Goal: Task Accomplishment & Management: Use online tool/utility

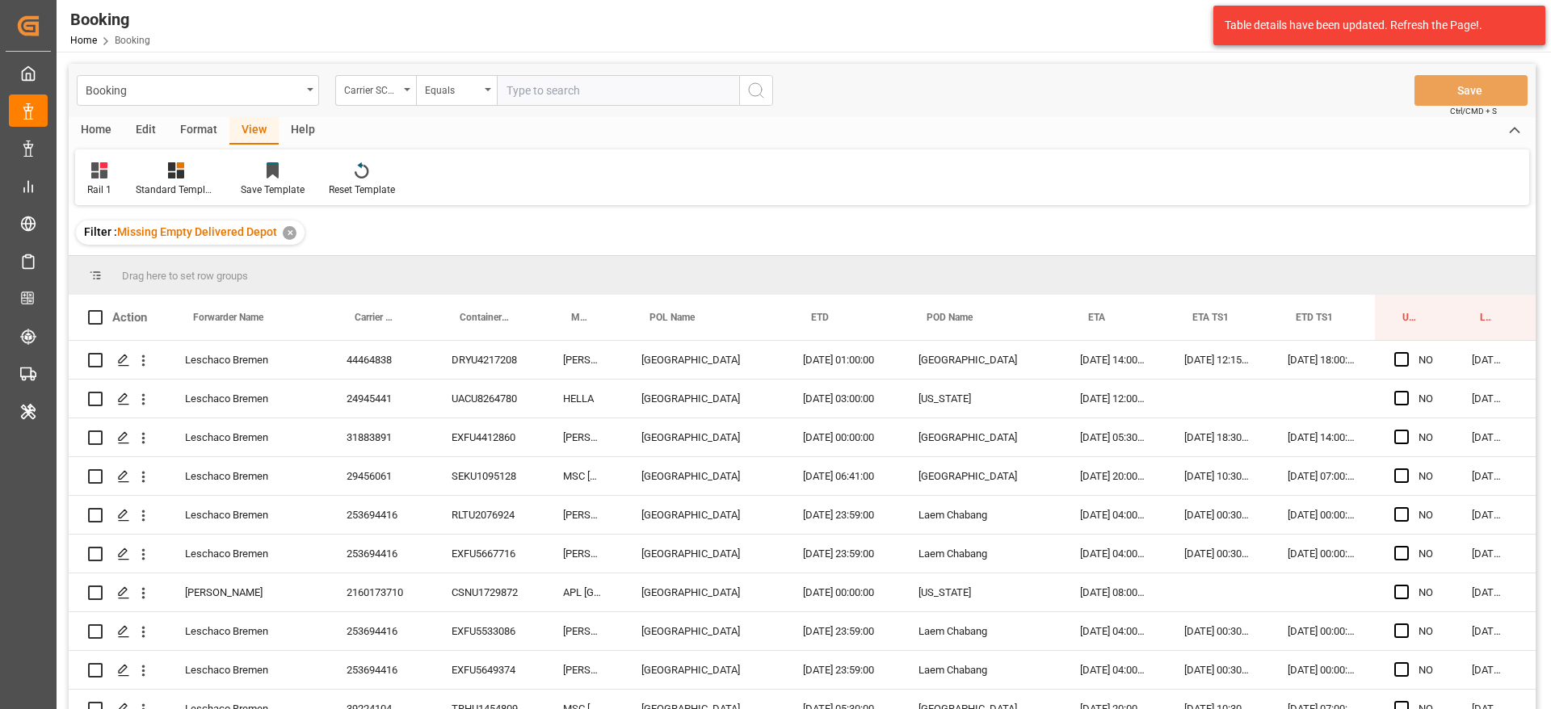
click at [618, 93] on input "text" at bounding box center [618, 90] width 242 height 31
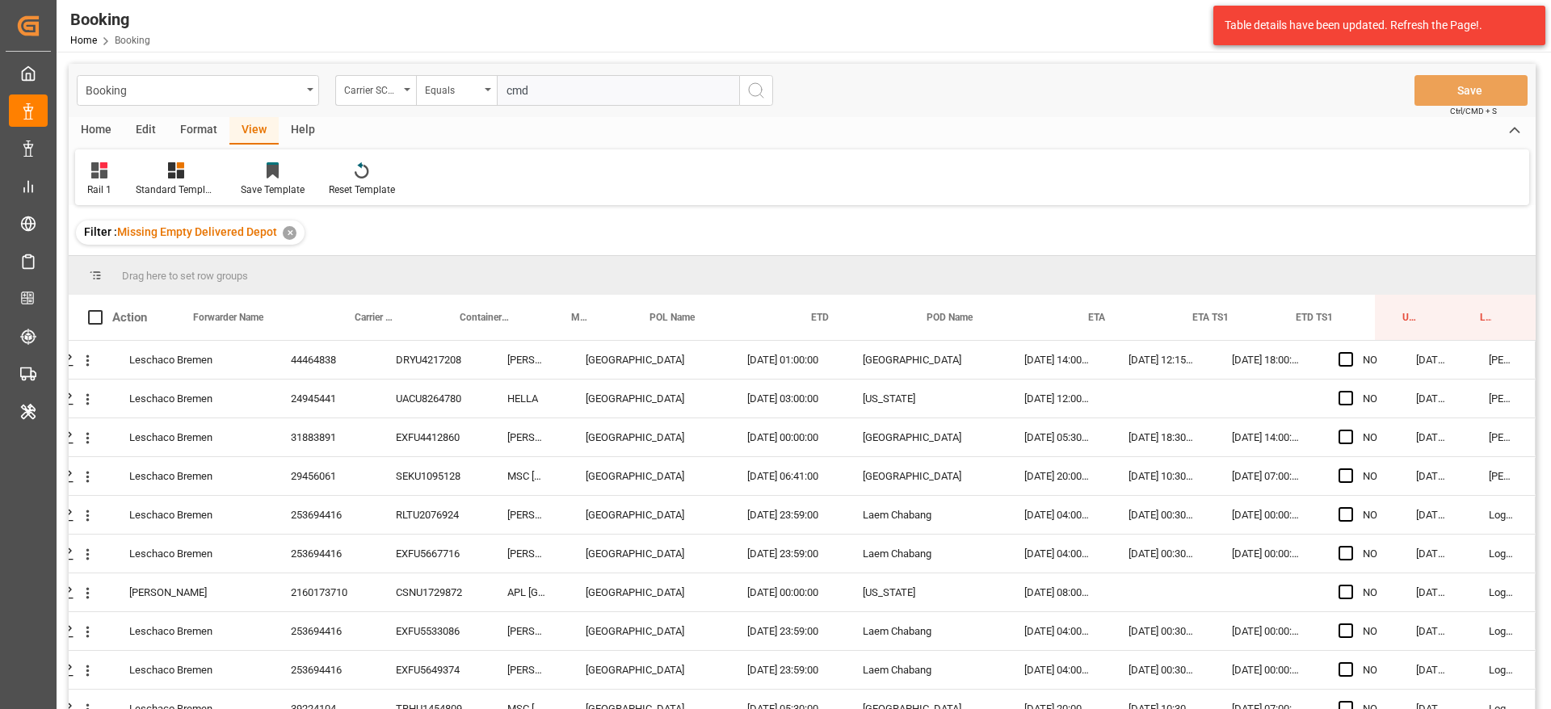
type input "cmdu"
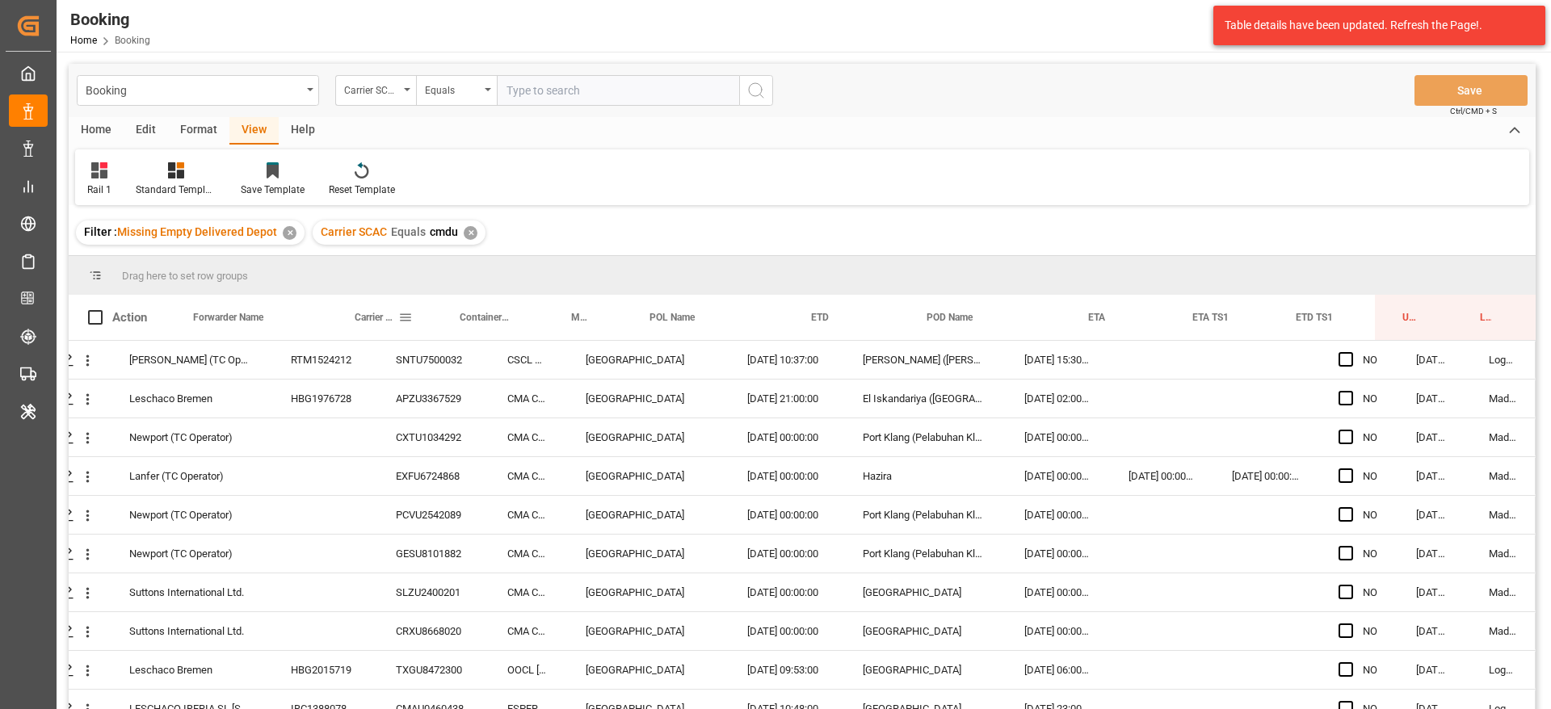
click at [324, 355] on div "RTM1524212" at bounding box center [323, 360] width 105 height 38
click at [363, 409] on div "HBG1976728" at bounding box center [323, 399] width 105 height 38
click at [1343, 359] on span "Press SPACE to select this row." at bounding box center [1345, 359] width 15 height 15
click at [1351, 352] on input "Press SPACE to select this row." at bounding box center [1351, 352] width 0 height 0
click at [1343, 402] on span "Press SPACE to select this row." at bounding box center [1345, 398] width 15 height 15
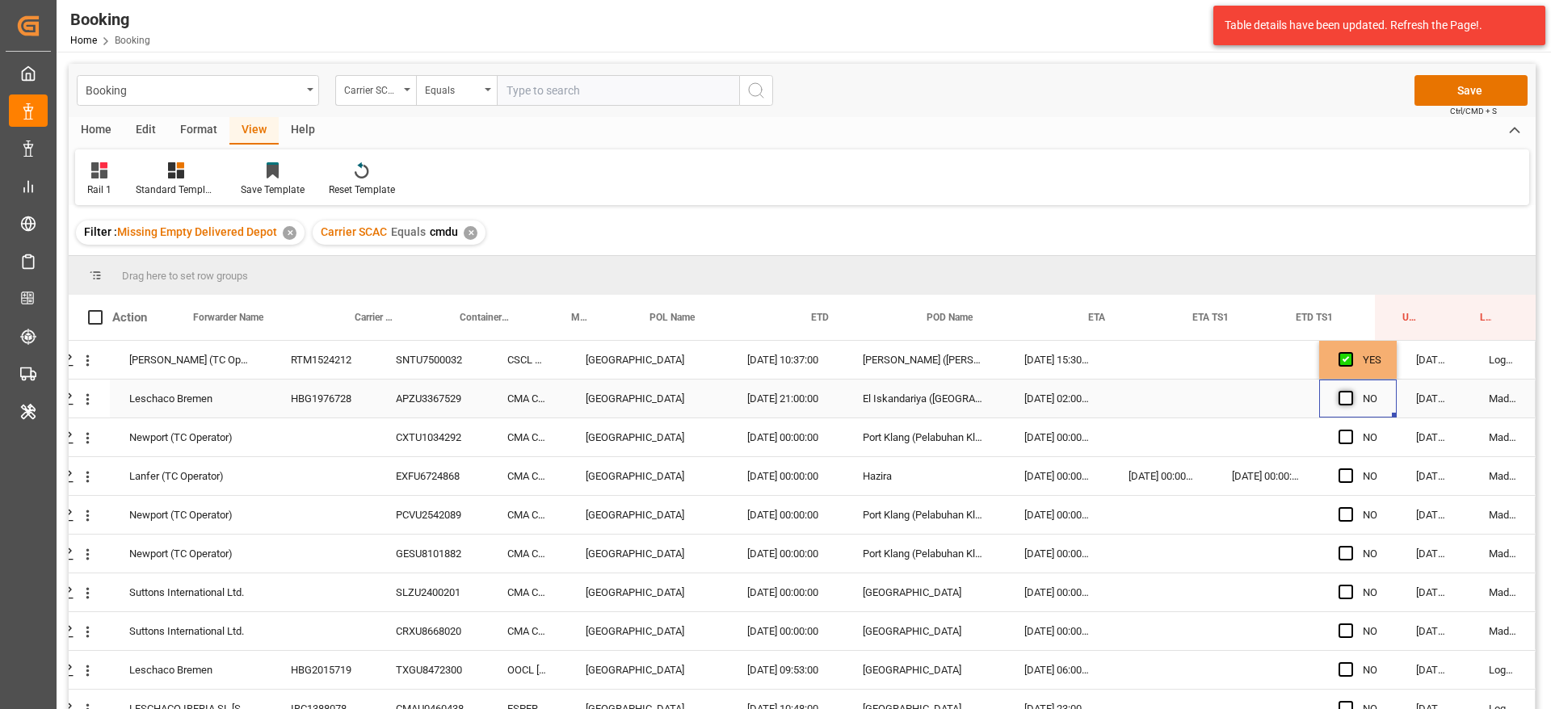
click at [1351, 391] on input "Press SPACE to select this row." at bounding box center [1351, 391] width 0 height 0
click at [1338, 403] on span "Press SPACE to select this row." at bounding box center [1345, 398] width 15 height 15
click at [1351, 391] on input "Press SPACE to select this row." at bounding box center [1351, 391] width 0 height 0
click at [1338, 352] on span "Press SPACE to select this row." at bounding box center [1345, 359] width 15 height 15
click at [1351, 352] on input "Press SPACE to select this row." at bounding box center [1351, 352] width 0 height 0
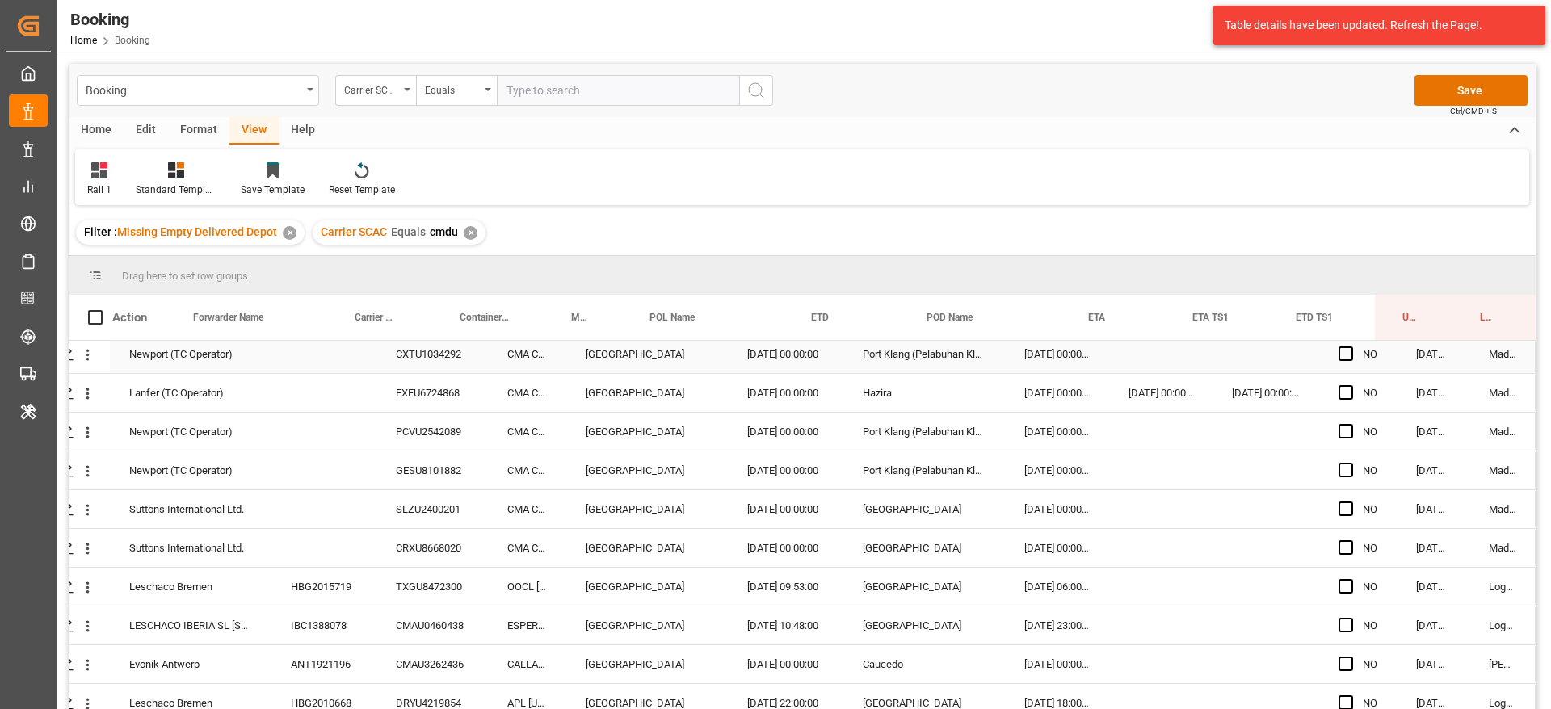
scroll to position [121, 61]
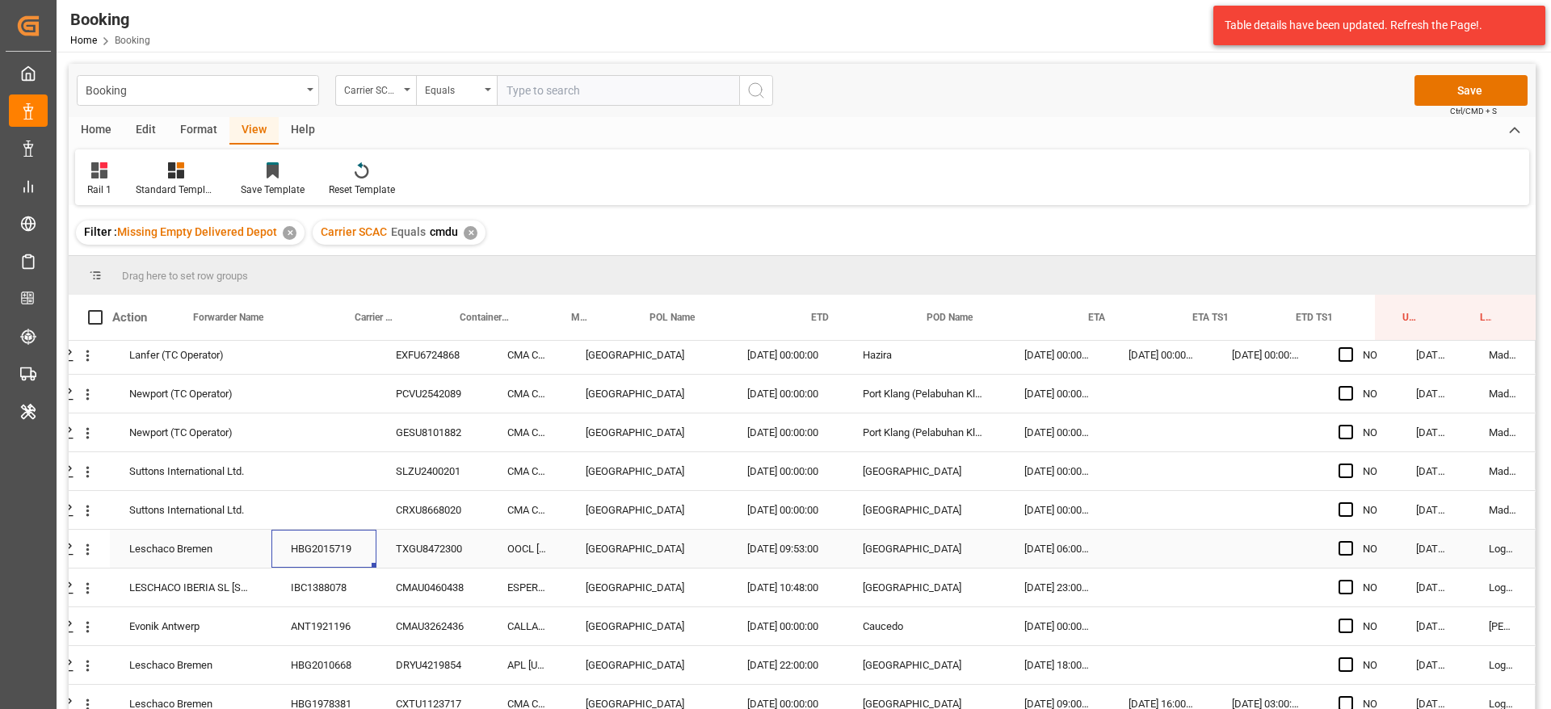
click at [313, 553] on div "HBG2015719" at bounding box center [323, 549] width 105 height 38
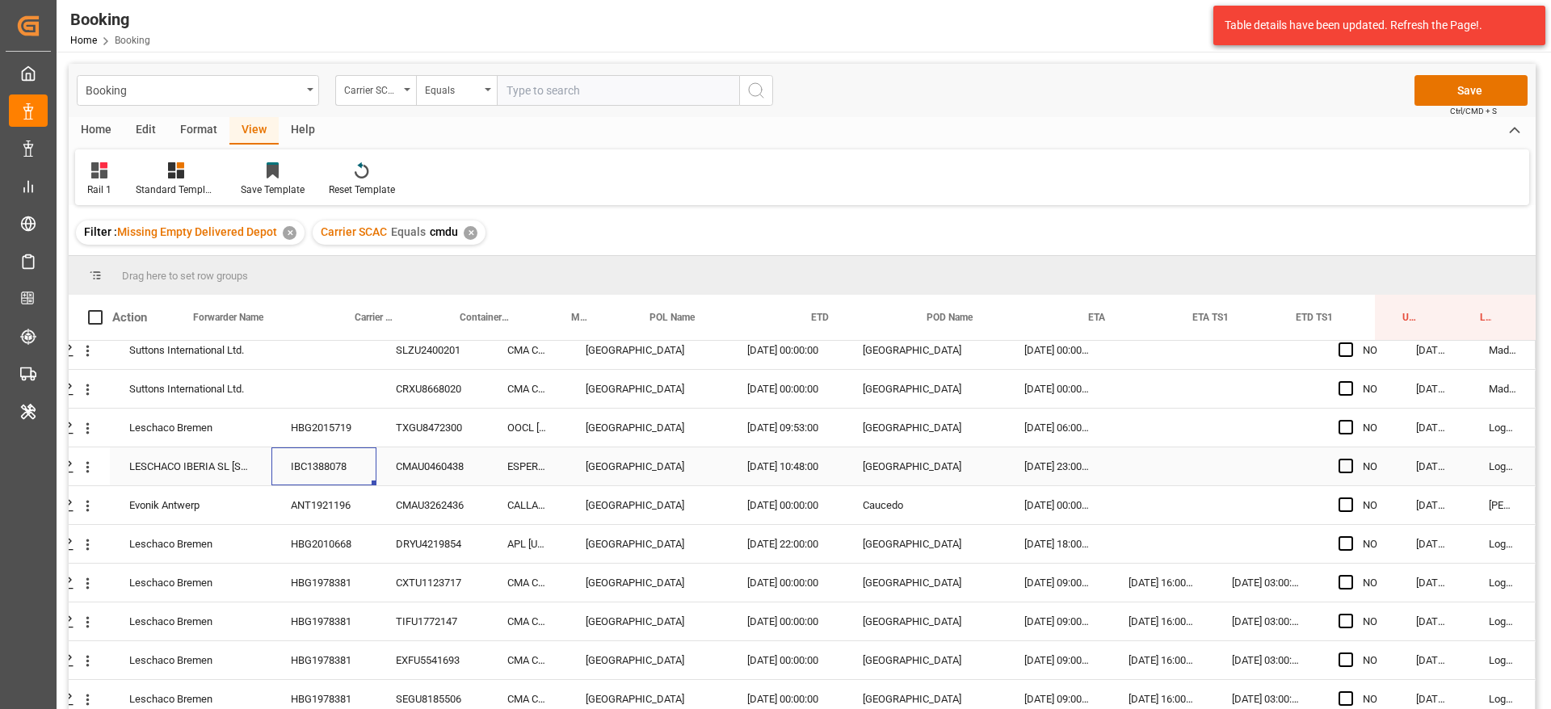
click at [305, 460] on div "IBC1388078" at bounding box center [323, 466] width 105 height 38
click at [302, 508] on div "ANT1921196" at bounding box center [323, 505] width 105 height 38
click at [322, 574] on div "HBG1978381" at bounding box center [323, 583] width 105 height 38
click at [346, 546] on div "HBG2010668" at bounding box center [323, 544] width 105 height 38
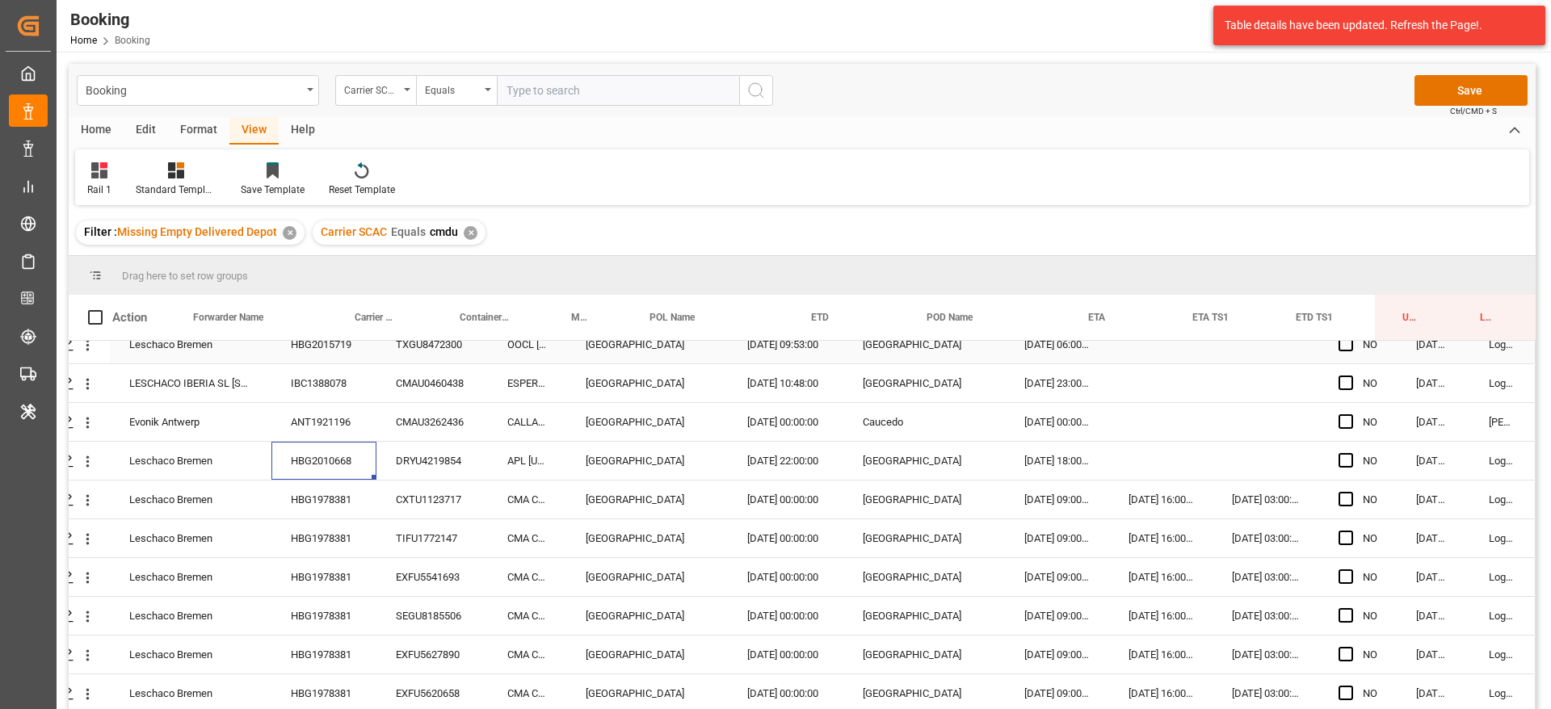
scroll to position [363, 61]
click at [355, 446] on div "HBG1978381" at bounding box center [323, 462] width 105 height 38
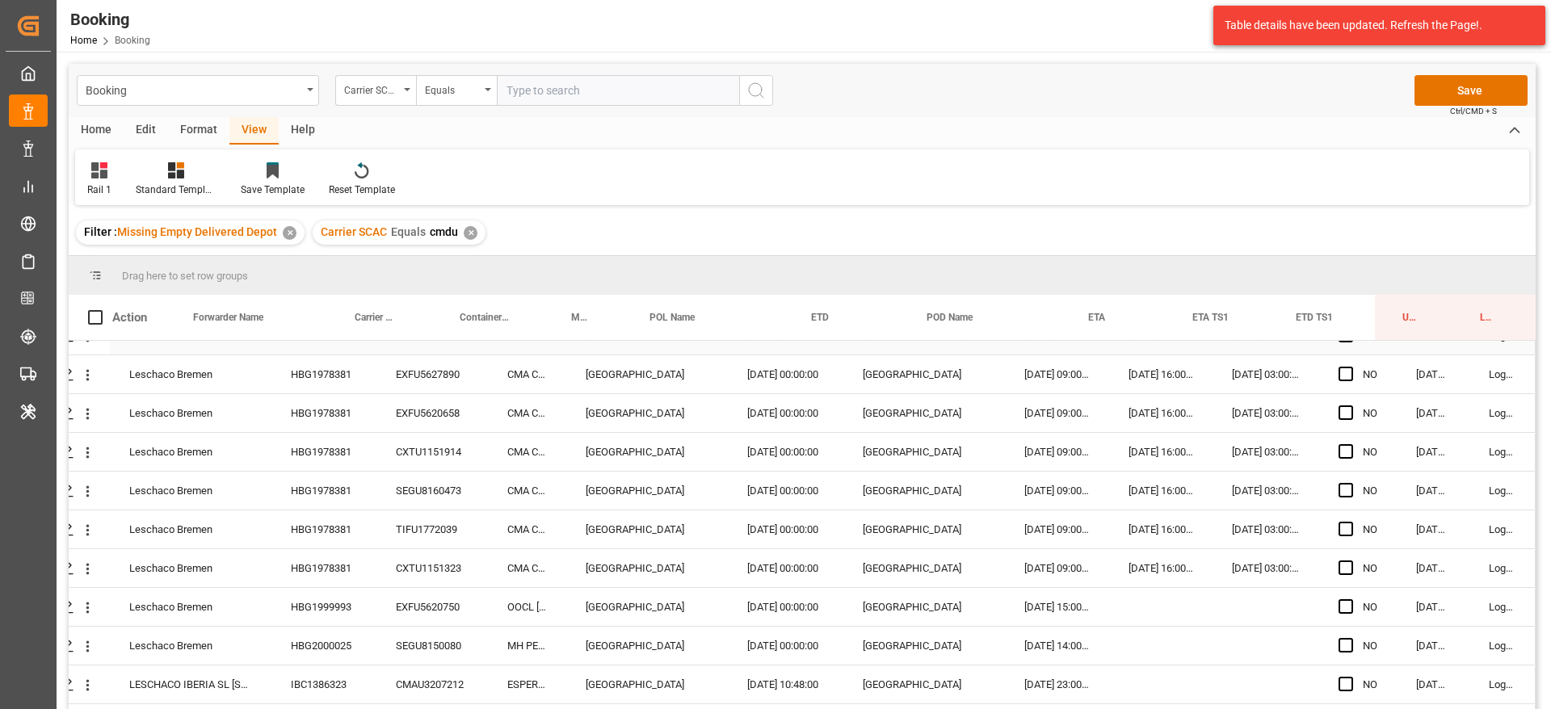
scroll to position [727, 61]
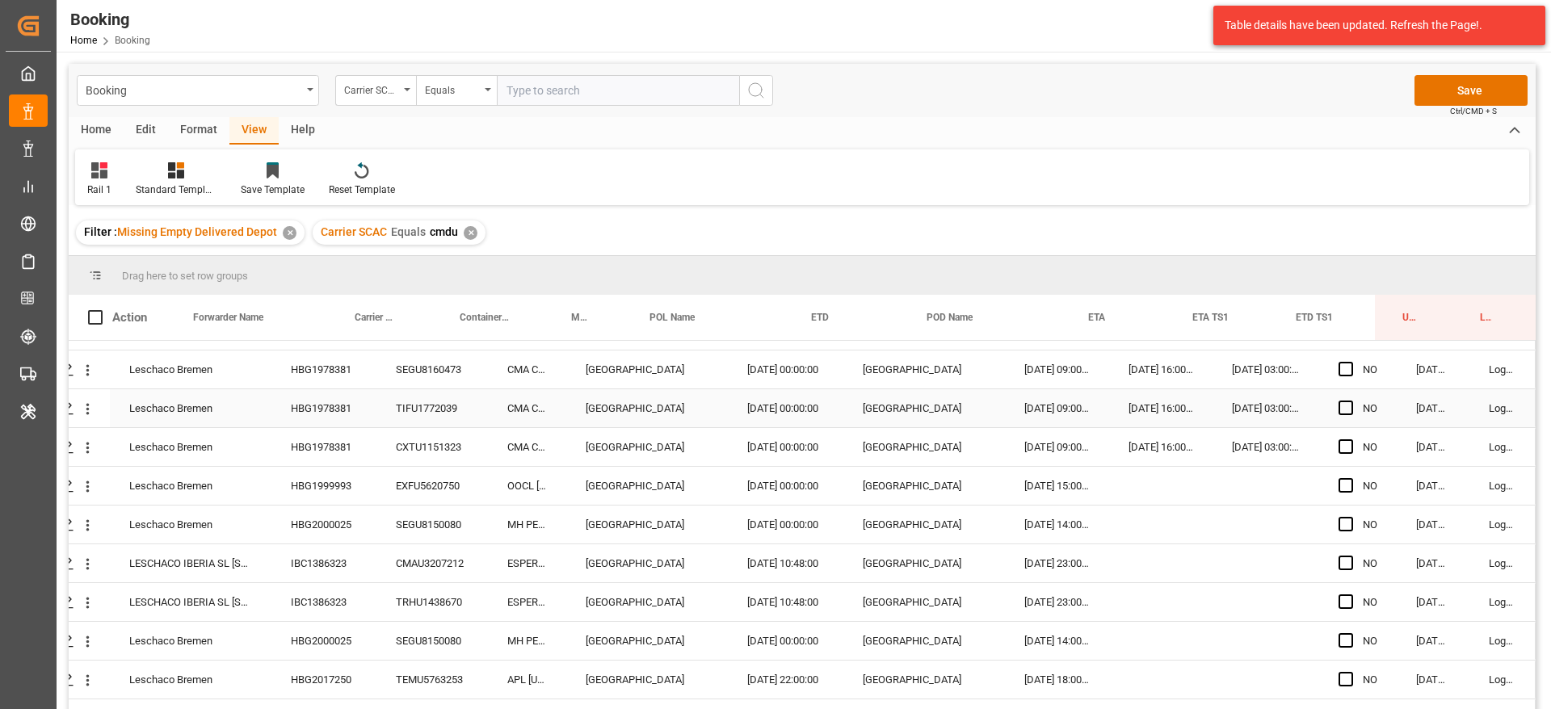
click at [361, 395] on div "HBG1978381" at bounding box center [323, 408] width 105 height 38
click at [357, 432] on div "HBG1978381" at bounding box center [323, 447] width 105 height 38
click at [347, 482] on div "HBG1999993" at bounding box center [323, 486] width 105 height 38
click at [310, 542] on div "HBG2000025" at bounding box center [323, 525] width 105 height 38
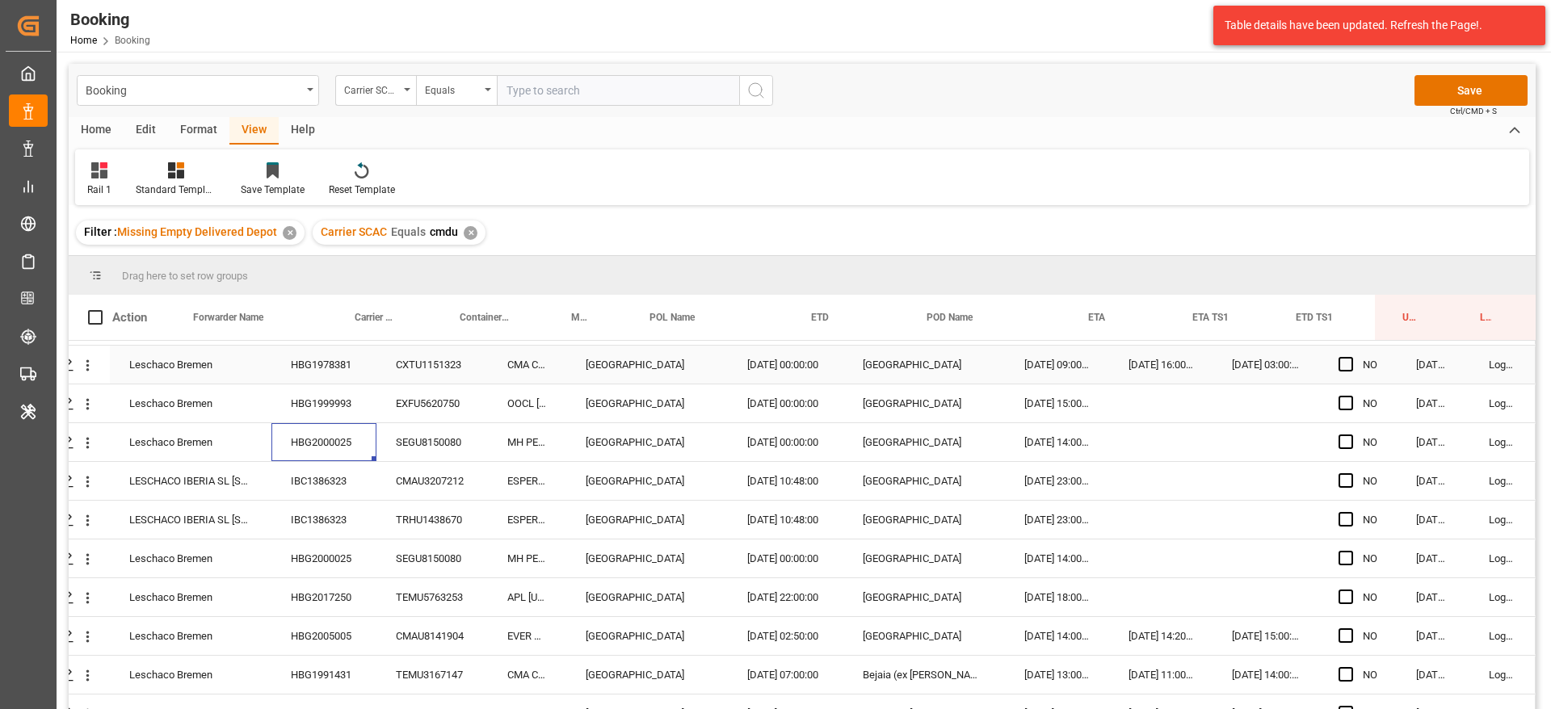
scroll to position [848, 61]
click at [355, 431] on div "IBC1386323" at bounding box center [323, 442] width 105 height 38
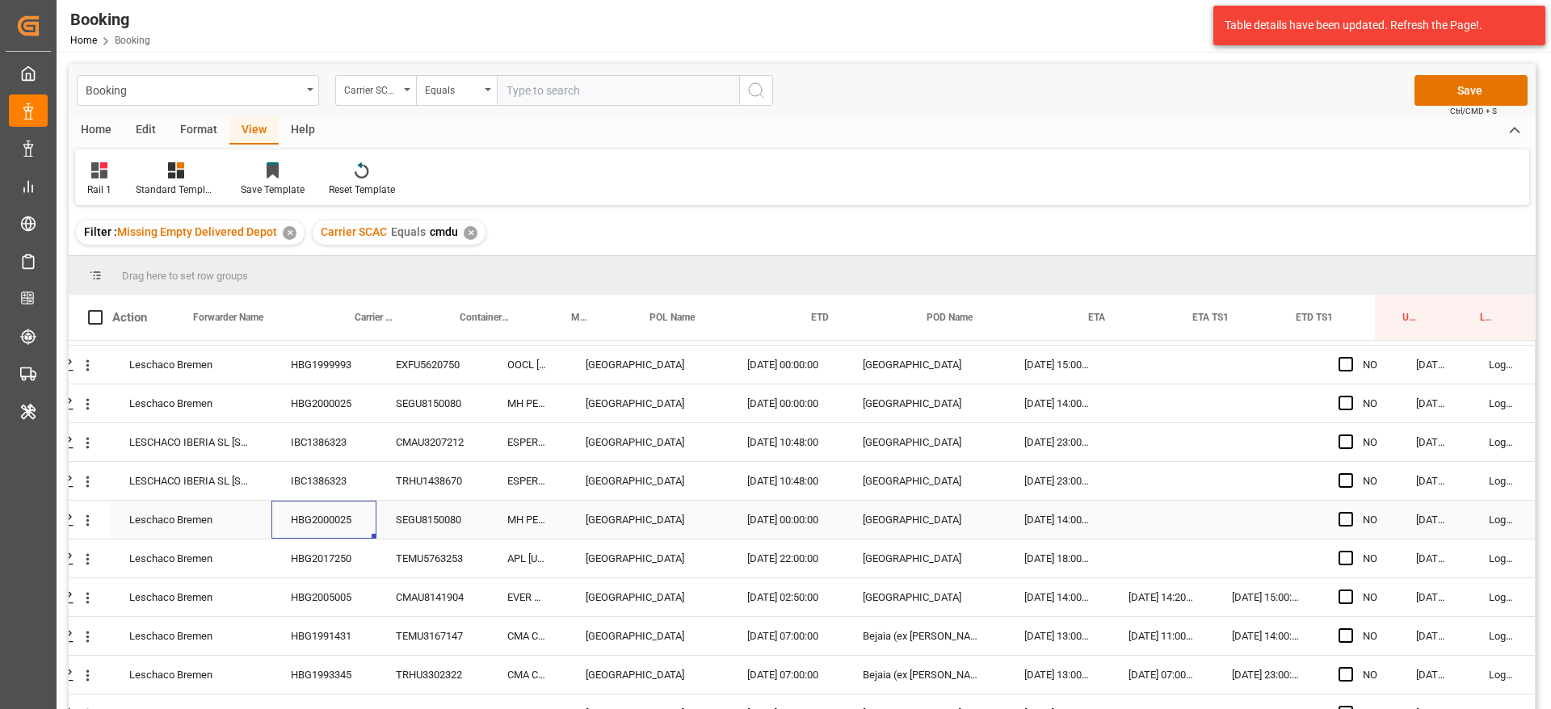
click at [358, 512] on div "HBG2000025" at bounding box center [323, 520] width 105 height 38
click at [86, 443] on icon "open menu" at bounding box center [87, 443] width 17 height 17
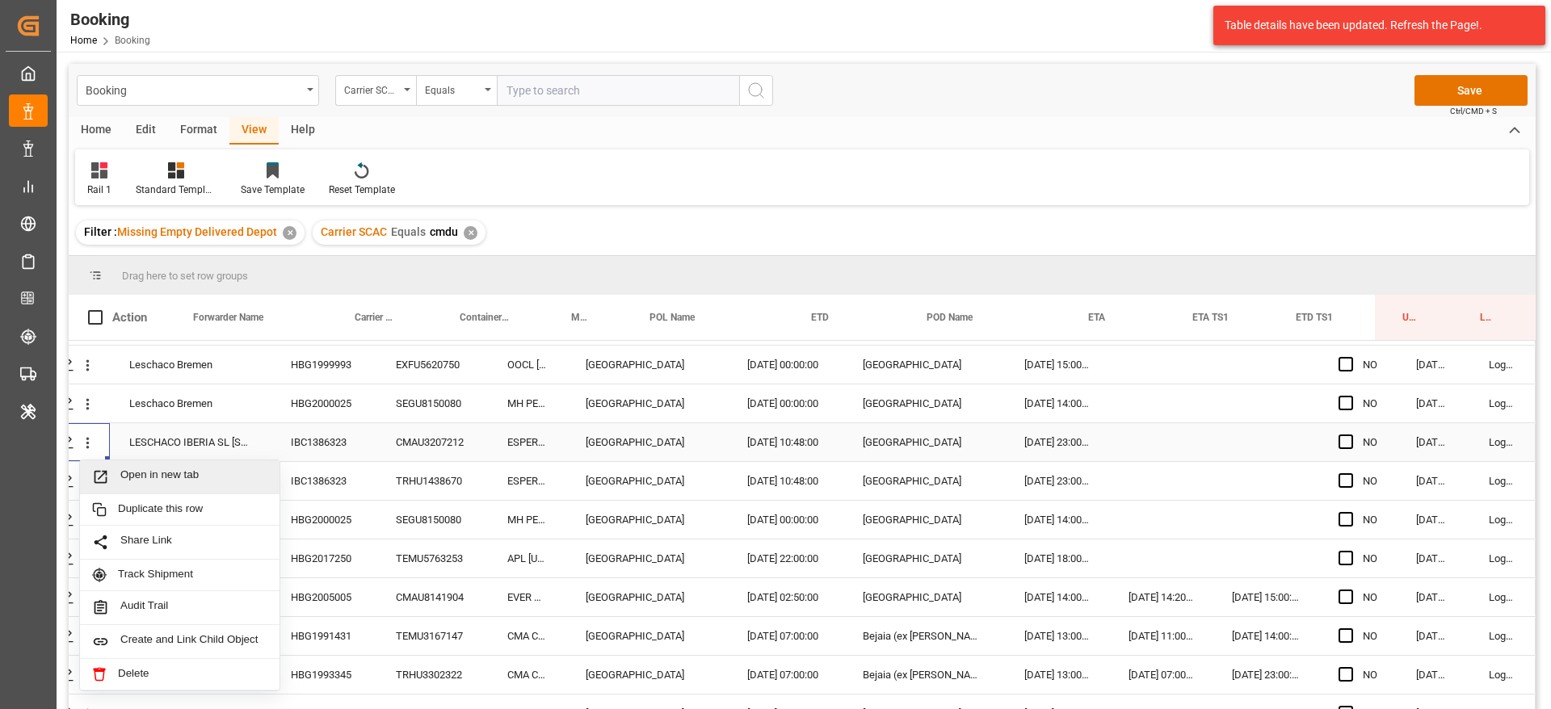
click at [149, 474] on span "Open in new tab" at bounding box center [193, 476] width 147 height 17
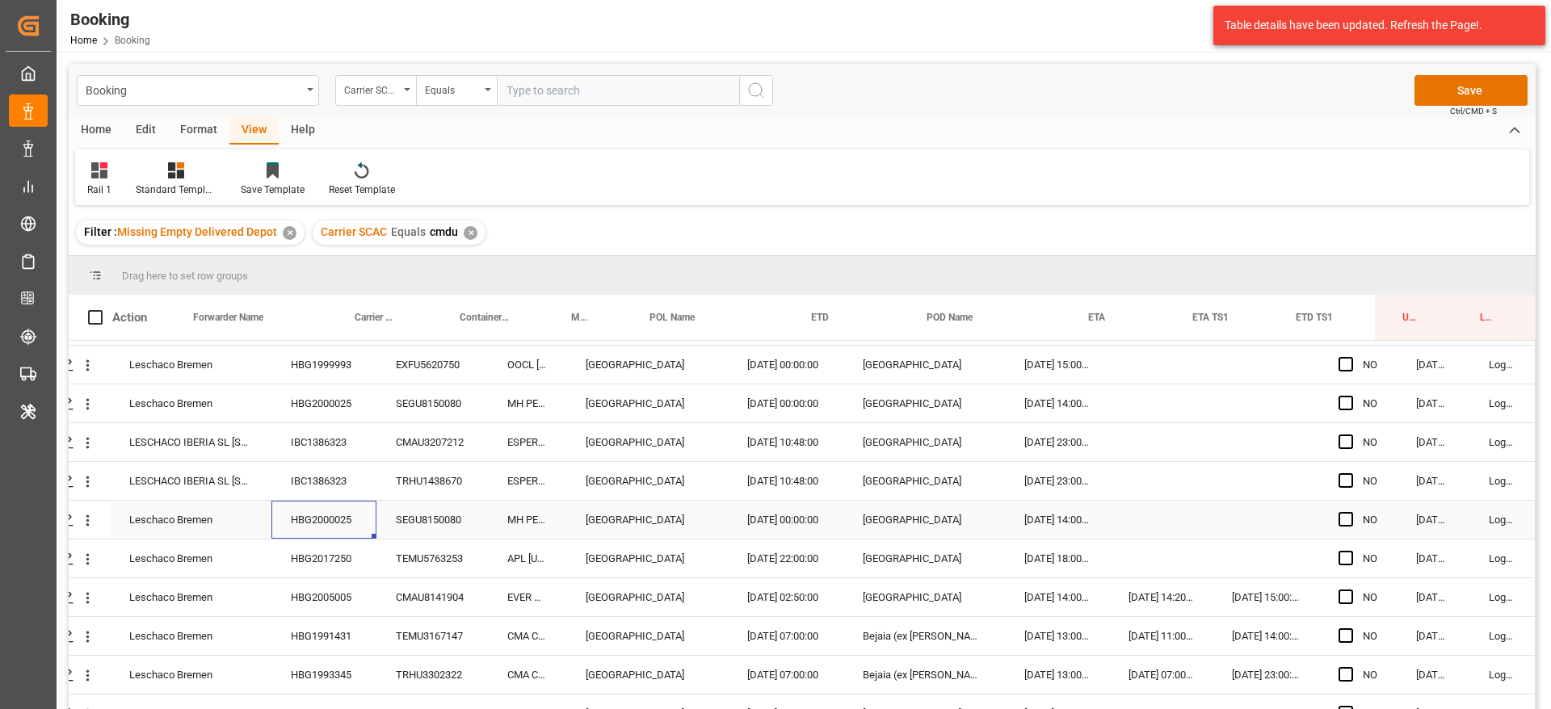
click at [330, 527] on div "HBG2000025" at bounding box center [323, 520] width 105 height 38
click at [363, 469] on div "IBC1386323" at bounding box center [323, 481] width 105 height 38
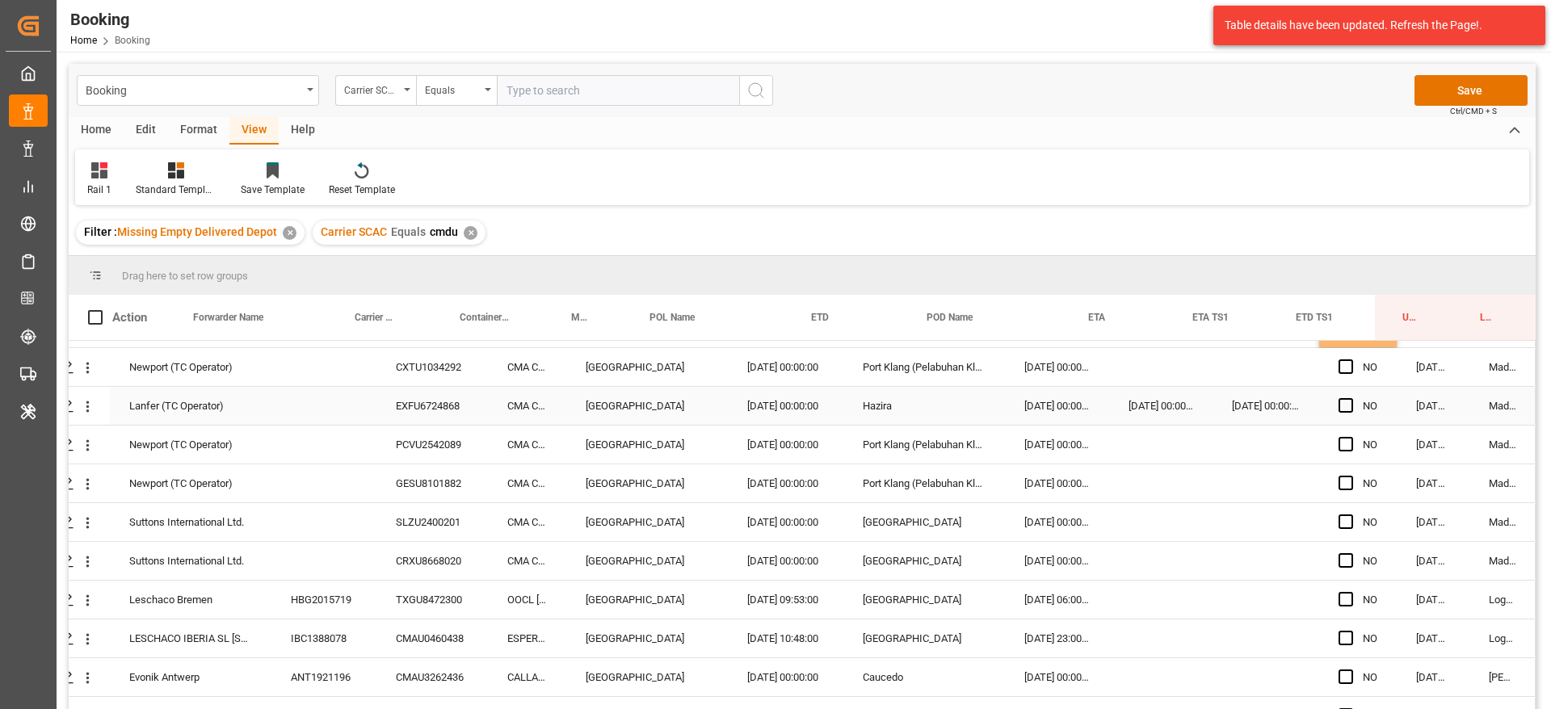
scroll to position [121, 61]
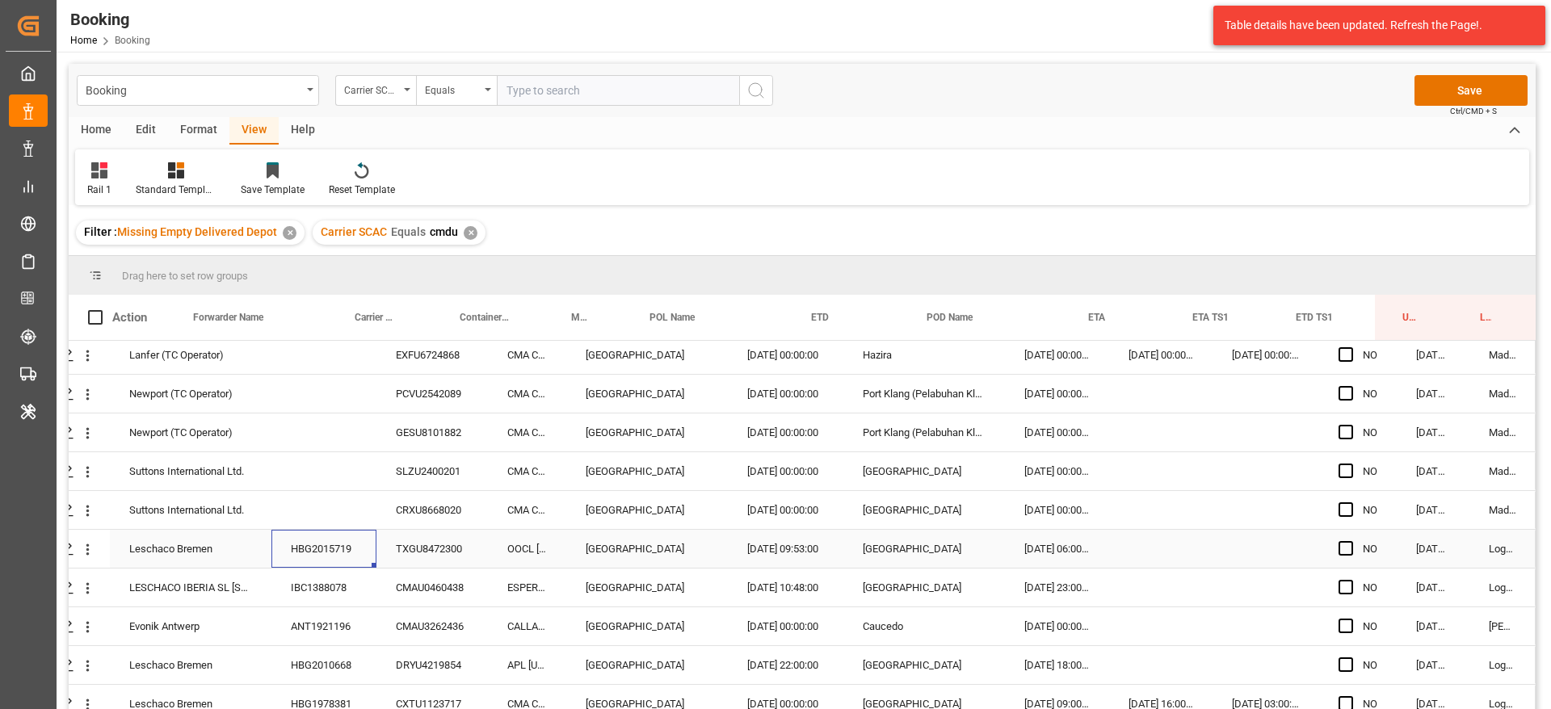
click at [344, 544] on div "HBG2015719" at bounding box center [323, 549] width 105 height 38
click at [351, 599] on div "IBC1388078" at bounding box center [323, 588] width 105 height 38
click at [335, 607] on div "ANT1921196" at bounding box center [323, 626] width 105 height 38
click at [339, 662] on div "HBG2010668" at bounding box center [323, 665] width 105 height 38
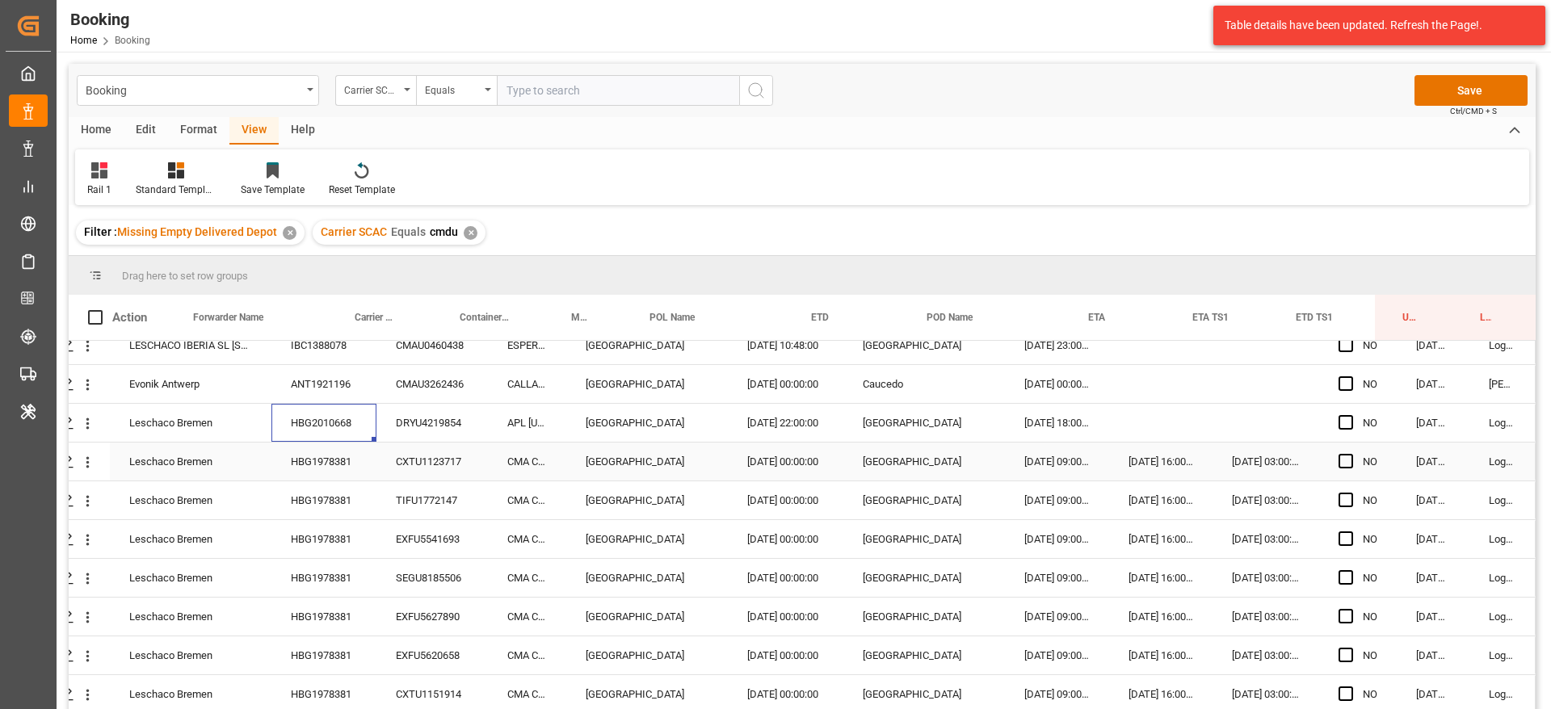
click at [364, 466] on div "HBG1978381" at bounding box center [323, 462] width 105 height 38
click at [202, 124] on div "Format" at bounding box center [198, 130] width 61 height 27
click at [125, 179] on div "Filter Rows" at bounding box center [111, 180] width 72 height 36
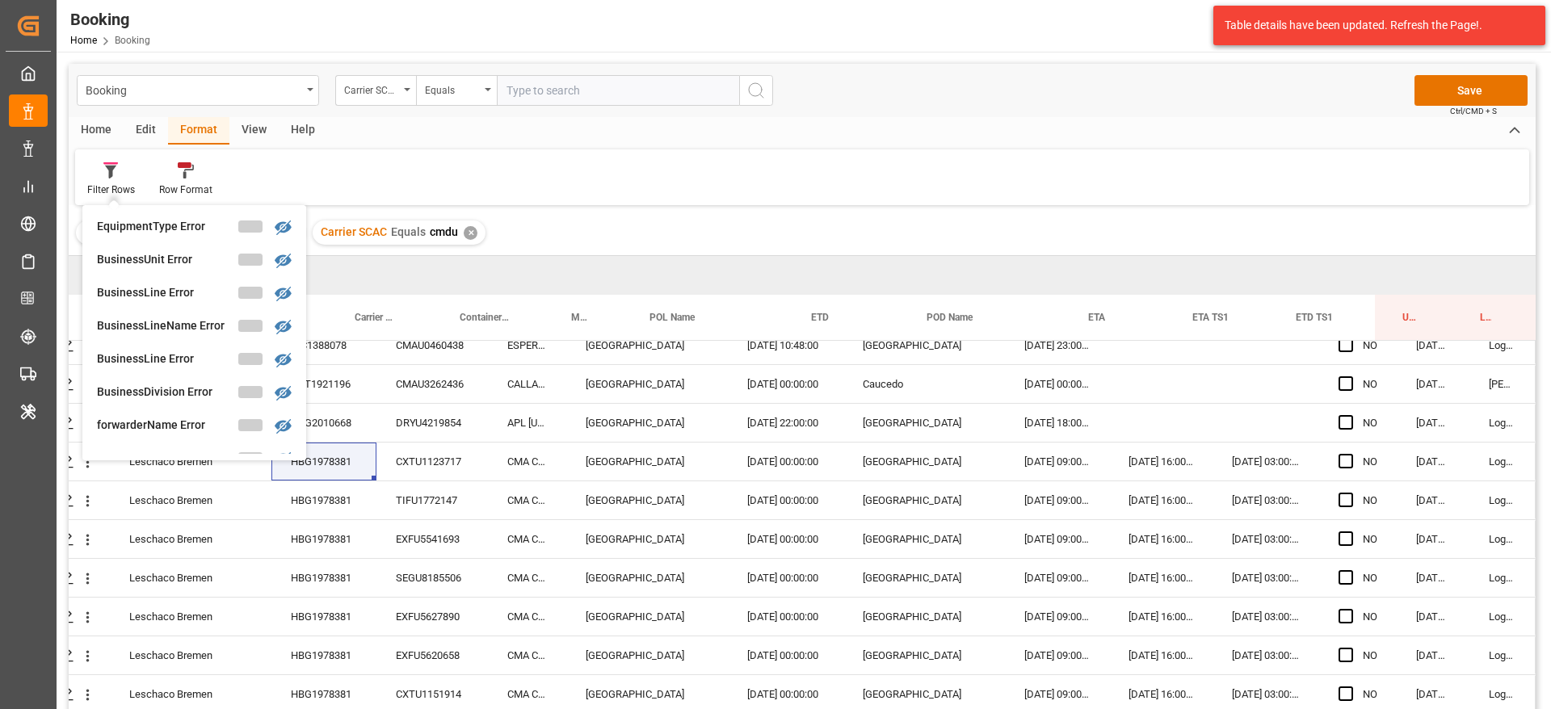
scroll to position [1414, 0]
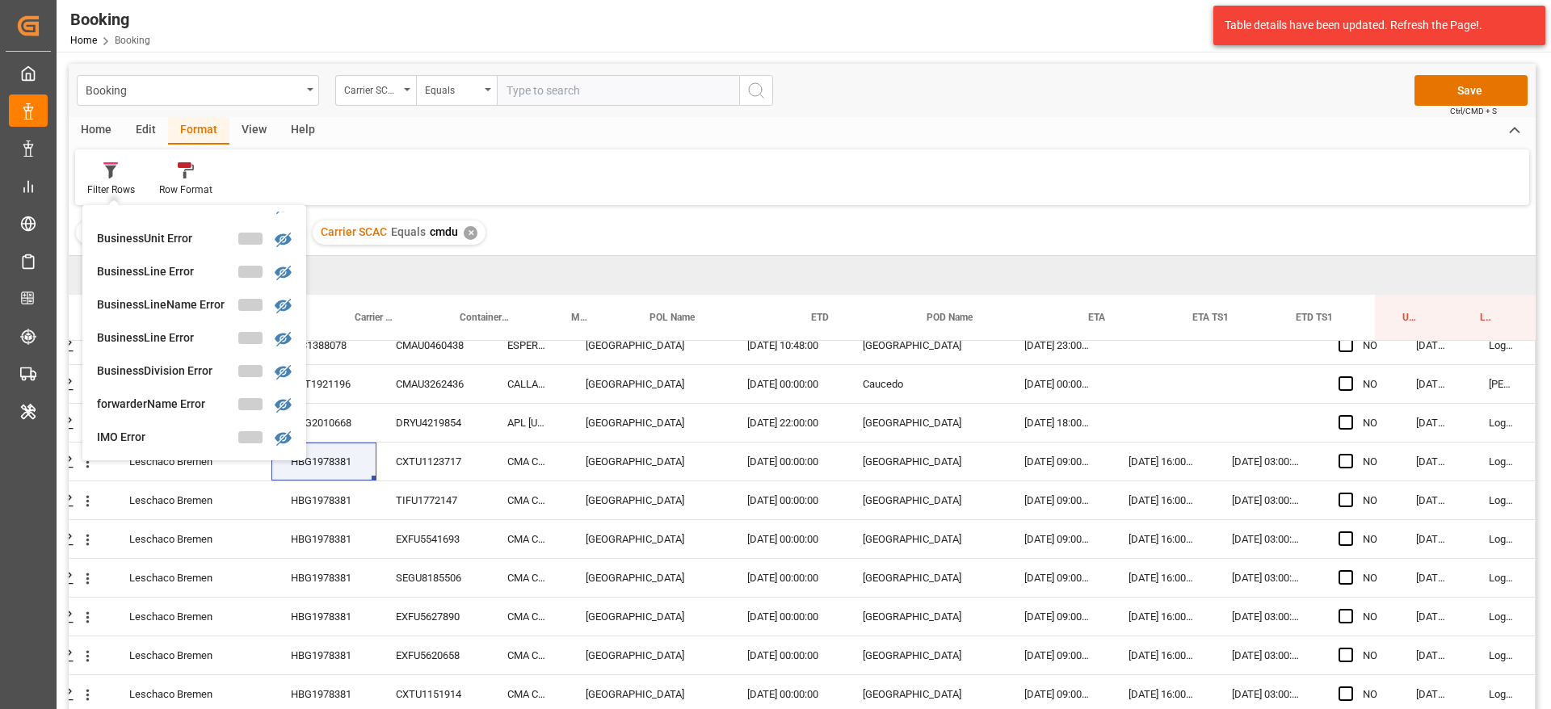
drag, startPoint x: 821, startPoint y: 225, endPoint x: 800, endPoint y: 246, distance: 29.7
click at [821, 237] on div "Filter : Missing Empty Delivered Depot ✕ Carrier SCAC Equals cmdu ✕" at bounding box center [802, 232] width 1467 height 45
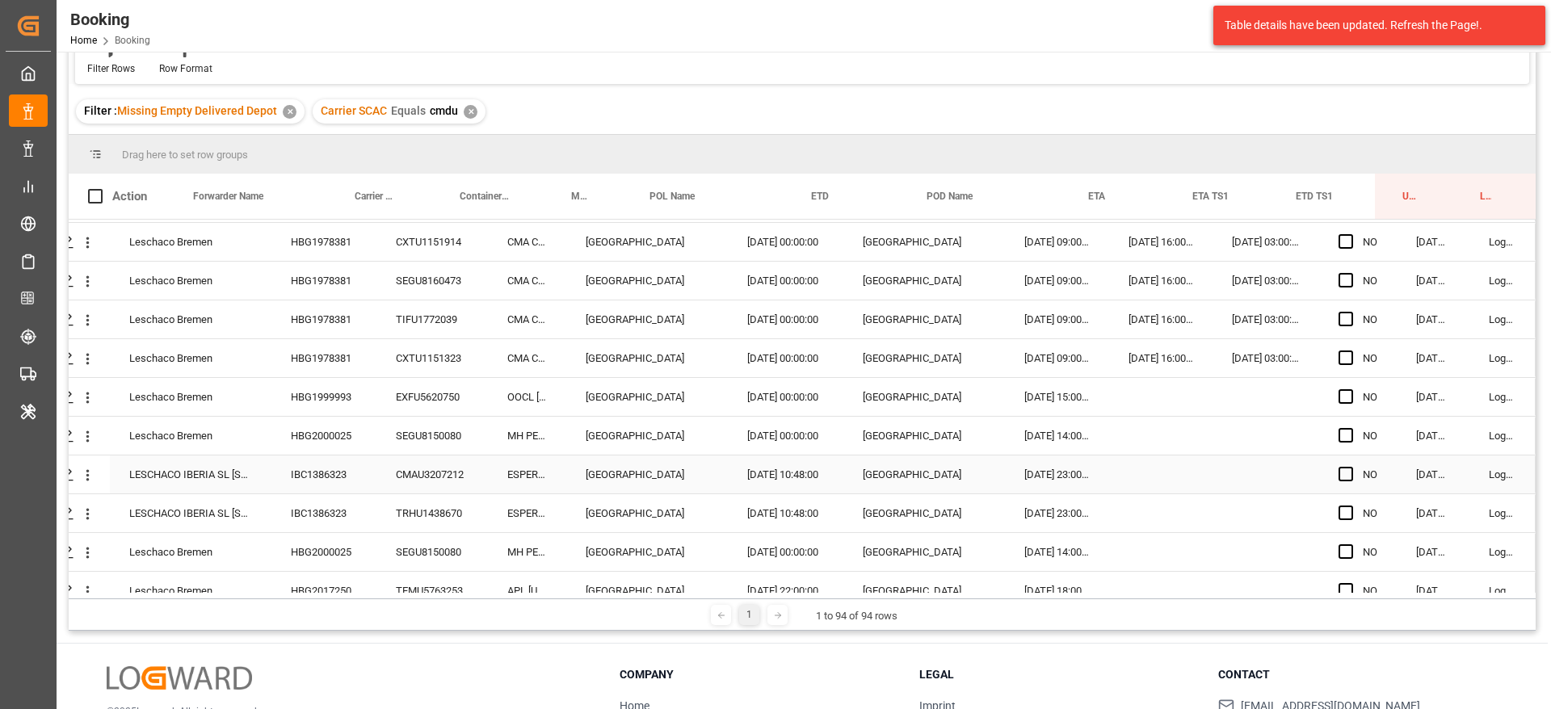
scroll to position [727, 61]
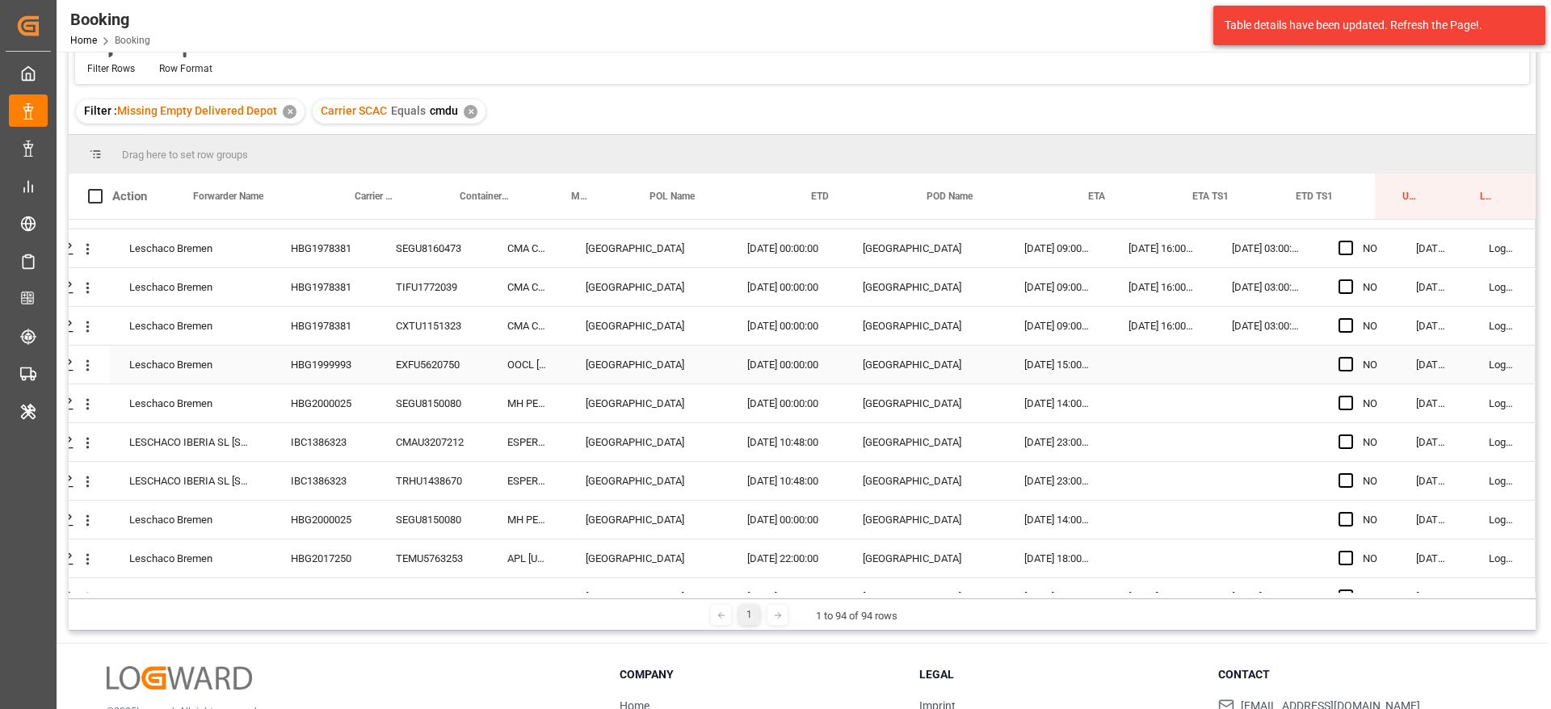
click at [355, 366] on div "HBG1999993" at bounding box center [323, 365] width 105 height 38
click at [365, 401] on div "HBG2000025" at bounding box center [323, 403] width 105 height 38
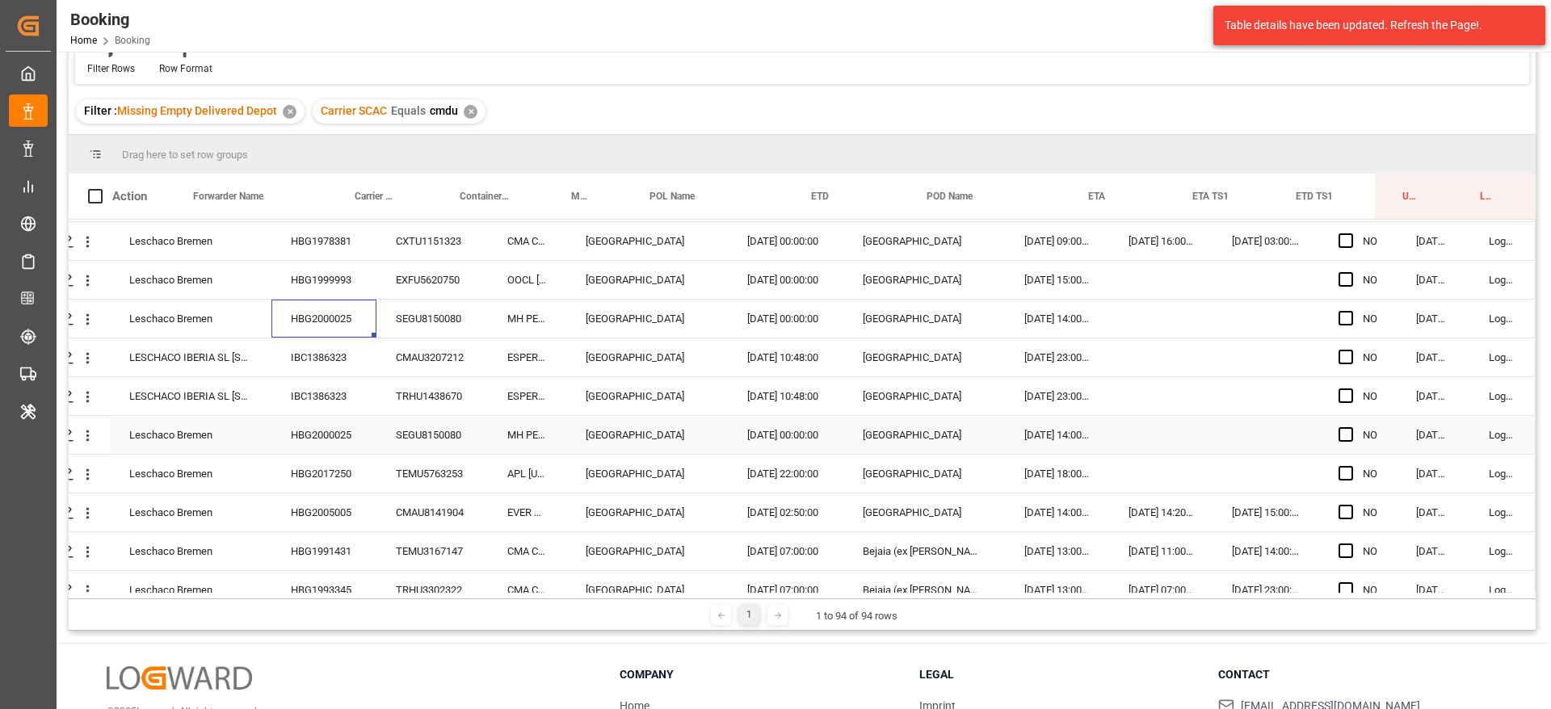
scroll to position [848, 61]
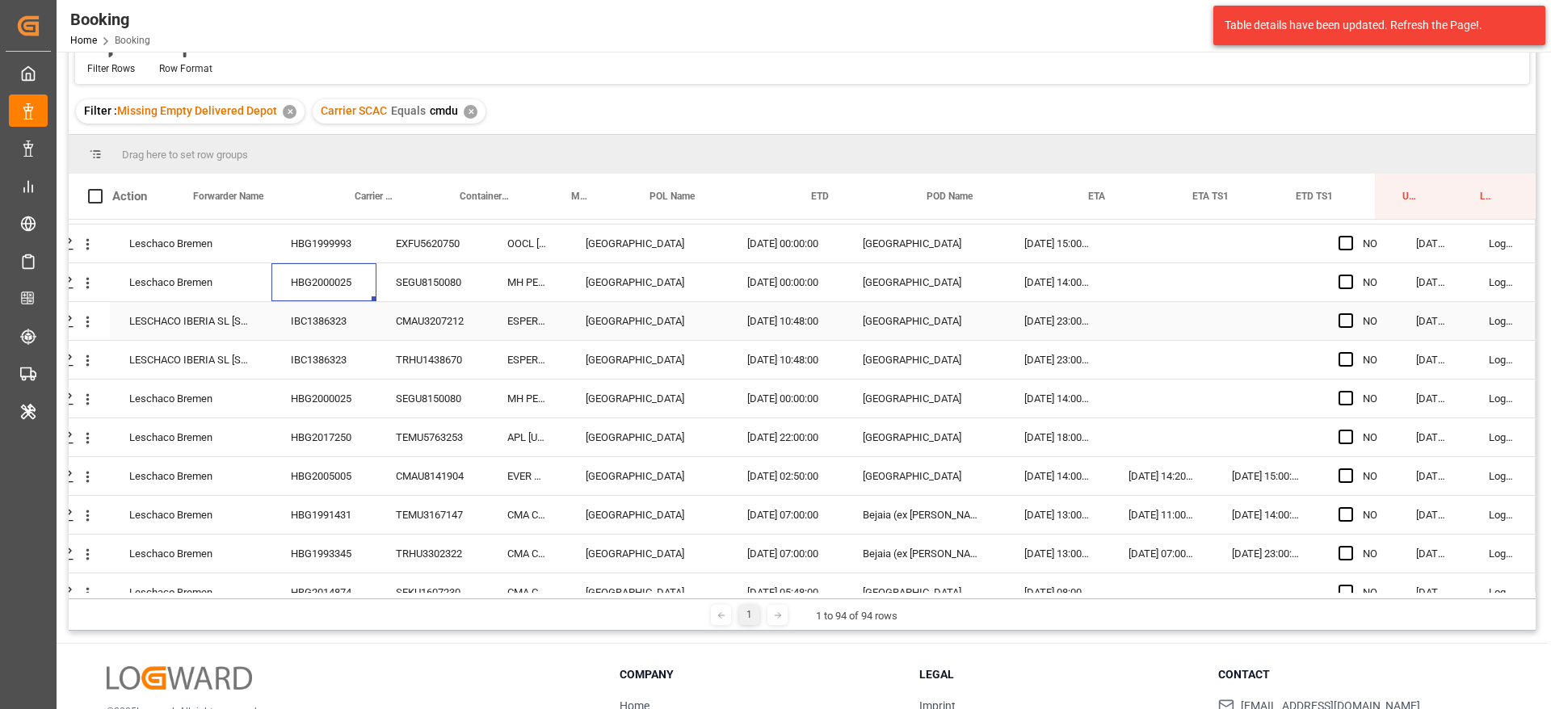
click at [351, 324] on div "IBC1386323" at bounding box center [323, 321] width 105 height 38
click at [355, 368] on div "IBC1386323" at bounding box center [323, 360] width 105 height 38
click at [370, 398] on div "HBG2000025" at bounding box center [323, 399] width 105 height 38
click at [330, 442] on div "HBG2017250" at bounding box center [323, 437] width 105 height 38
click at [309, 468] on div "HBG2005005" at bounding box center [323, 476] width 105 height 38
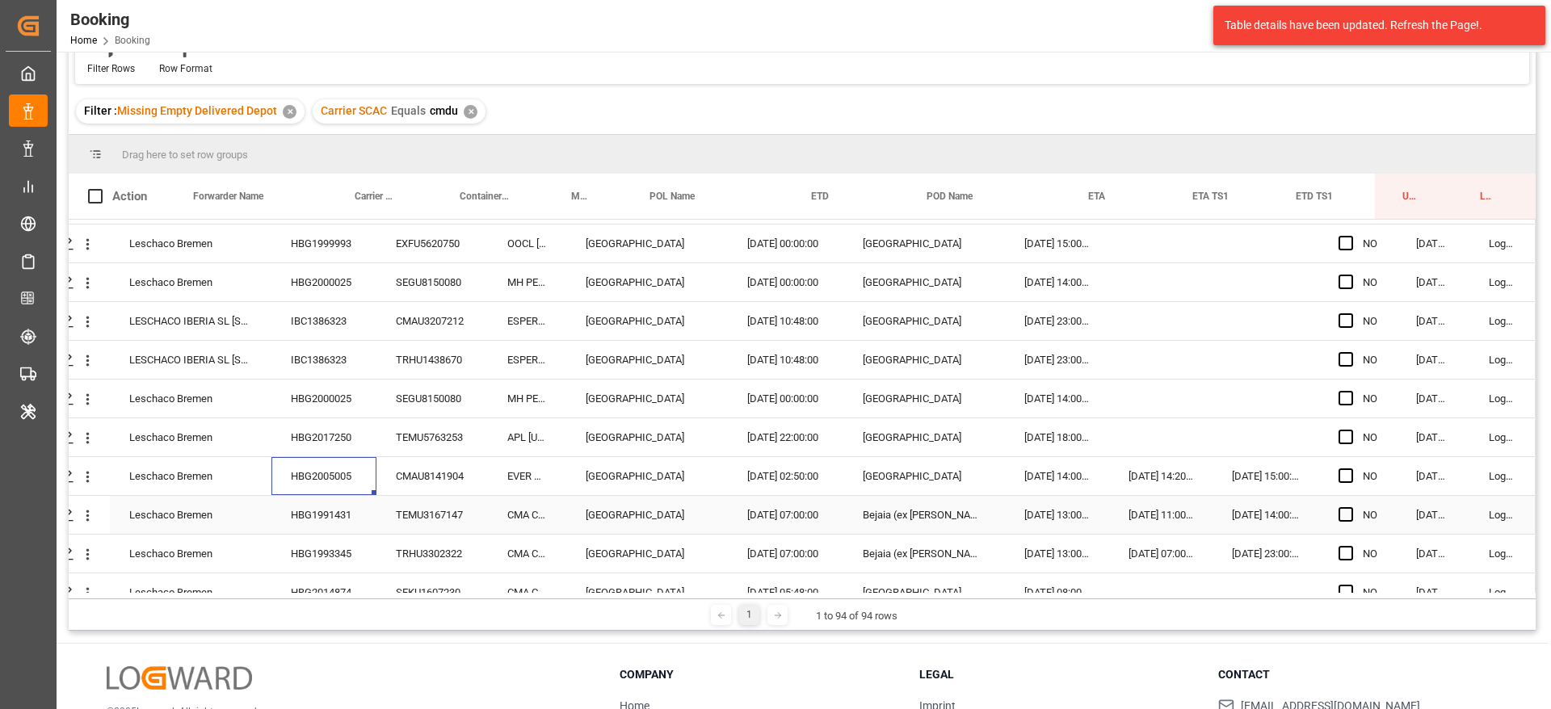
click at [289, 527] on div "HBG1991431" at bounding box center [323, 515] width 105 height 38
click at [308, 561] on div "HBG1993345" at bounding box center [323, 554] width 105 height 38
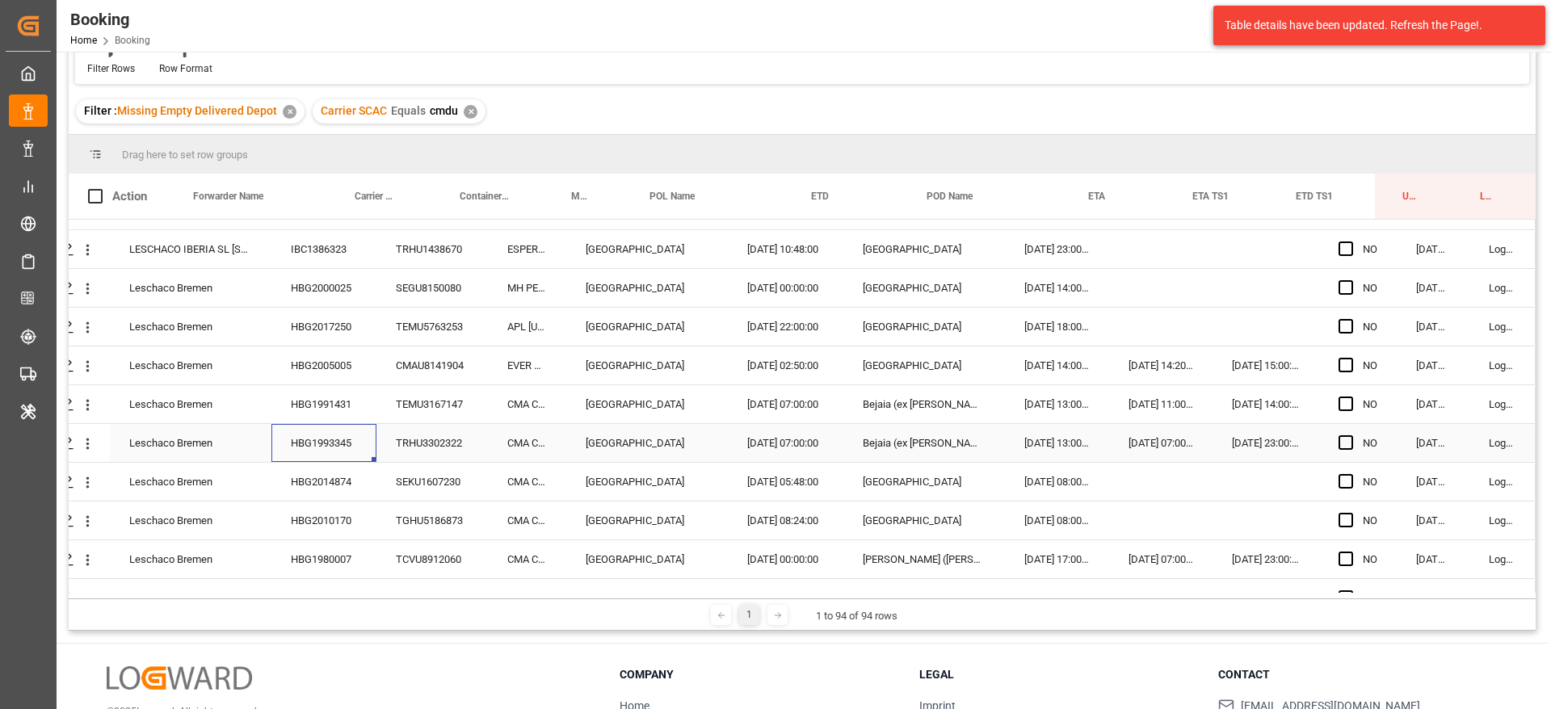
scroll to position [1090, 61]
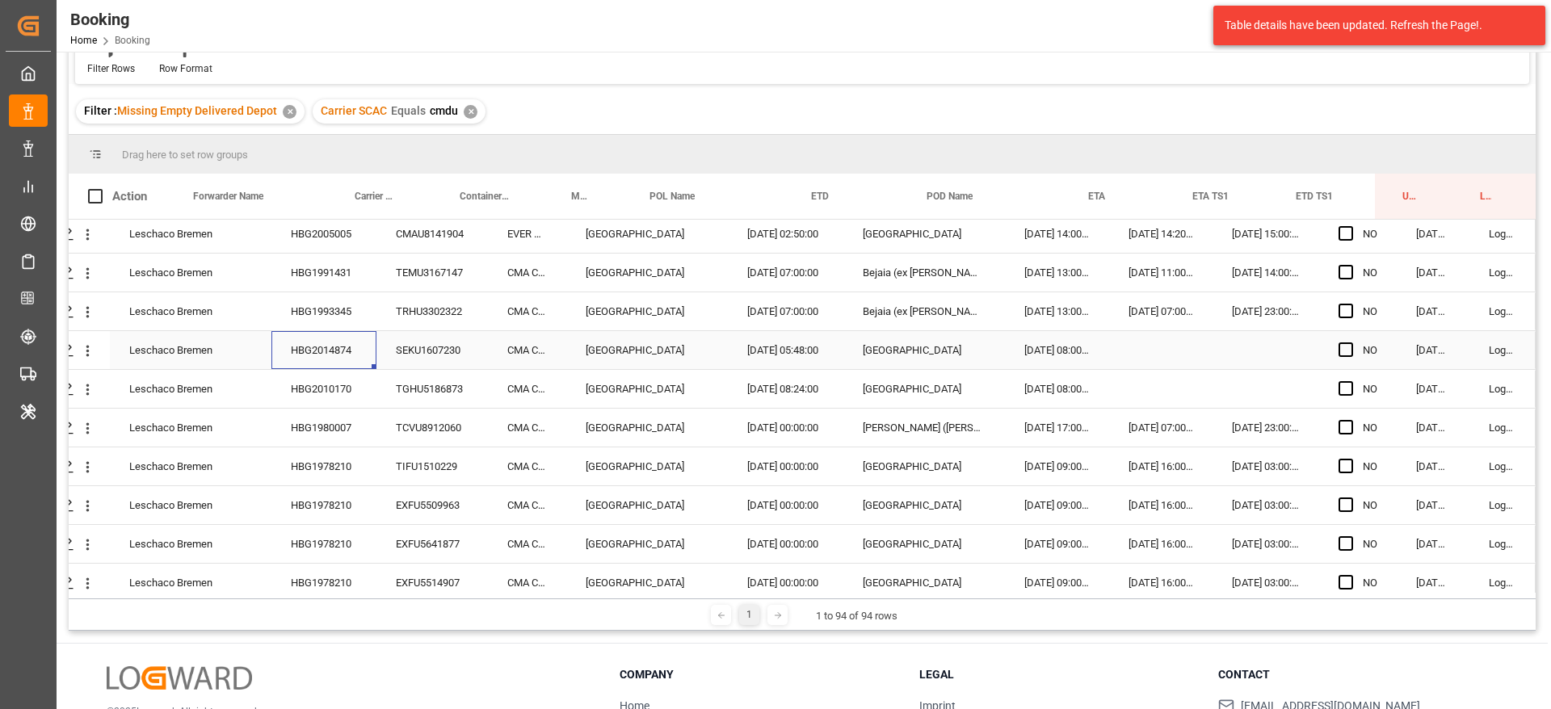
click at [332, 363] on div "HBG2014874" at bounding box center [323, 350] width 105 height 38
click at [320, 368] on div "HBG2014874" at bounding box center [323, 350] width 105 height 38
click at [321, 375] on div "HBG2010170" at bounding box center [323, 389] width 105 height 38
click at [310, 429] on div "HBG1980007" at bounding box center [323, 428] width 105 height 38
click at [376, 467] on div "TIFU1510229" at bounding box center [431, 466] width 111 height 38
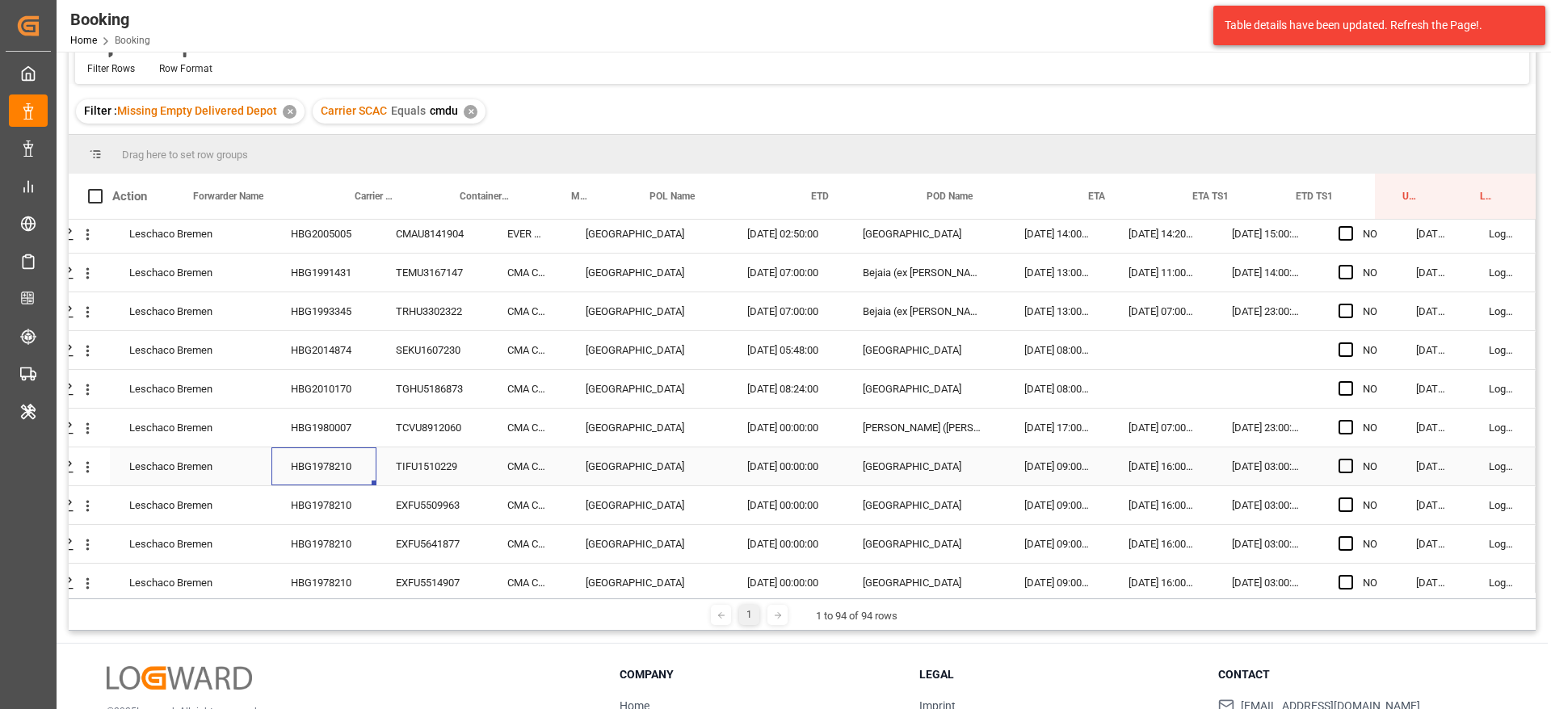
click at [317, 481] on div "HBG1978210" at bounding box center [323, 466] width 105 height 38
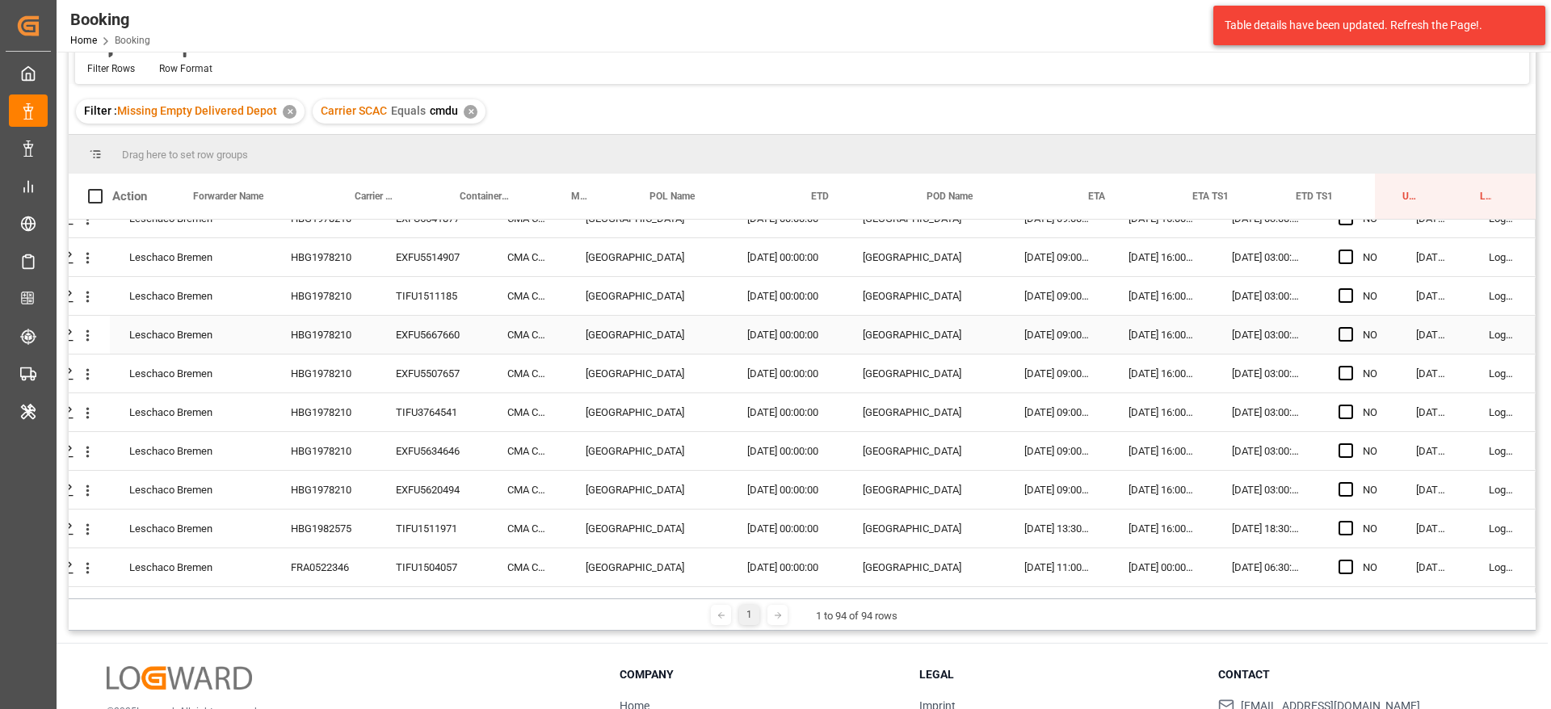
scroll to position [1454, 61]
click at [352, 498] on div "HBG1982575" at bounding box center [323, 491] width 105 height 38
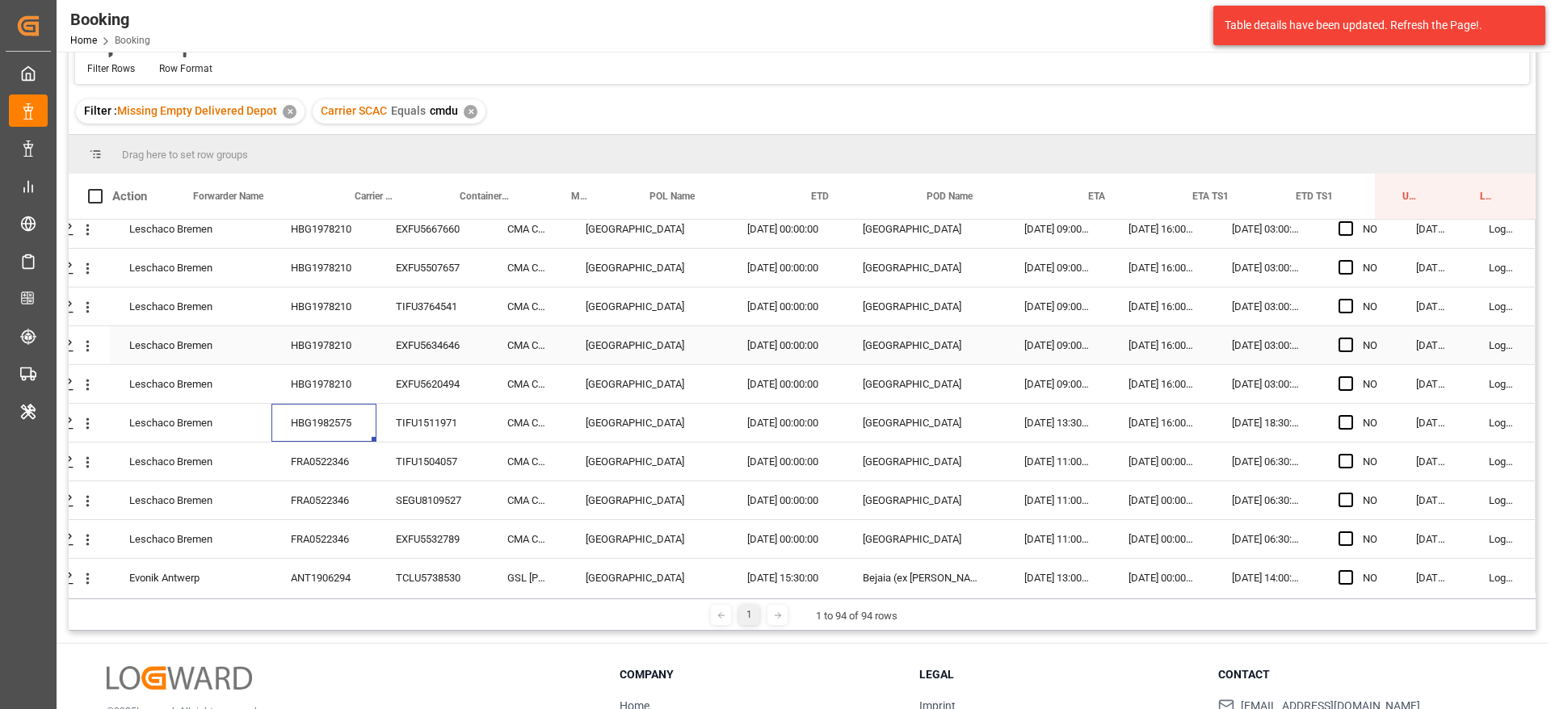
scroll to position [1575, 61]
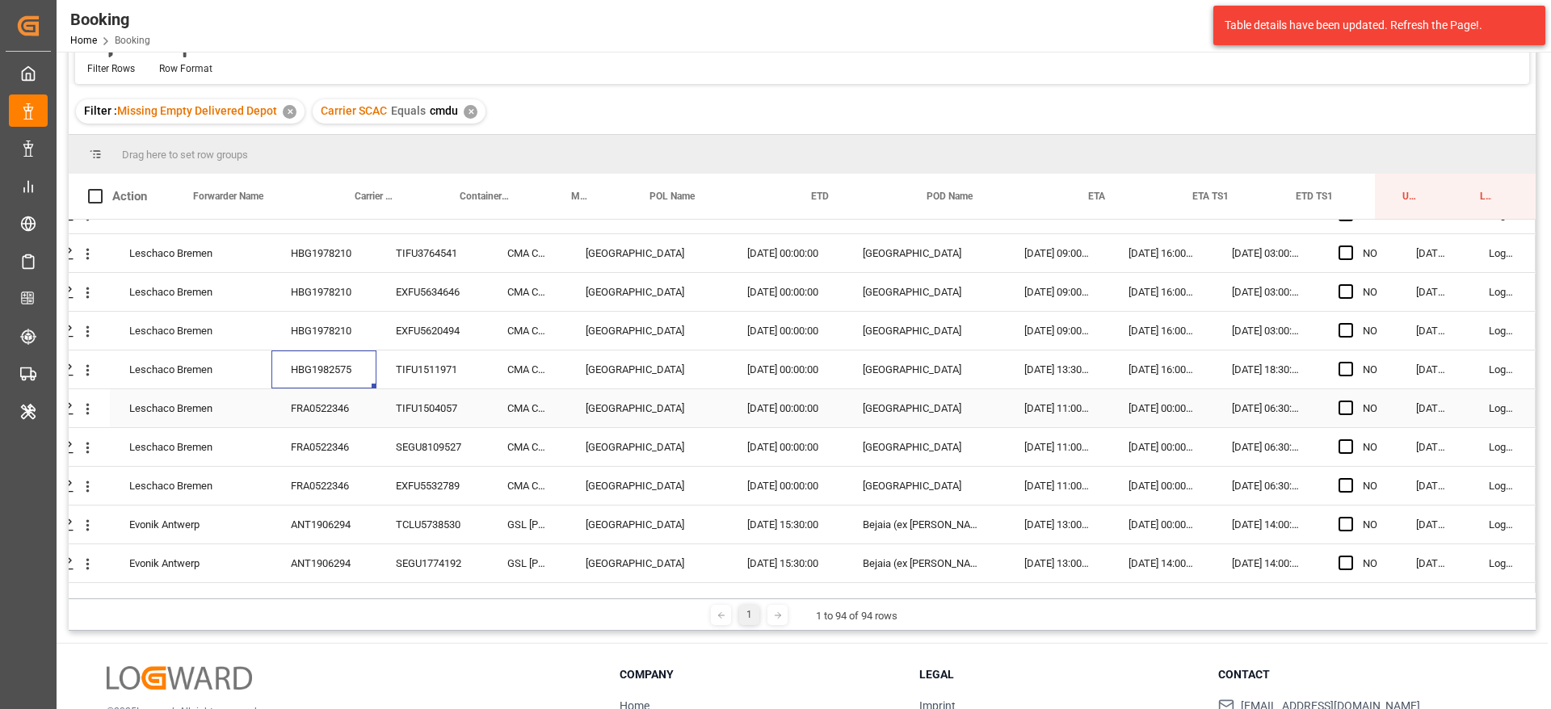
click at [360, 405] on div "FRA0522346" at bounding box center [323, 408] width 105 height 38
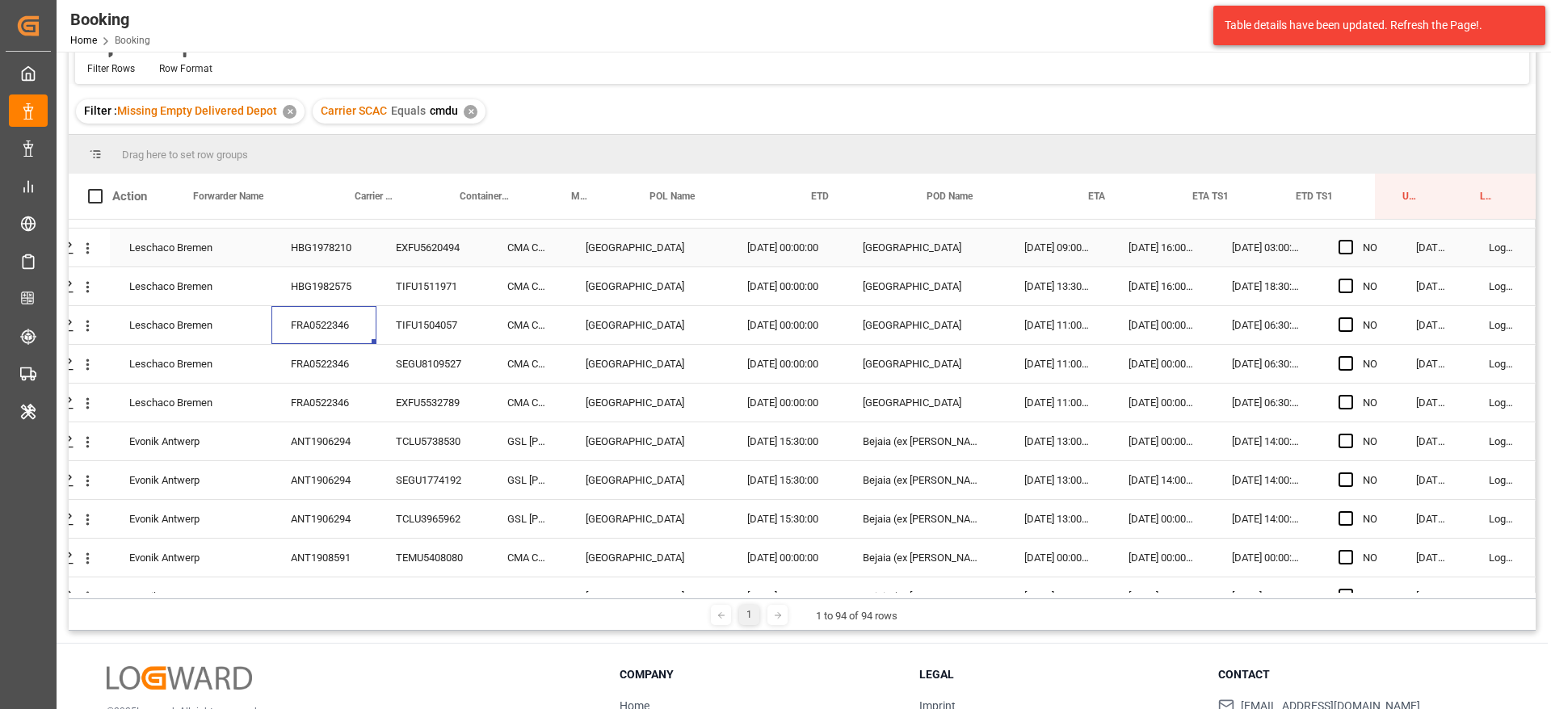
scroll to position [1696, 61]
click at [354, 397] on div "ANT1906294" at bounding box center [323, 403] width 105 height 38
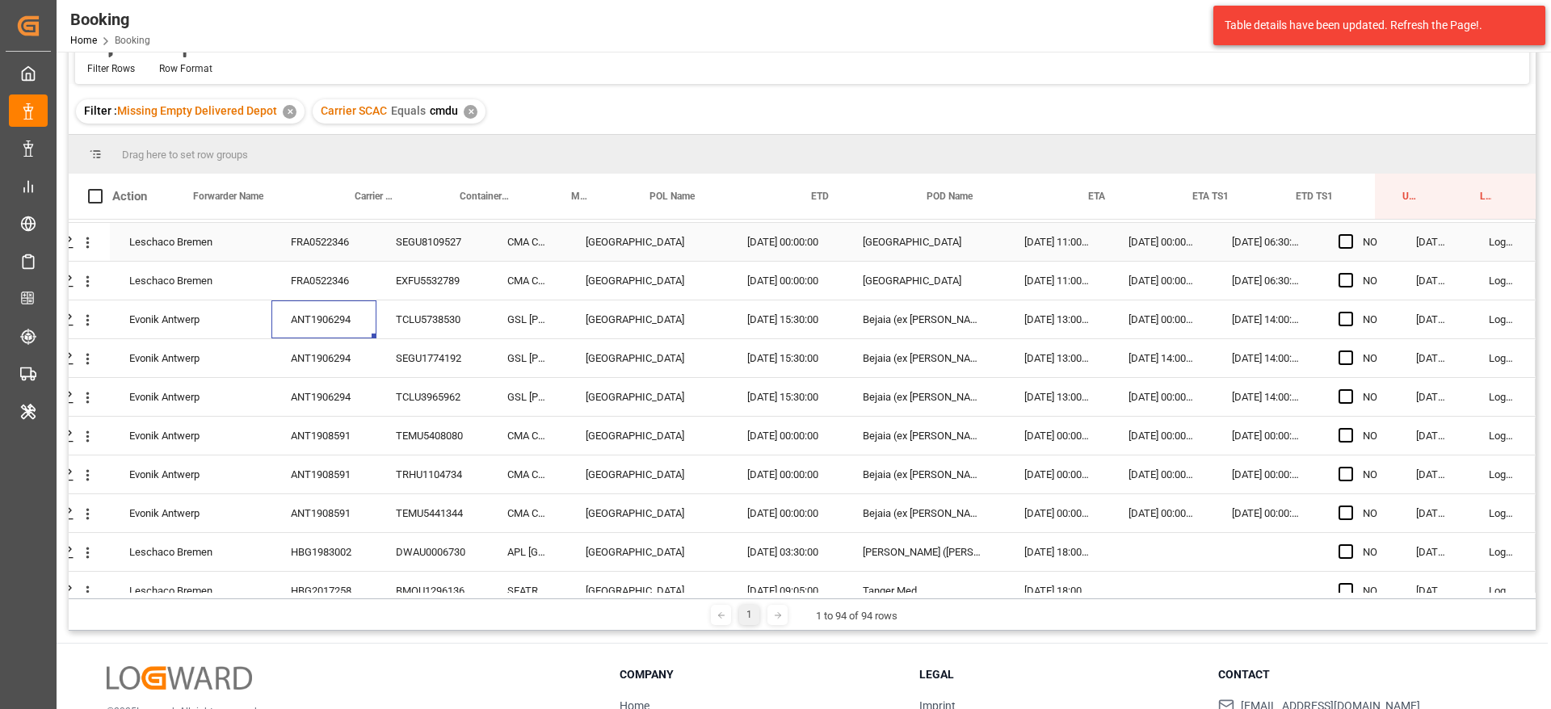
scroll to position [1817, 61]
click at [341, 393] on div "ANT1908591" at bounding box center [323, 399] width 105 height 38
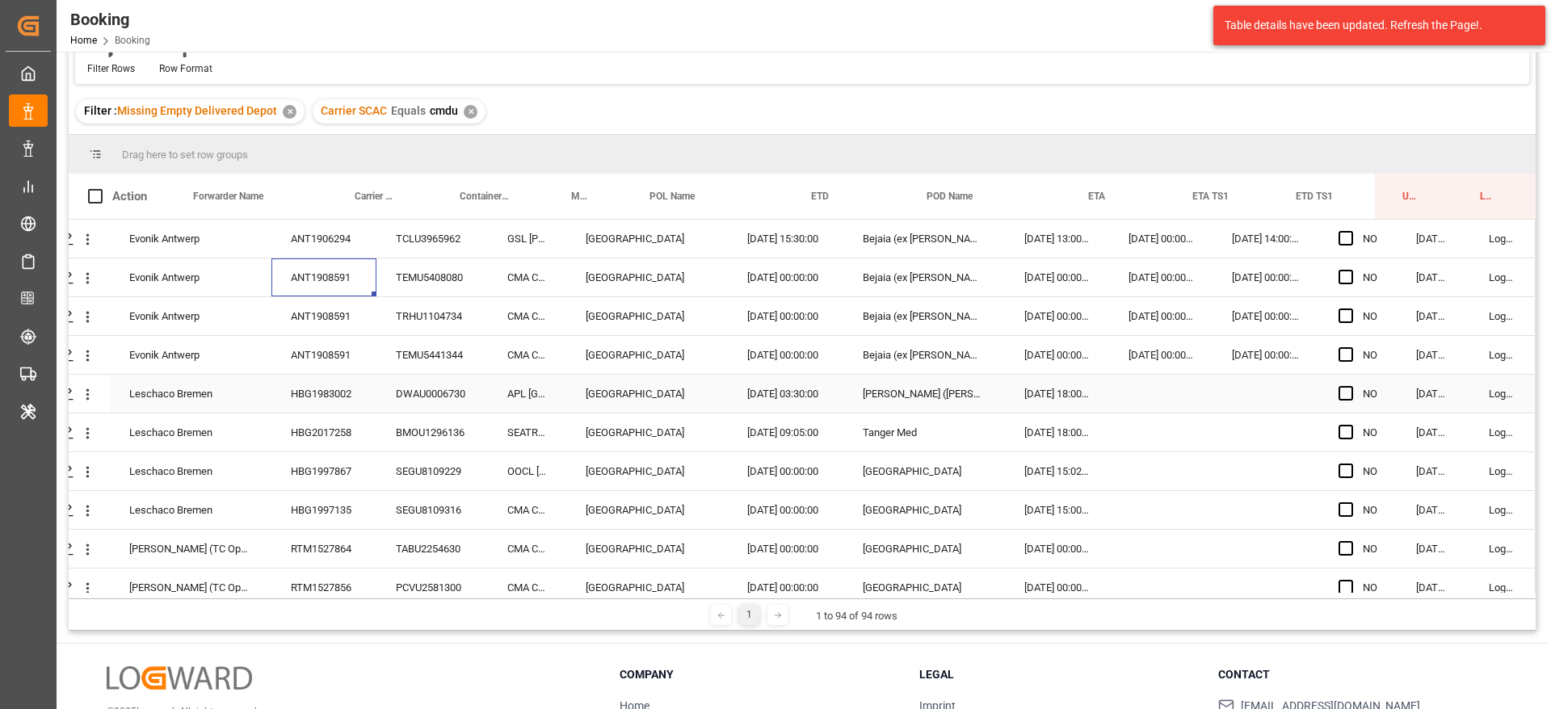
click at [360, 392] on div "HBG1983002" at bounding box center [323, 394] width 105 height 38
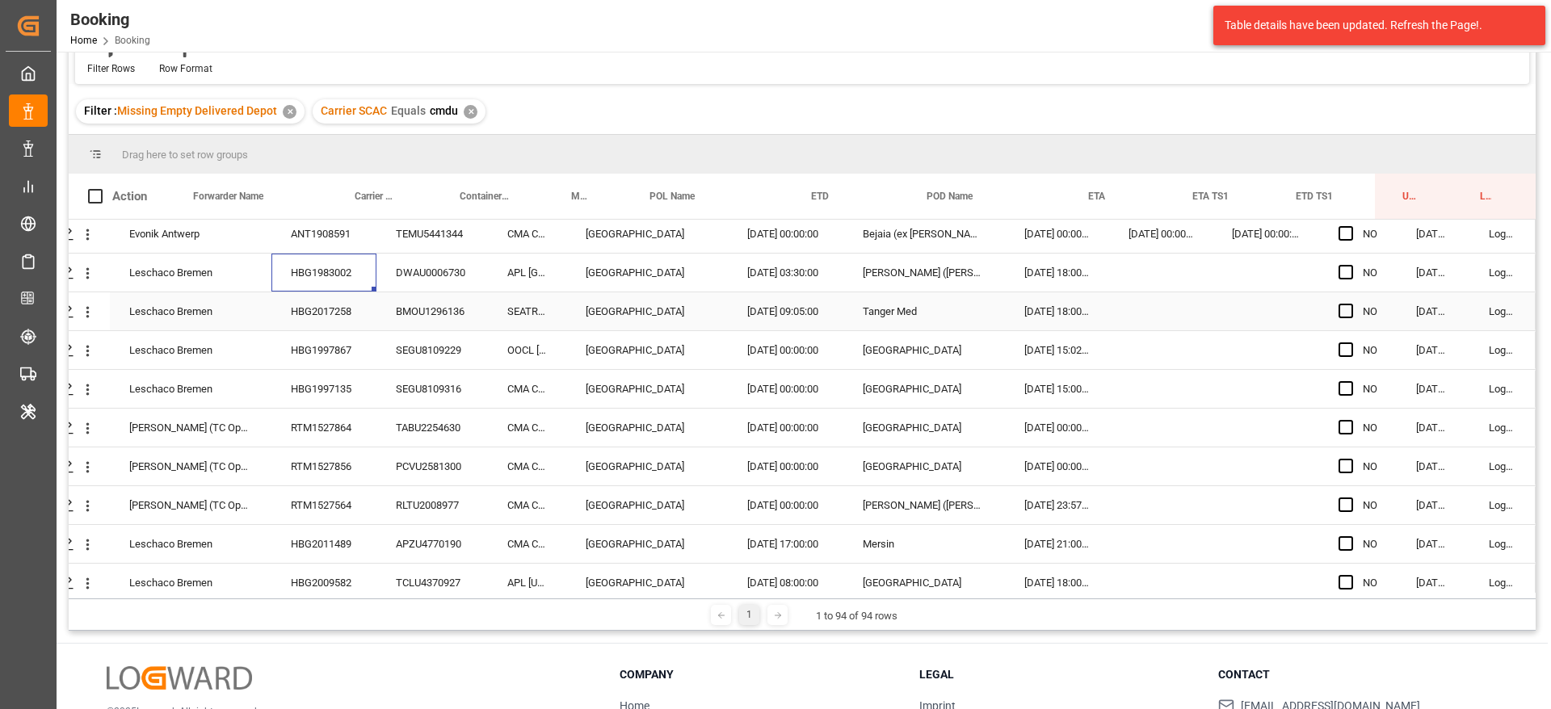
click at [363, 321] on div "HBG2017258" at bounding box center [323, 311] width 105 height 38
drag, startPoint x: 360, startPoint y: 366, endPoint x: 358, endPoint y: 358, distance: 8.4
click at [359, 363] on div "HBG1997867" at bounding box center [323, 350] width 105 height 38
click at [331, 396] on div "HBG1997135" at bounding box center [323, 389] width 105 height 38
click at [347, 413] on div "RTM1527864" at bounding box center [323, 428] width 105 height 38
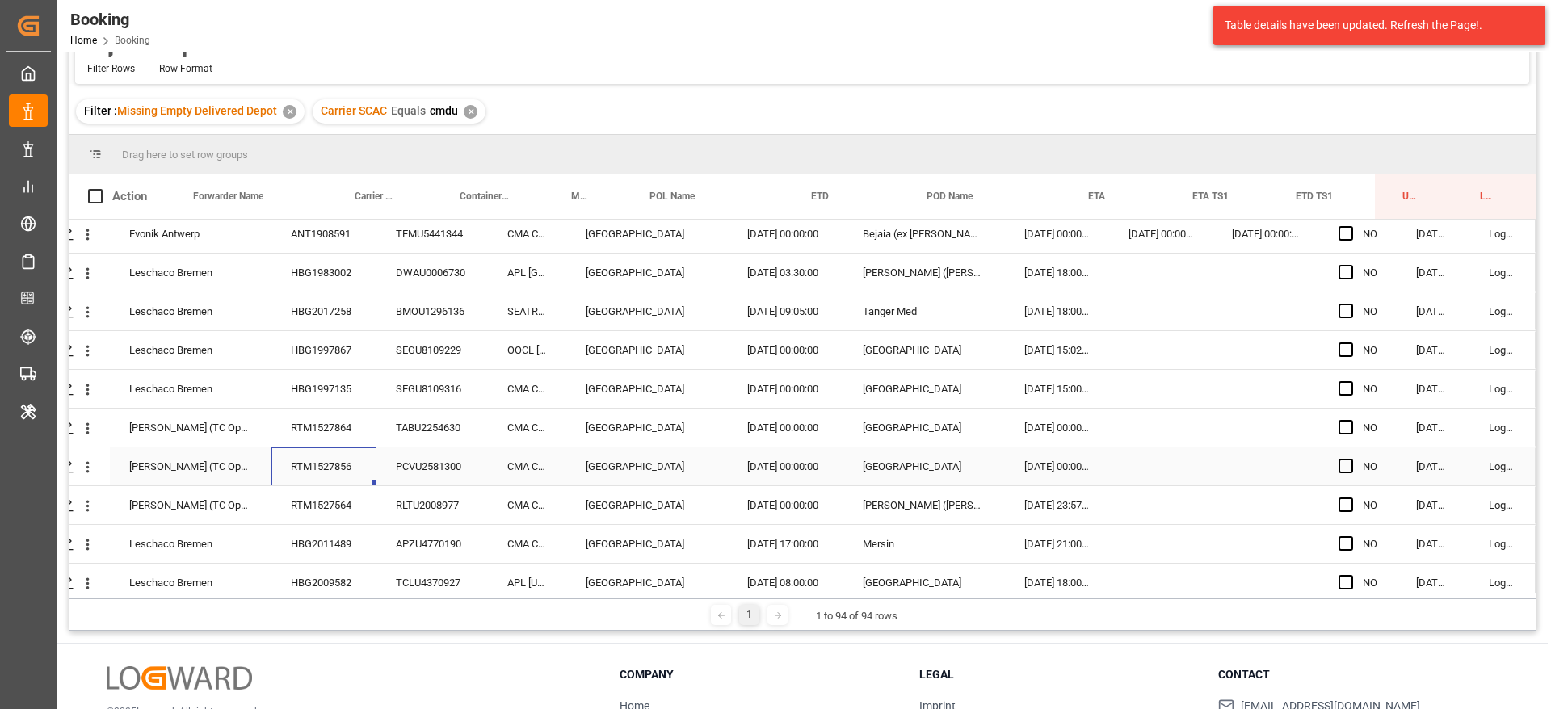
click at [318, 455] on div "RTM1527856" at bounding box center [323, 466] width 105 height 38
click at [319, 506] on div "RTM1527564" at bounding box center [323, 505] width 105 height 38
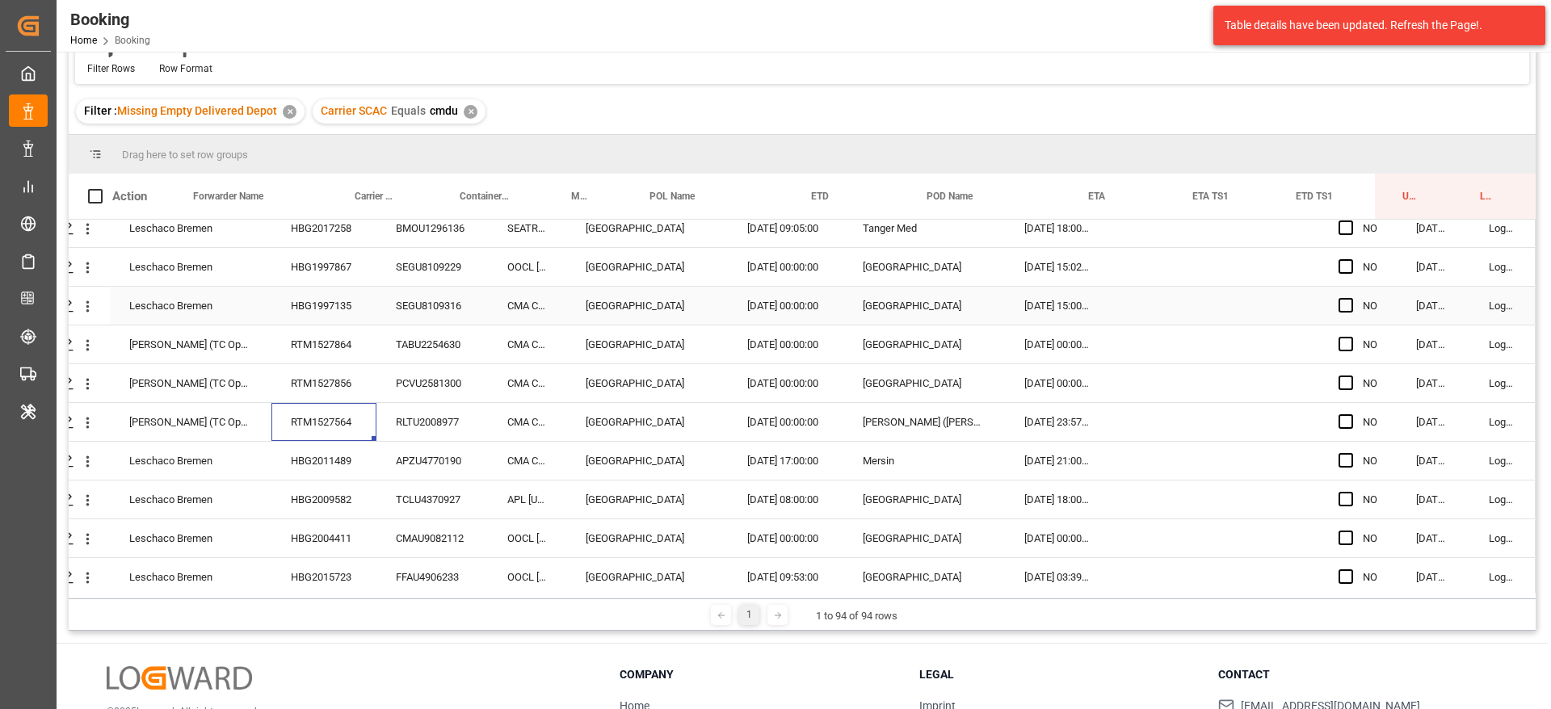
scroll to position [2181, 61]
click at [351, 419] on div "HBG2011489" at bounding box center [323, 423] width 105 height 38
click at [345, 428] on div "HBG2011489" at bounding box center [323, 423] width 105 height 38
click at [348, 462] on div "HBG2009582" at bounding box center [323, 462] width 105 height 38
click at [351, 505] on div "HBG2004411" at bounding box center [323, 500] width 105 height 38
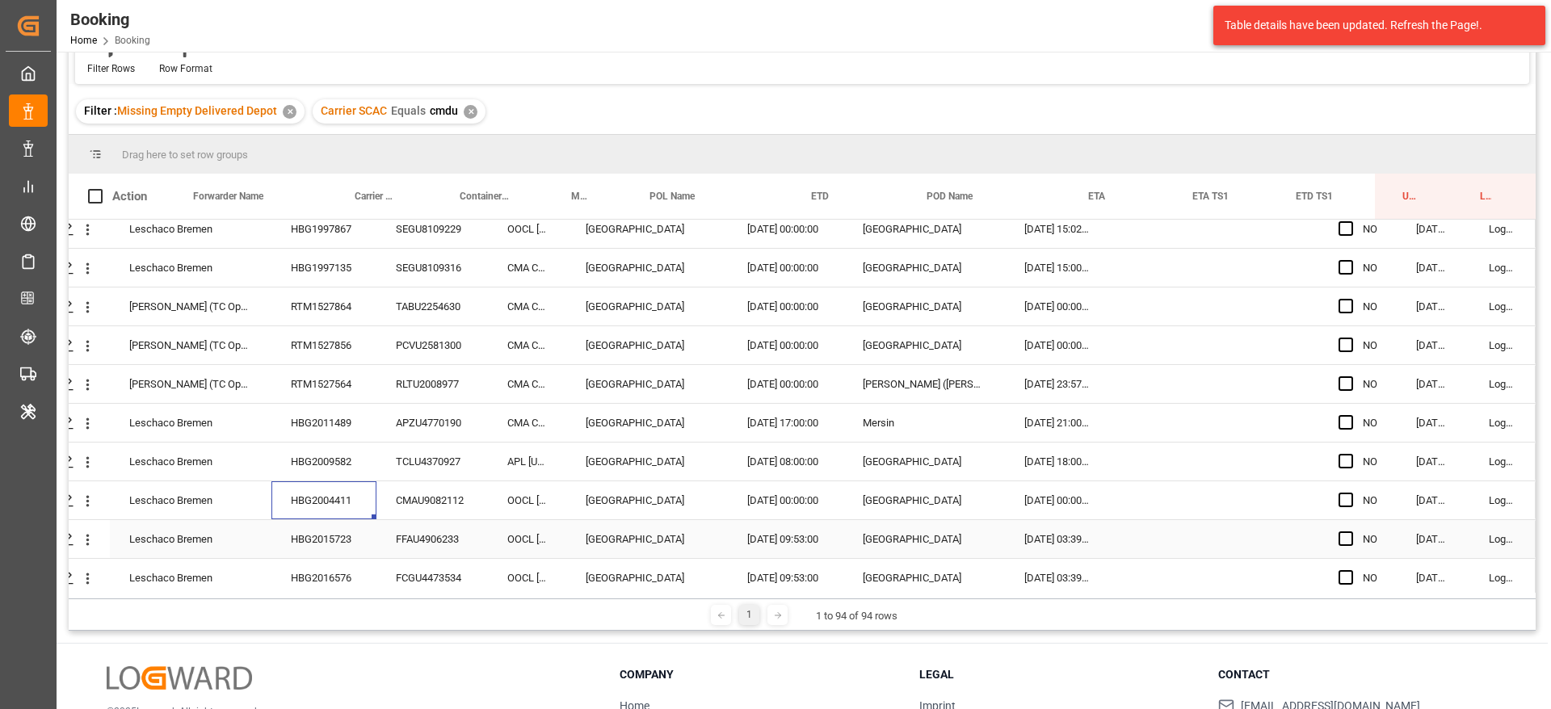
drag, startPoint x: 313, startPoint y: 539, endPoint x: 320, endPoint y: 522, distance: 18.2
click at [313, 539] on div "HBG2015723" at bounding box center [323, 539] width 105 height 38
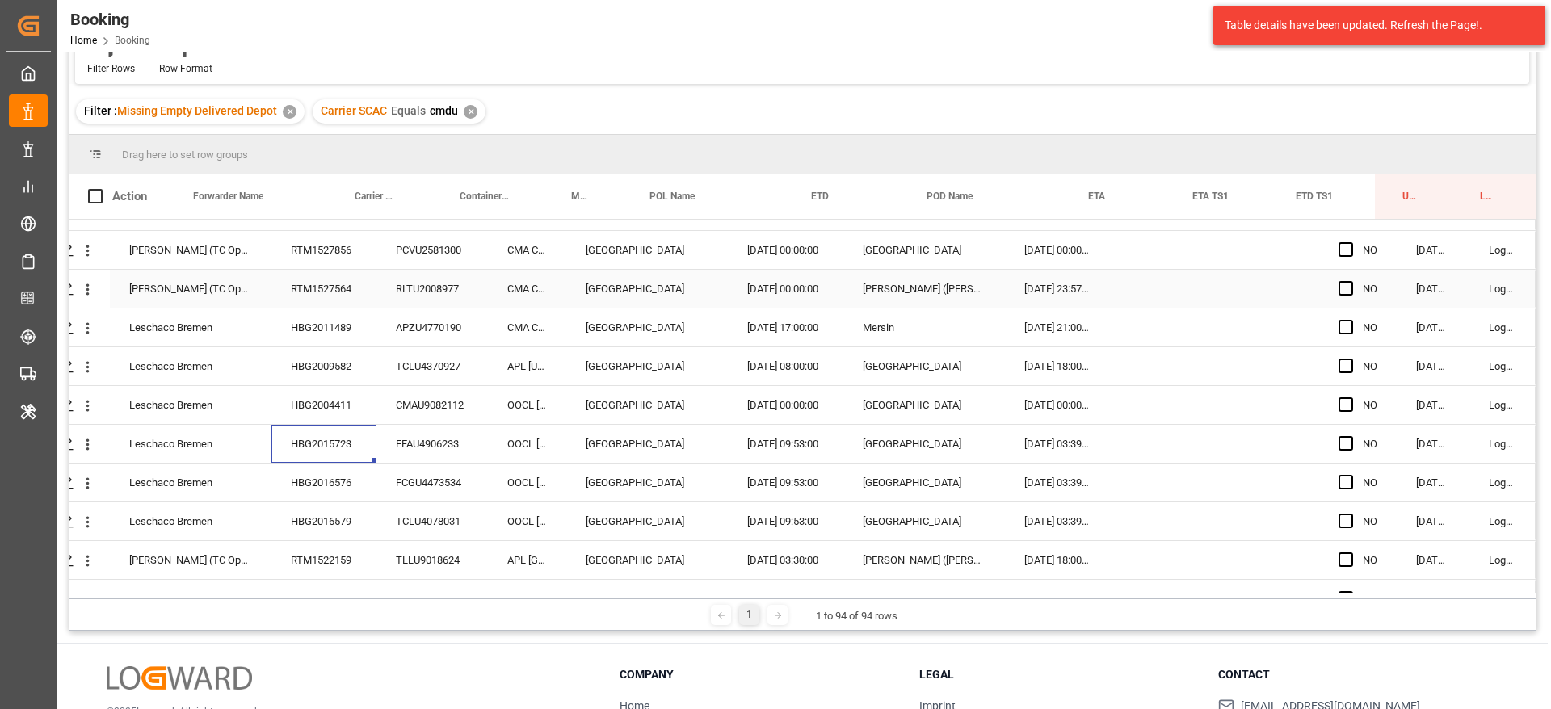
scroll to position [2423, 61]
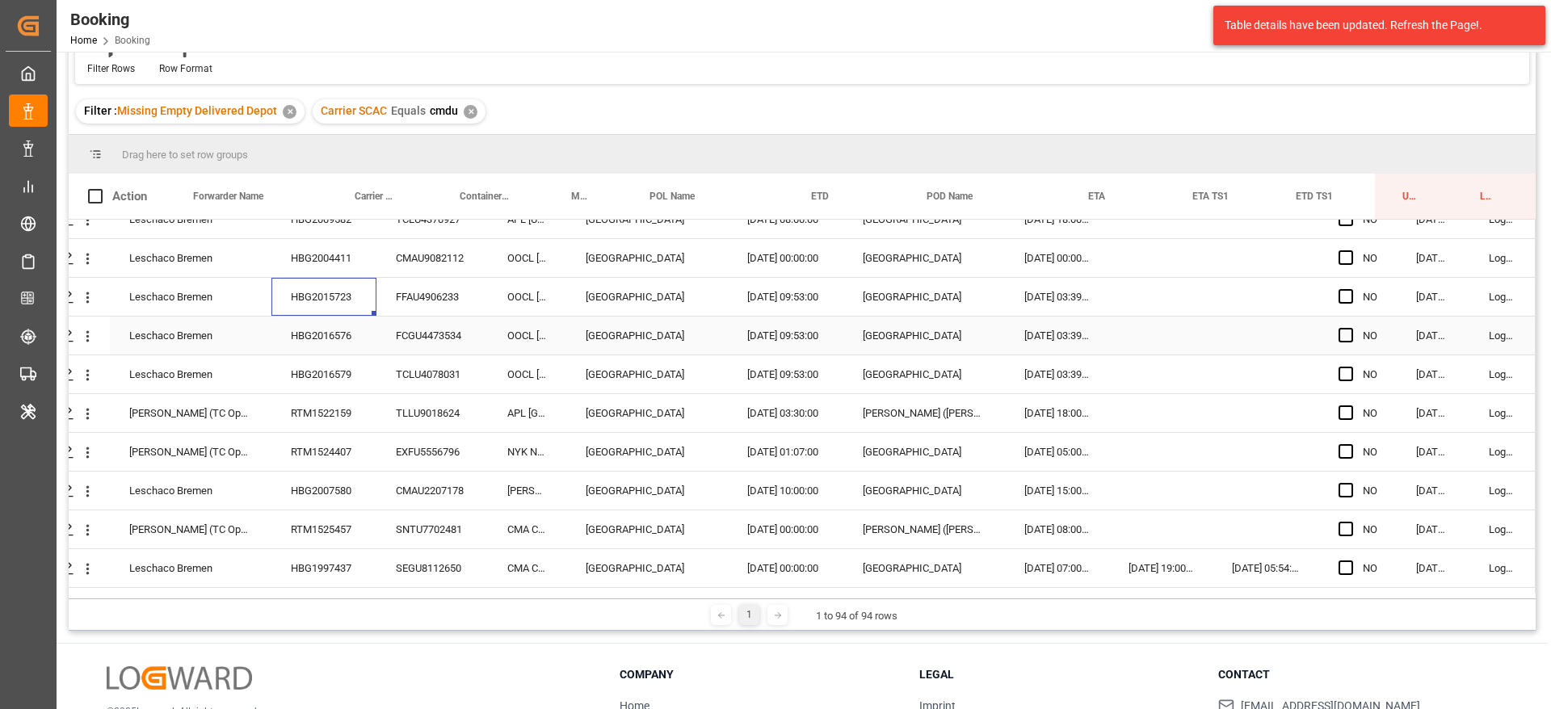
click at [322, 341] on div "HBG2016576" at bounding box center [323, 336] width 105 height 38
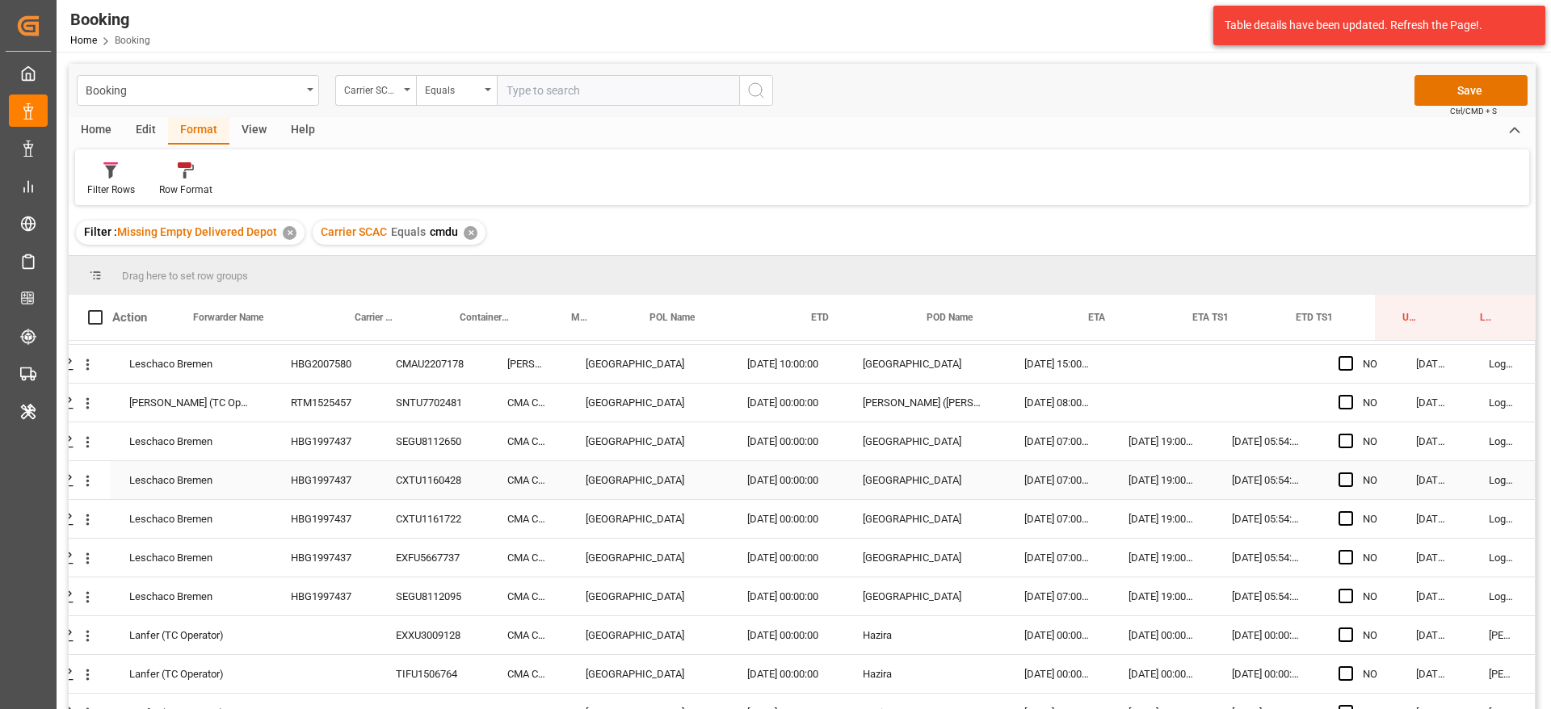
scroll to position [2187, 61]
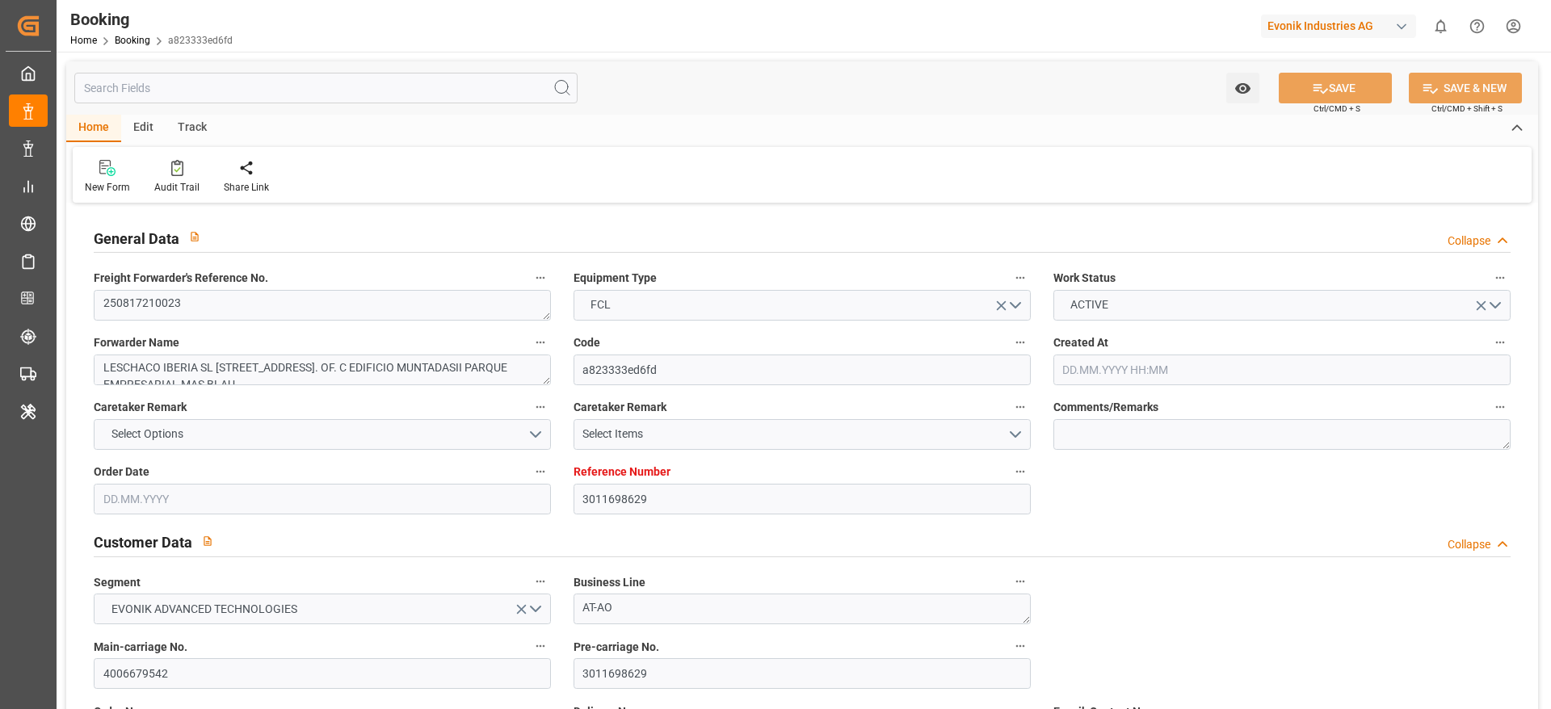
type input "3011698629"
type input "9491484"
type input "9985021"
type input "CMACGM"
type input "CMA CGM Group"
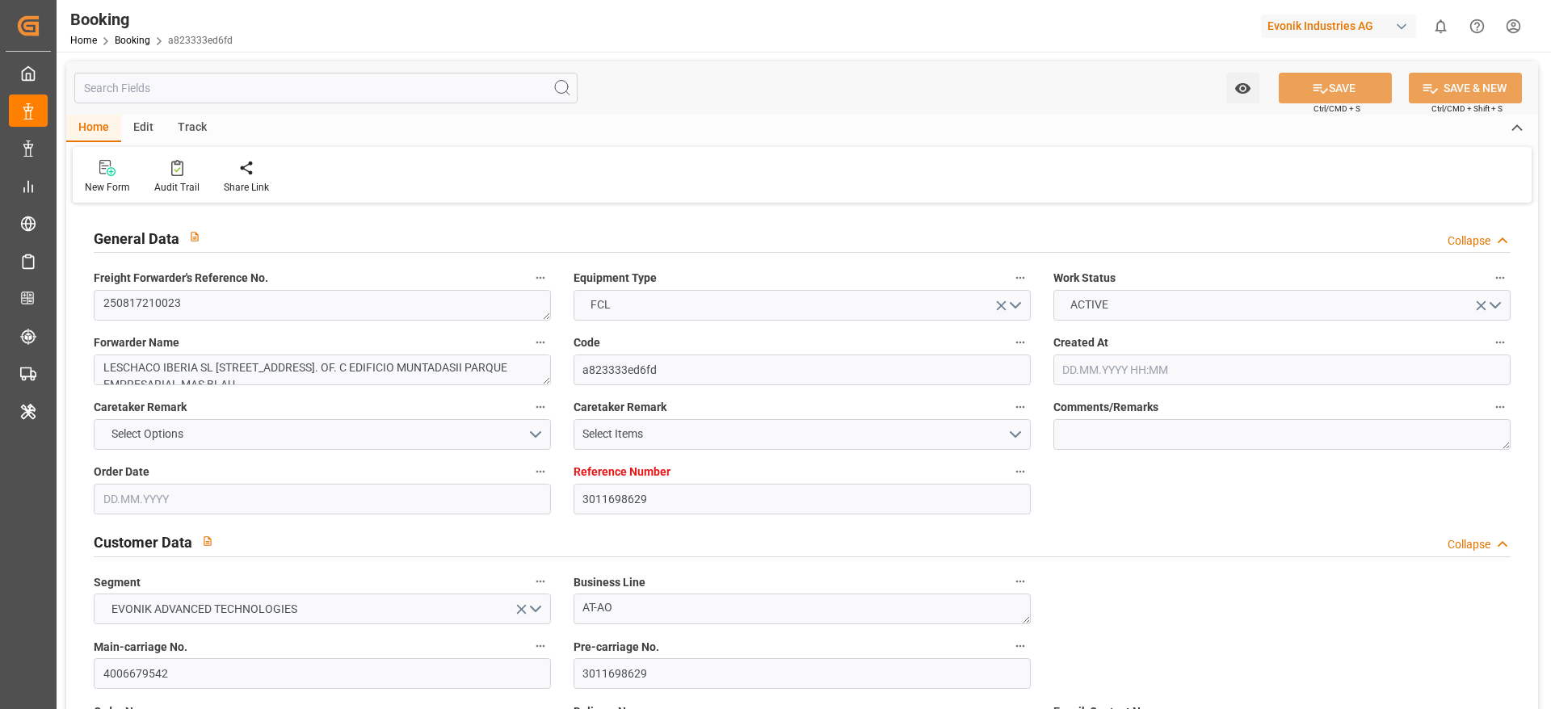
type input "ESBCN"
type input "MACAS"
type input "4"
type input "0"
type input "ESBCN"
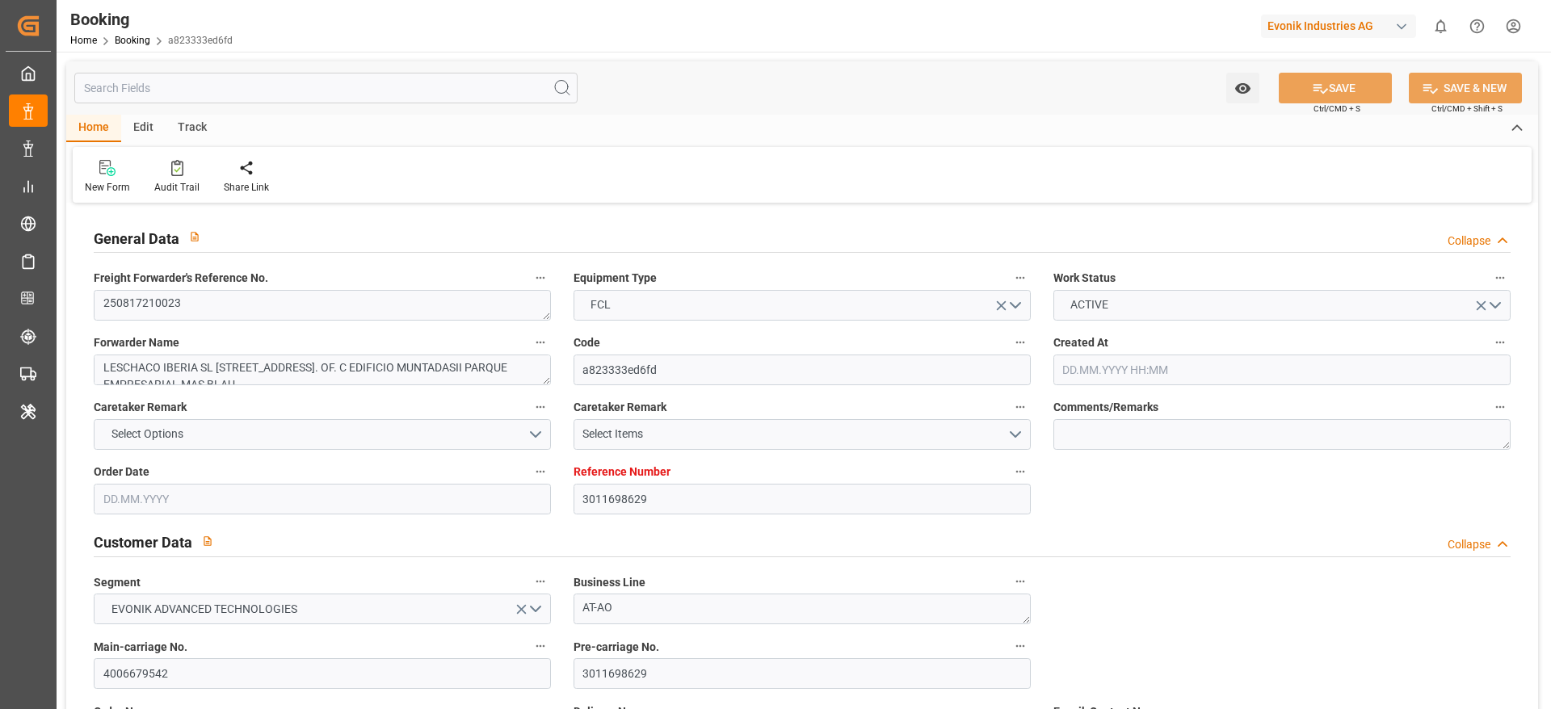
type input "MACAS"
type input "9491484"
type input "29.07.2025 08:36"
type input "29.07.2025"
type input "15.08.2025"
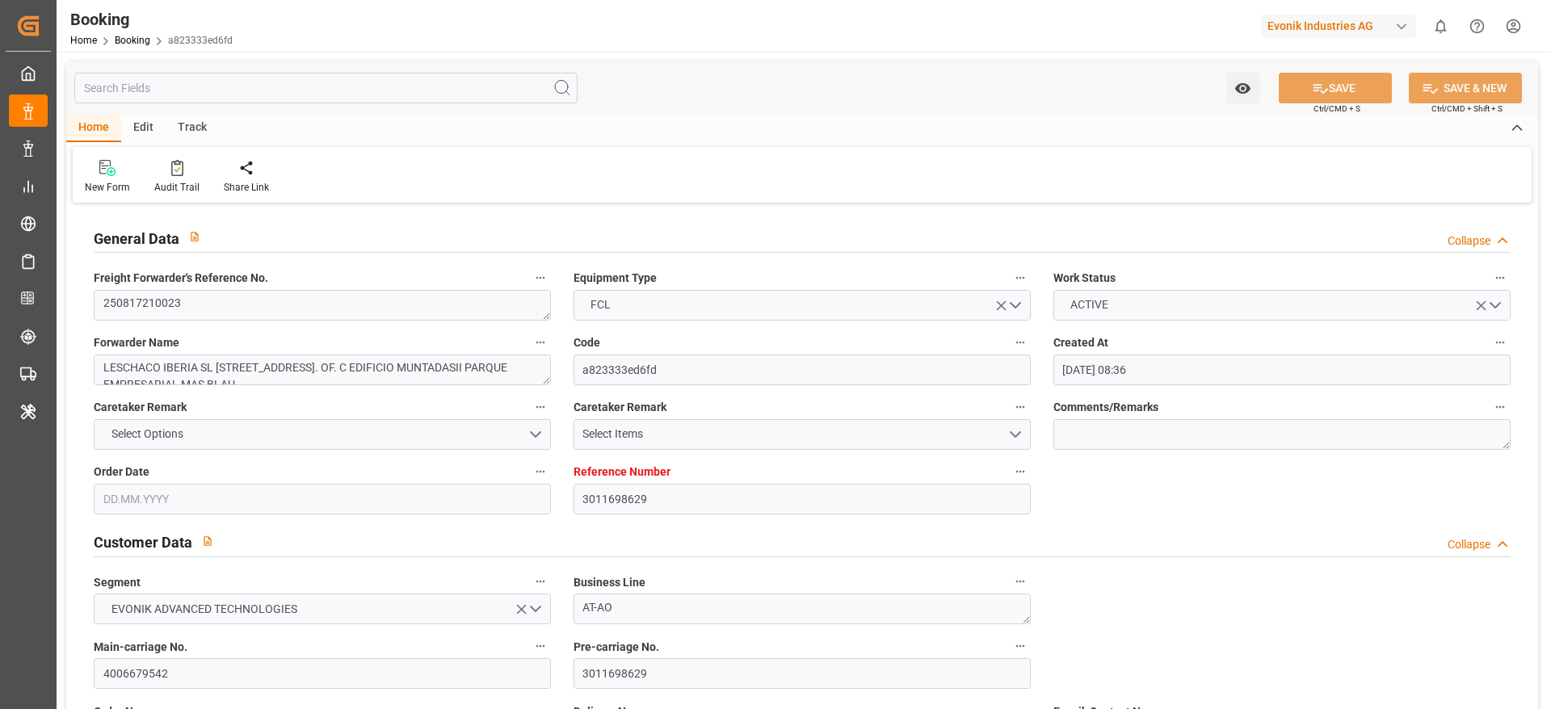
type input "12.08.2025"
type input "01.08.2025"
type input "15.08.2025"
type input "29.08.2025 10:48"
type input "21.08.2025 00:00"
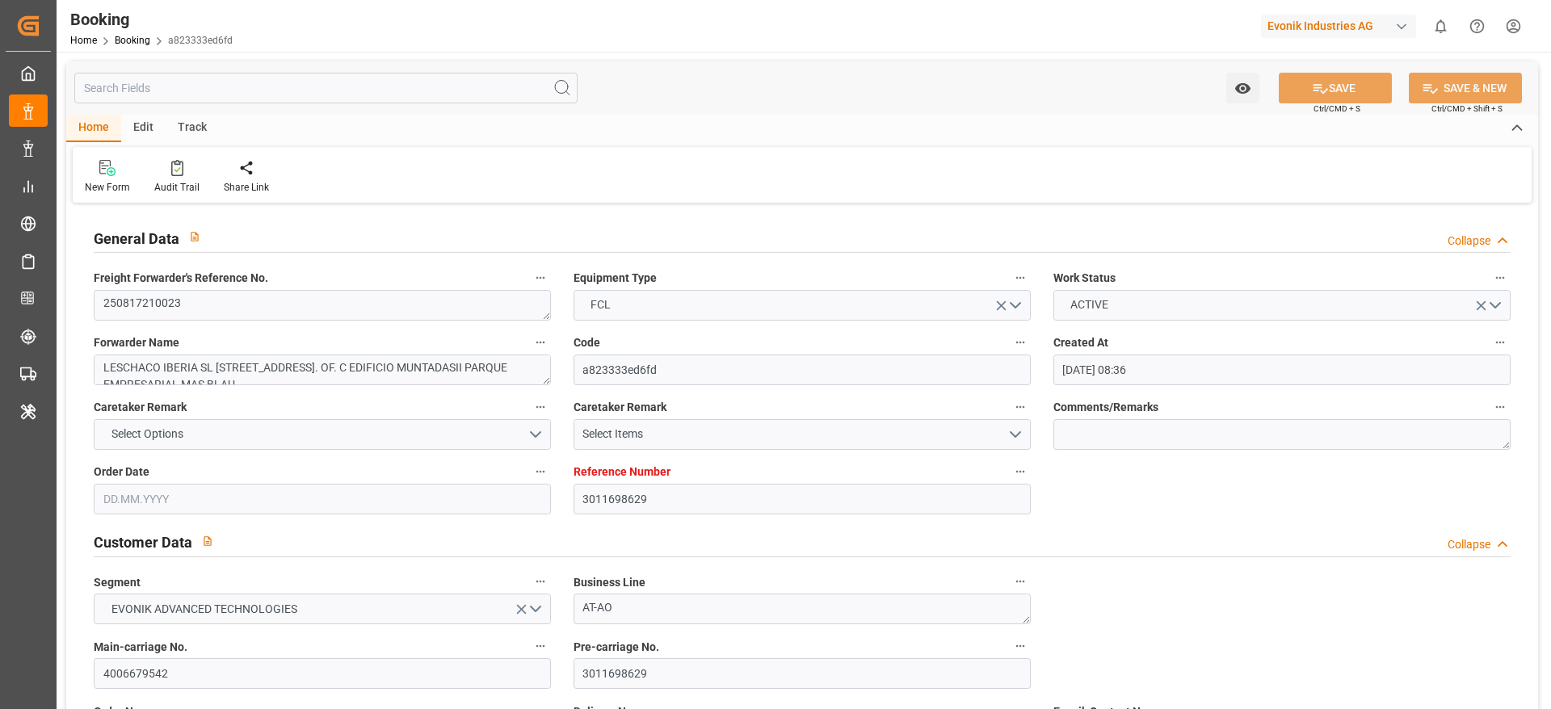
type input "29.08.2025 14:30"
type input "18.08.2025 16:19"
type input "01.09.2025 23:00"
type input "26.08.2025 00:00"
type input "02.09.2025 11:06"
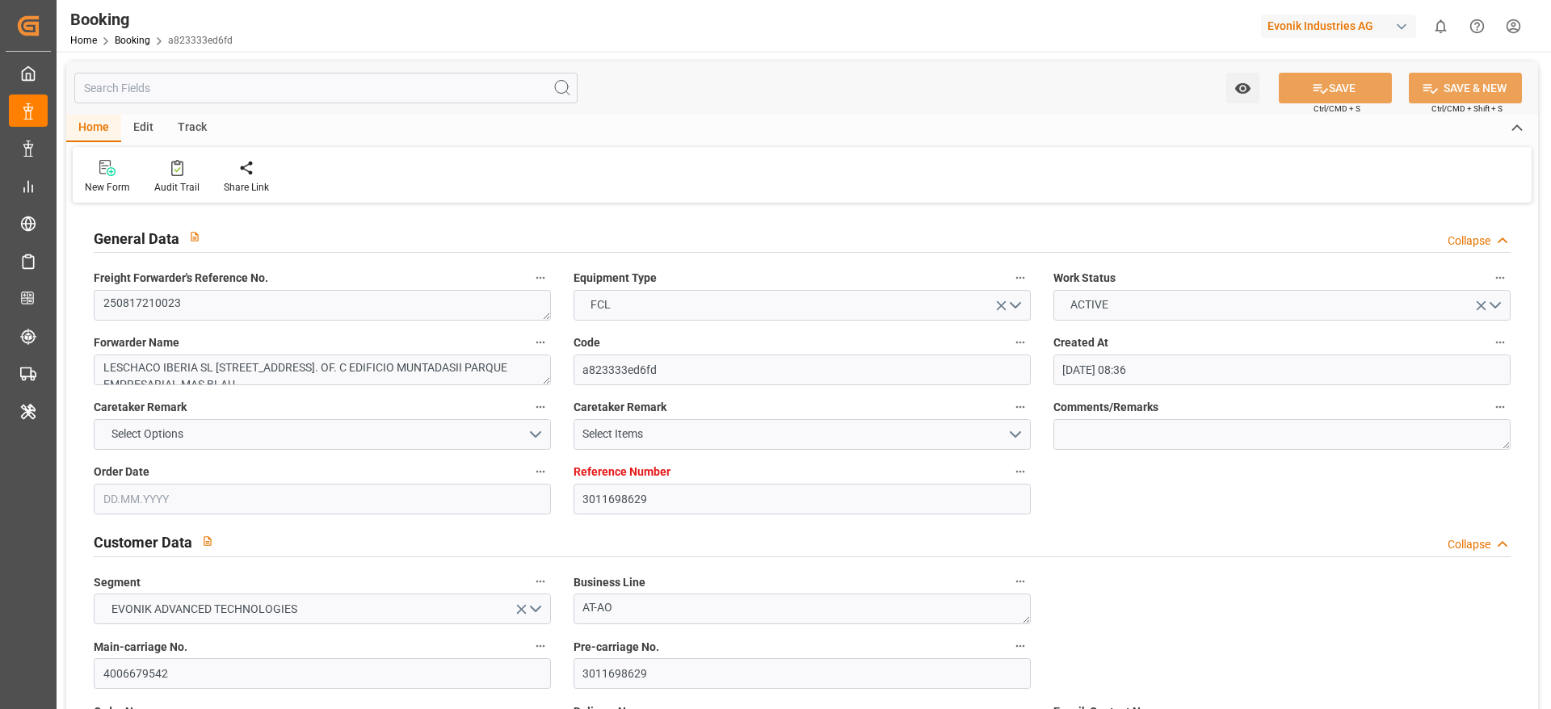
type input "09.09.2025 16:34"
type input "15.08.2025"
type input "10.09.2025 10:48"
type input "10.09.2025"
type input "14.08.2025 15:42"
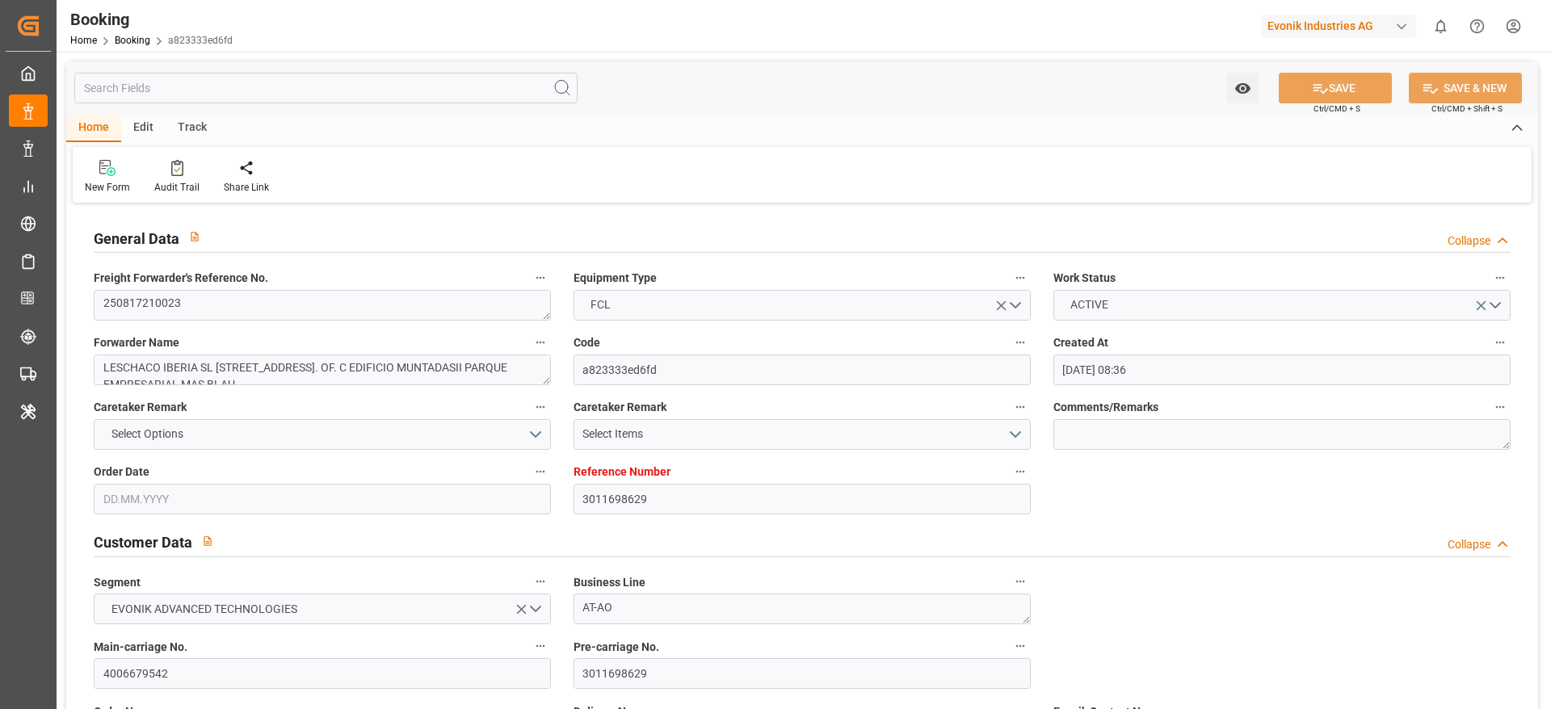
type input "29.08.2025 10:05"
type input "29.08.2025 10:48"
type input "29.08.2025 12:49"
type input "01.09.2025 23:00"
type input "02.09.2025 09:06"
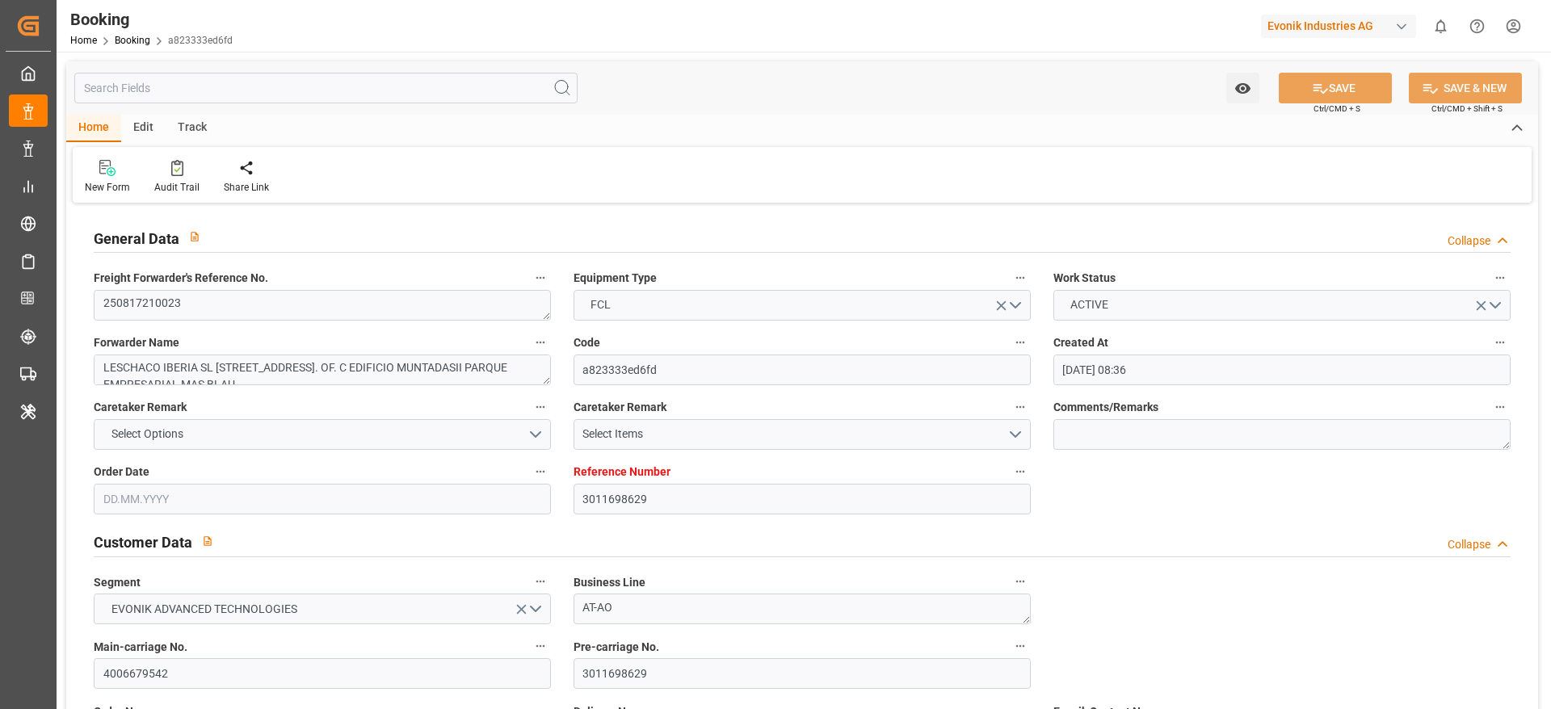
type input "02.09.2025 11:41"
type input "02.09.2025 17:09"
type input "06.09.2025 17:09"
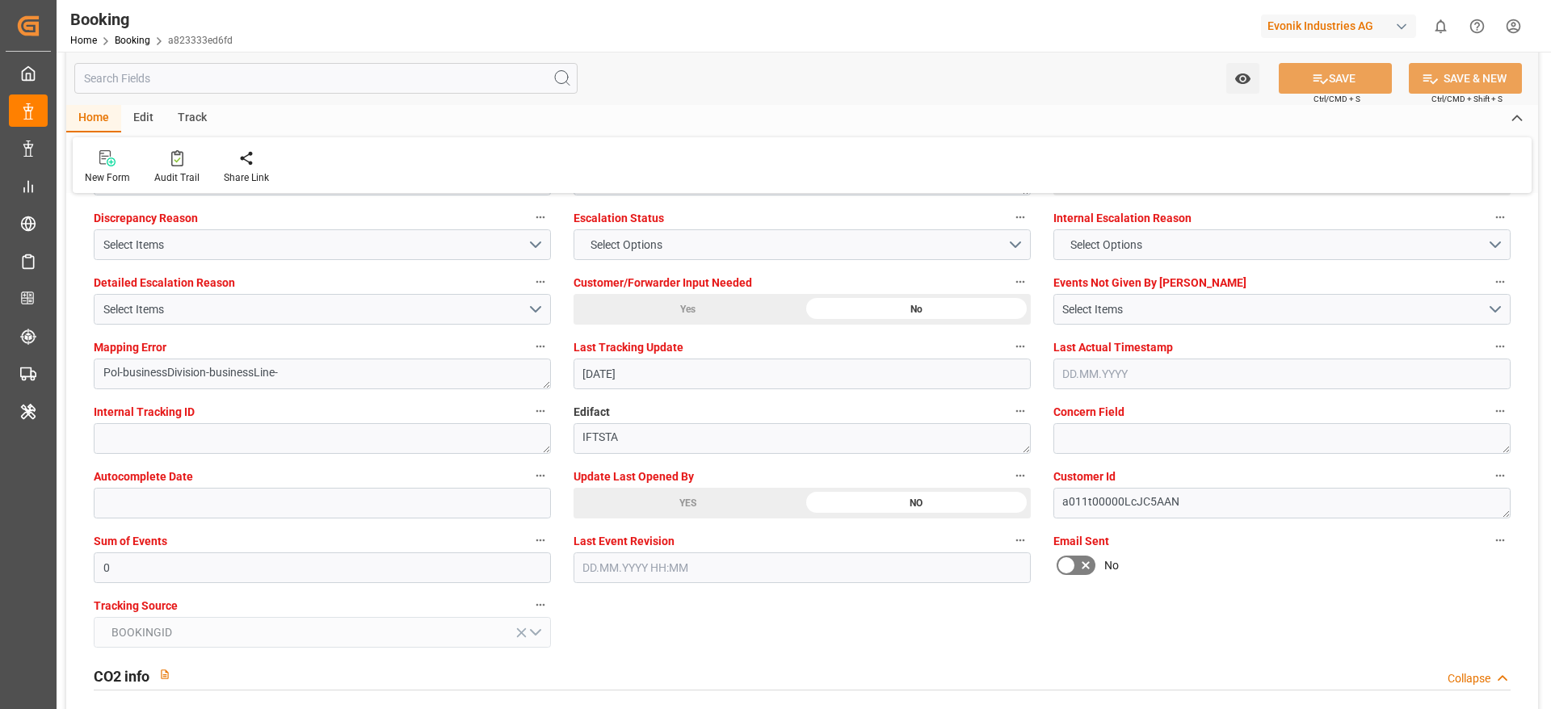
scroll to position [2908, 0]
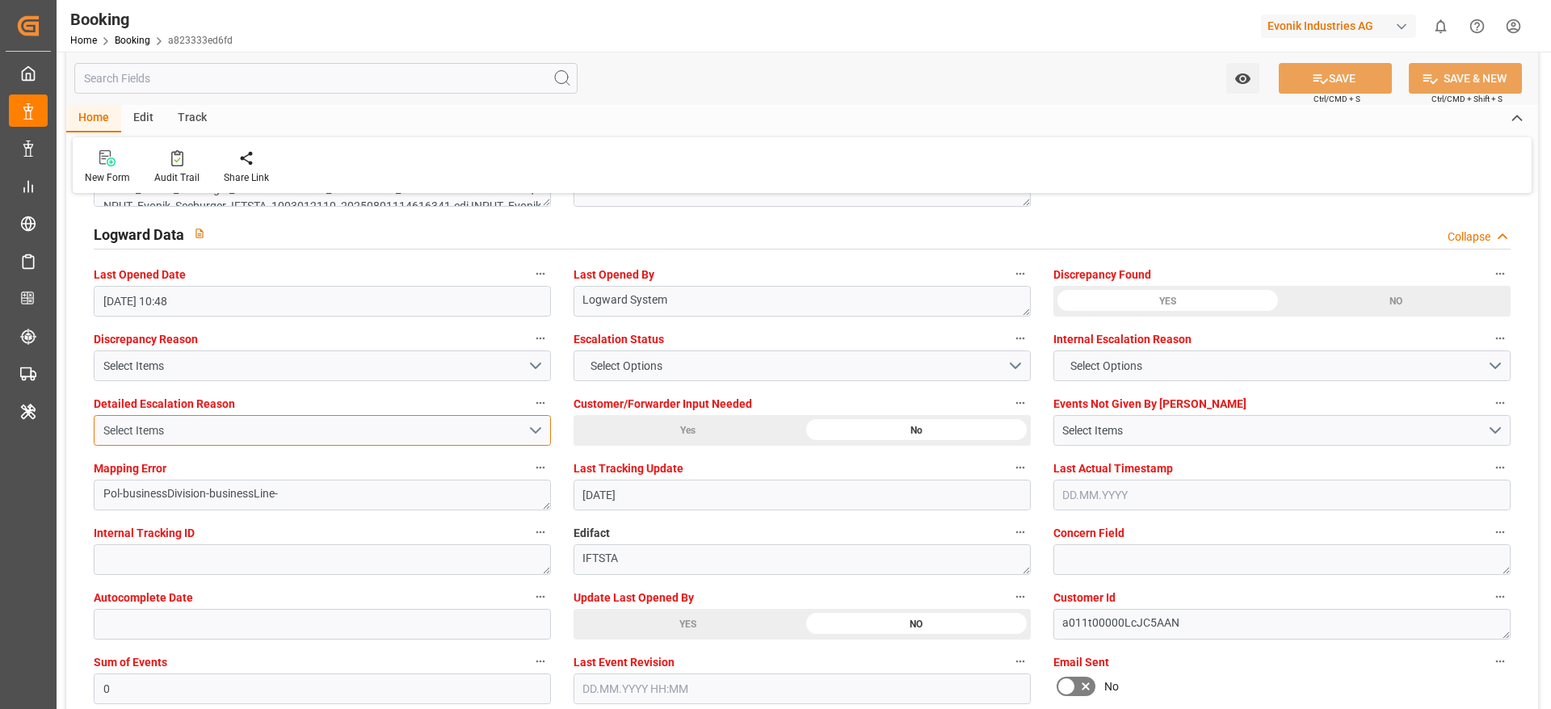
click at [179, 426] on div "Select Items" at bounding box center [315, 430] width 424 height 17
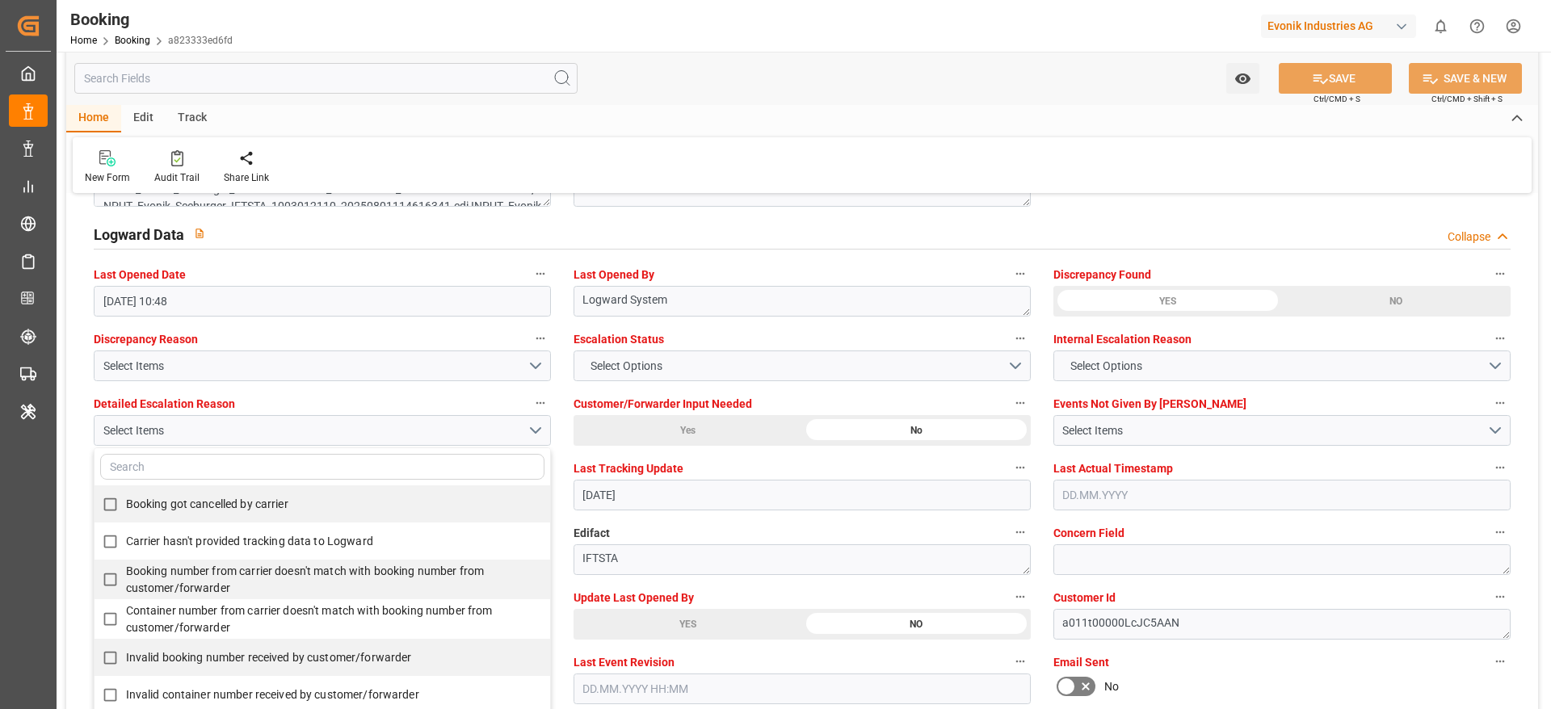
click at [1033, 472] on label "Customer Id" at bounding box center [1281, 597] width 457 height 23
click at [1033, 472] on button "Customer Id" at bounding box center [1499, 596] width 21 height 21
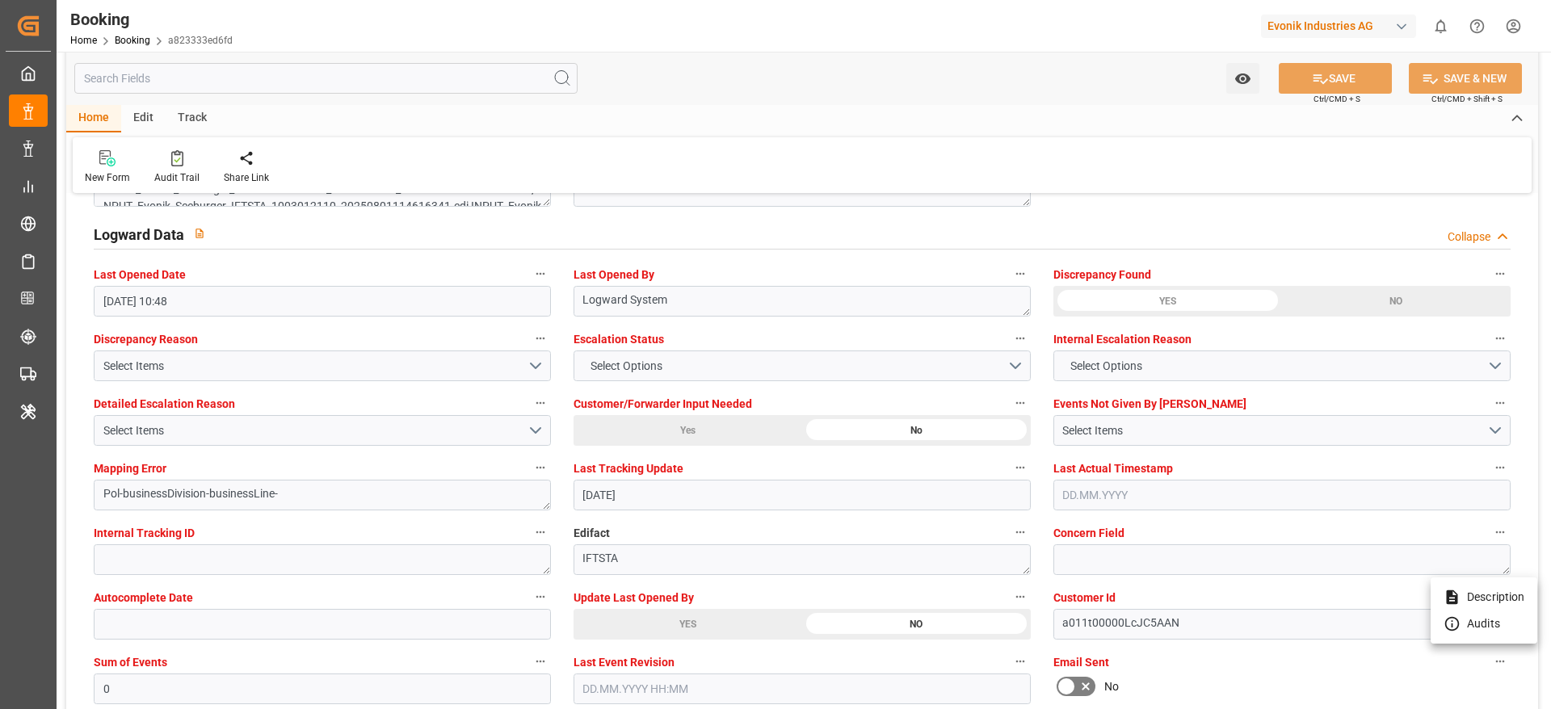
click at [259, 364] on div at bounding box center [775, 354] width 1551 height 709
click at [536, 363] on button "Select Items" at bounding box center [322, 366] width 457 height 31
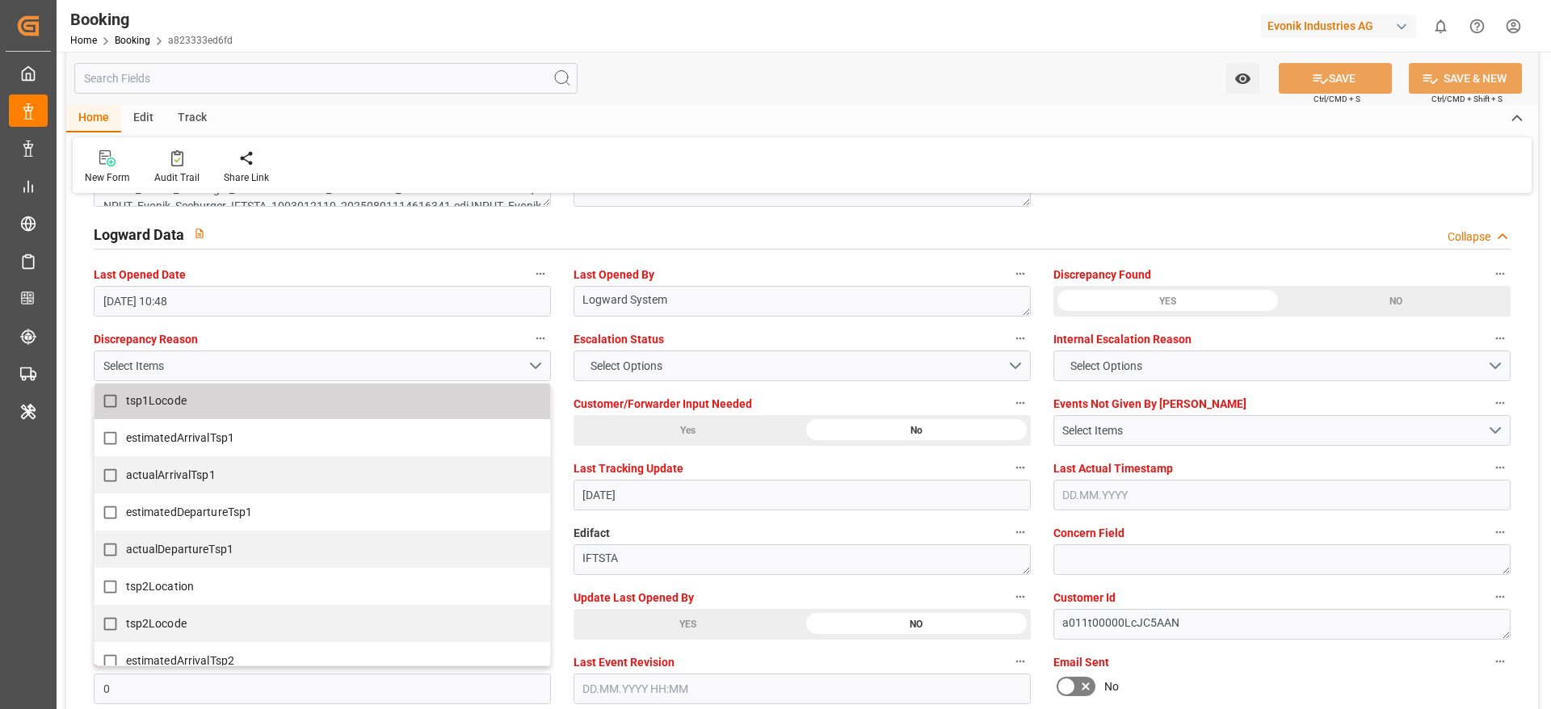
scroll to position [606, 0]
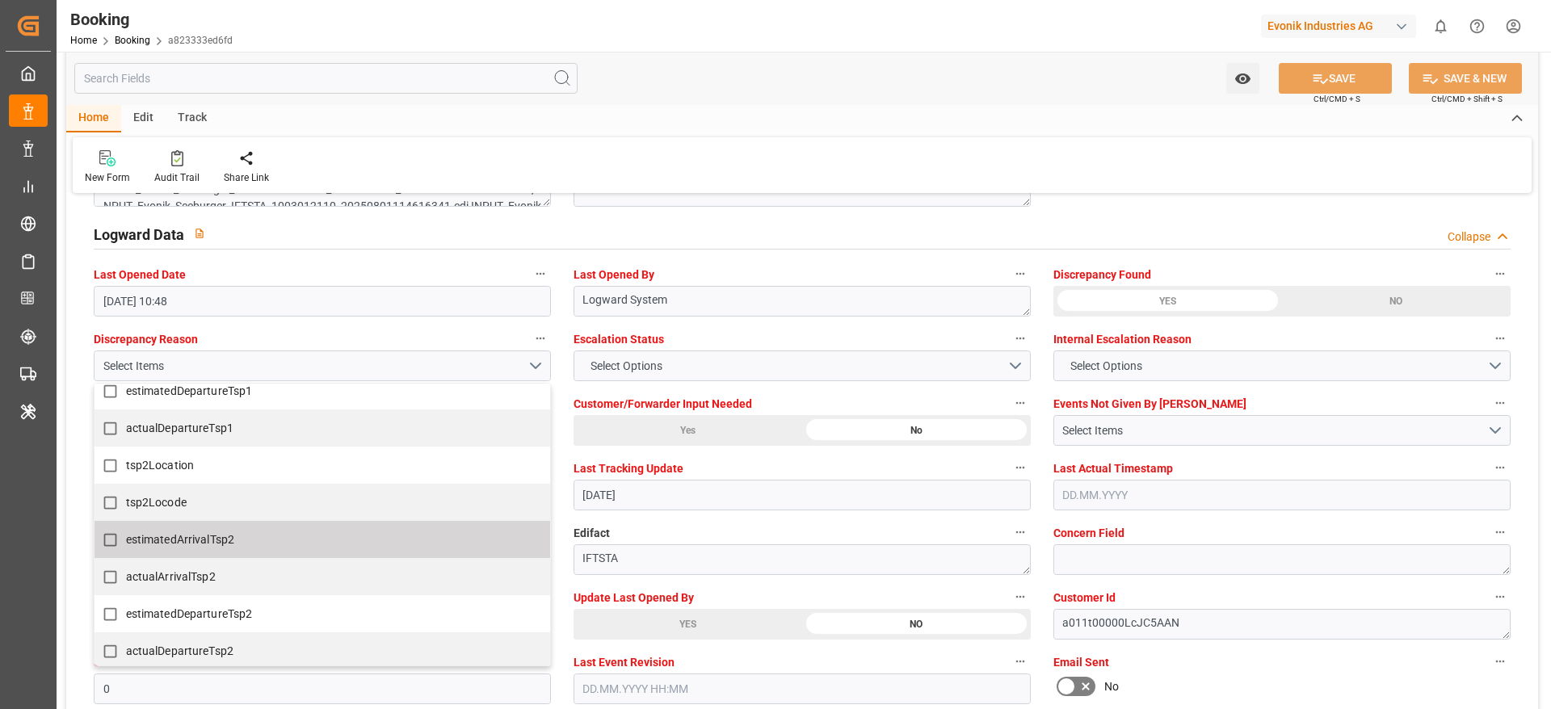
click at [229, 472] on span "estimatedArrivalTsp2" at bounding box center [180, 539] width 109 height 13
checkbox input "true"
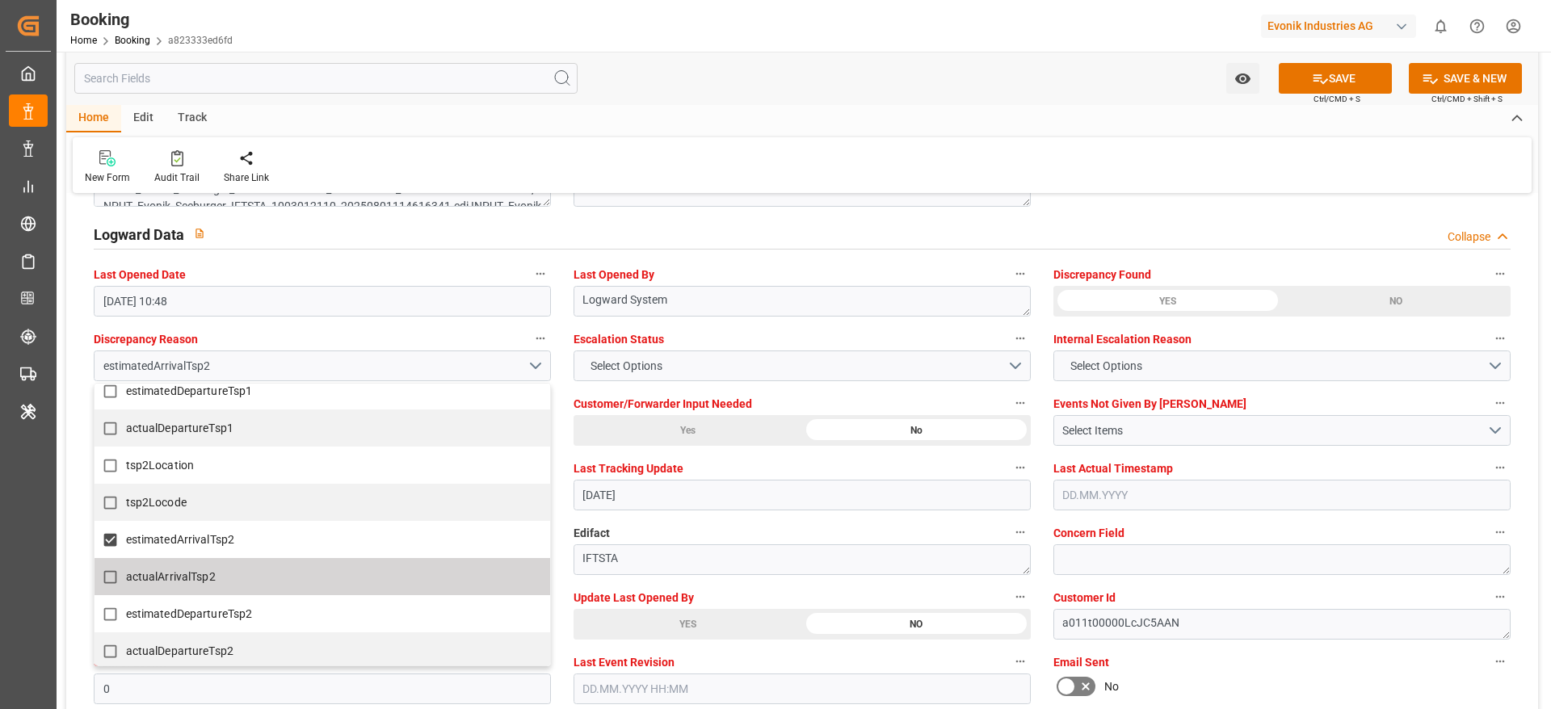
click at [246, 472] on label "actualArrivalTsp2" at bounding box center [314, 577] width 439 height 32
checkbox input "true"
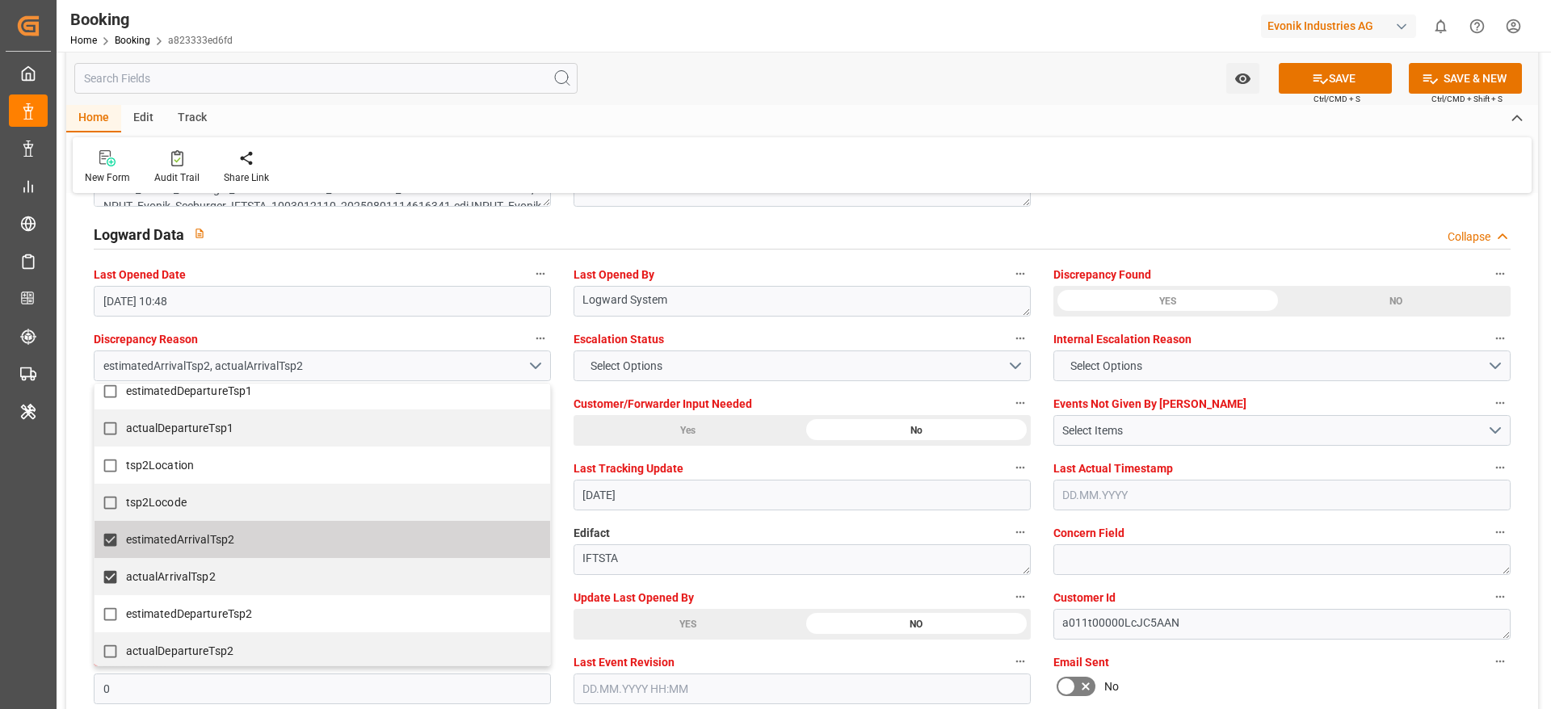
click at [275, 472] on label "estimatedArrivalTsp2" at bounding box center [314, 540] width 439 height 32
checkbox input "false"
click at [267, 472] on label "actualArrivalTsp2" at bounding box center [314, 577] width 439 height 32
checkbox input "false"
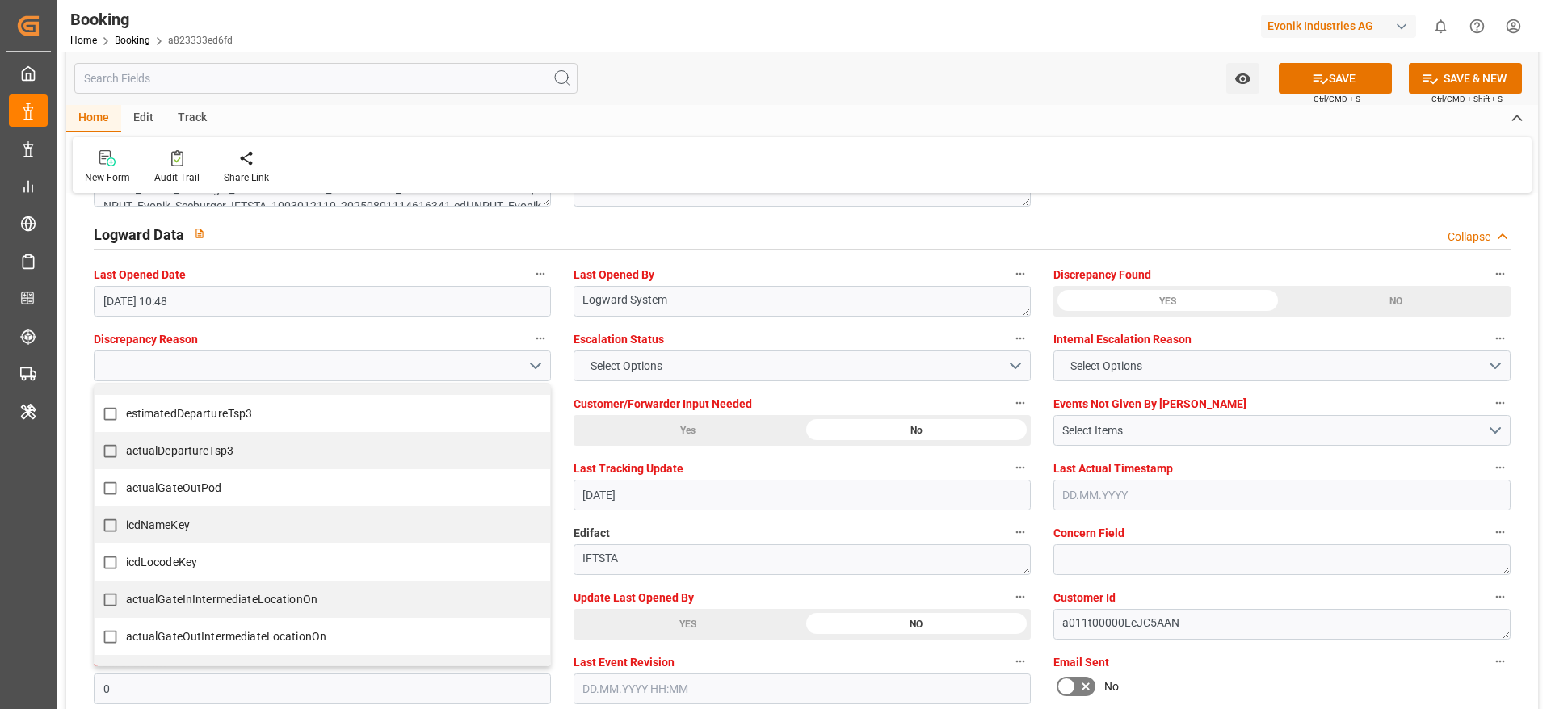
scroll to position [1056, 0]
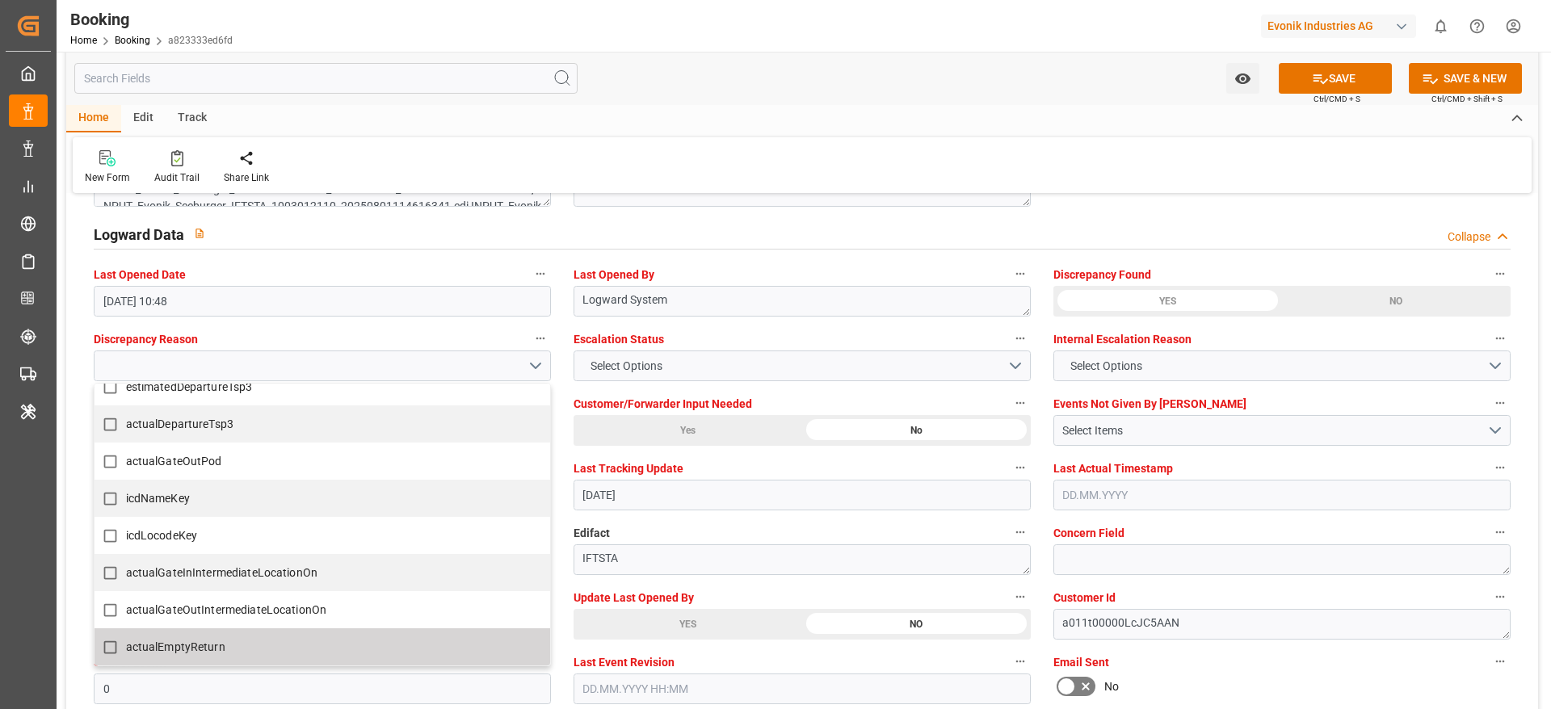
click at [223, 472] on span "actualEmptyReturn" at bounding box center [175, 647] width 99 height 13
checkbox input "true"
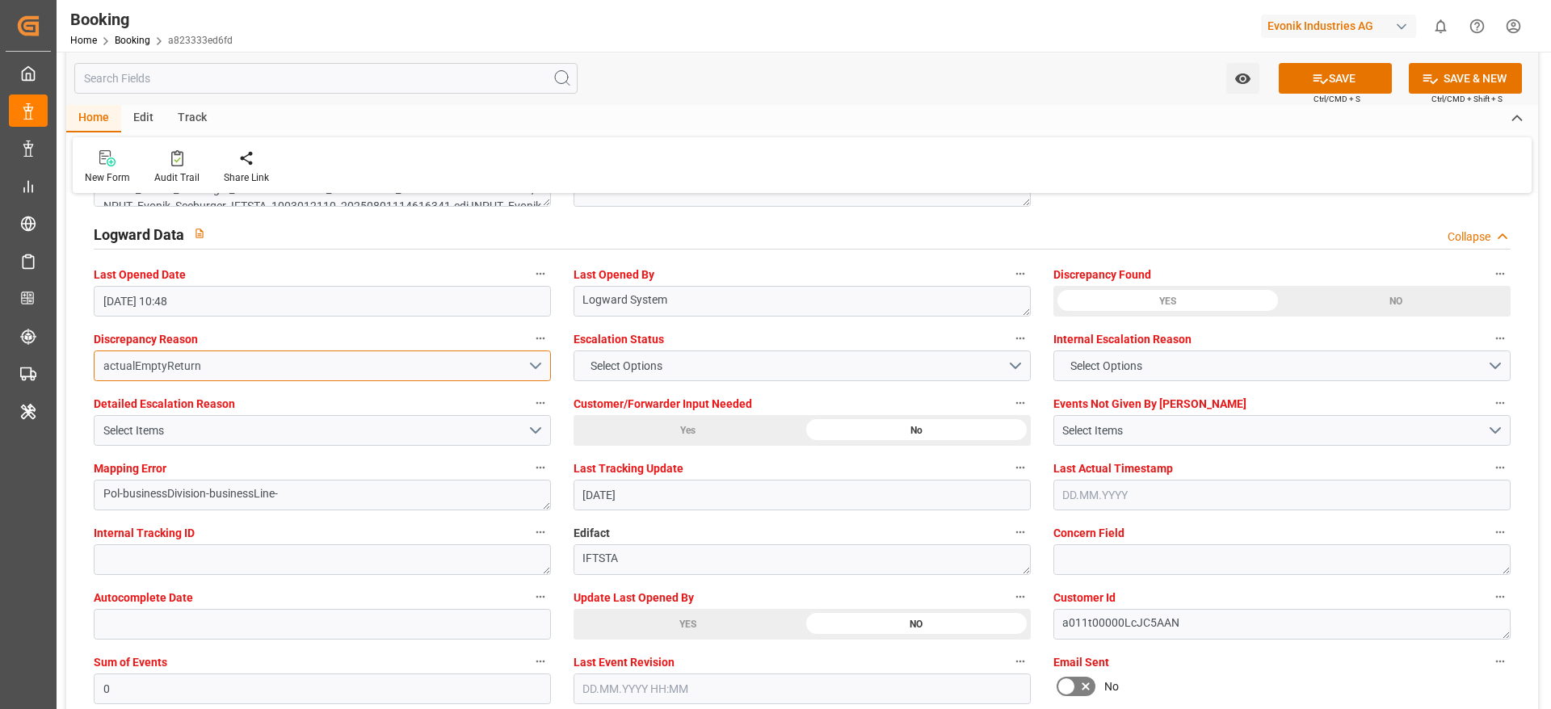
click at [177, 362] on div "actualEmptyReturn" at bounding box center [315, 366] width 424 height 17
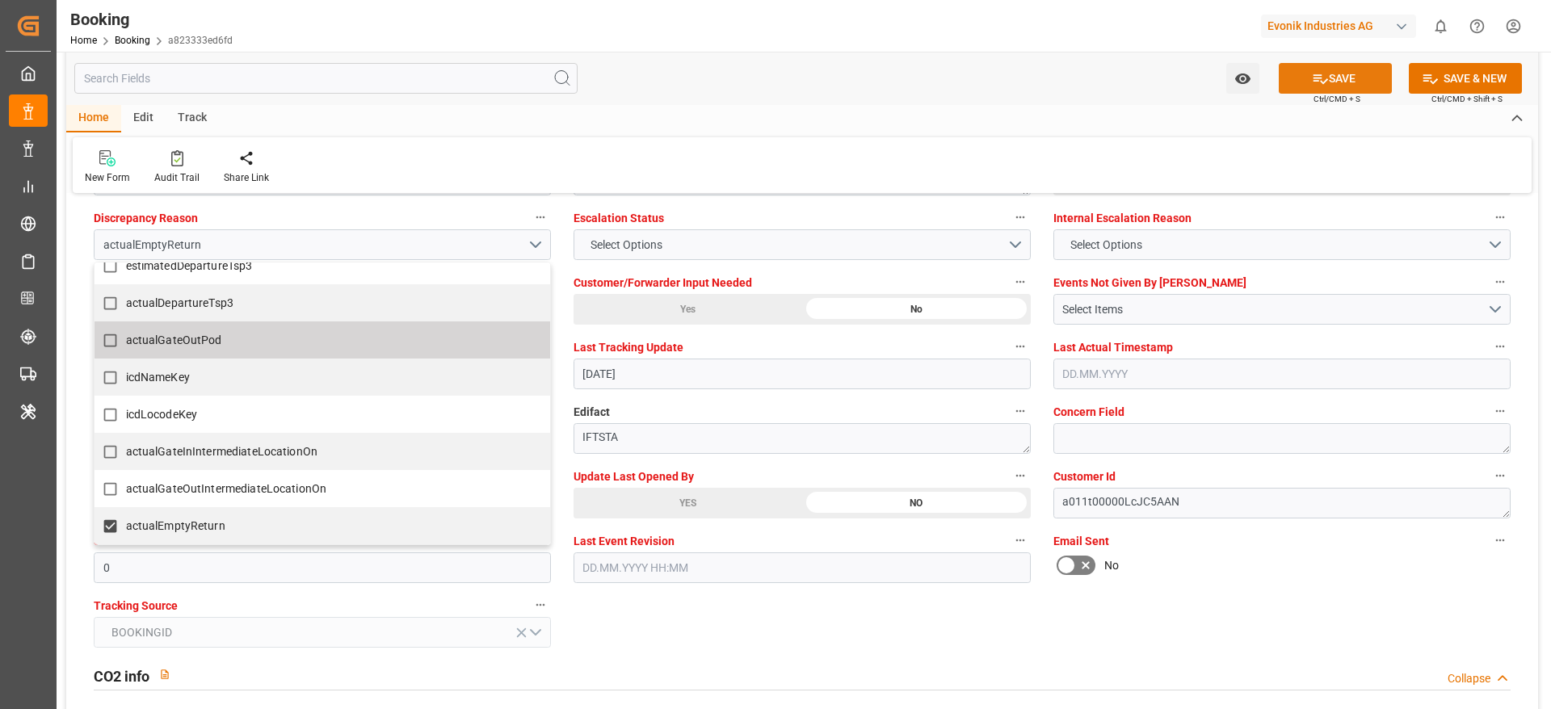
click at [1033, 82] on button "SAVE" at bounding box center [1335, 78] width 113 height 31
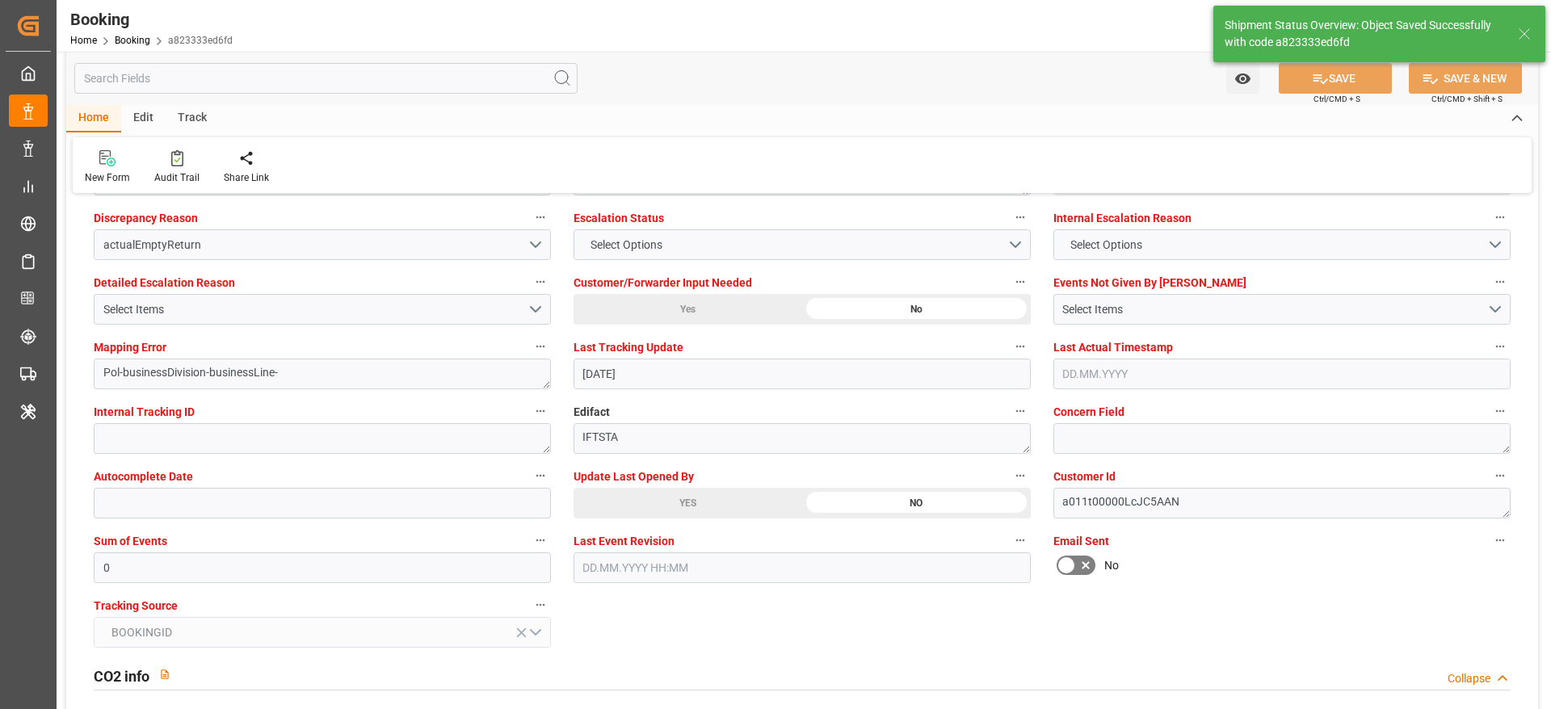
type textarea "[PERSON_NAME]"
type input "10.09.2025 11:58"
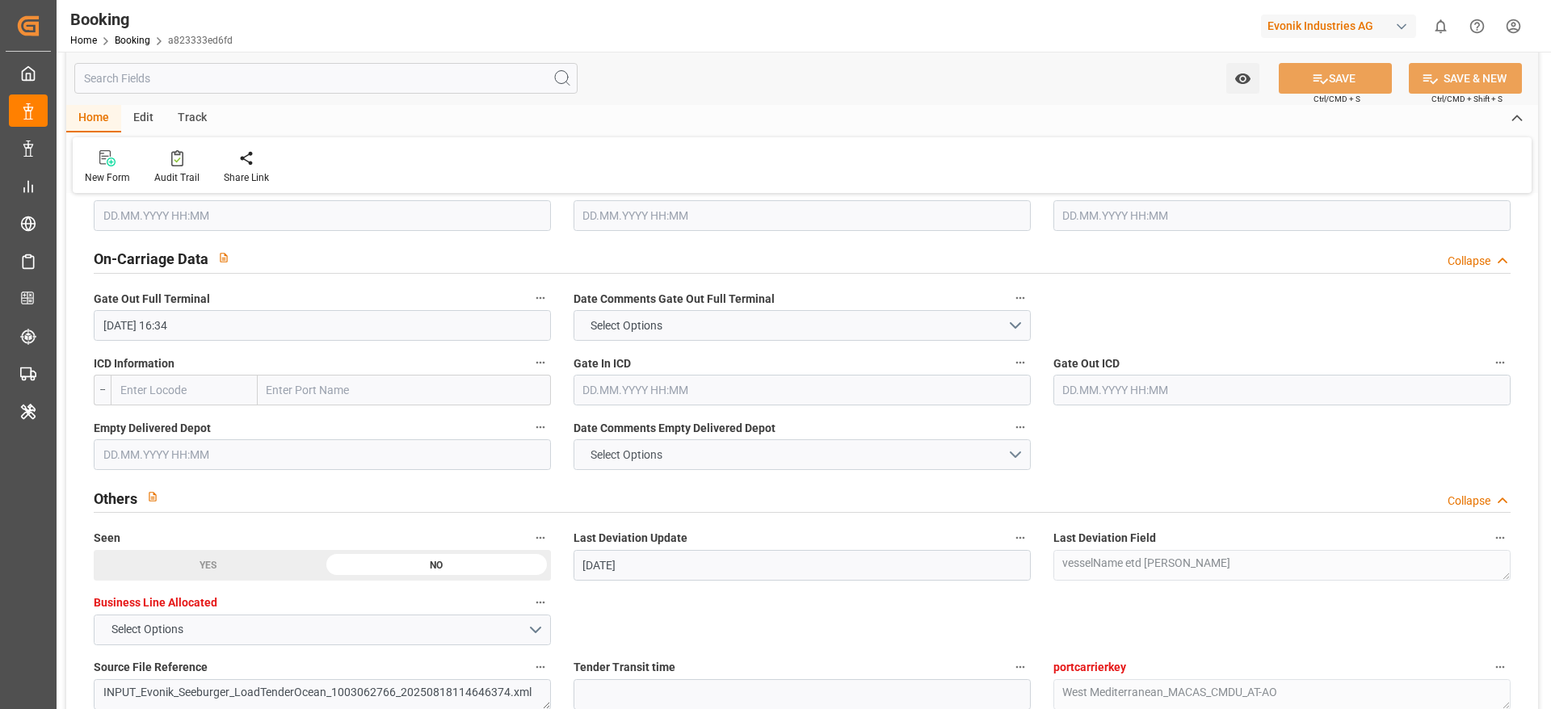
scroll to position [2302, 0]
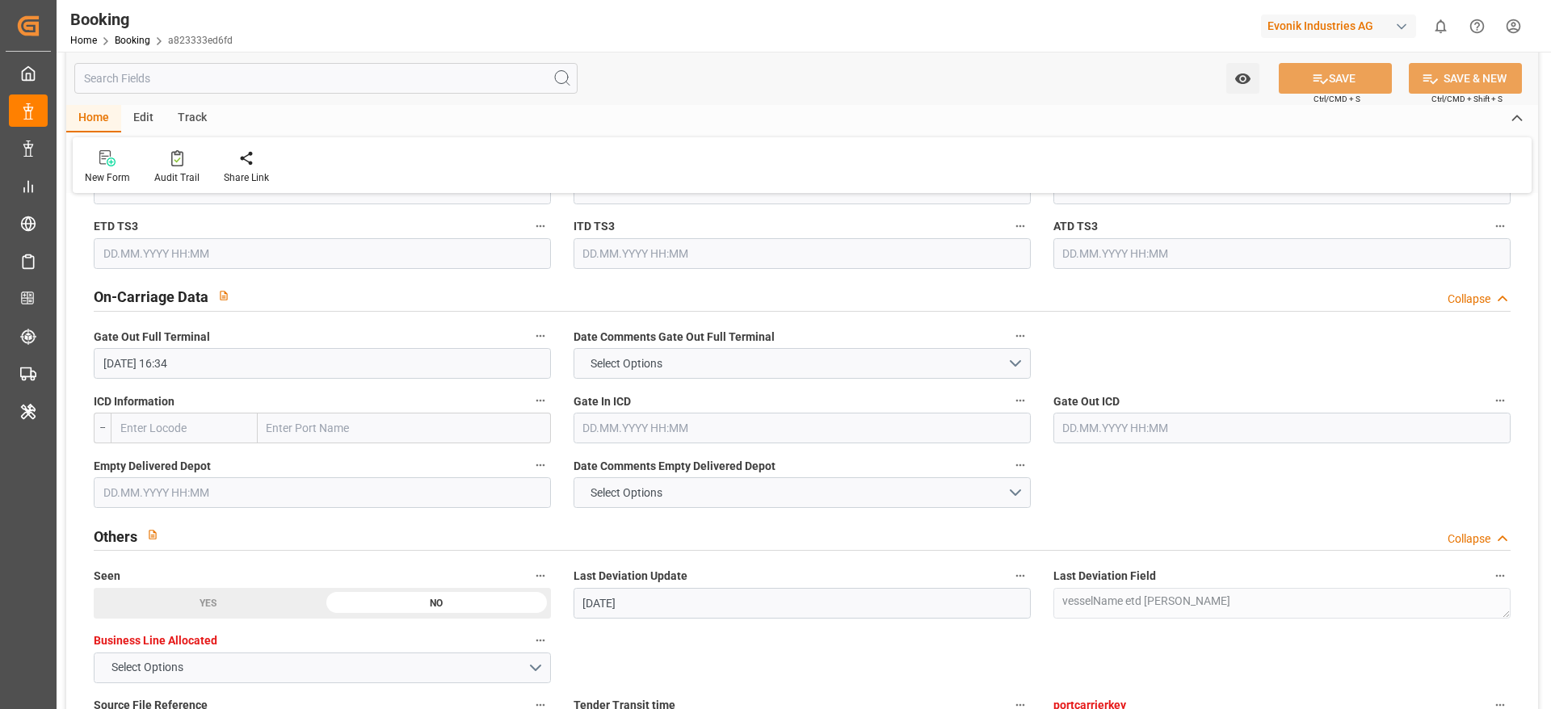
click at [200, 472] on input "text" at bounding box center [322, 492] width 457 height 31
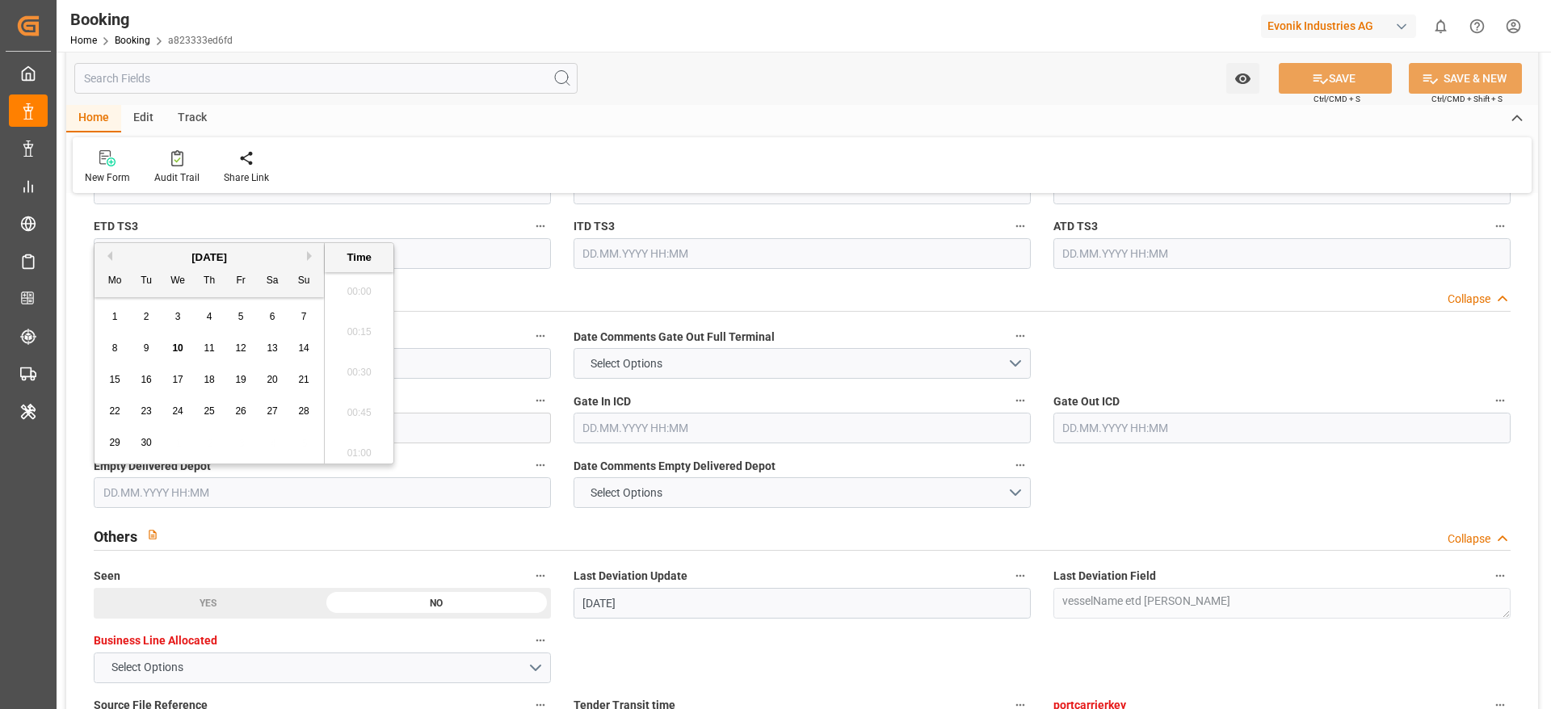
scroll to position [2712, 0]
click at [173, 350] on span "10" at bounding box center [177, 347] width 11 height 11
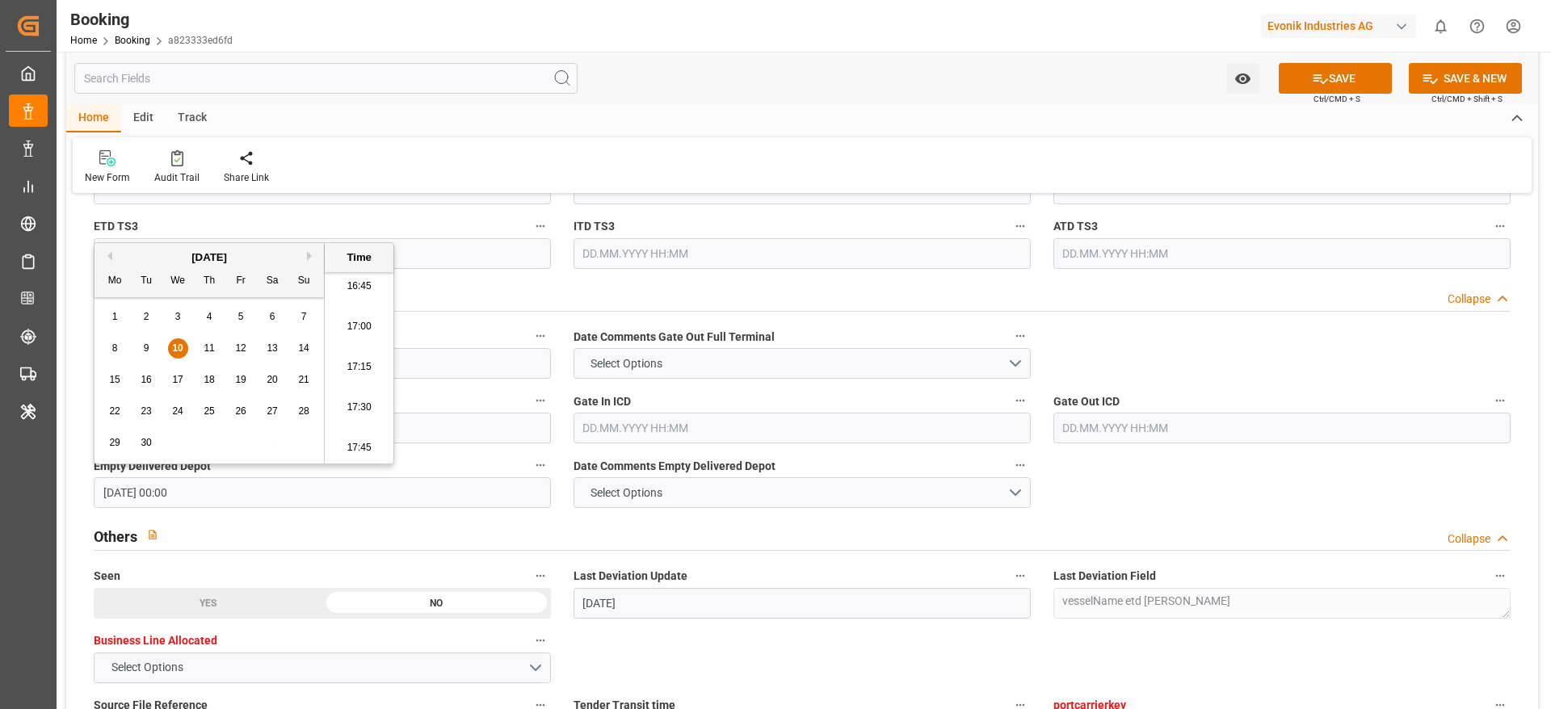
type input "10.09.2025 00:00"
click at [1033, 69] on button "SAVE" at bounding box center [1335, 78] width 113 height 31
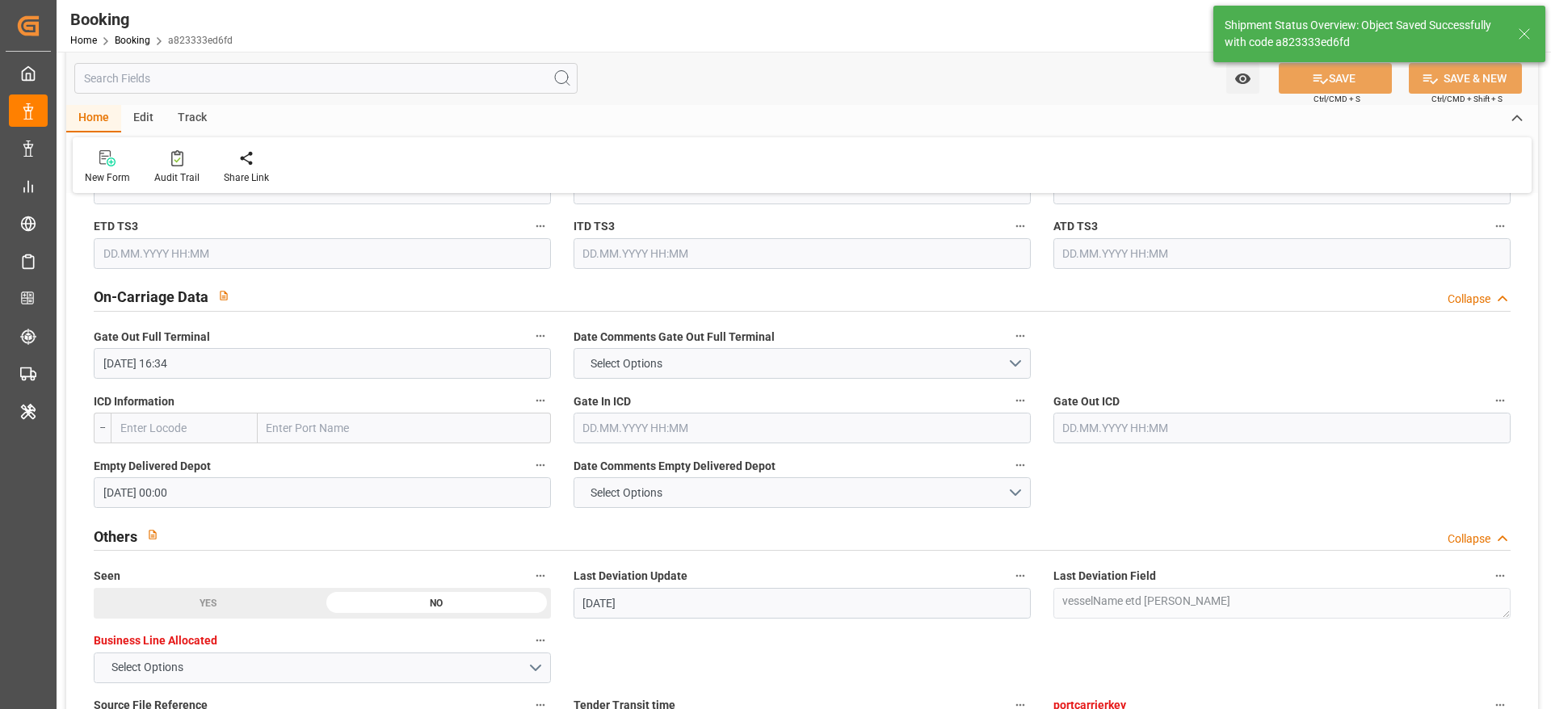
type input "10.09.2025 11:59"
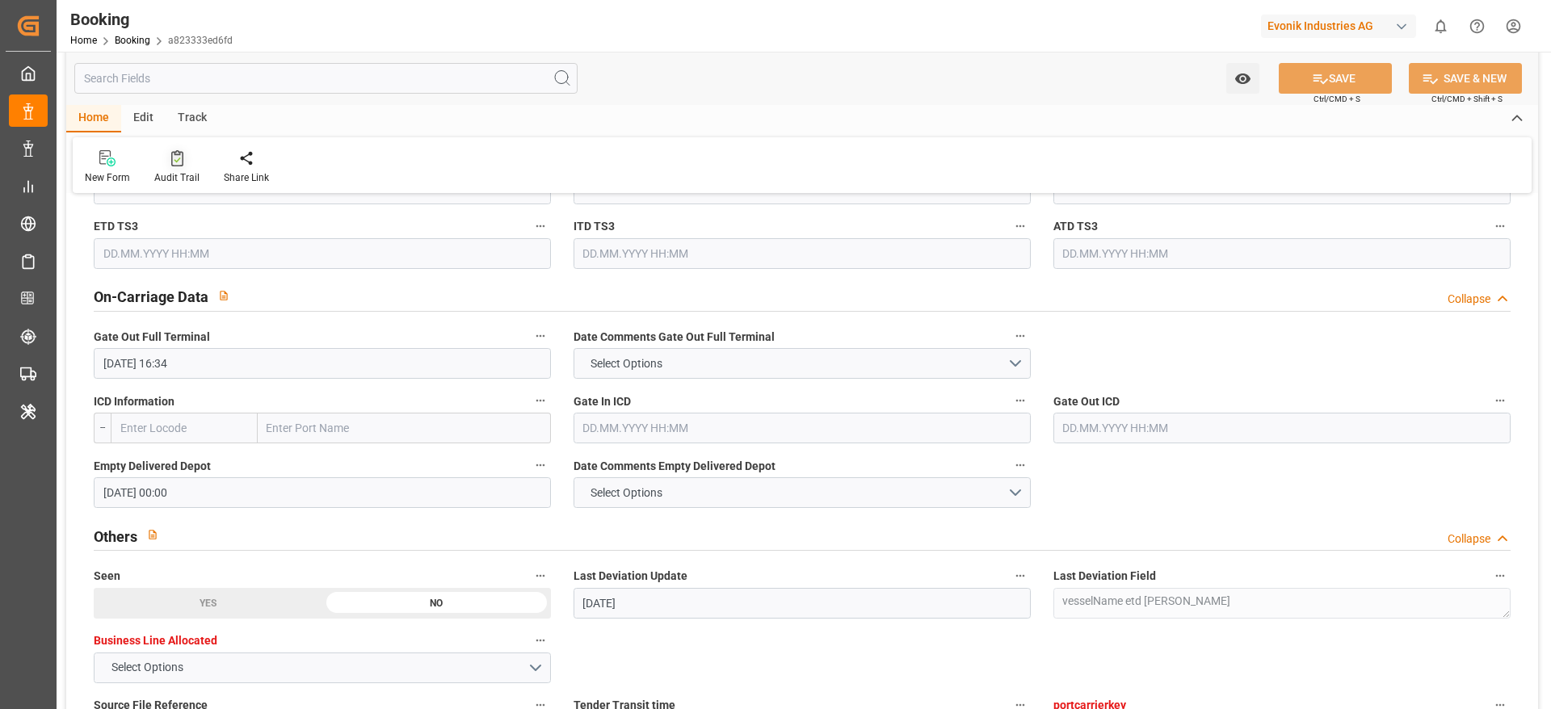
click at [183, 160] on div at bounding box center [176, 157] width 45 height 17
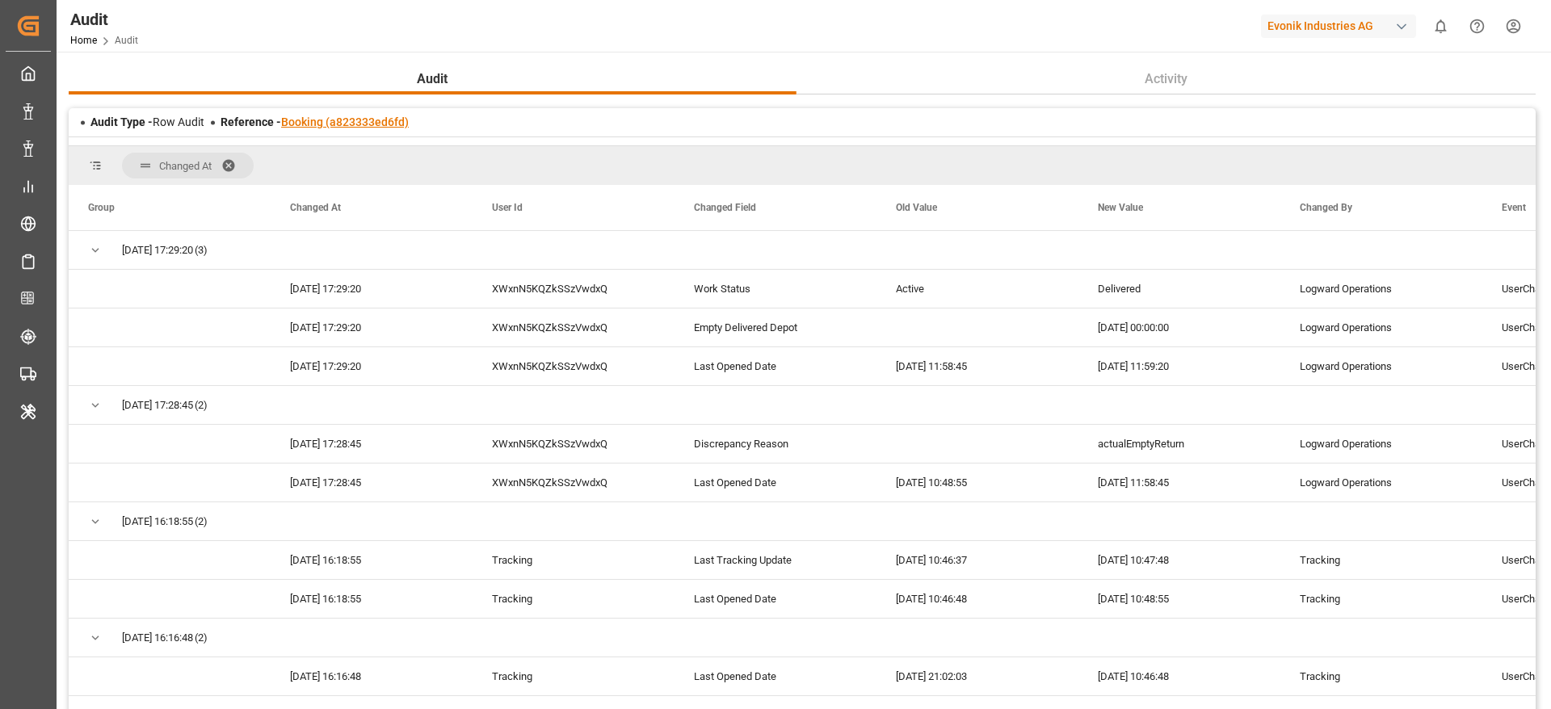
click at [339, 116] on link "Booking (a823333ed6fd)" at bounding box center [345, 122] width 128 height 13
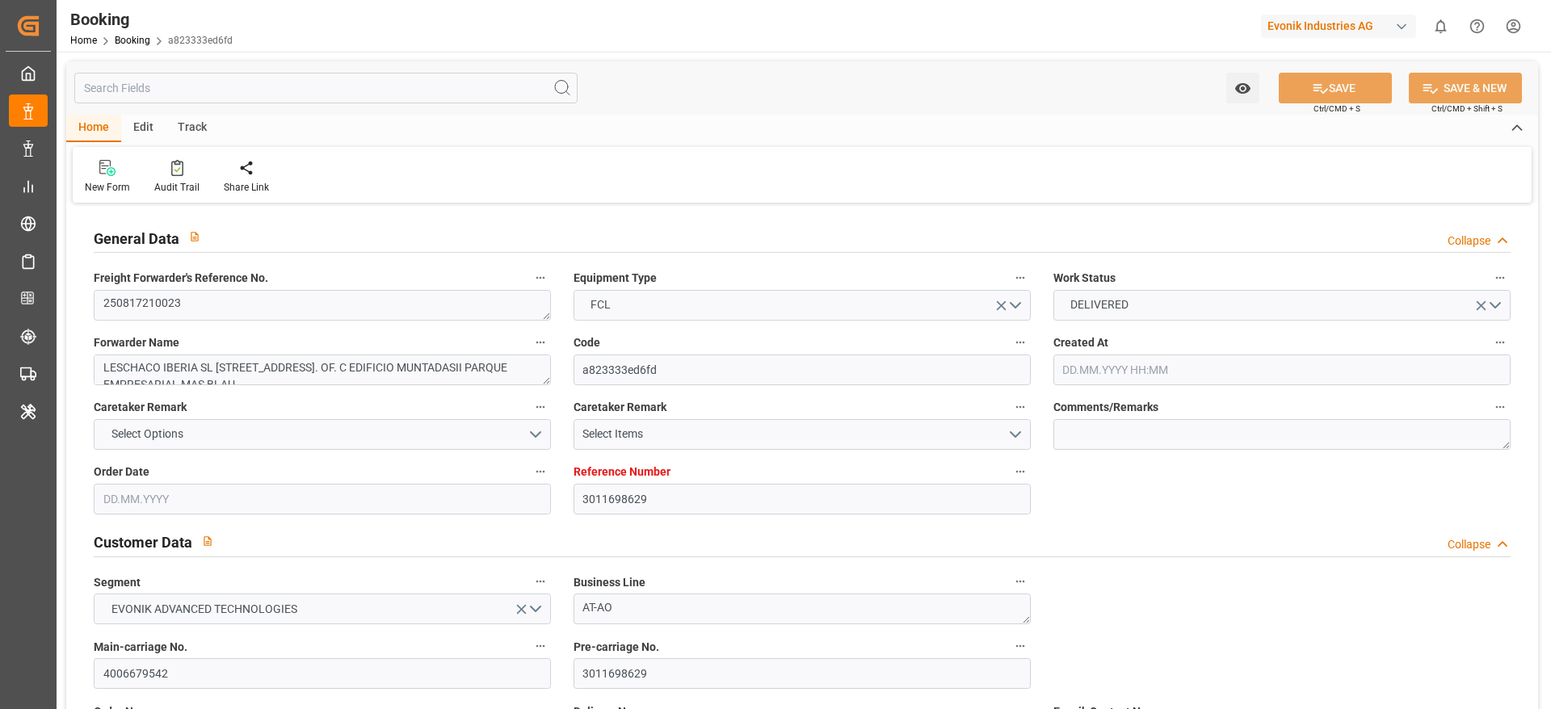
type input "3011698629"
type input "9491484"
type input "9985021"
type input "CMACGM"
type input "CMA CGM Group"
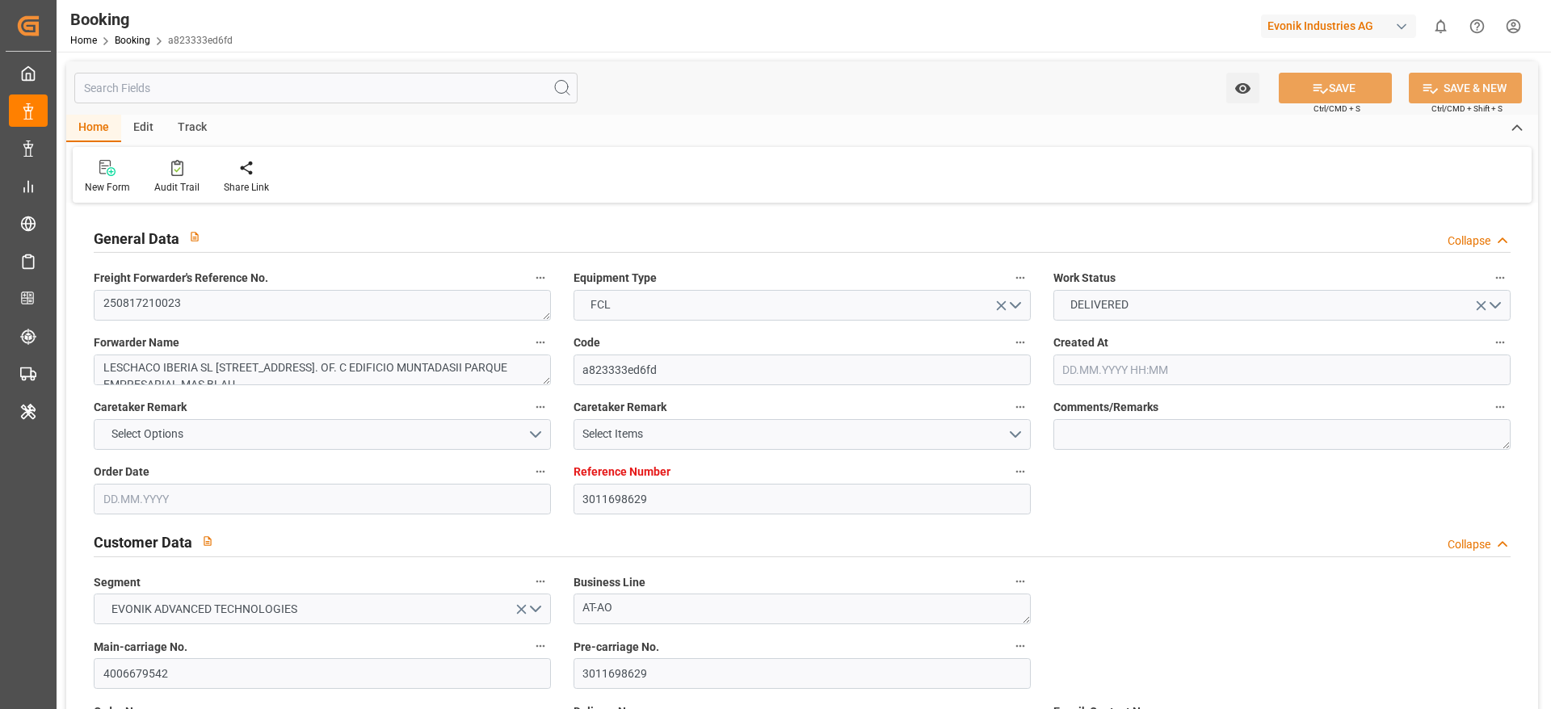
type input "ESBCN"
type input "MACAS"
type input "4"
type input "0"
type input "ESBCN"
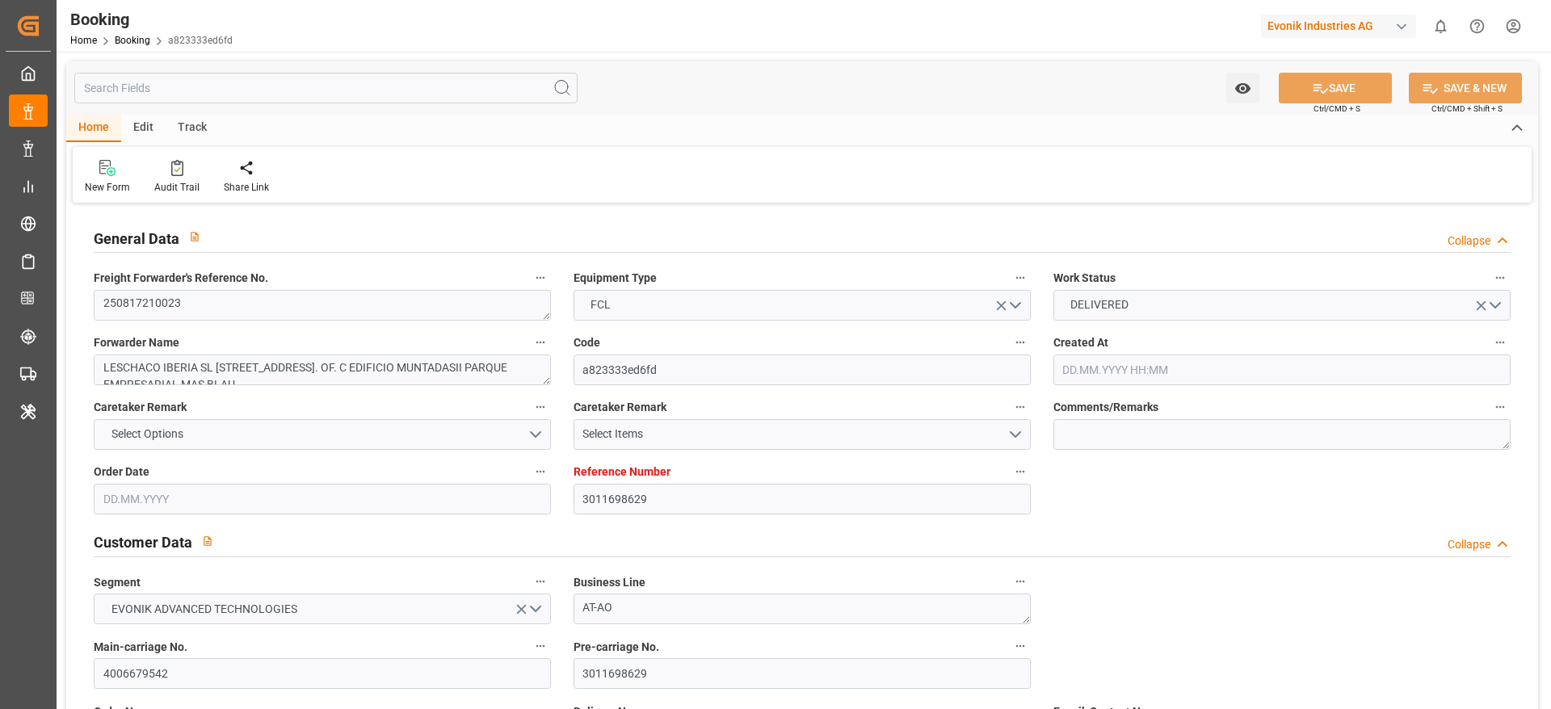
type input "MACAS"
type input "9491484"
type input "29.07.2025 08:36"
type input "29.07.2025"
type input "15.08.2025"
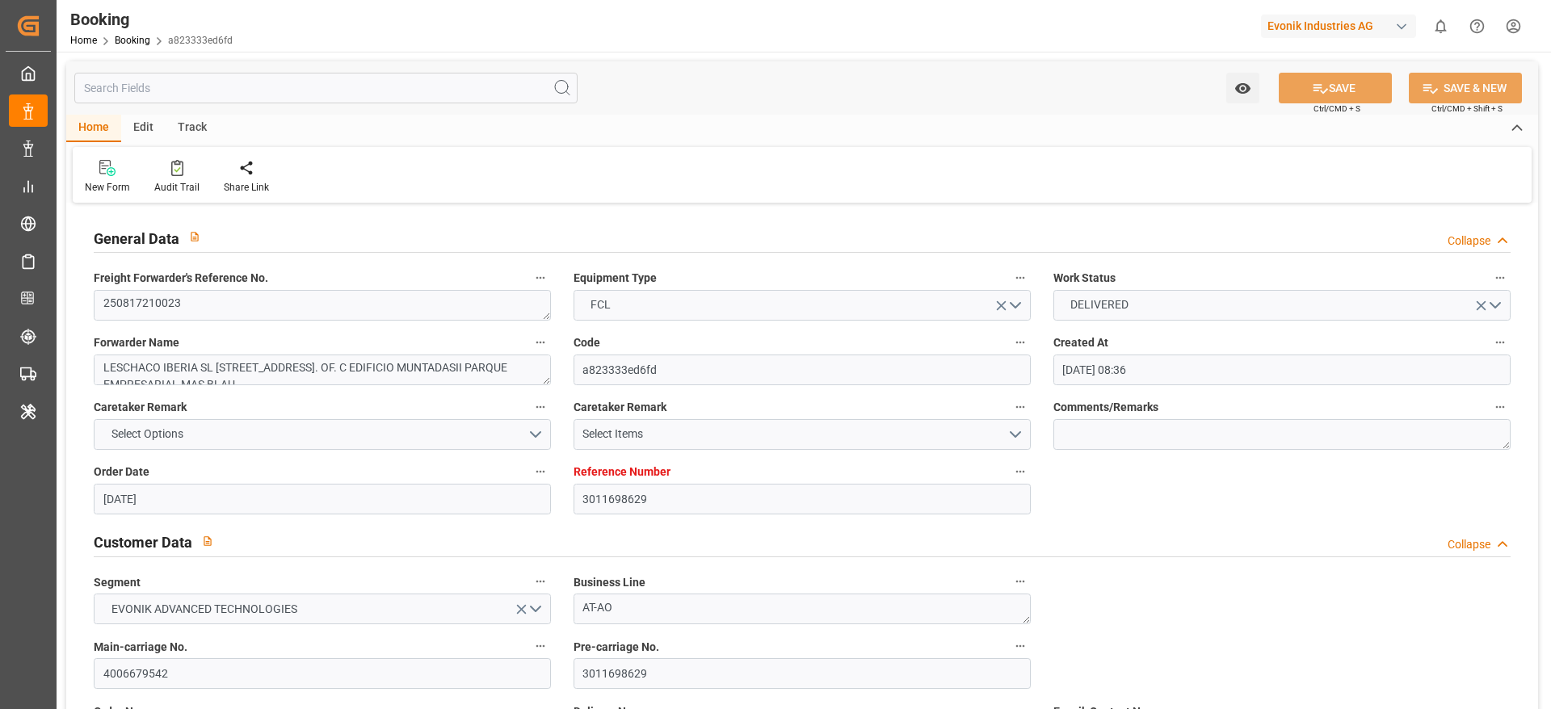
type input "12.08.2025"
type input "01.08.2025"
type input "15.08.2025"
type input "29.08.2025 10:48"
type input "21.08.2025 00:00"
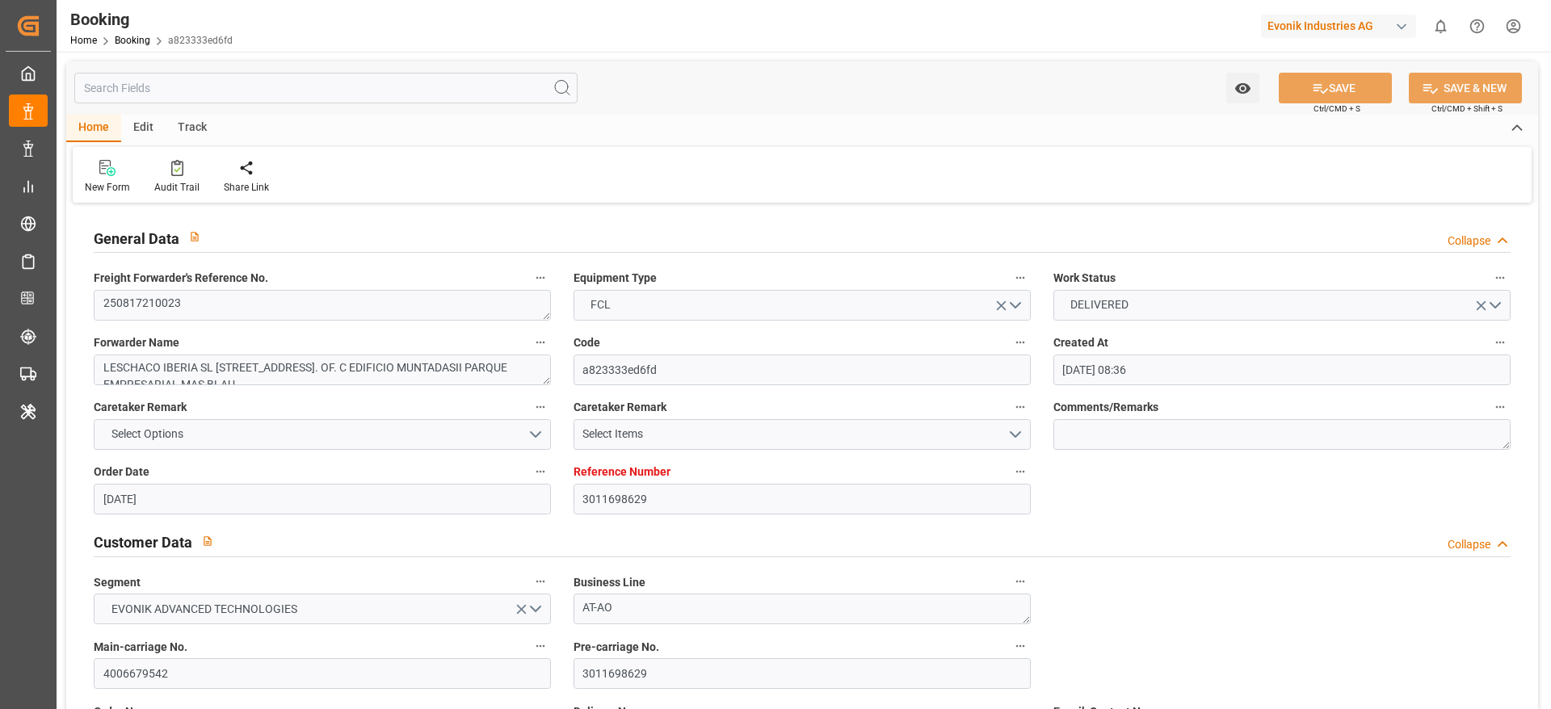
type input "29.08.2025 14:30"
type input "18.08.2025 16:19"
type input "01.09.2025 23:00"
type input "26.08.2025 00:00"
type input "02.09.2025 11:06"
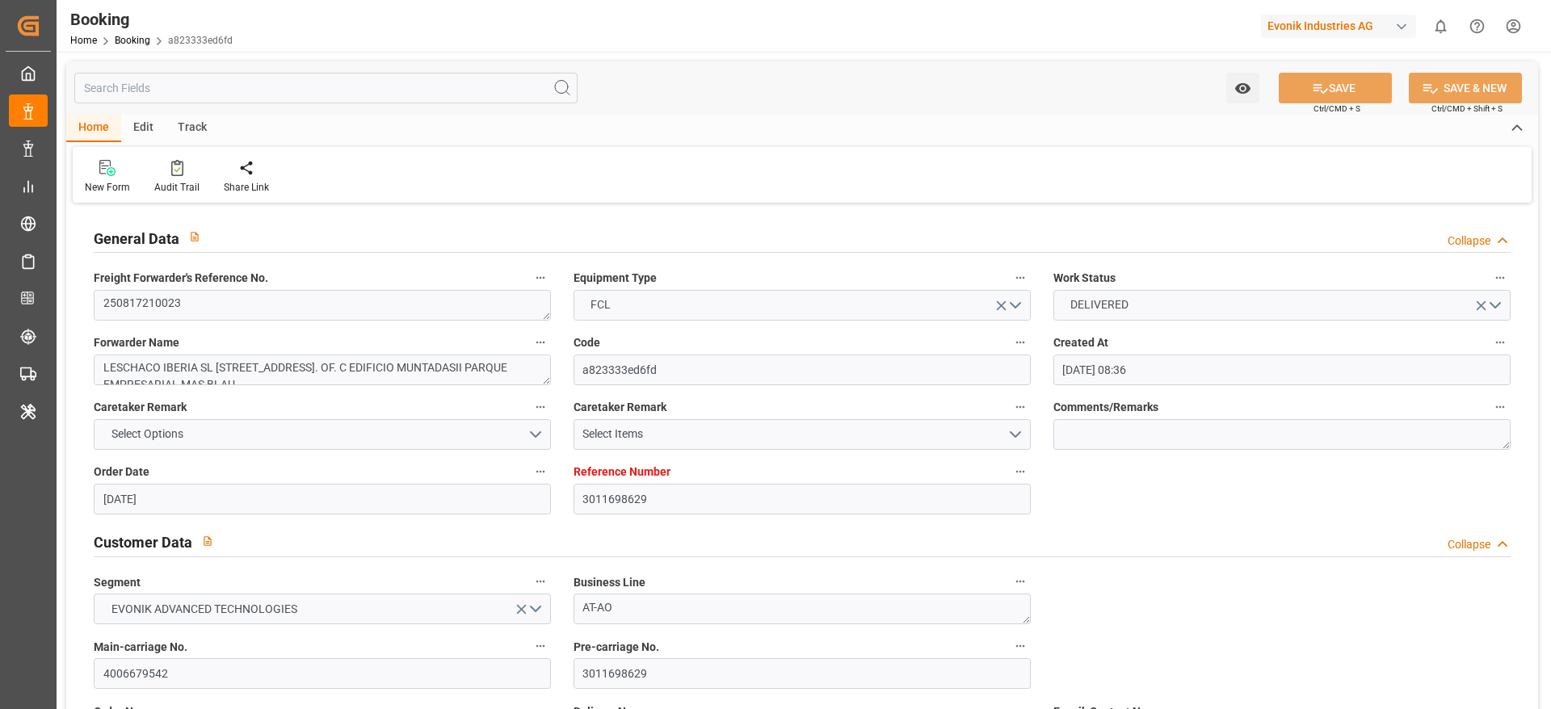
type input "09.09.2025 16:34"
type input "10.09.2025 00:00"
type input "15.08.2025"
type input "10.09.2025 11:59"
type input "10.09.2025"
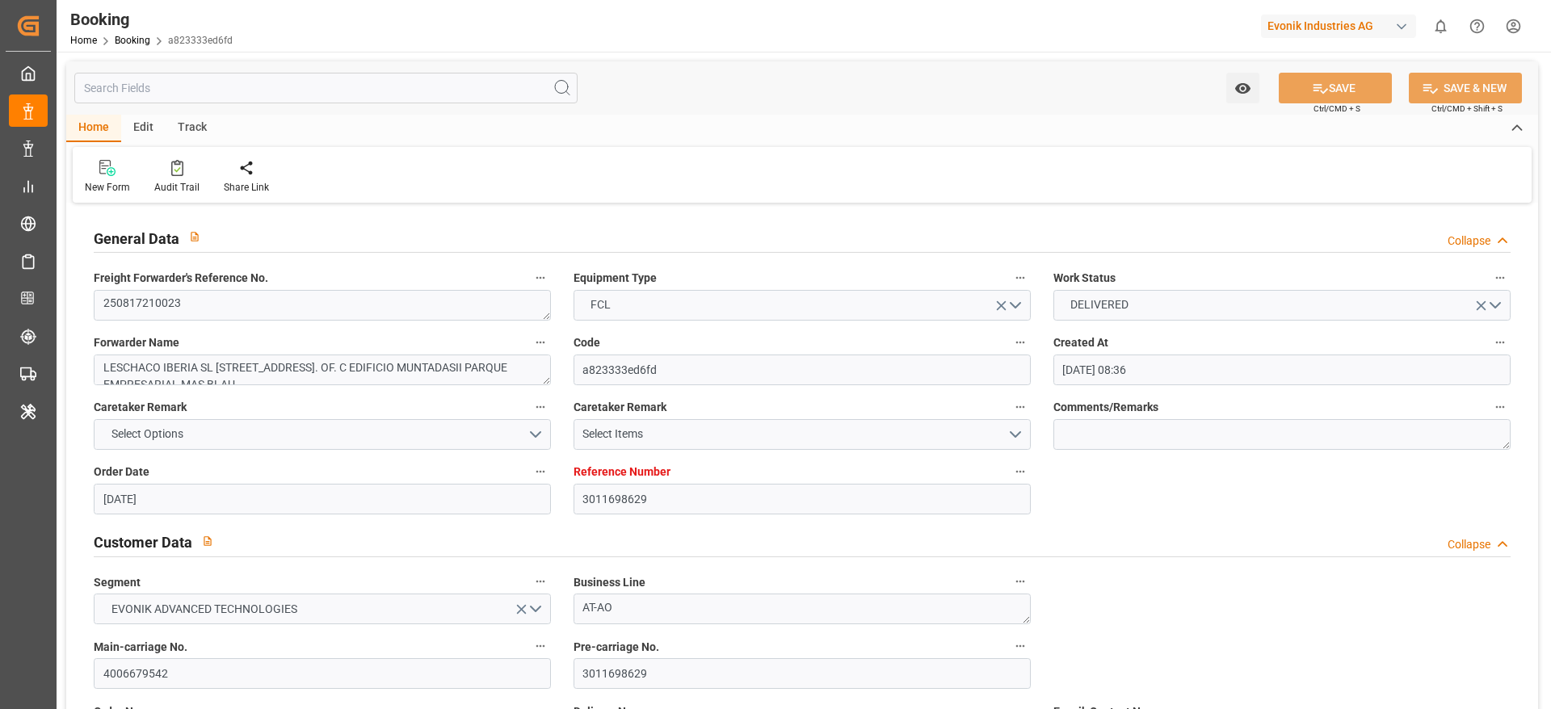
type input "14.08.2025 15:42"
type input "29.08.2025 10:05"
type input "29.08.2025 10:48"
type input "29.08.2025 12:49"
type input "01.09.2025 23:00"
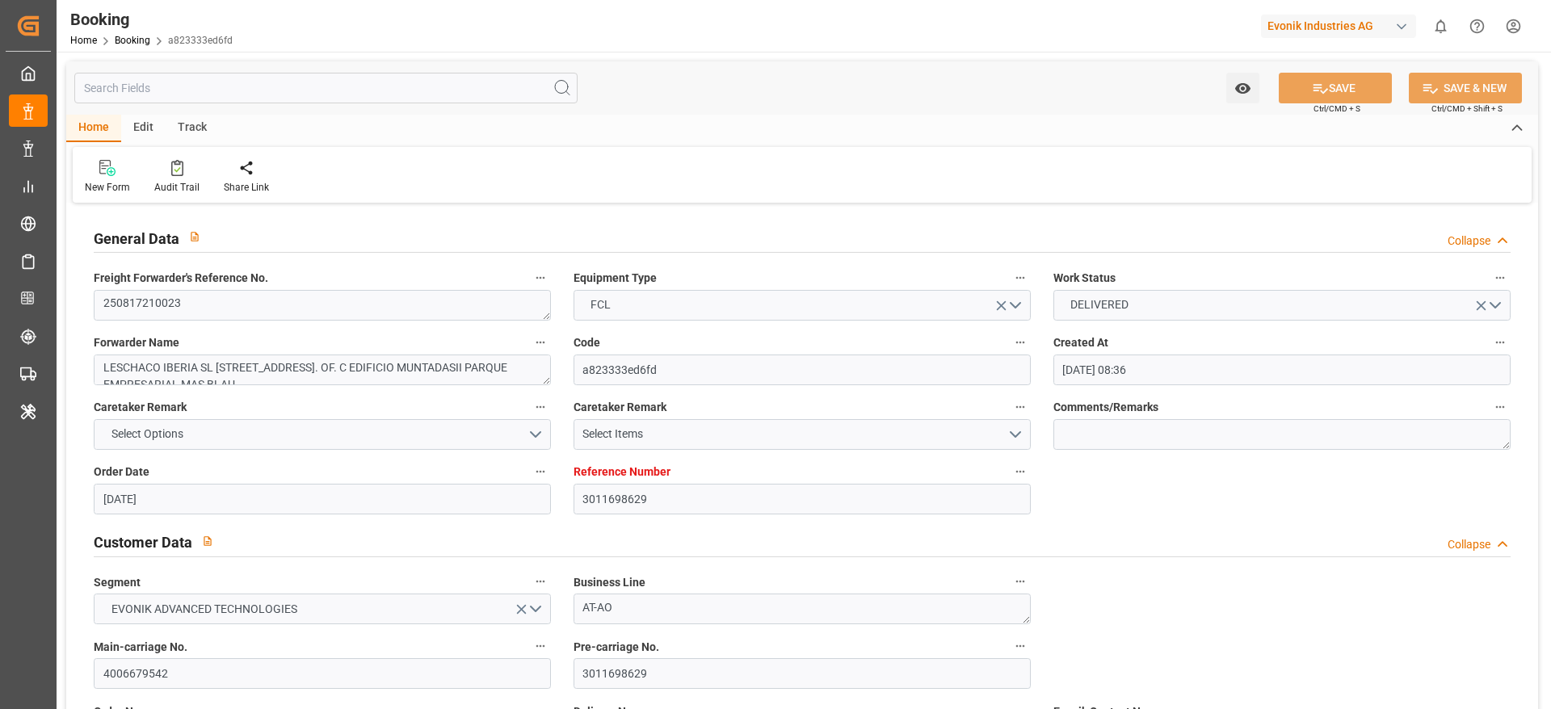
type input "02.09.2025 09:06"
type input "02.09.2025 11:41"
type input "[DATE] 17:09"
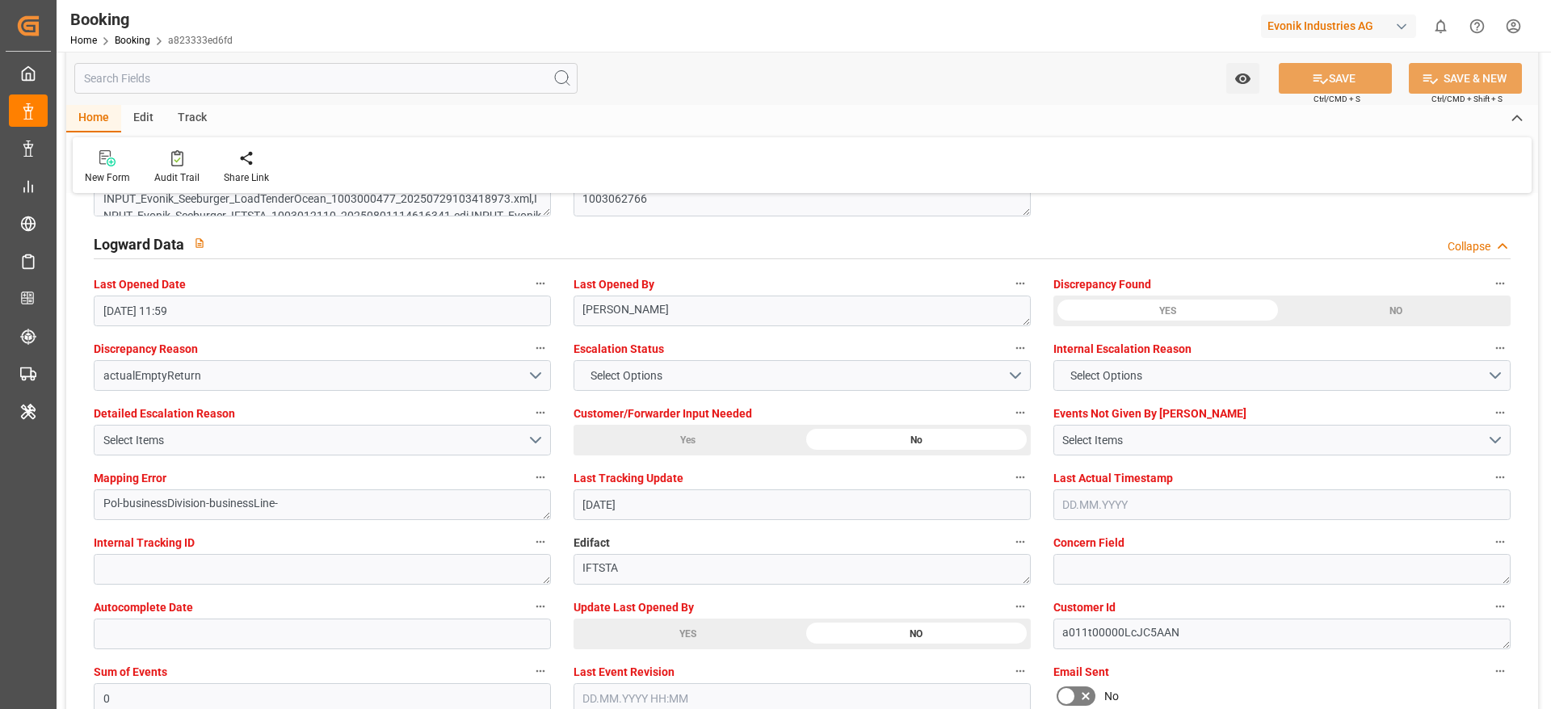
scroll to position [2908, 0]
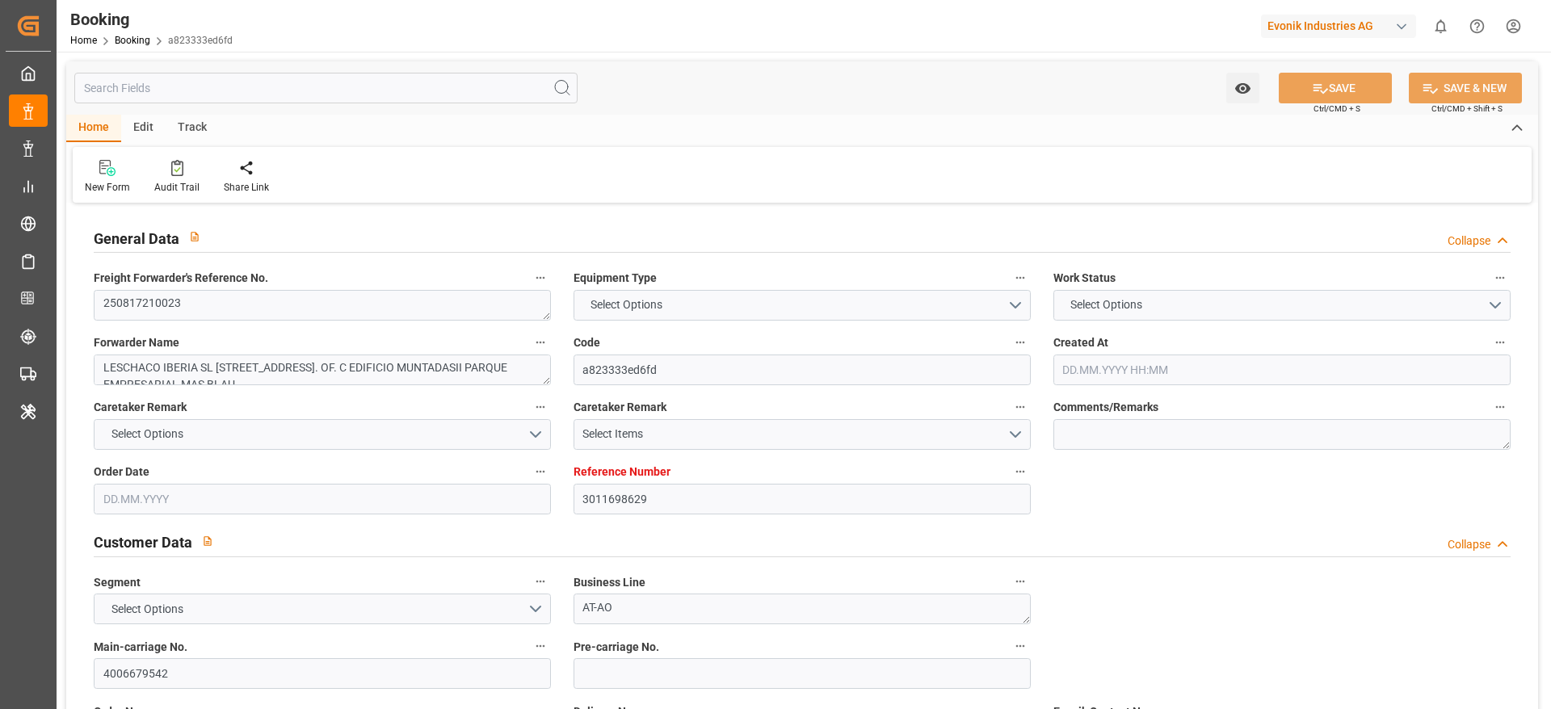
type input "3011698629"
type input "9491484"
type input "9985021"
type input "CMACGM"
type input "CMA CGM Group"
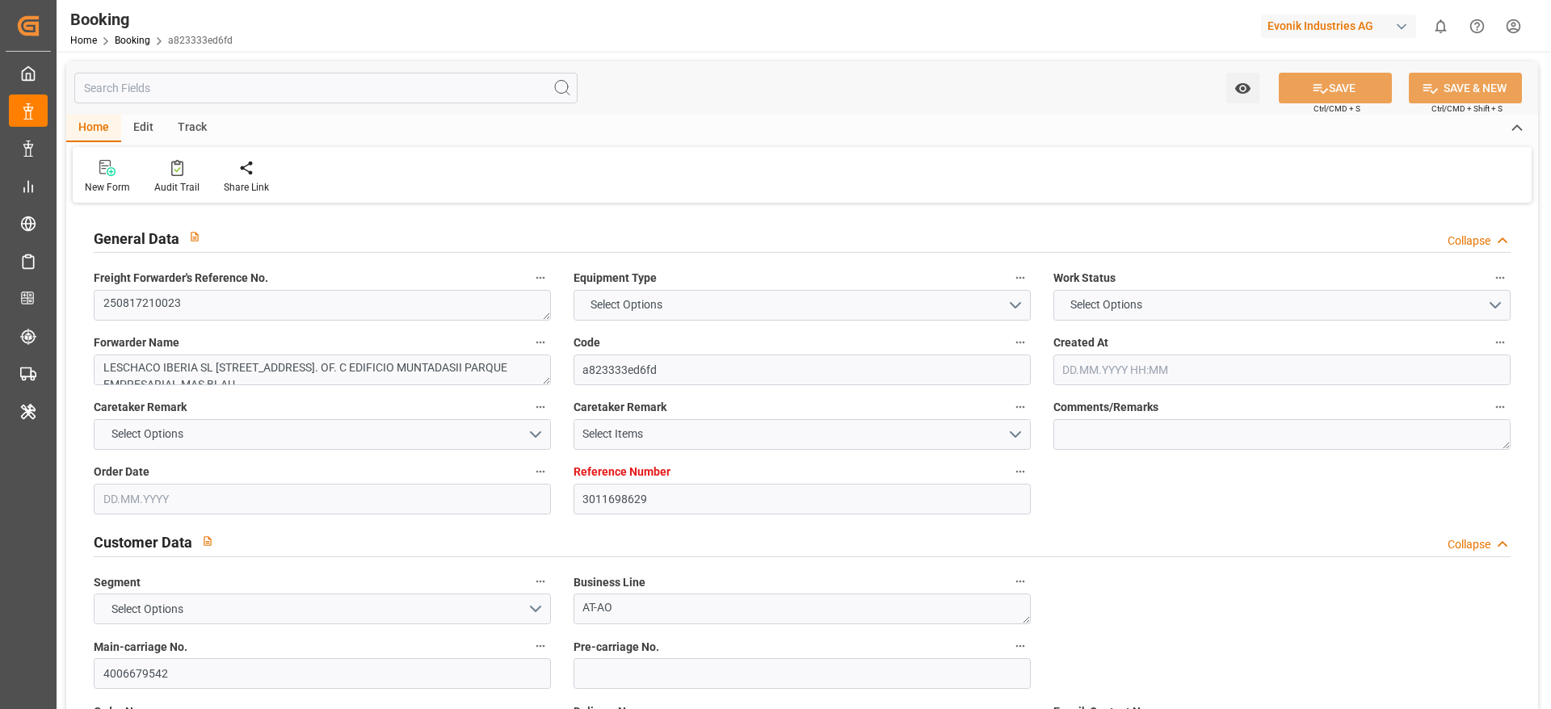
type input "ESBCN"
type input "MACAS"
type input "4"
type input "0"
type input "ESBCN"
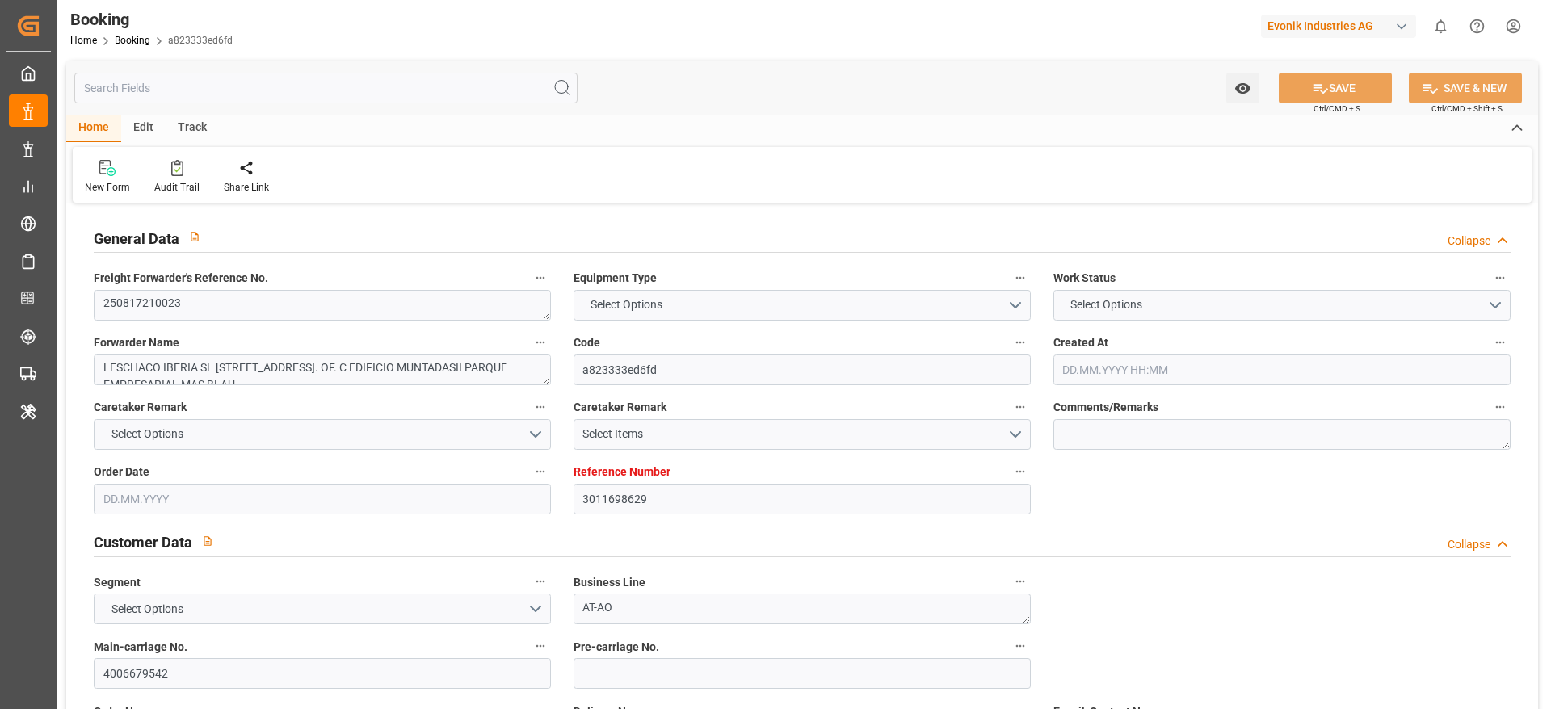
type input "MACAS"
type input "9491484"
type input "29.07.2025 08:36"
type input "29.07.2025"
type input "15.08.2025"
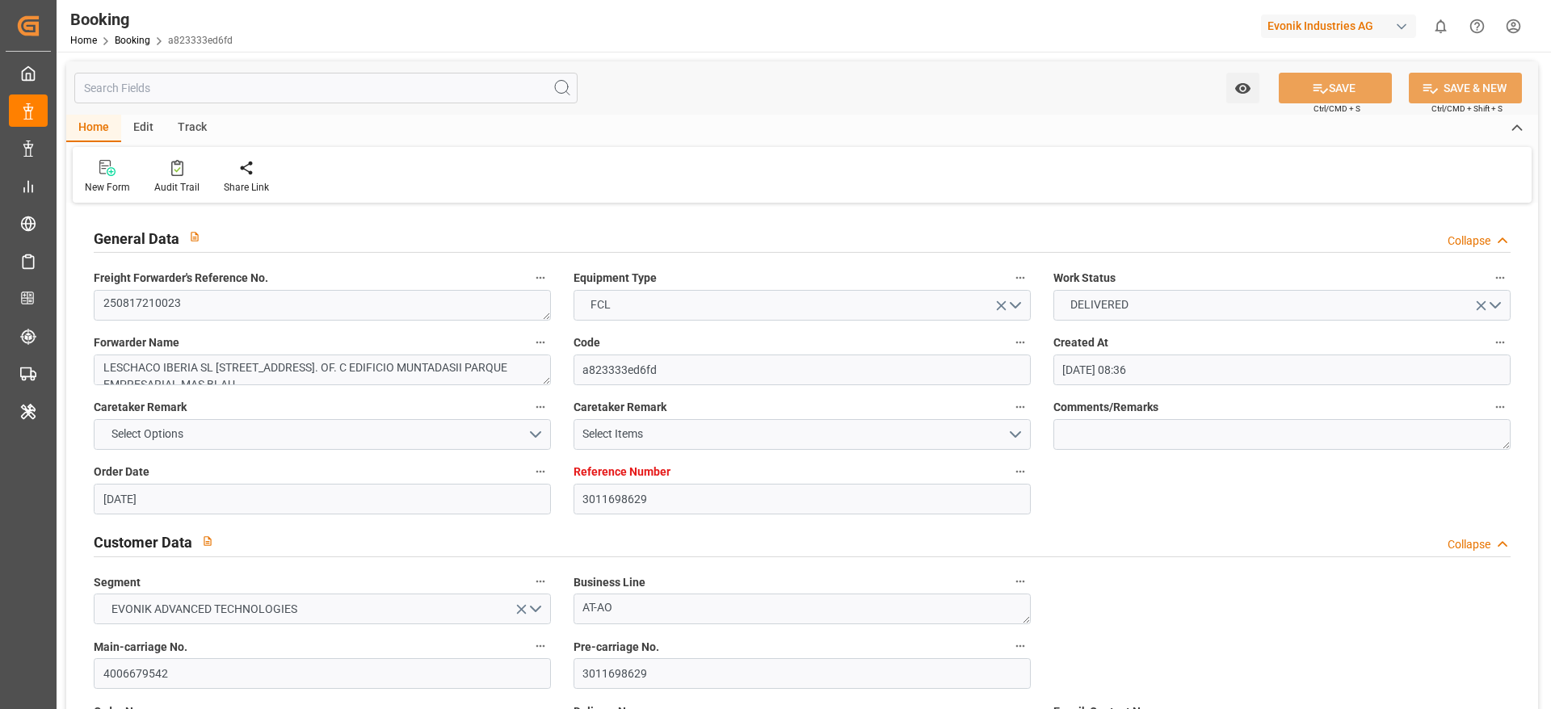
type input "12.08.2025"
type input "01.08.2025"
type input "15.08.2025"
type input "29.08.2025 10:48"
type input "21.08.2025 00:00"
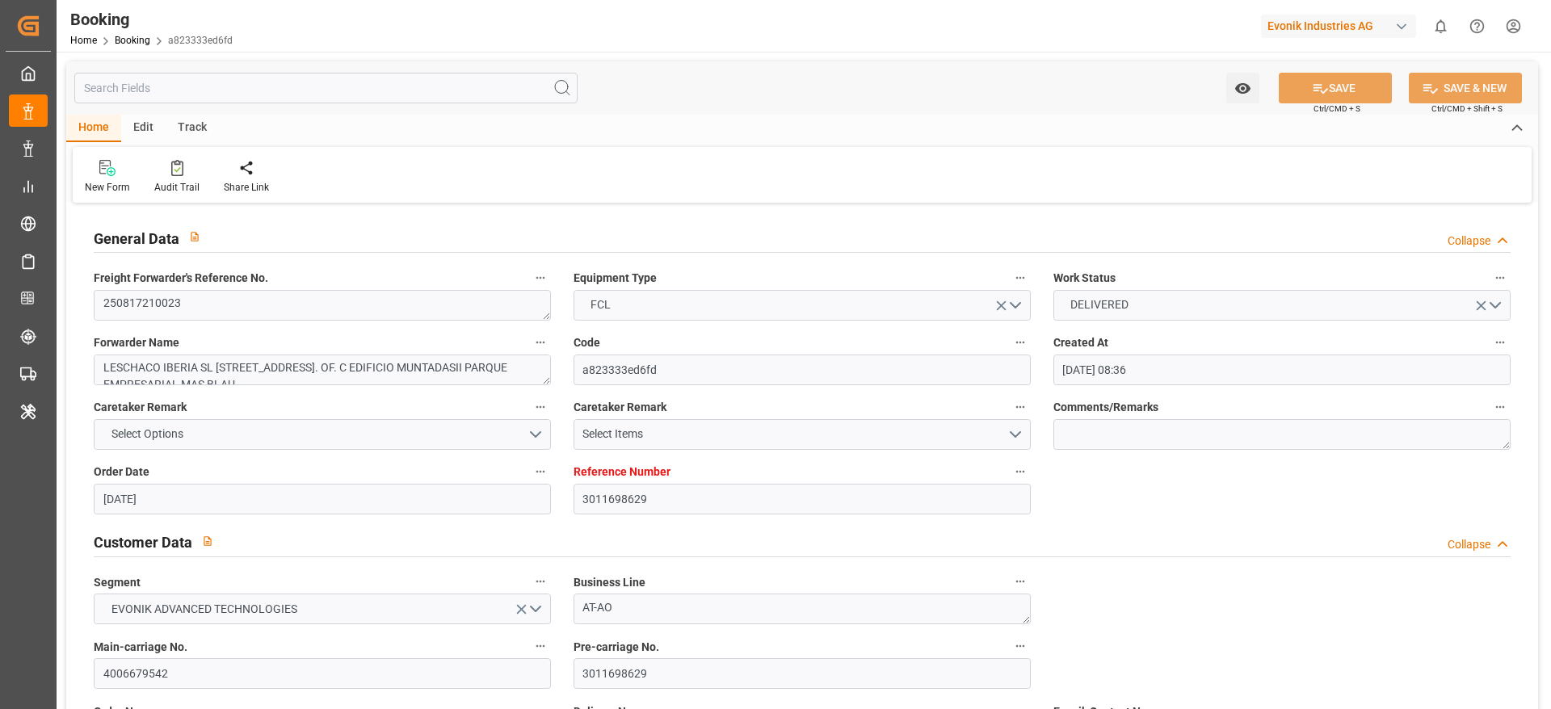
type input "29.08.2025 14:30"
type input "18.08.2025 16:19"
type input "01.09.2025 23:00"
type input "26.08.2025 00:00"
type input "02.09.2025 11:06"
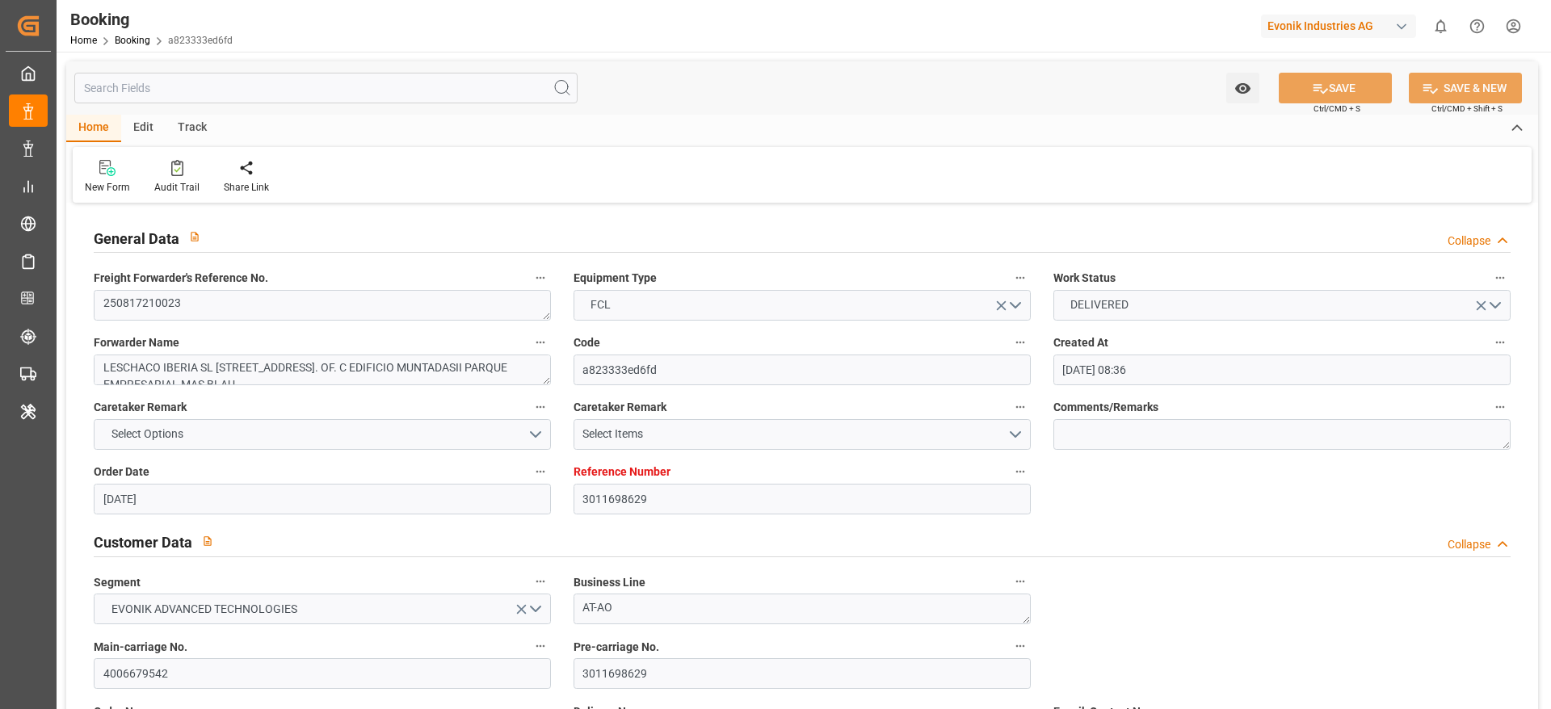
type input "09.09.2025 16:34"
type input "10.09.2025 00:00"
type input "15.08.2025"
type input "10.09.2025 11:59"
type input "10.09.2025"
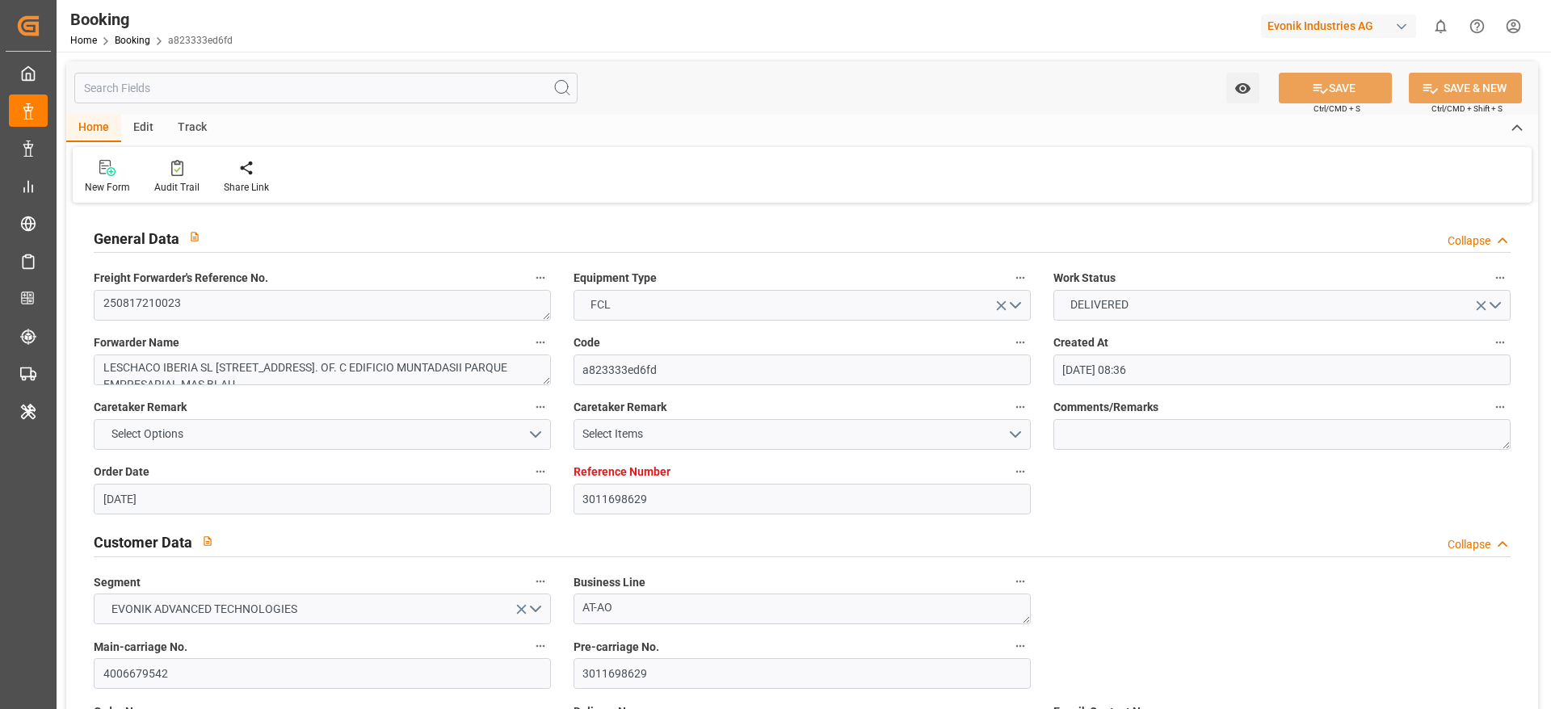
type input "14.08.2025 15:42"
type input "29.08.2025 10:05"
type input "29.08.2025 10:48"
type input "29.08.2025 12:49"
type input "01.09.2025 23:00"
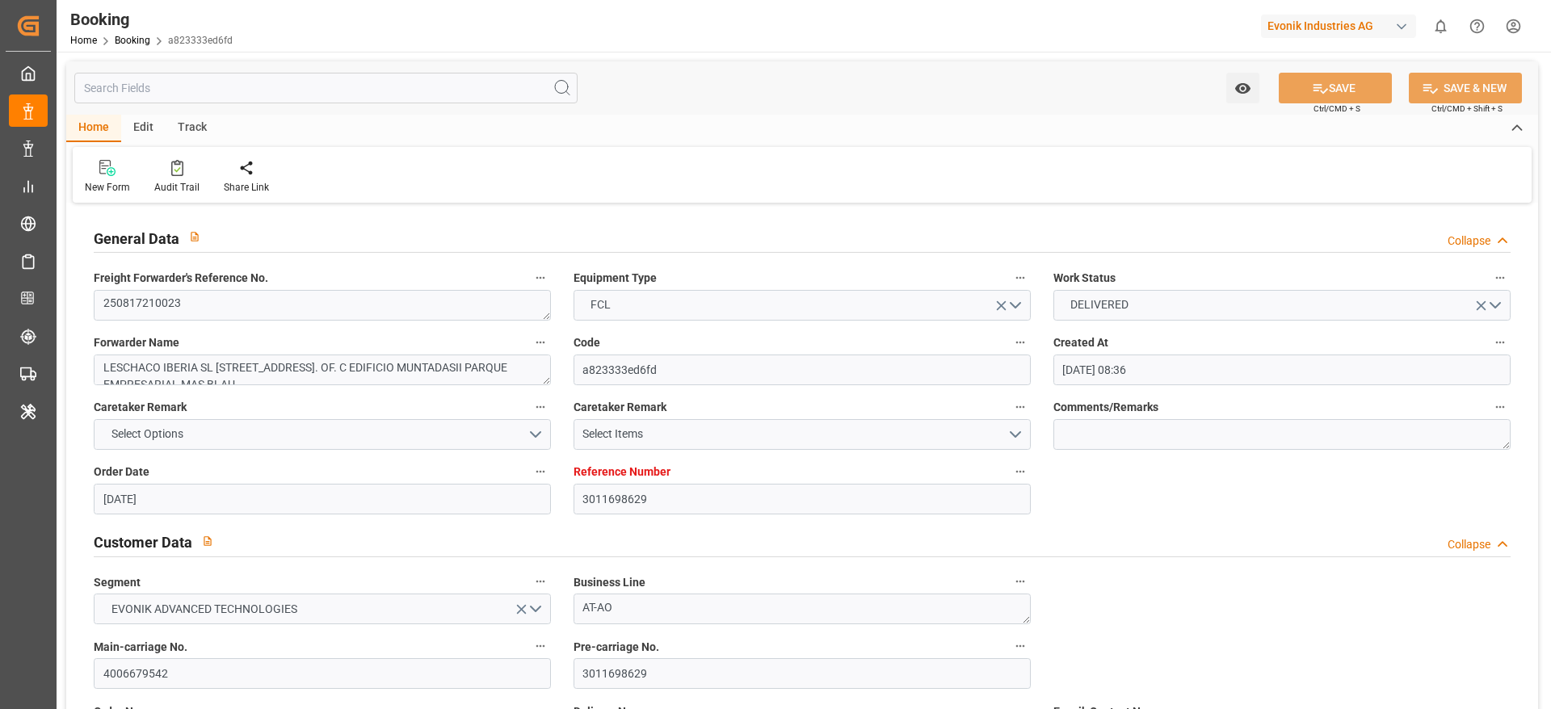
type input "02.09.2025 09:06"
type input "02.09.2025 11:41"
type input "02.09.2025 17:09"
type input "06.09.2025 17:09"
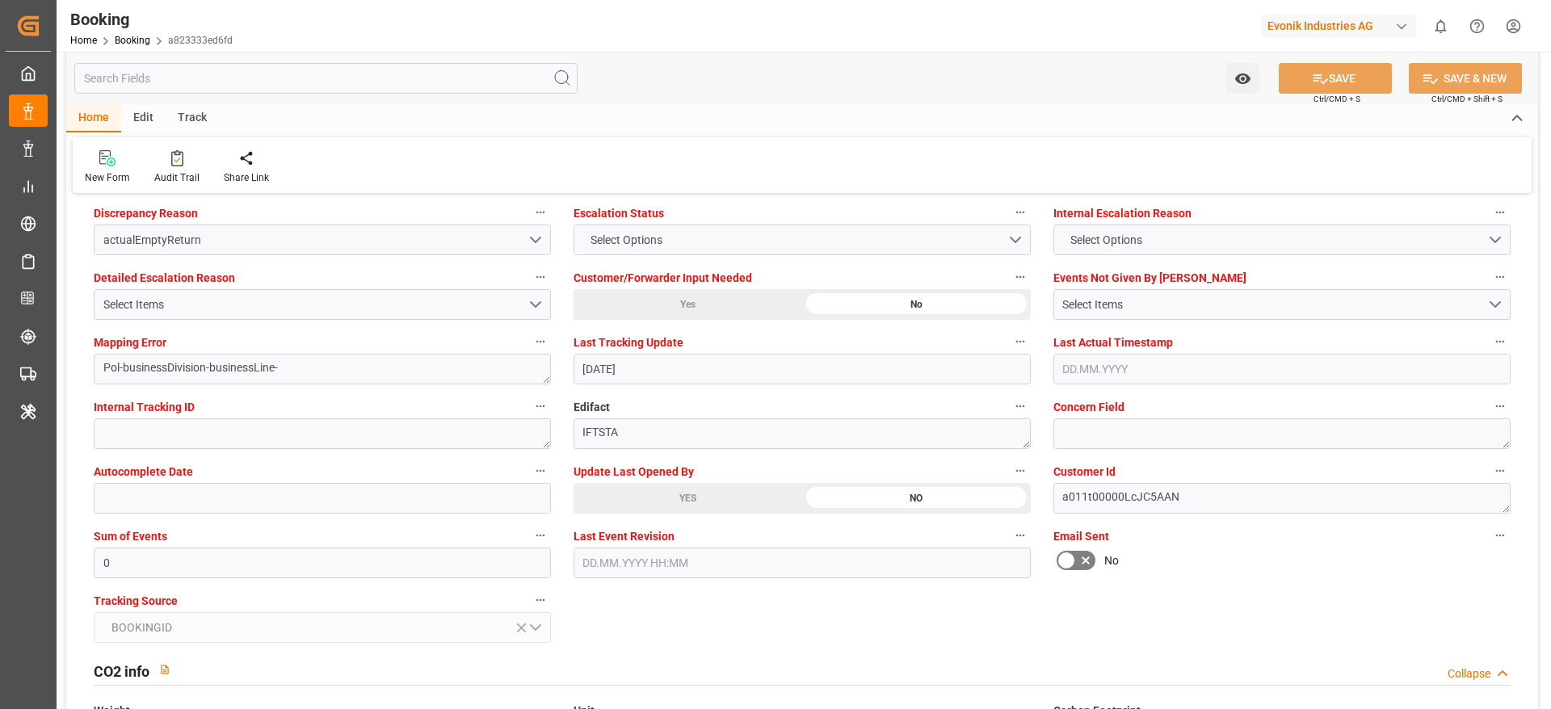
scroll to position [3029, 0]
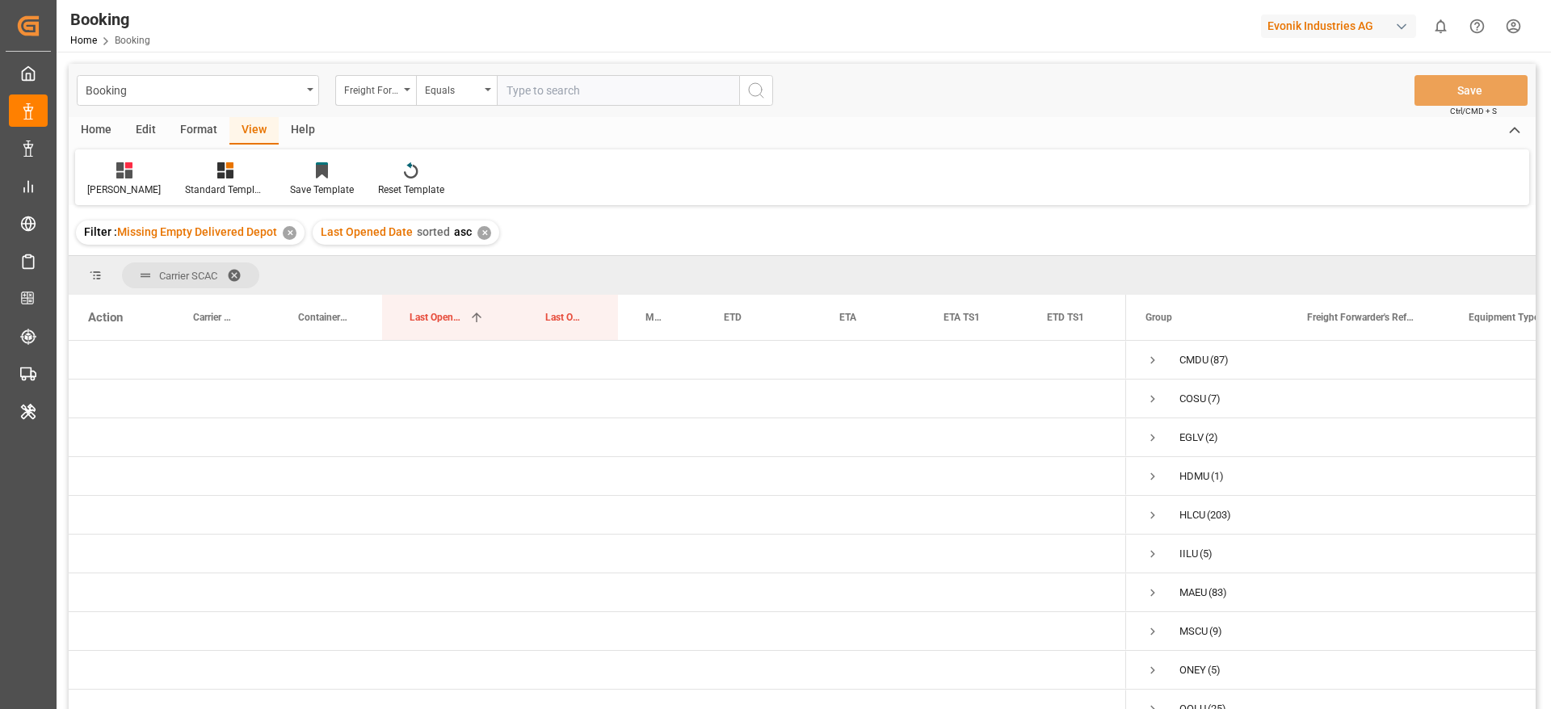
click at [179, 140] on div "Format" at bounding box center [198, 130] width 61 height 27
click at [127, 179] on div "Filter Rows" at bounding box center [111, 180] width 72 height 36
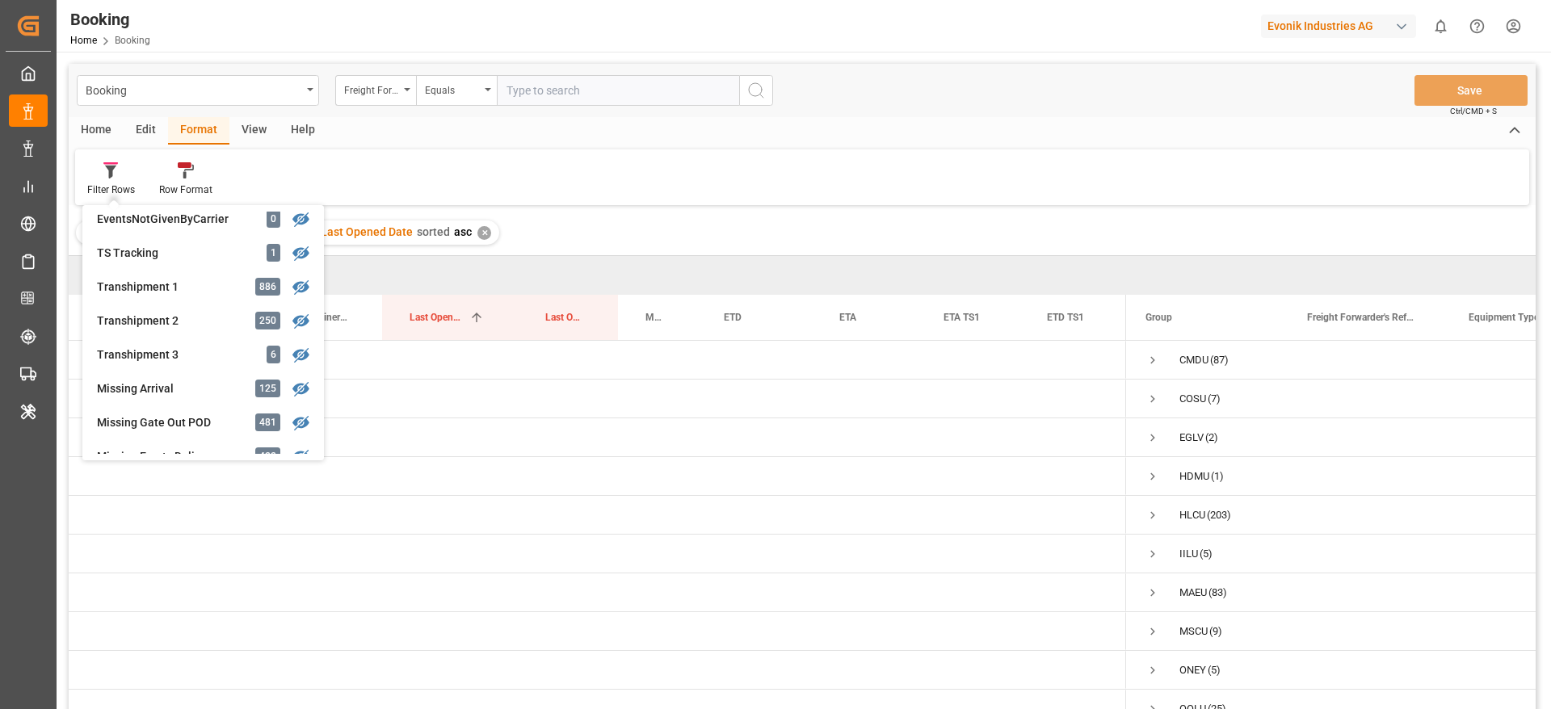
scroll to position [497, 0]
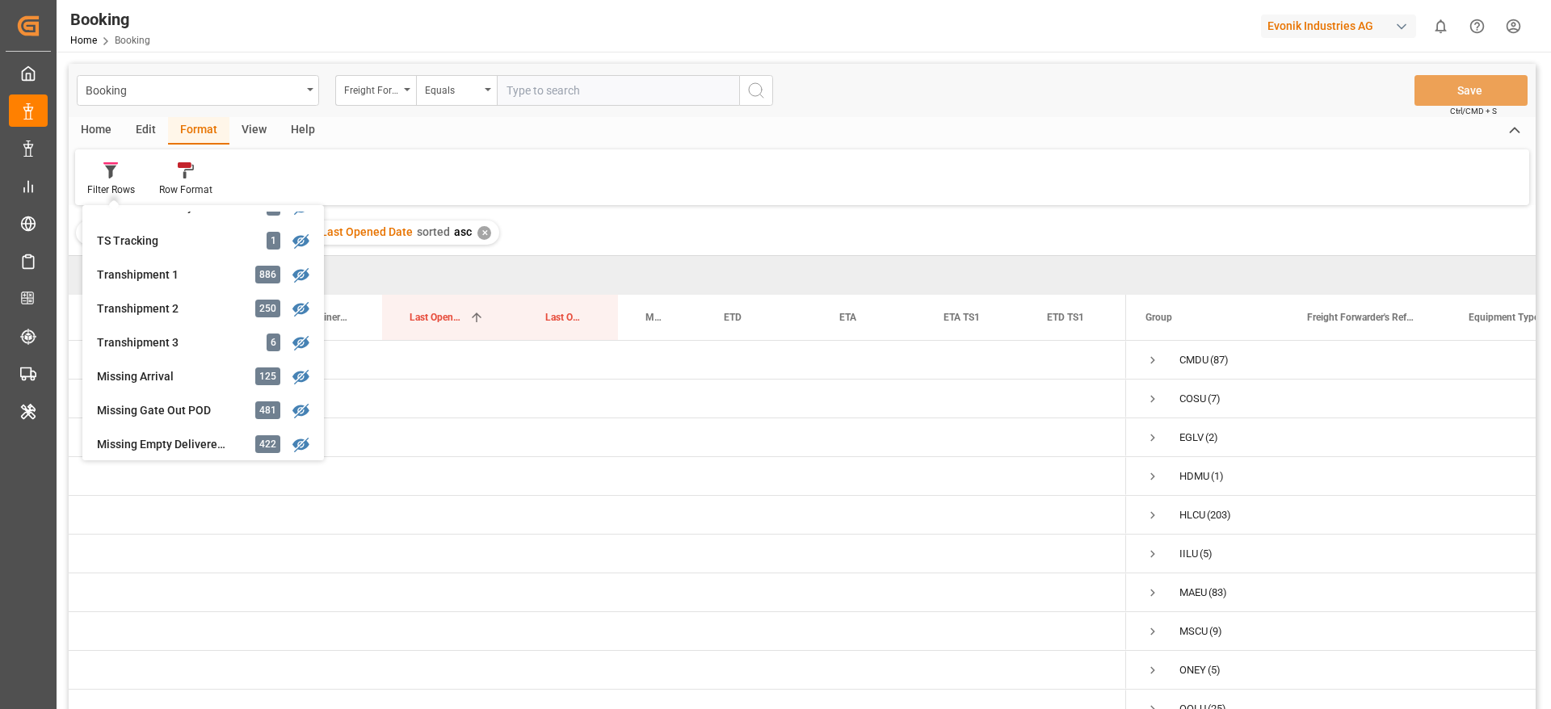
click at [1153, 271] on div "Carrier SCAC" at bounding box center [802, 275] width 1467 height 39
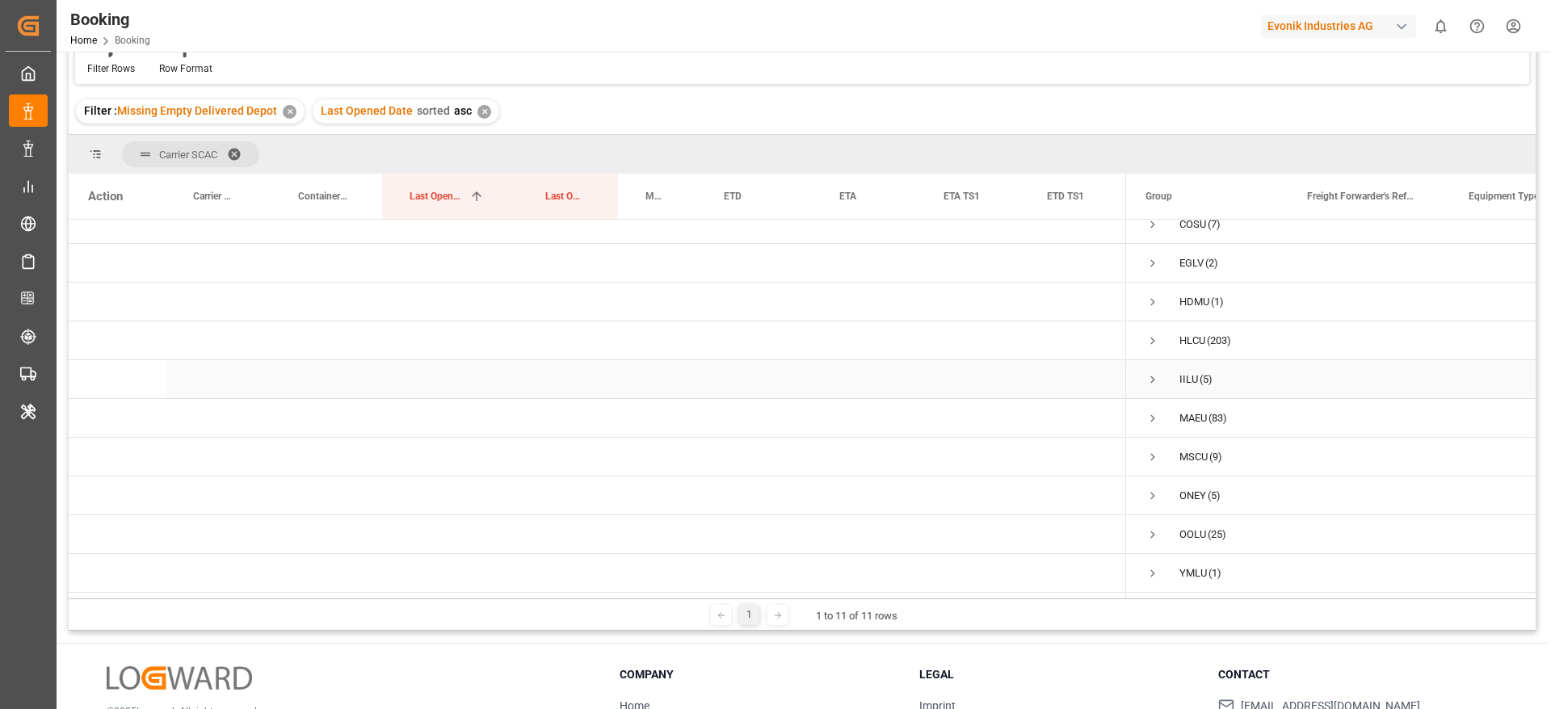
scroll to position [0, 0]
click at [1240, 283] on span "COSU (7)" at bounding box center [1206, 277] width 123 height 36
click at [1237, 555] on span "YMLU (1)" at bounding box center [1206, 573] width 123 height 36
click at [1236, 519] on span "OOLU (25)" at bounding box center [1206, 534] width 123 height 36
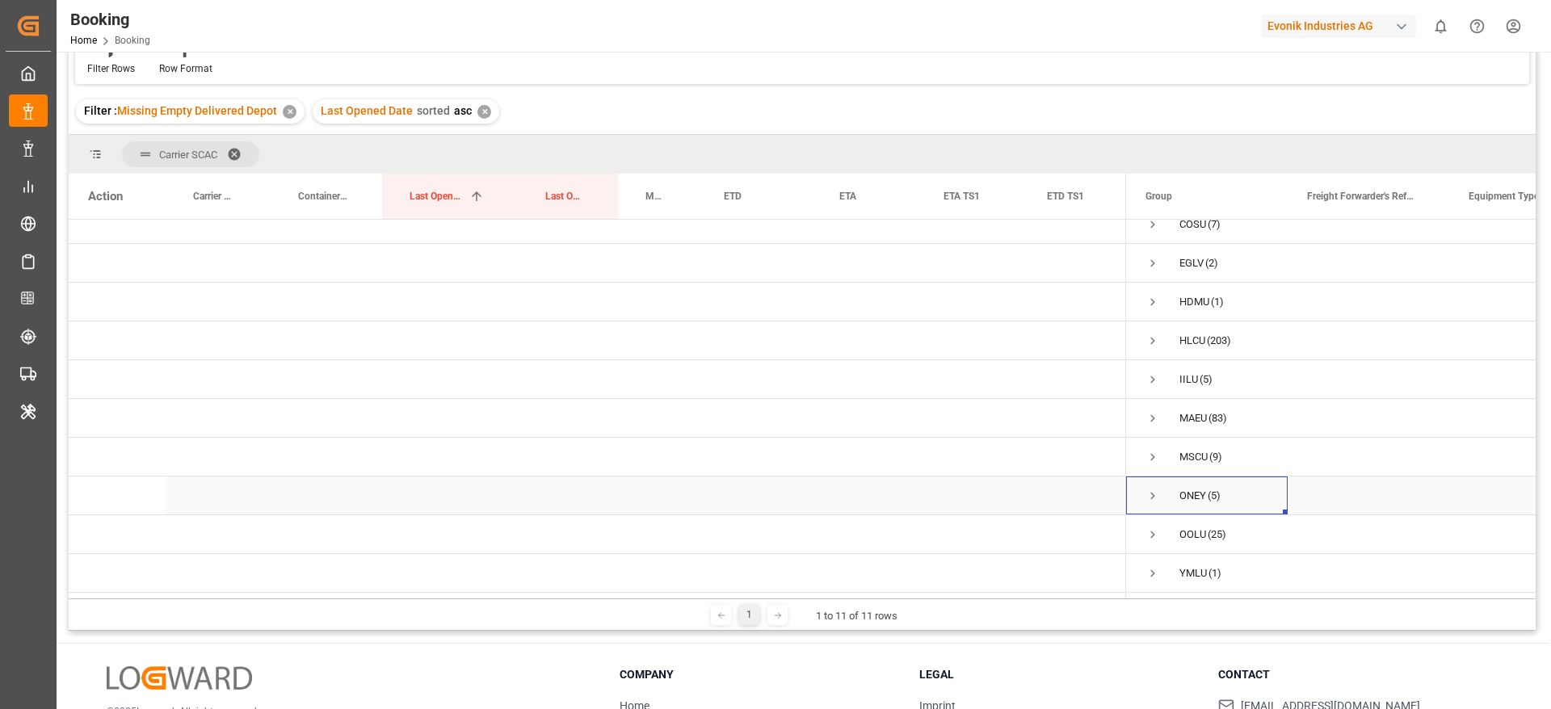
click at [1150, 489] on span "Press SPACE to select this row." at bounding box center [1152, 496] width 15 height 15
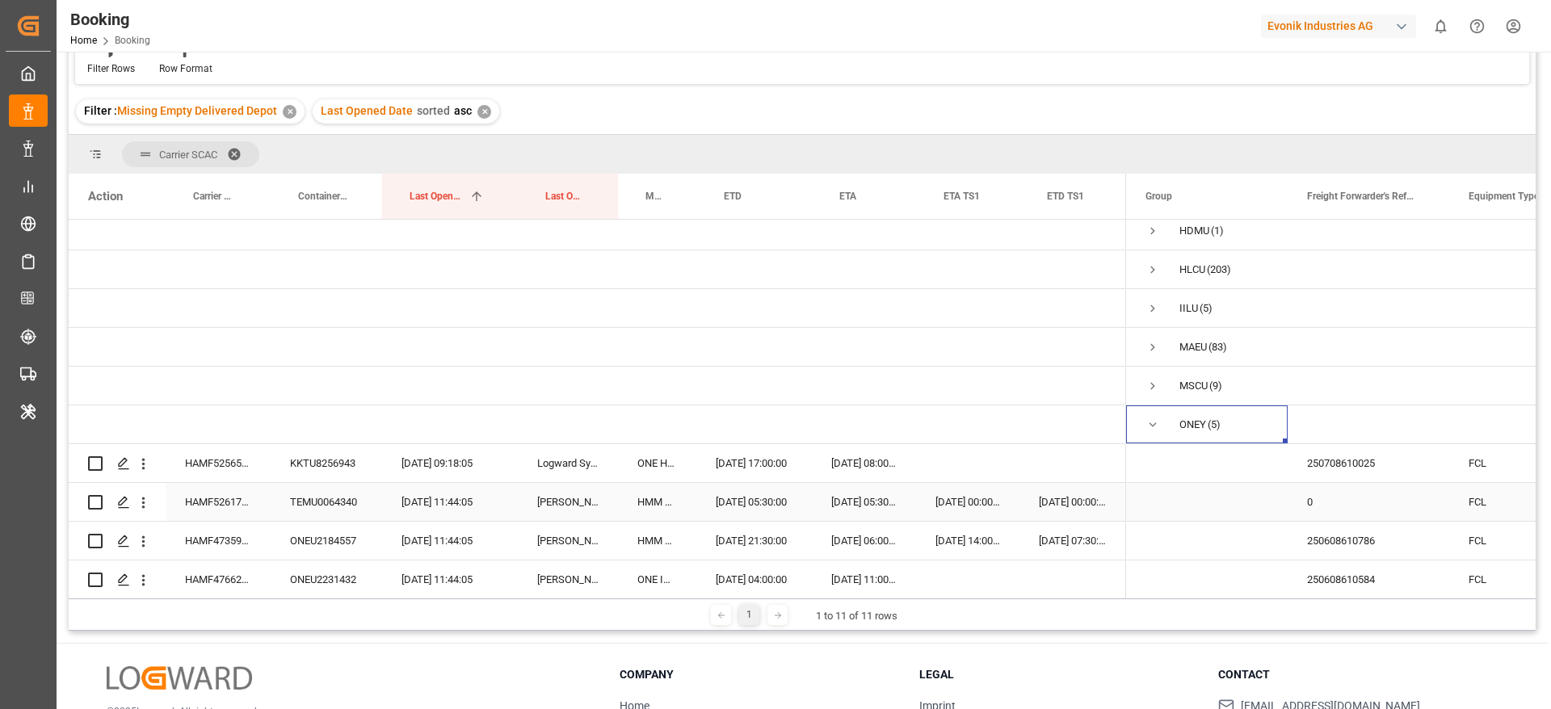
scroll to position [93, 0]
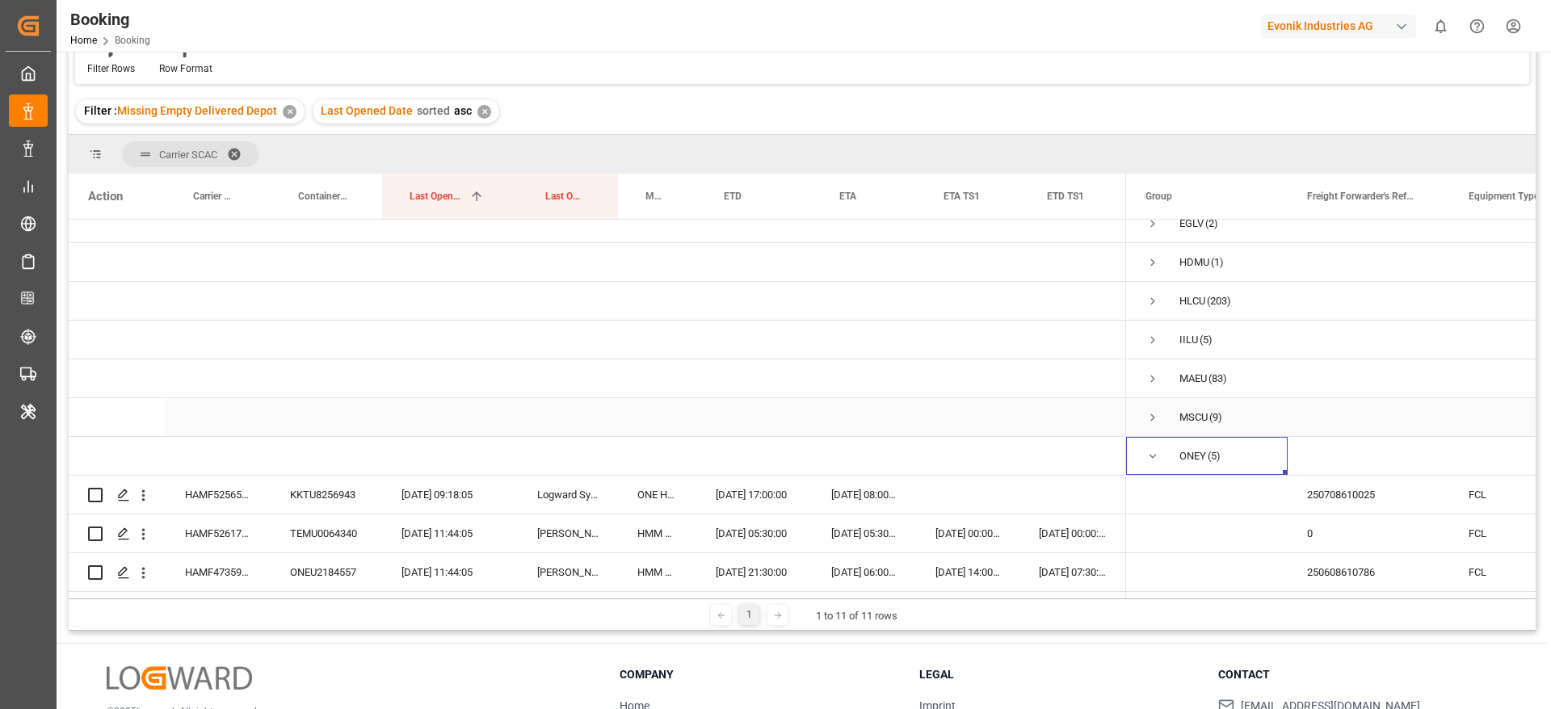
click at [1153, 421] on span "Press SPACE to select this row." at bounding box center [1152, 417] width 15 height 15
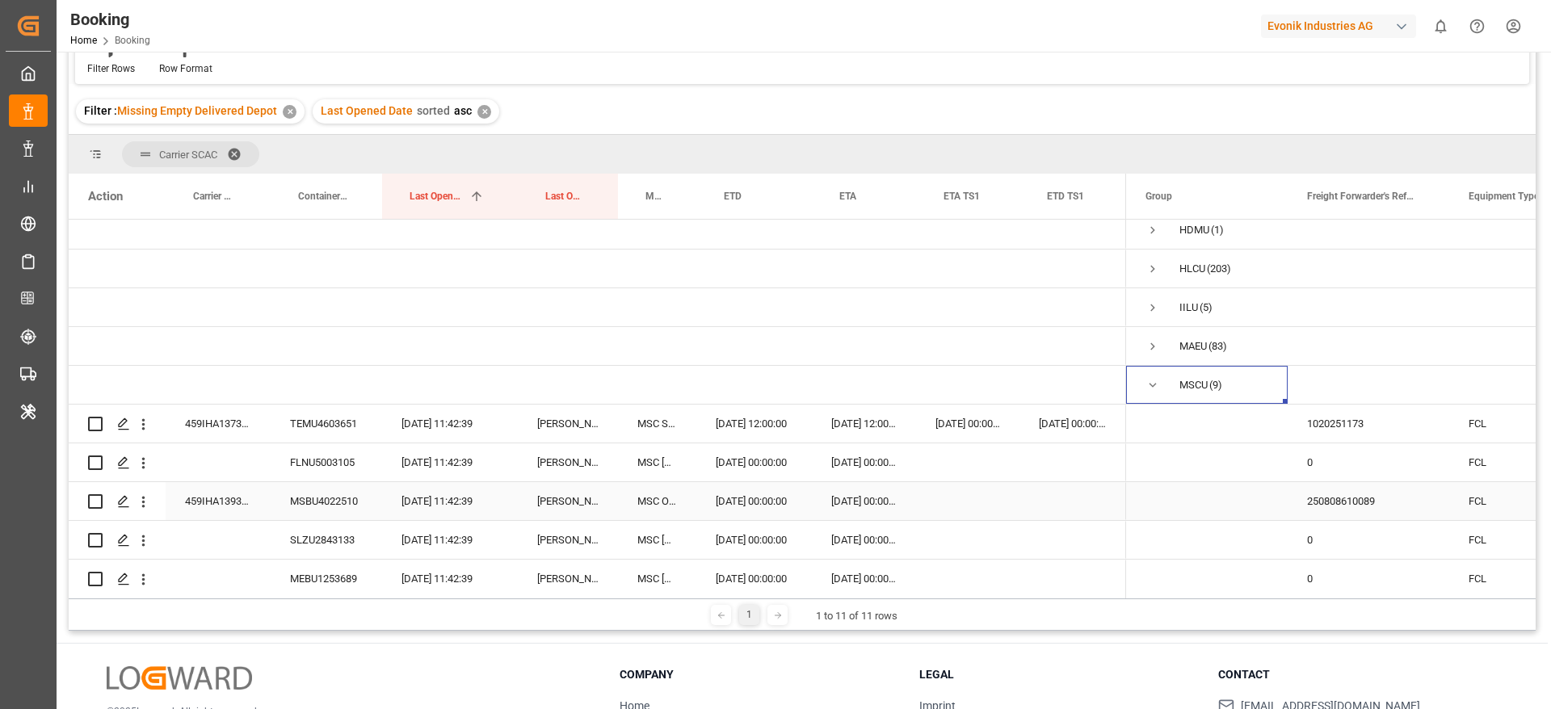
scroll to position [0, 0]
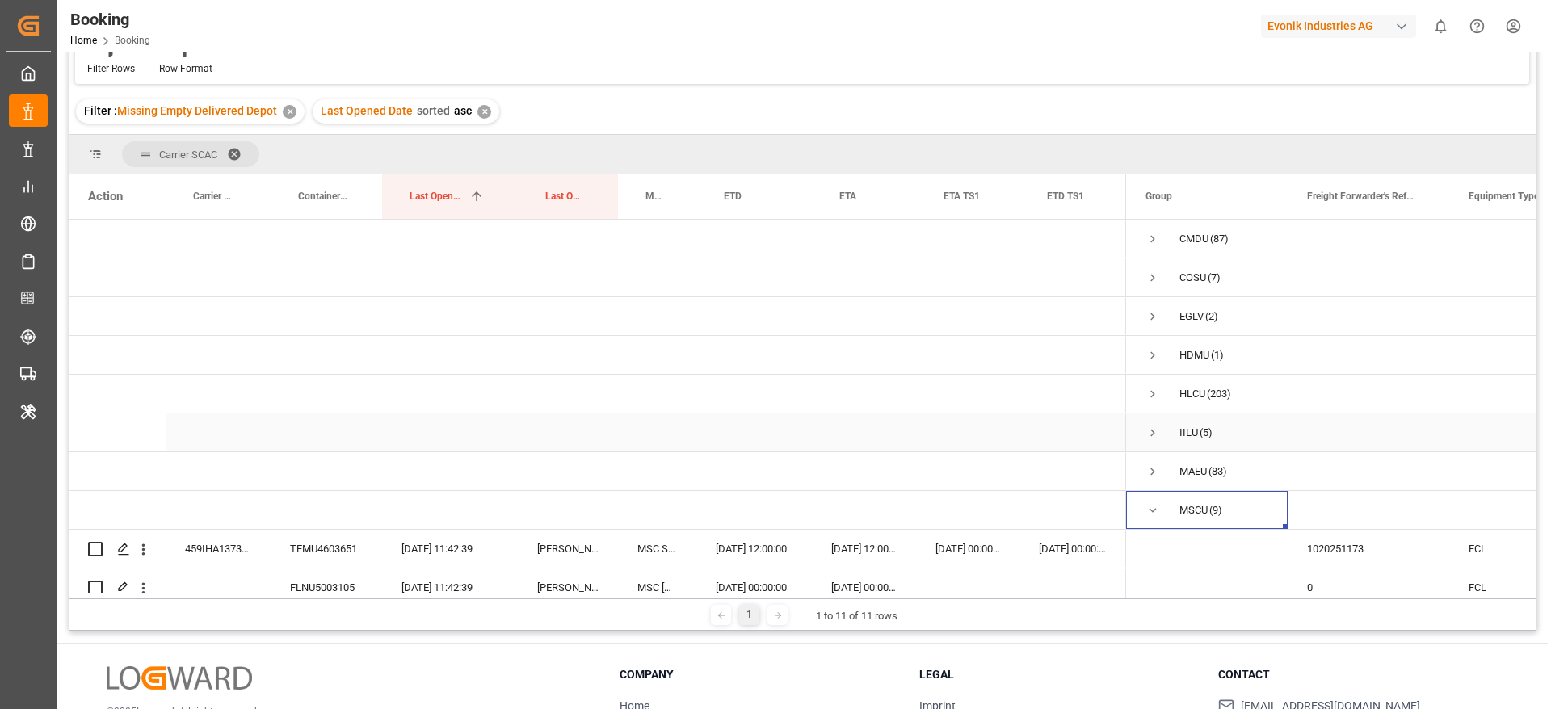
click at [1149, 435] on span "Press SPACE to select this row." at bounding box center [1152, 433] width 15 height 15
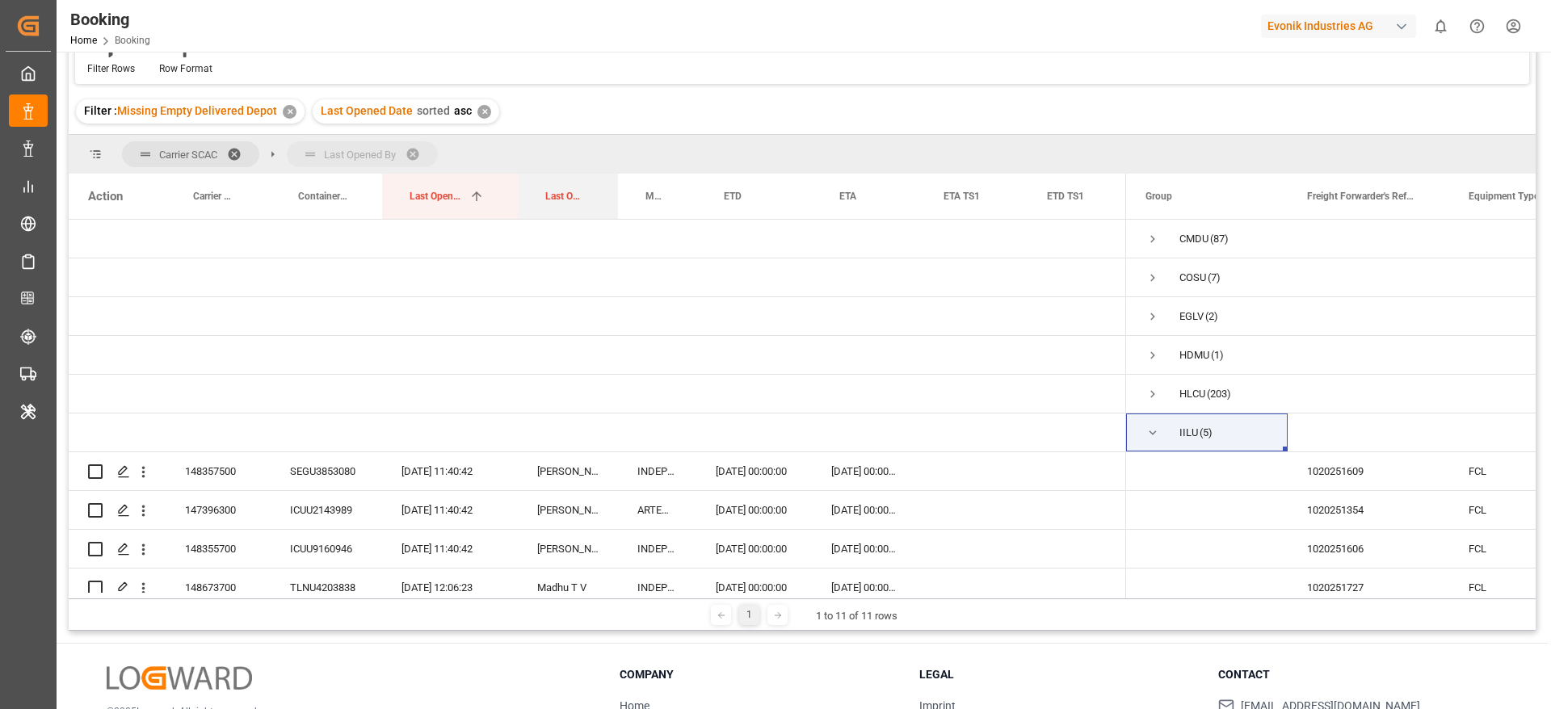
drag, startPoint x: 561, startPoint y: 189, endPoint x: 573, endPoint y: 158, distance: 33.0
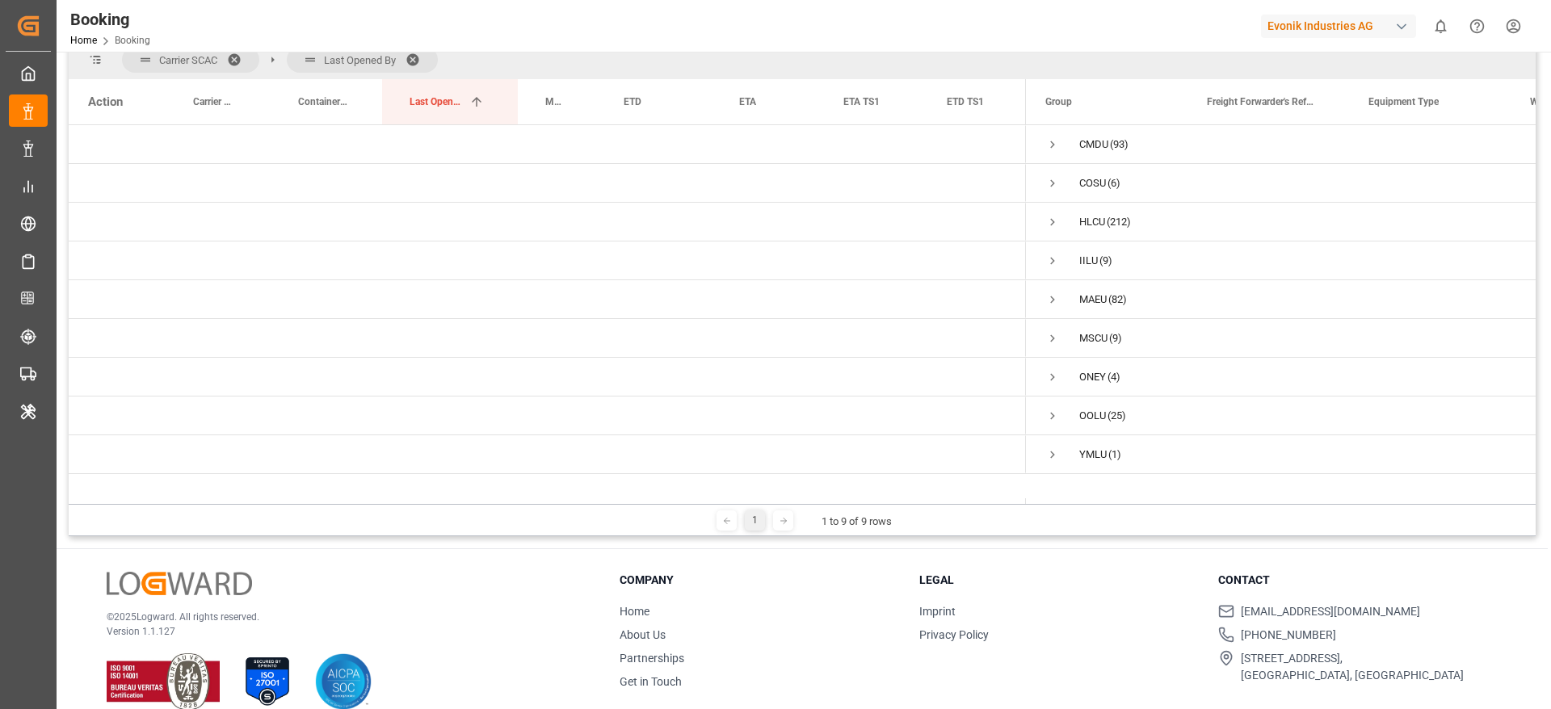
scroll to position [239, 0]
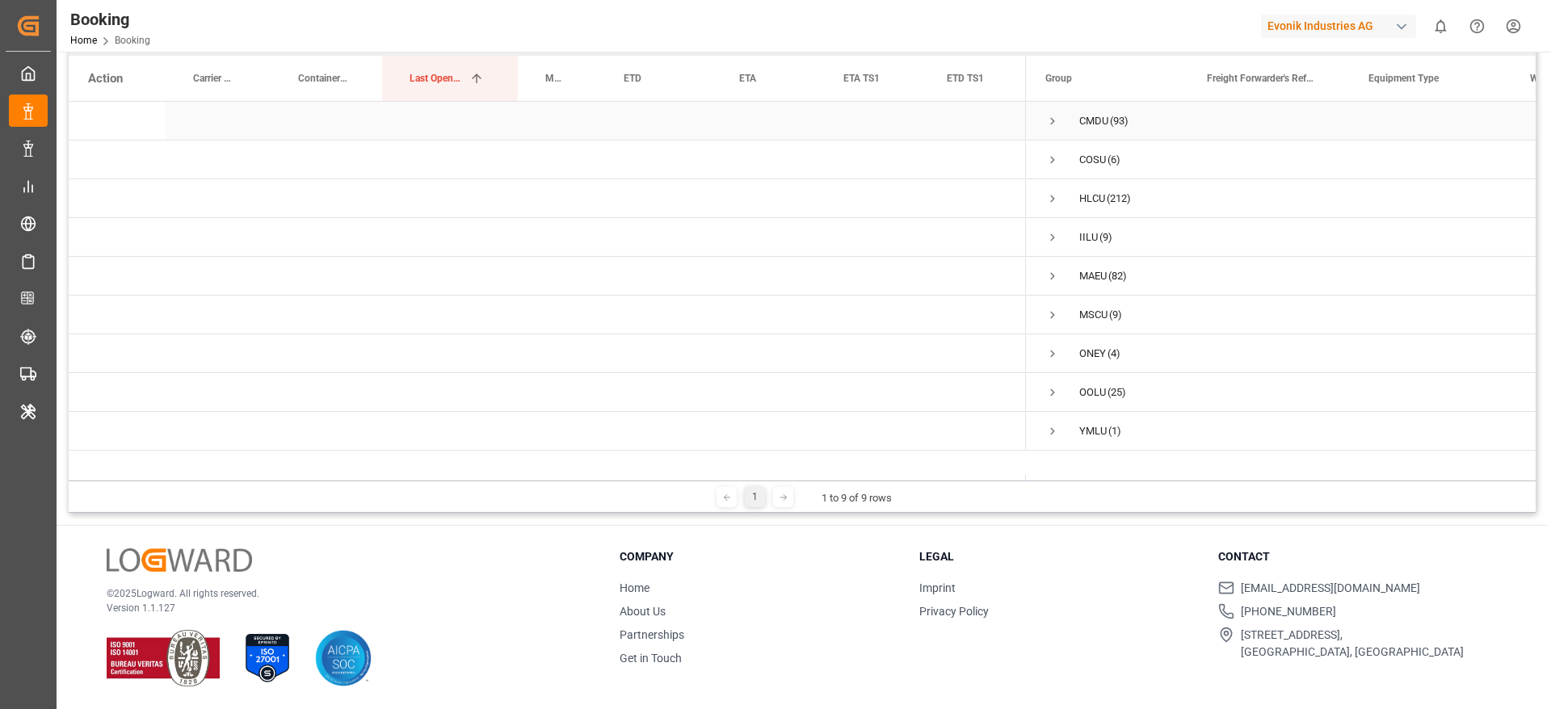
click at [1054, 128] on span "Press SPACE to select this row." at bounding box center [1052, 121] width 15 height 37
click at [1083, 198] on span "Press SPACE to select this row." at bounding box center [1086, 198] width 15 height 15
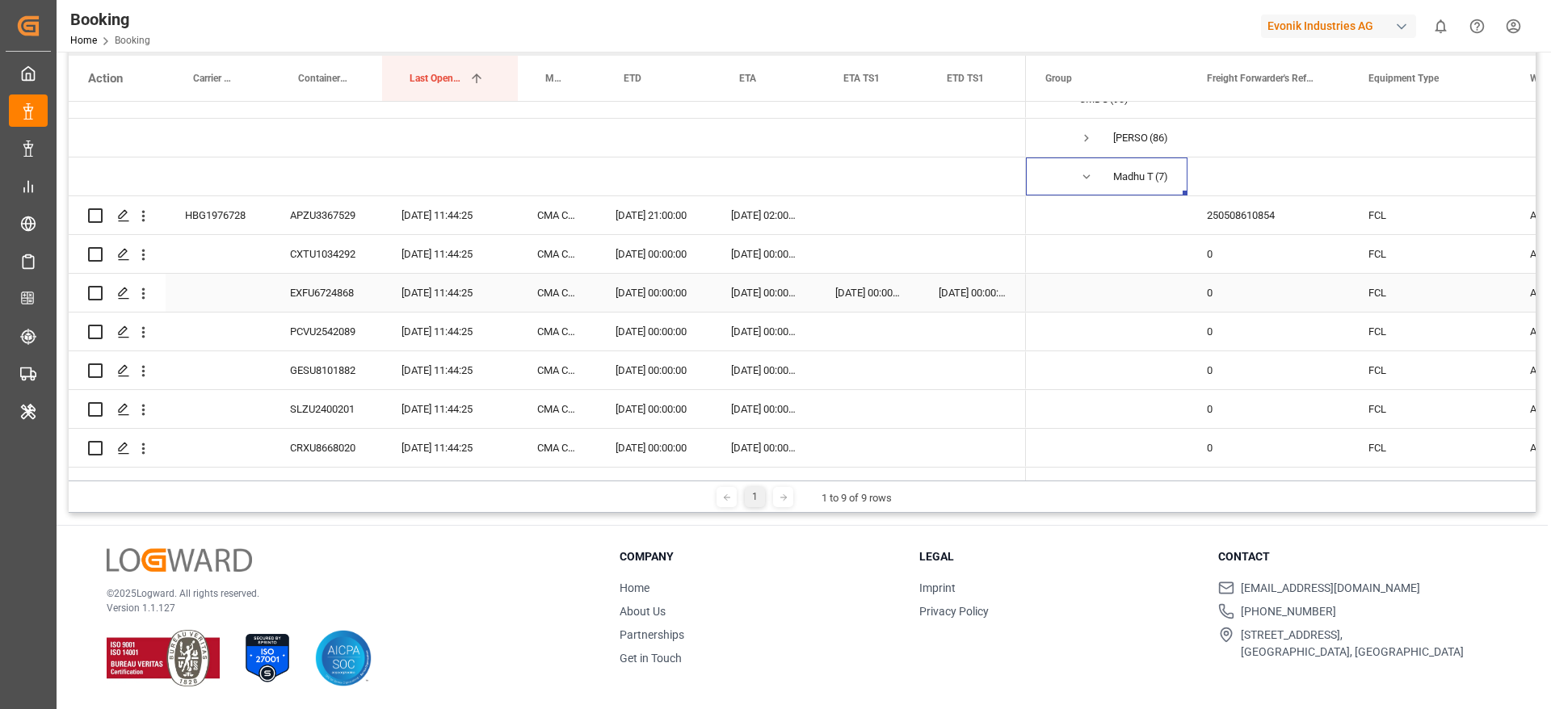
scroll to position [0, 0]
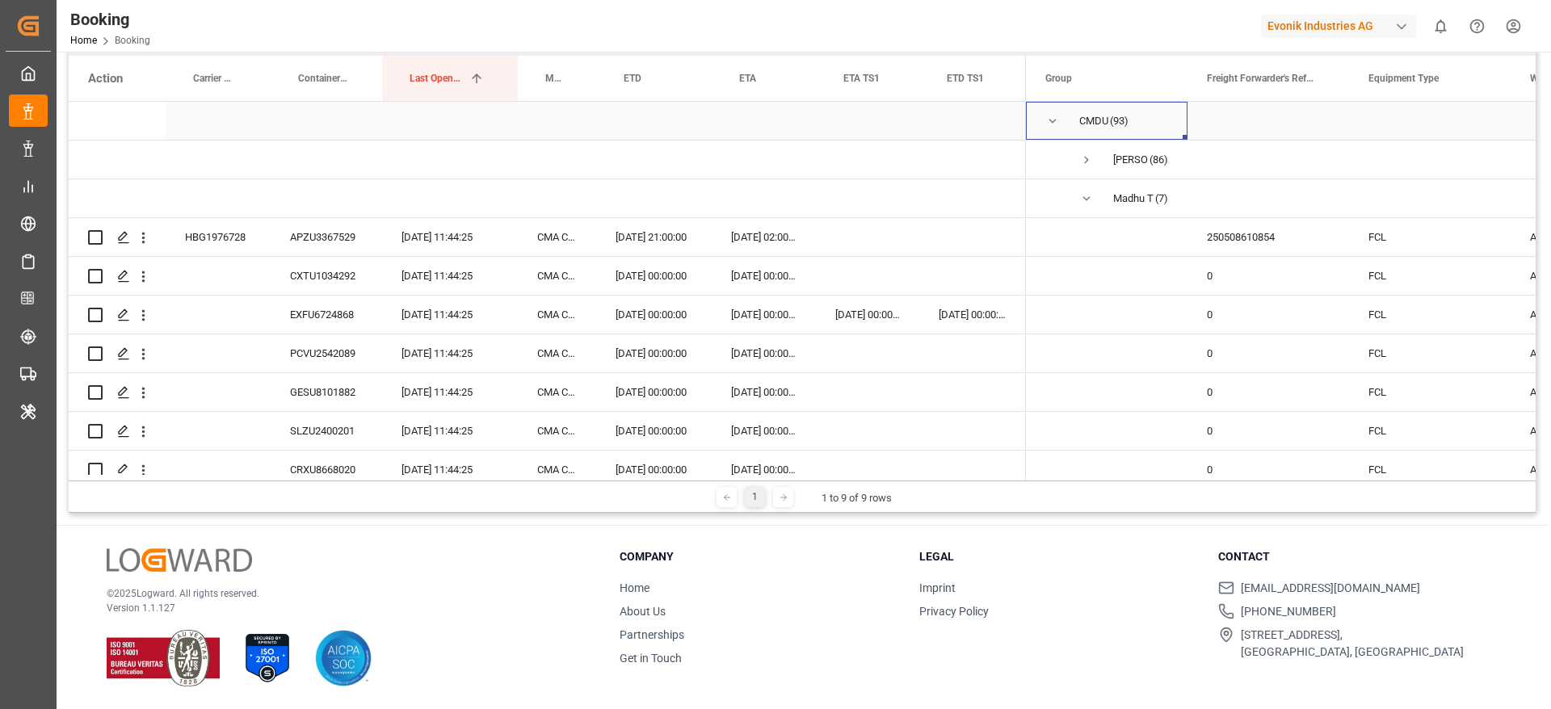
click at [1052, 120] on span "Press SPACE to select this row." at bounding box center [1052, 121] width 15 height 15
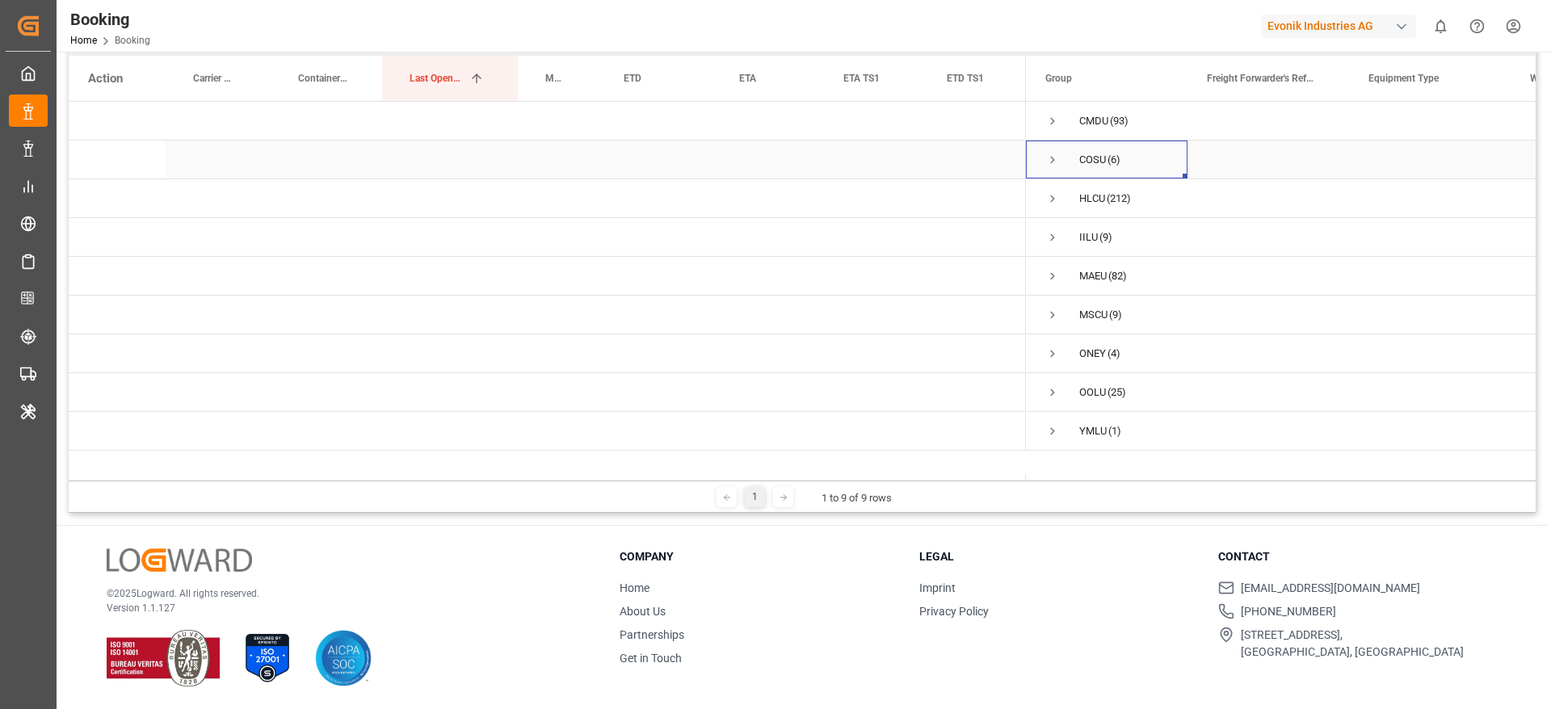
click at [1046, 163] on span "Press SPACE to select this row." at bounding box center [1052, 160] width 15 height 15
click at [1044, 277] on div "HLCU (212)" at bounding box center [1107, 276] width 162 height 38
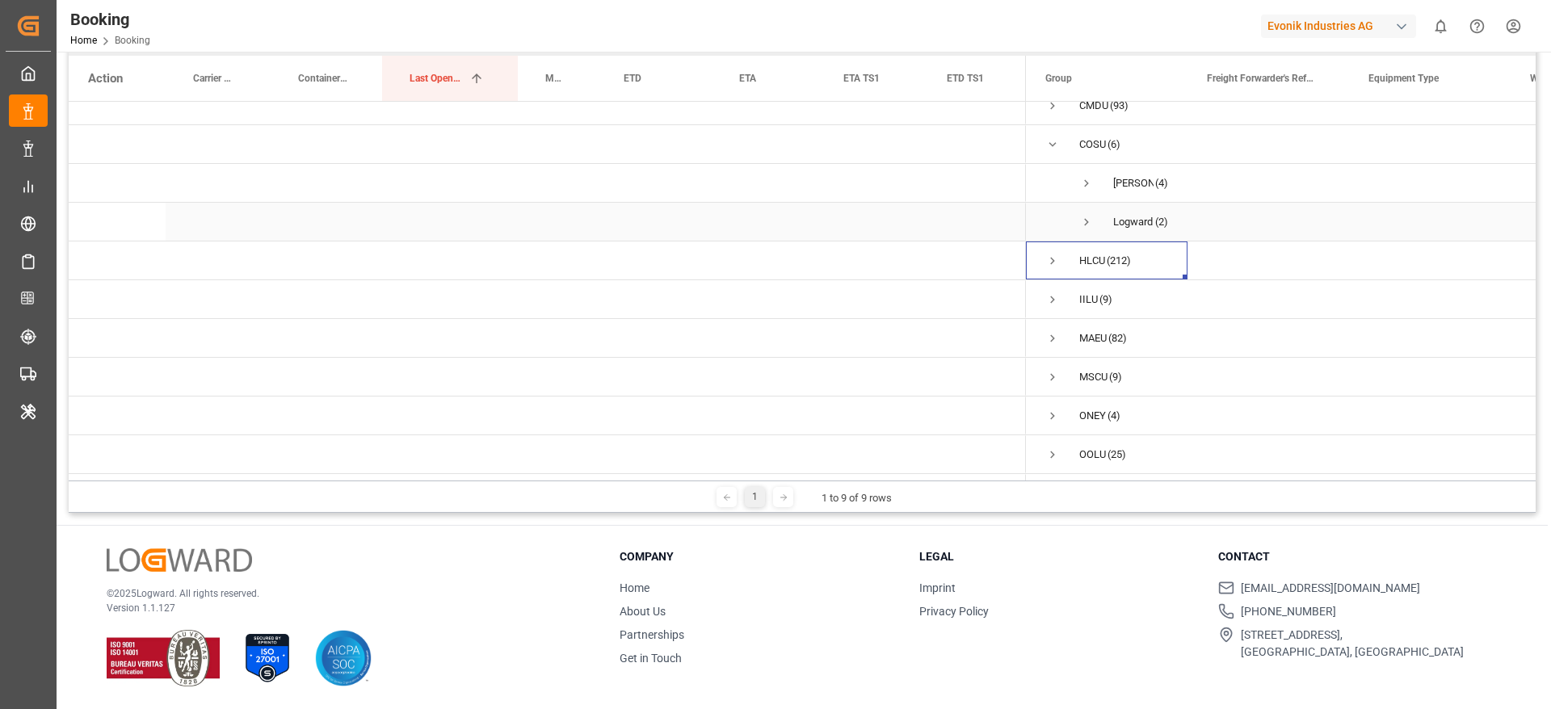
scroll to position [59, 0]
drag, startPoint x: 1060, startPoint y: 257, endPoint x: 1040, endPoint y: 281, distance: 31.5
click at [1057, 261] on span "IILU (9)" at bounding box center [1106, 261] width 123 height 36
click at [1055, 243] on span "Press SPACE to select this row." at bounding box center [1052, 261] width 15 height 37
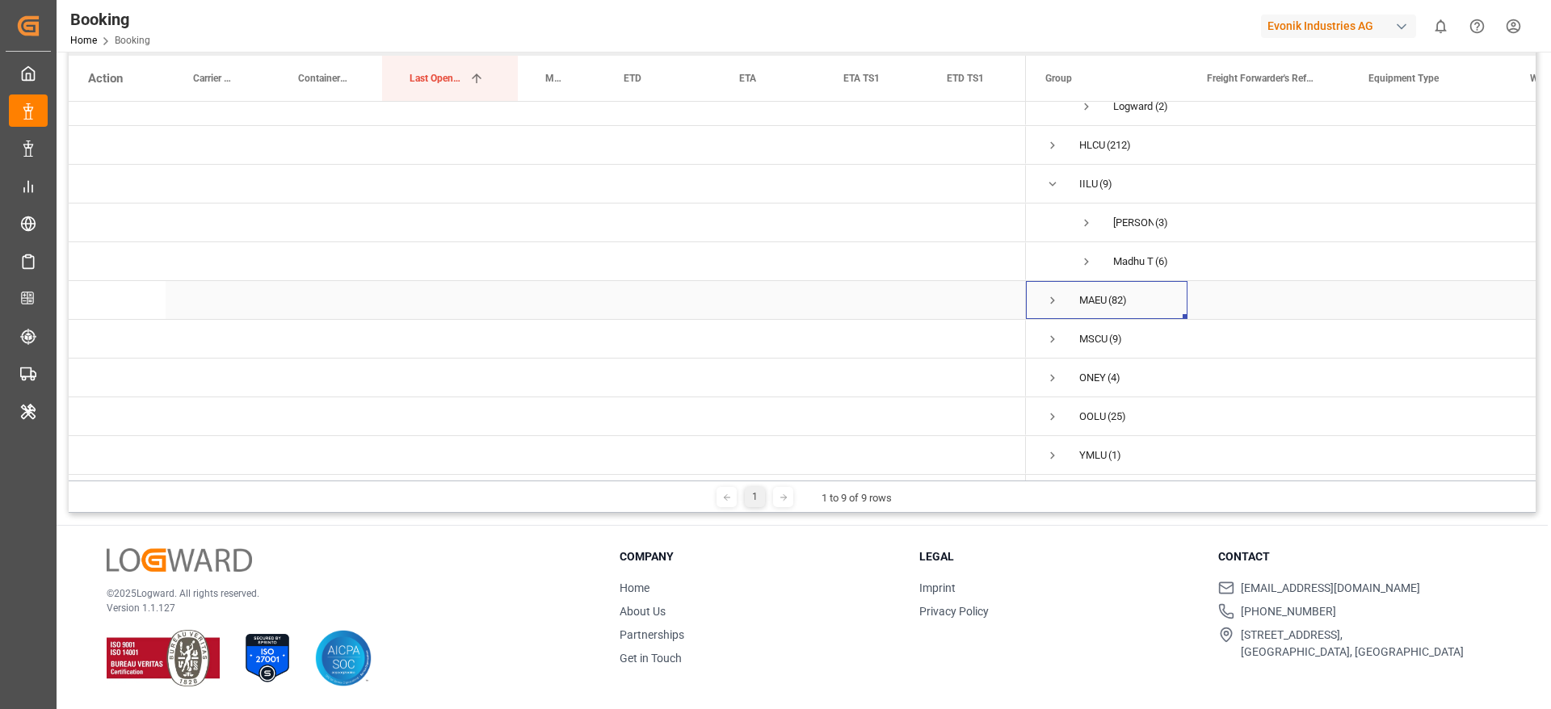
click at [1051, 300] on span "Press SPACE to select this row." at bounding box center [1052, 300] width 15 height 15
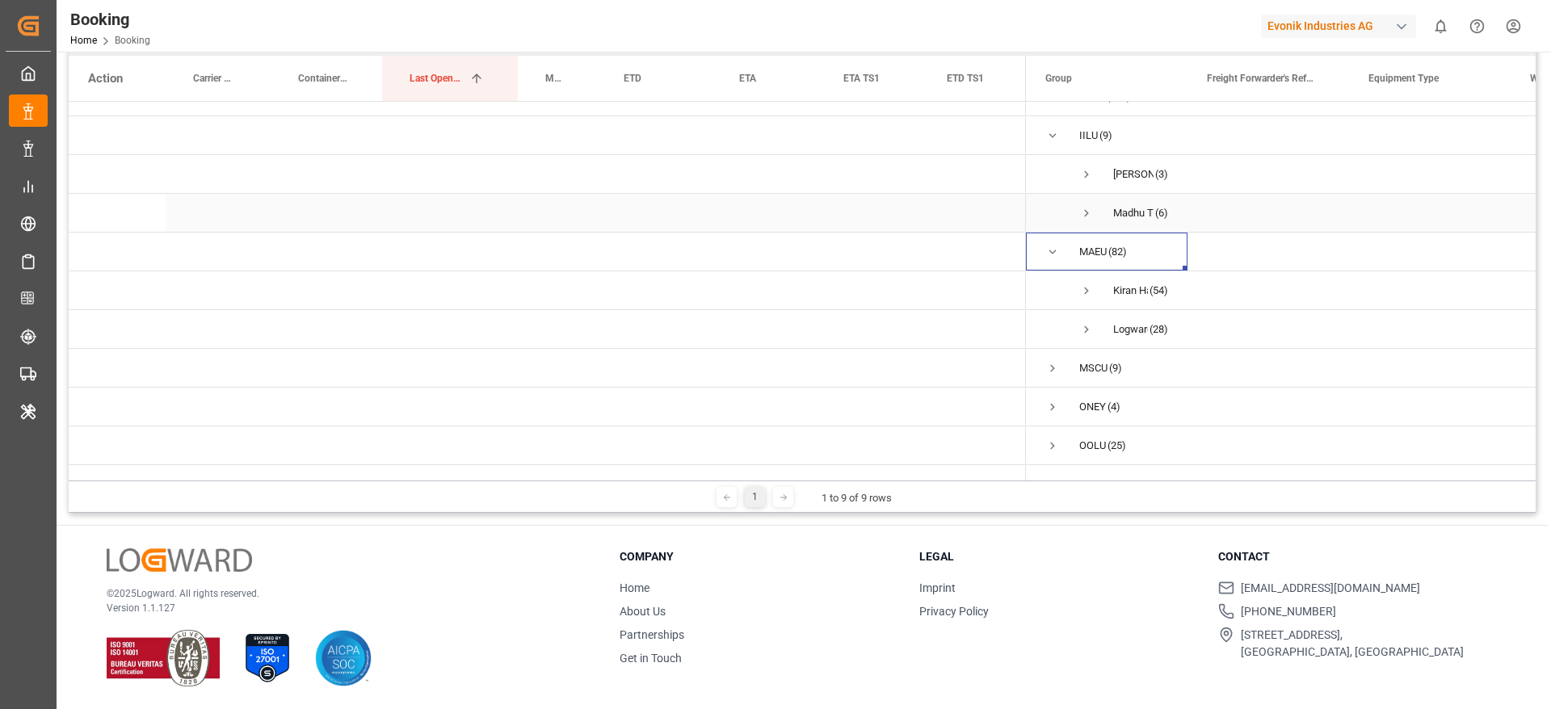
scroll to position [214, 0]
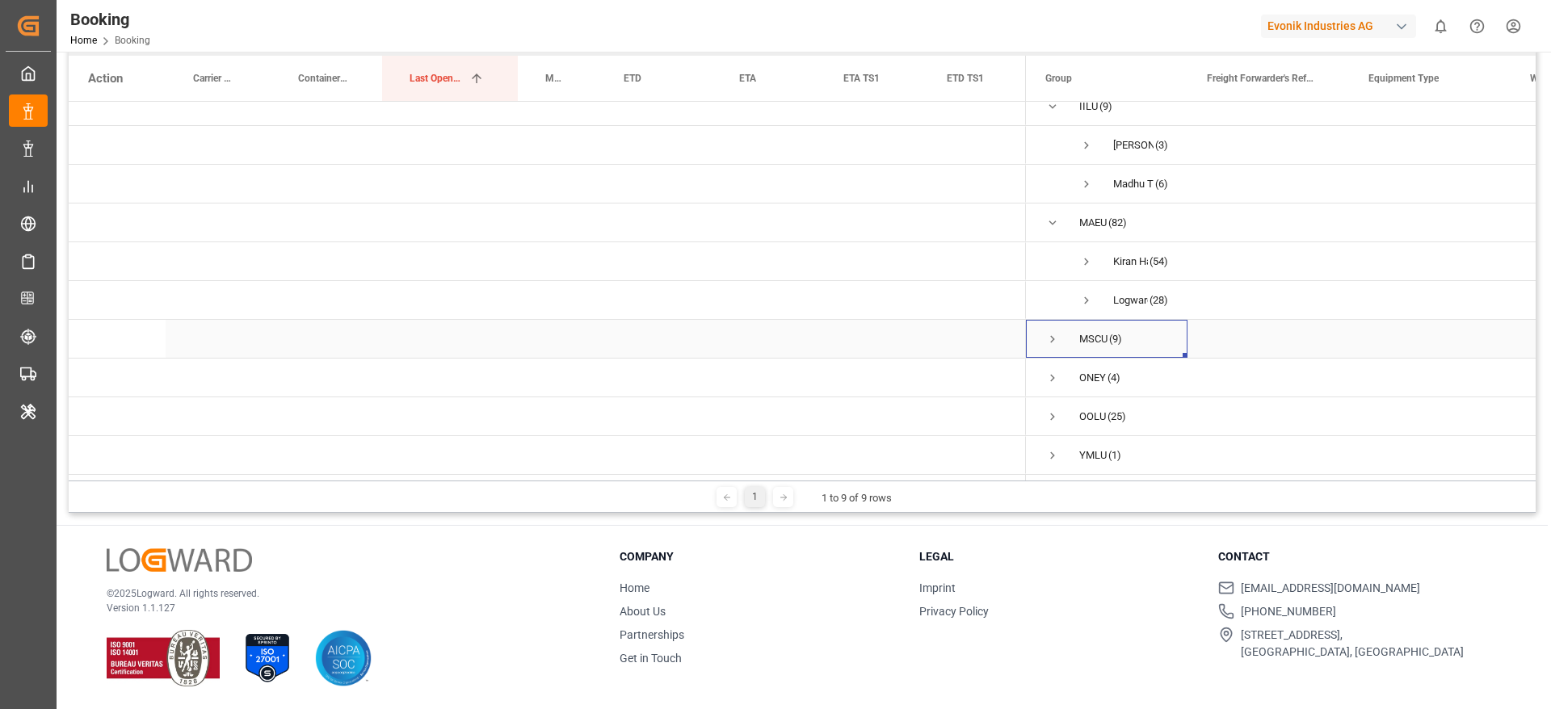
click at [1053, 334] on span "Press SPACE to select this row." at bounding box center [1052, 339] width 15 height 15
click at [1051, 383] on span "Press SPACE to select this row." at bounding box center [1052, 377] width 15 height 37
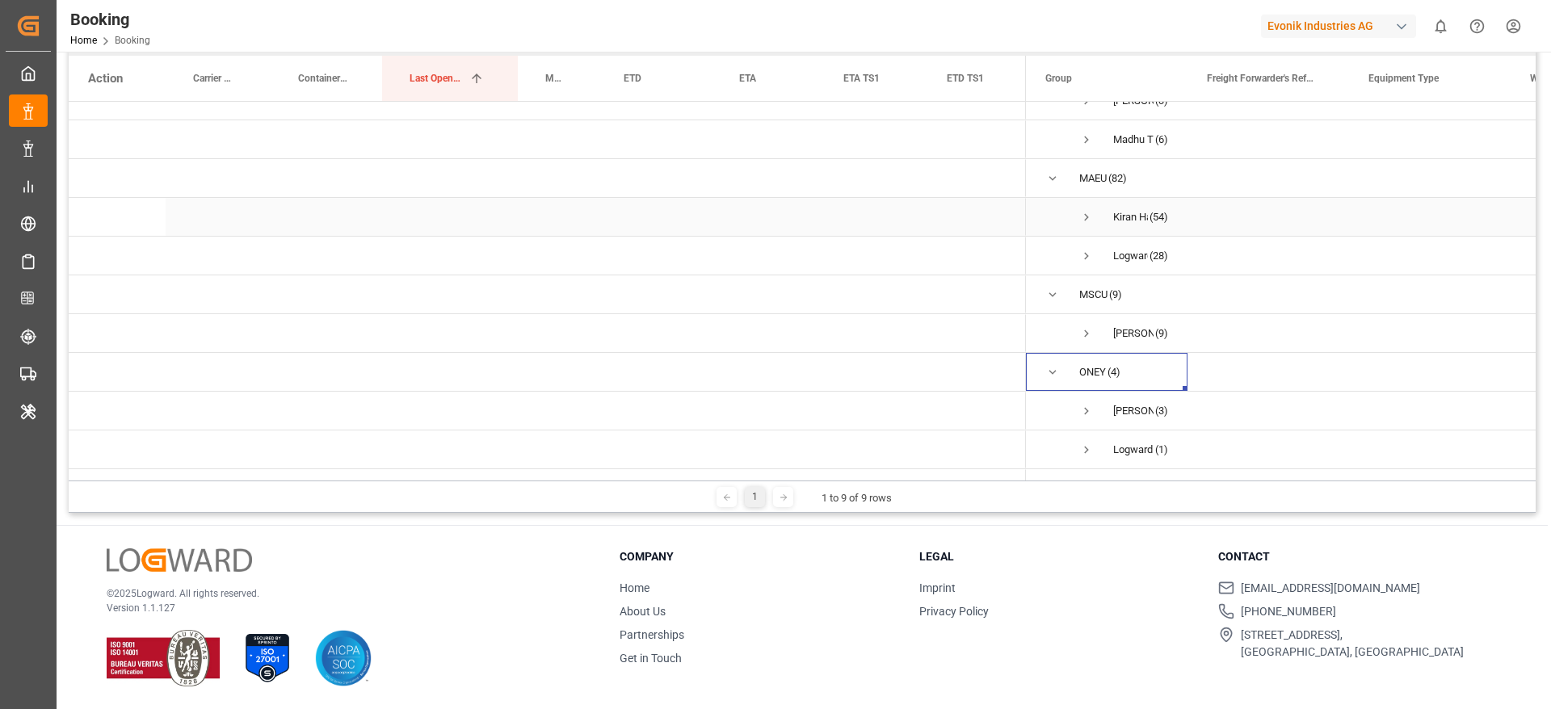
scroll to position [330, 0]
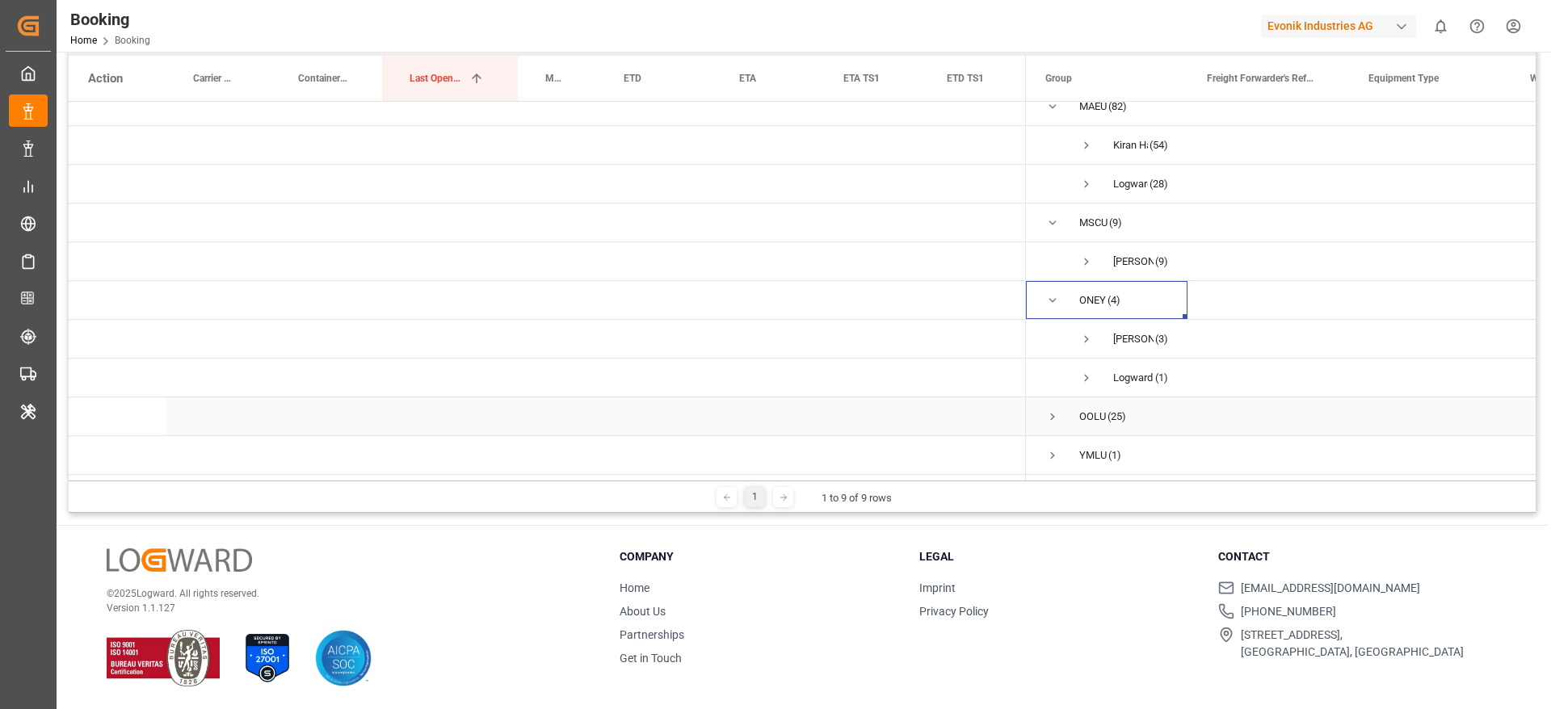
click at [1047, 410] on span "Press SPACE to select this row." at bounding box center [1052, 417] width 15 height 15
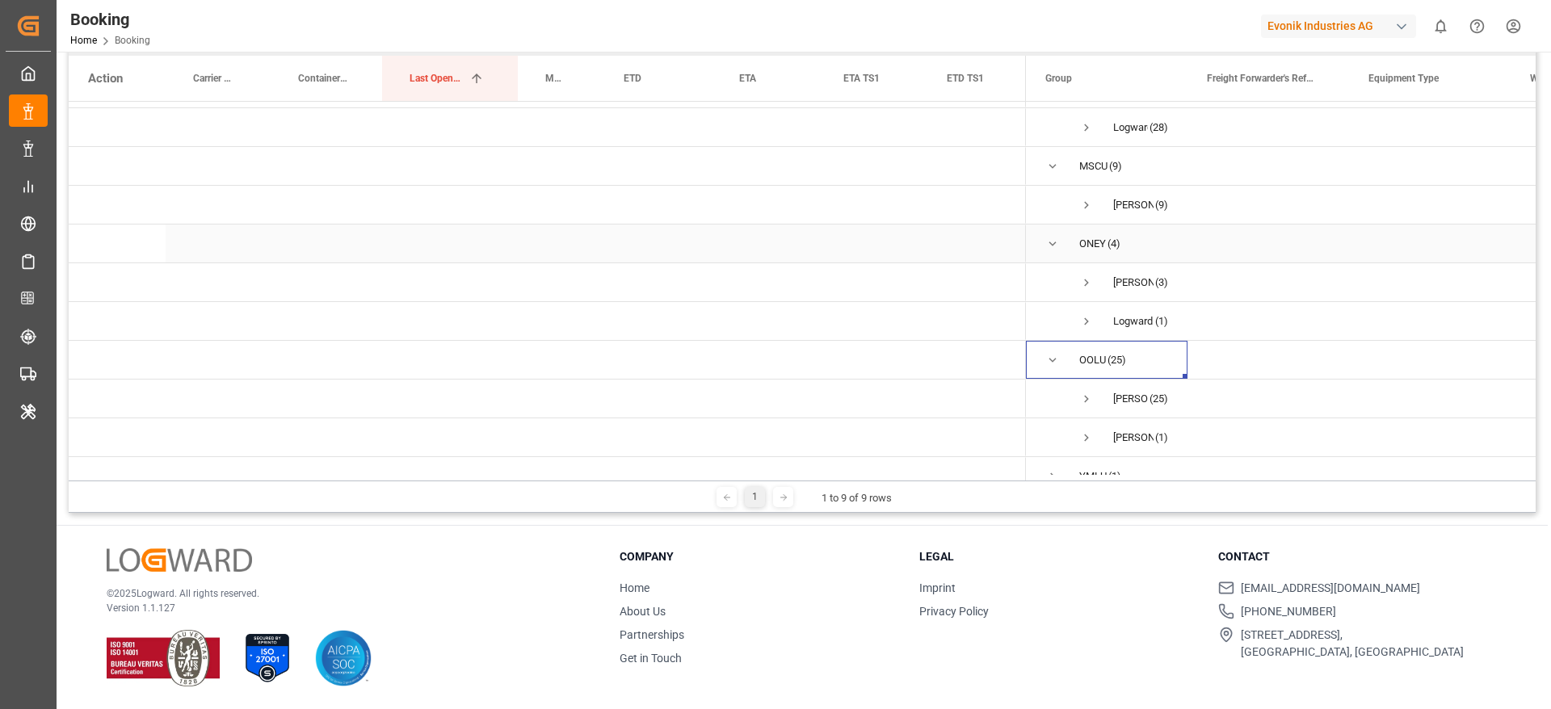
scroll to position [408, 0]
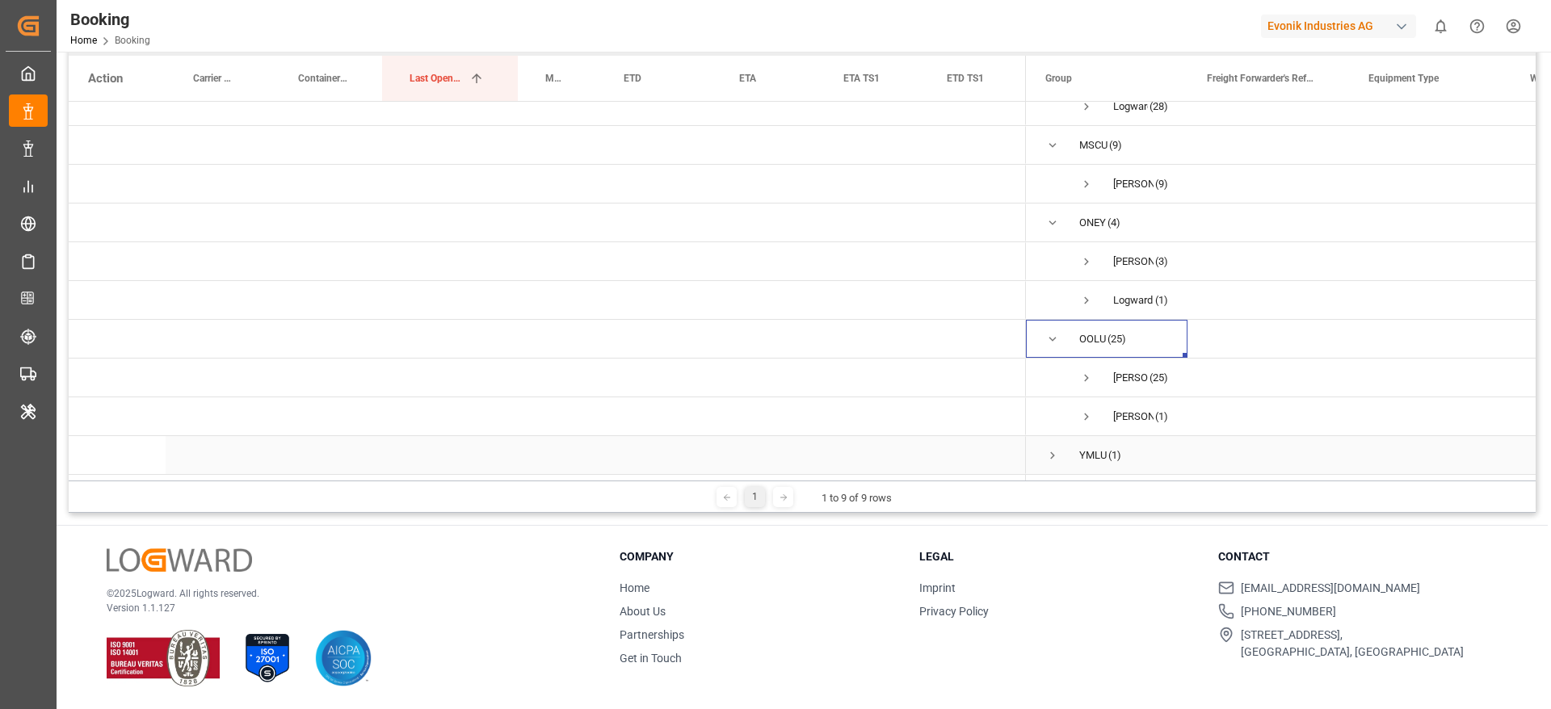
click at [1047, 449] on span "Press SPACE to select this row." at bounding box center [1052, 455] width 15 height 15
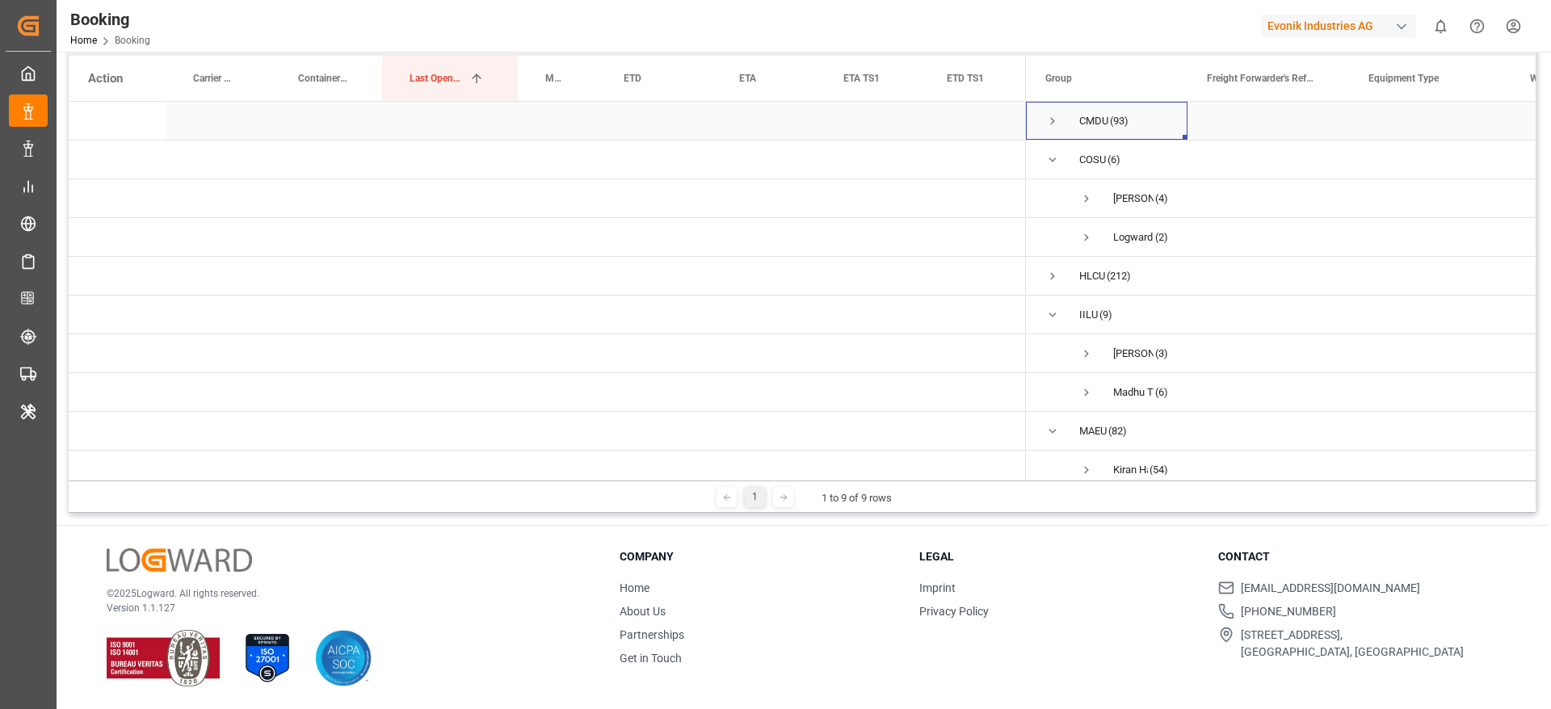
click at [1055, 118] on span "Press SPACE to select this row." at bounding box center [1052, 121] width 15 height 15
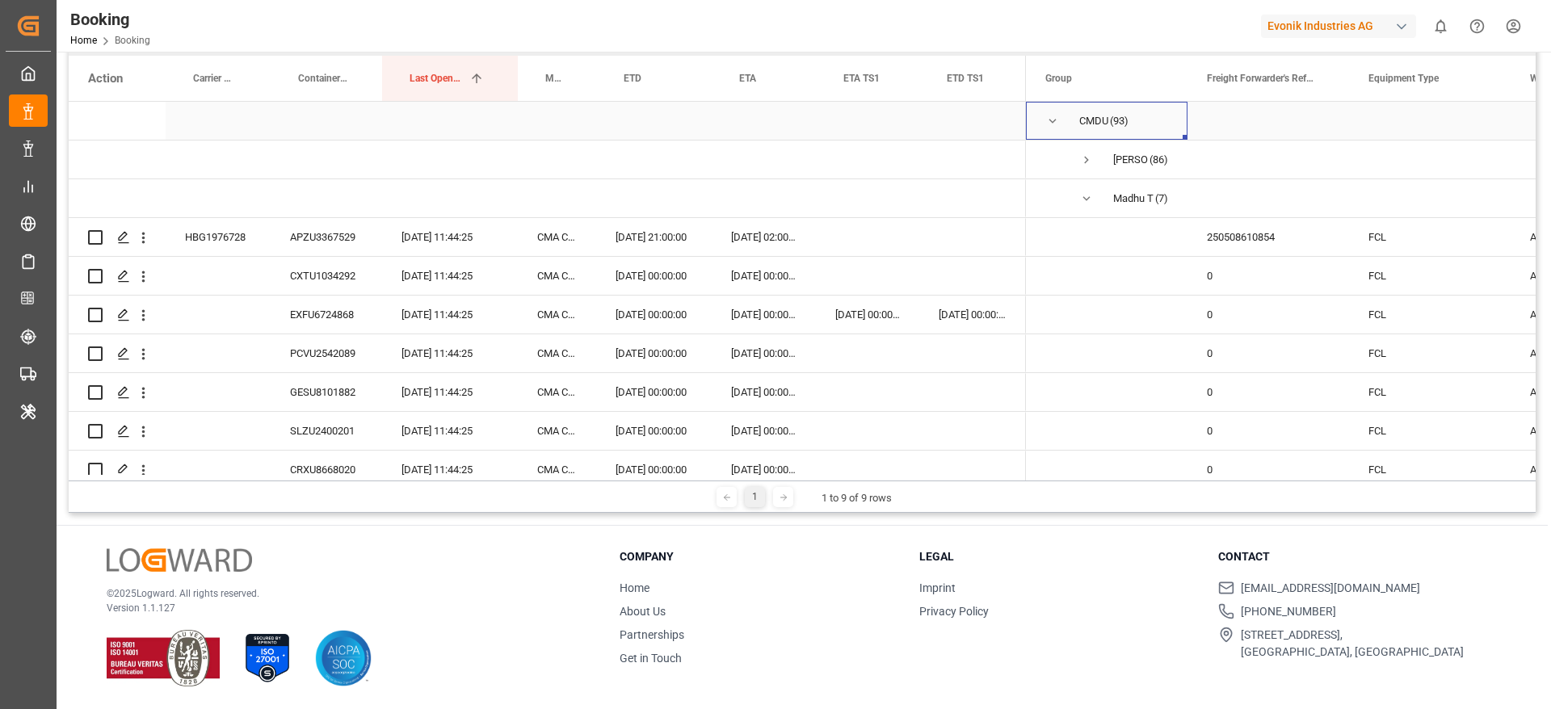
click at [1043, 122] on div "CMDU (93)" at bounding box center [1107, 121] width 162 height 38
click at [1103, 128] on div "CMDU" at bounding box center [1093, 121] width 29 height 37
click at [1067, 119] on span "CMDU (93)" at bounding box center [1106, 121] width 123 height 36
click at [1055, 115] on span "Press SPACE to select this row." at bounding box center [1052, 121] width 15 height 15
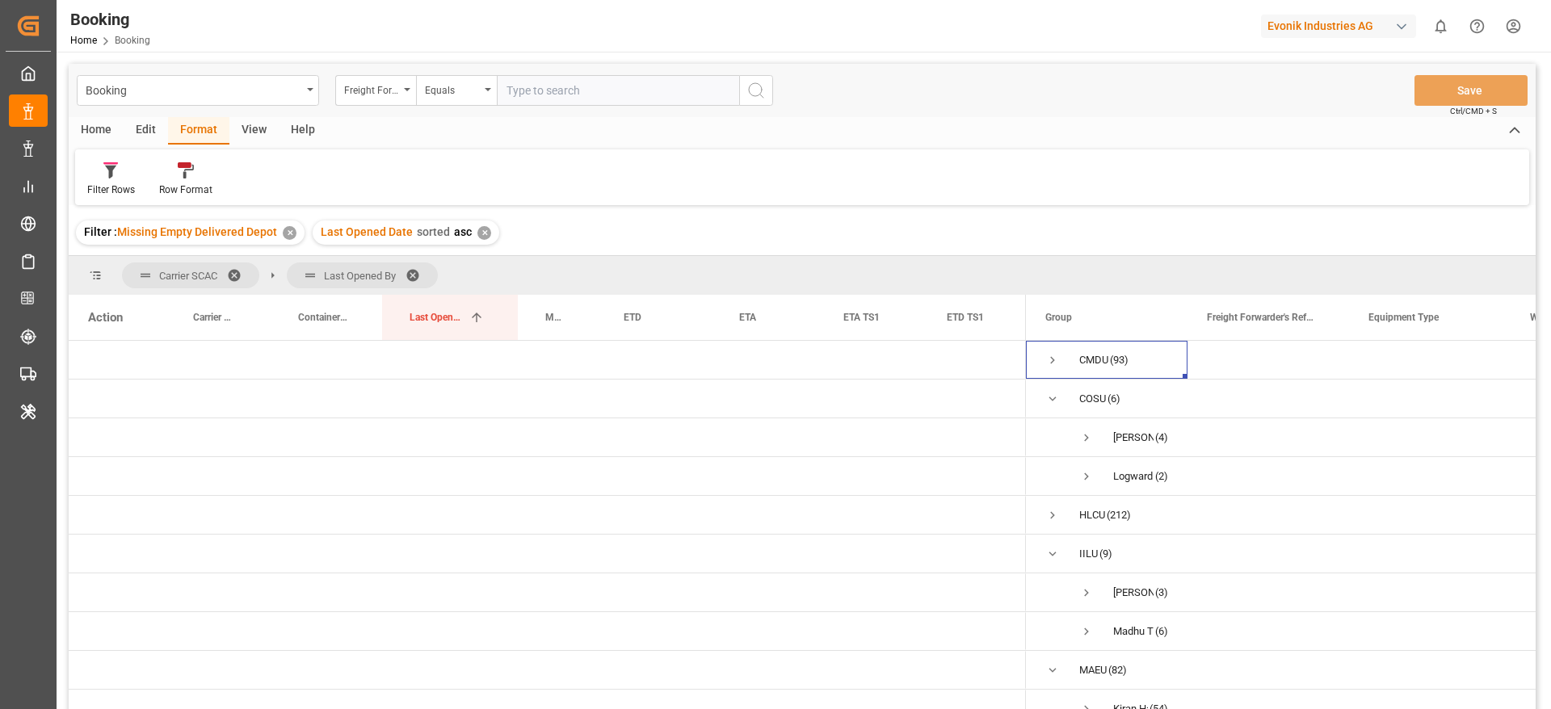
click at [424, 275] on span at bounding box center [418, 275] width 26 height 15
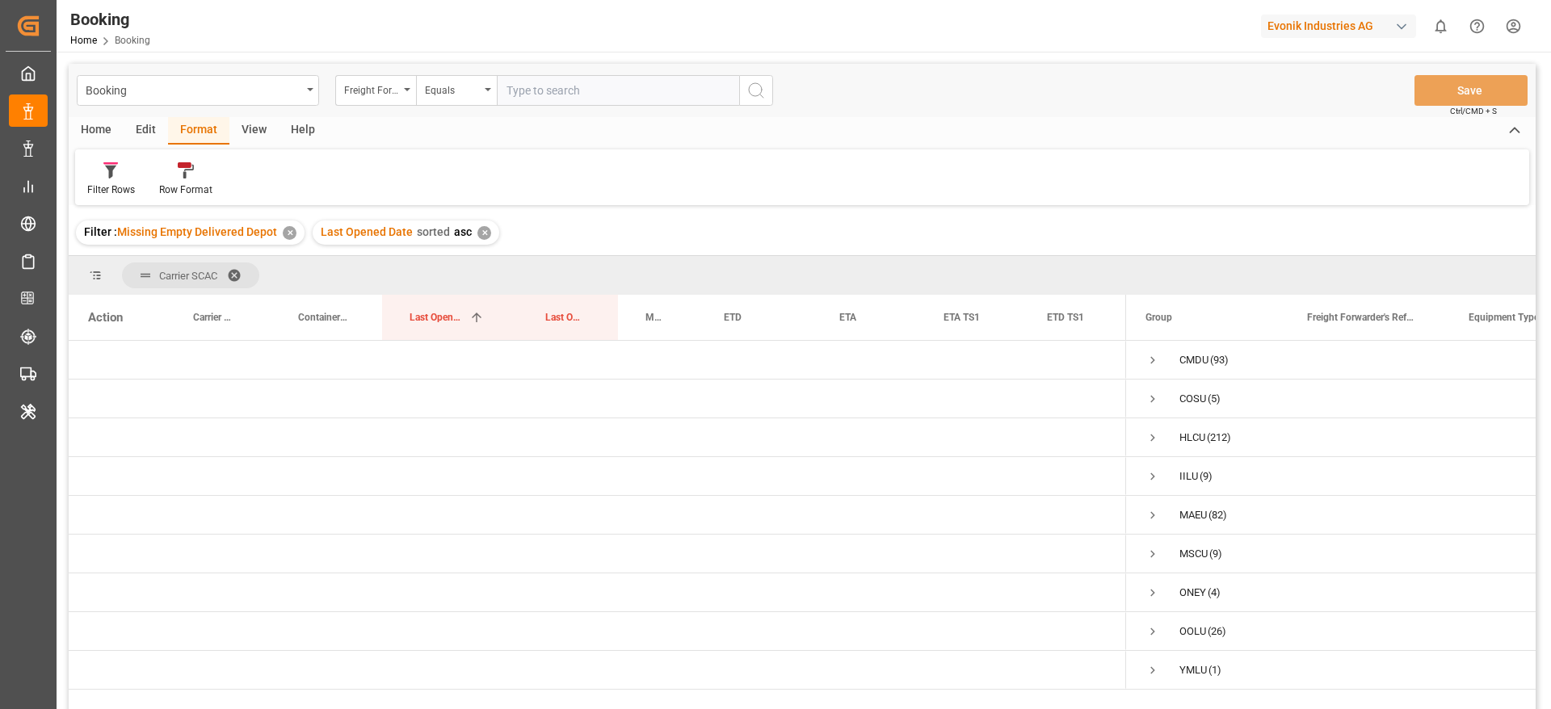
click at [236, 282] on span "Carrier SCAC" at bounding box center [190, 276] width 137 height 26
click at [240, 264] on span "Carrier SCAC" at bounding box center [190, 276] width 137 height 26
click at [240, 265] on span "Carrier SCAC" at bounding box center [190, 276] width 137 height 26
click at [240, 268] on span at bounding box center [240, 275] width 26 height 15
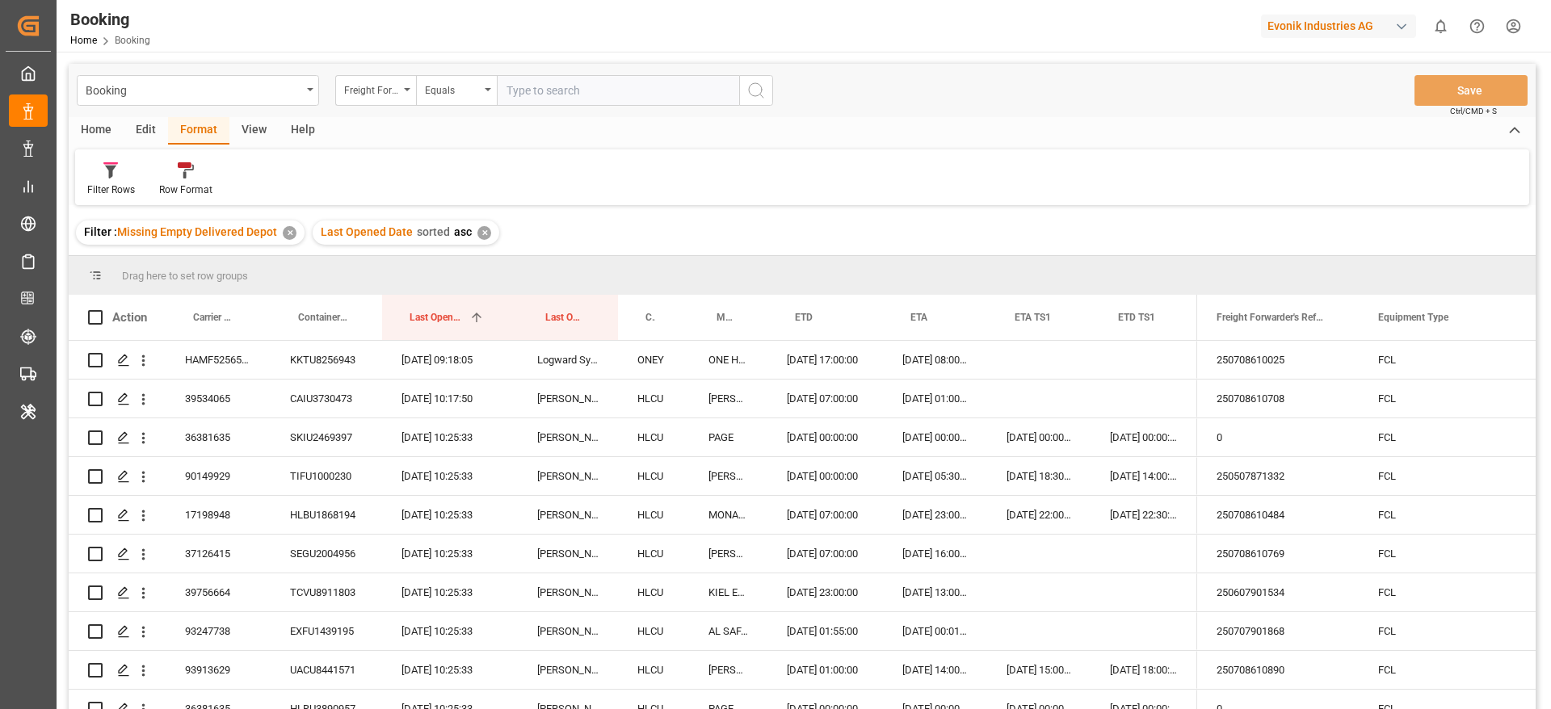
drag, startPoint x: 506, startPoint y: 193, endPoint x: 498, endPoint y: 204, distance: 13.9
click at [498, 204] on div "Filter Rows Row Format" at bounding box center [802, 177] width 1454 height 56
drag, startPoint x: 485, startPoint y: 231, endPoint x: 530, endPoint y: 165, distance: 80.2
click at [498, 210] on div "Filter : Missing Empty Delivered Depot ✕ Last Opened Date sorted asc ✕" at bounding box center [802, 232] width 1467 height 45
drag, startPoint x: 467, startPoint y: 233, endPoint x: 477, endPoint y: 243, distance: 14.3
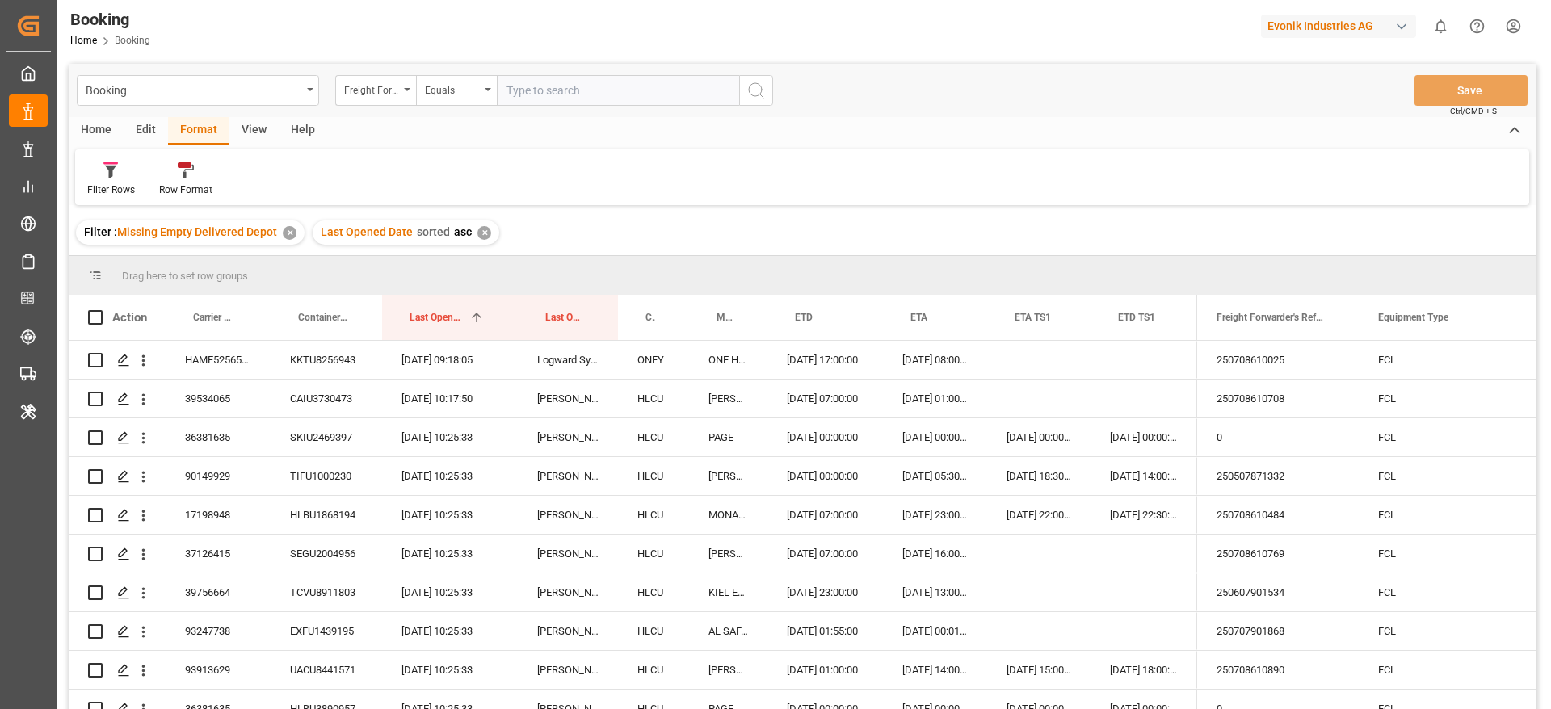
click at [470, 237] on div "Last Opened Date sorted asc ✕" at bounding box center [406, 233] width 187 height 24
click at [477, 243] on div "Last Opened Date sorted asc ✕" at bounding box center [406, 233] width 187 height 24
click at [480, 234] on div "✕" at bounding box center [484, 233] width 14 height 14
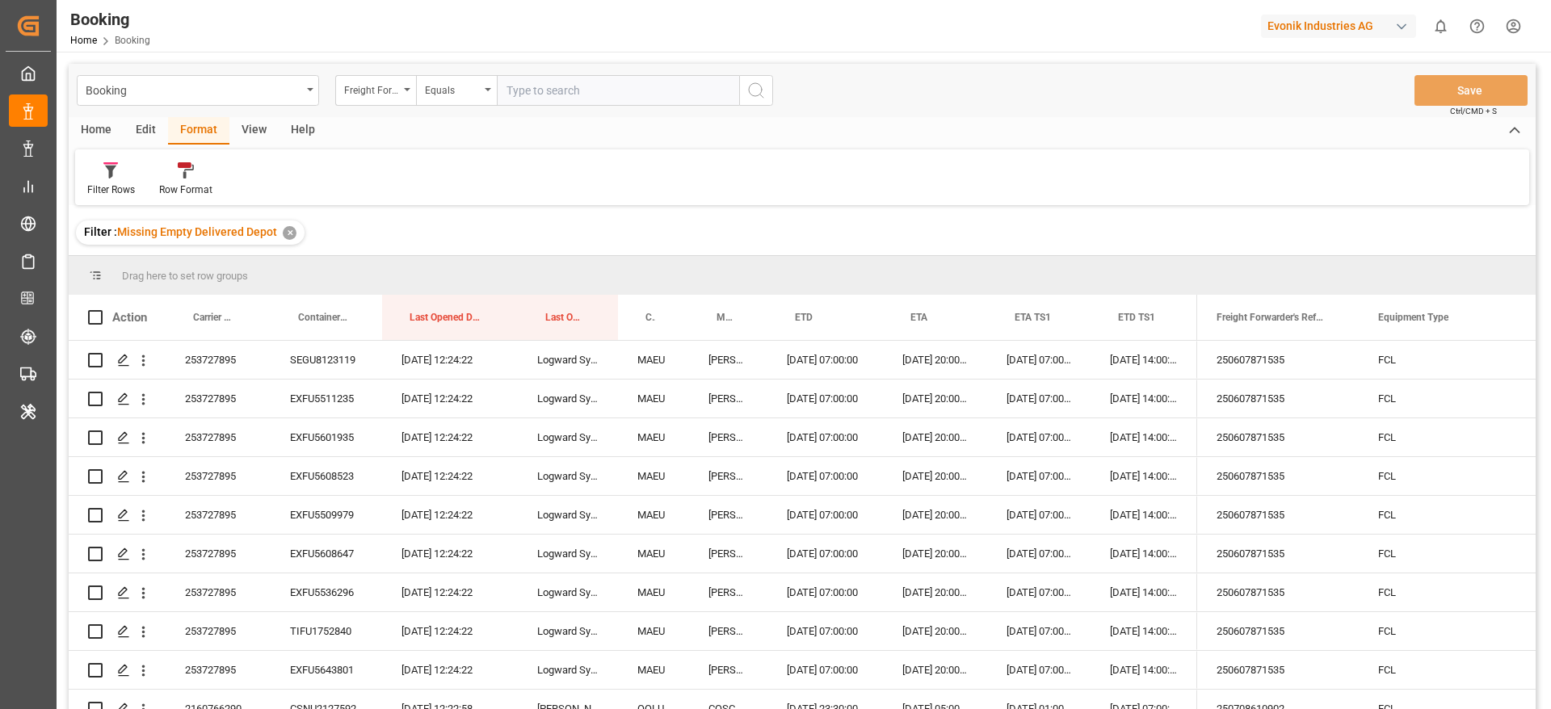
click at [253, 130] on div "View" at bounding box center [253, 130] width 49 height 27
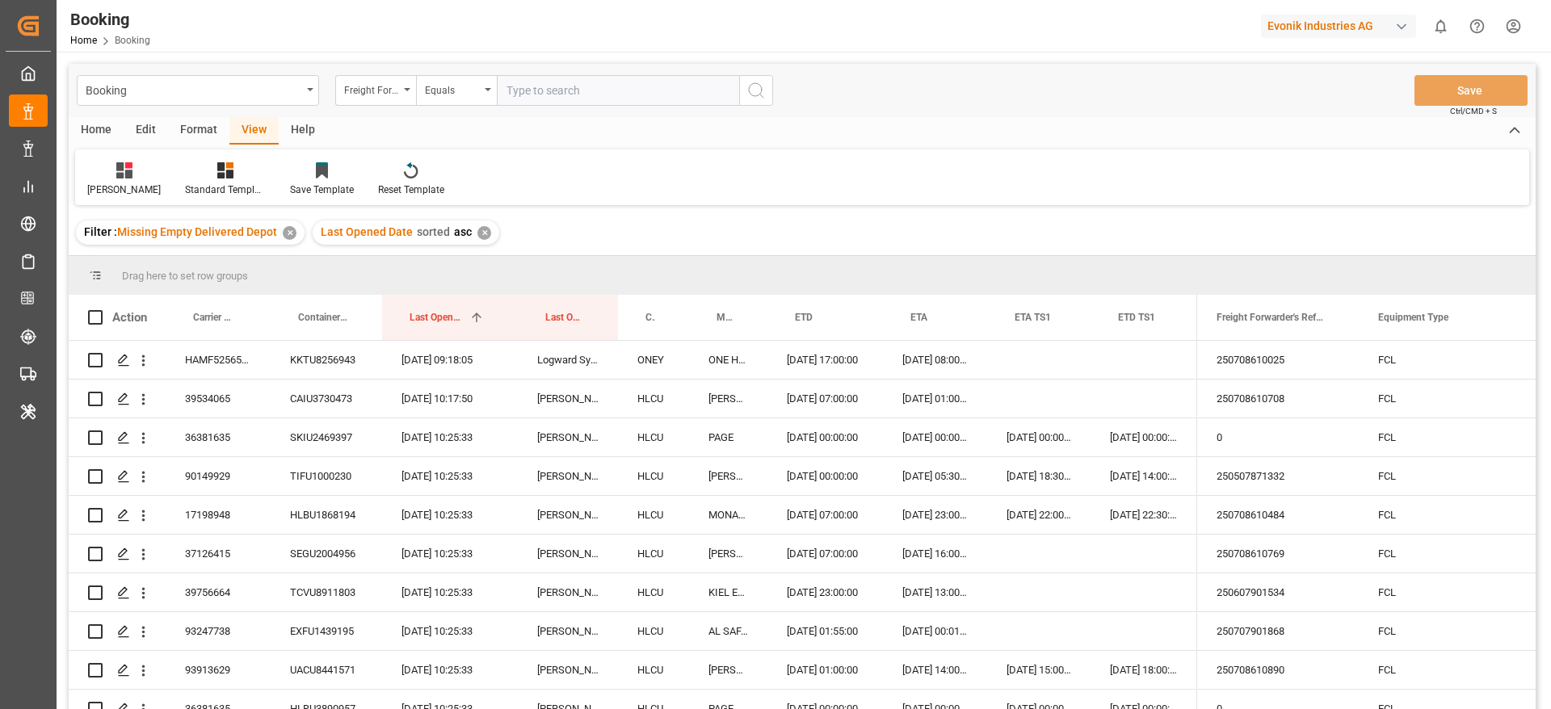
click at [183, 123] on div "Format" at bounding box center [198, 130] width 61 height 27
click at [120, 188] on div "Filter Rows" at bounding box center [111, 190] width 48 height 15
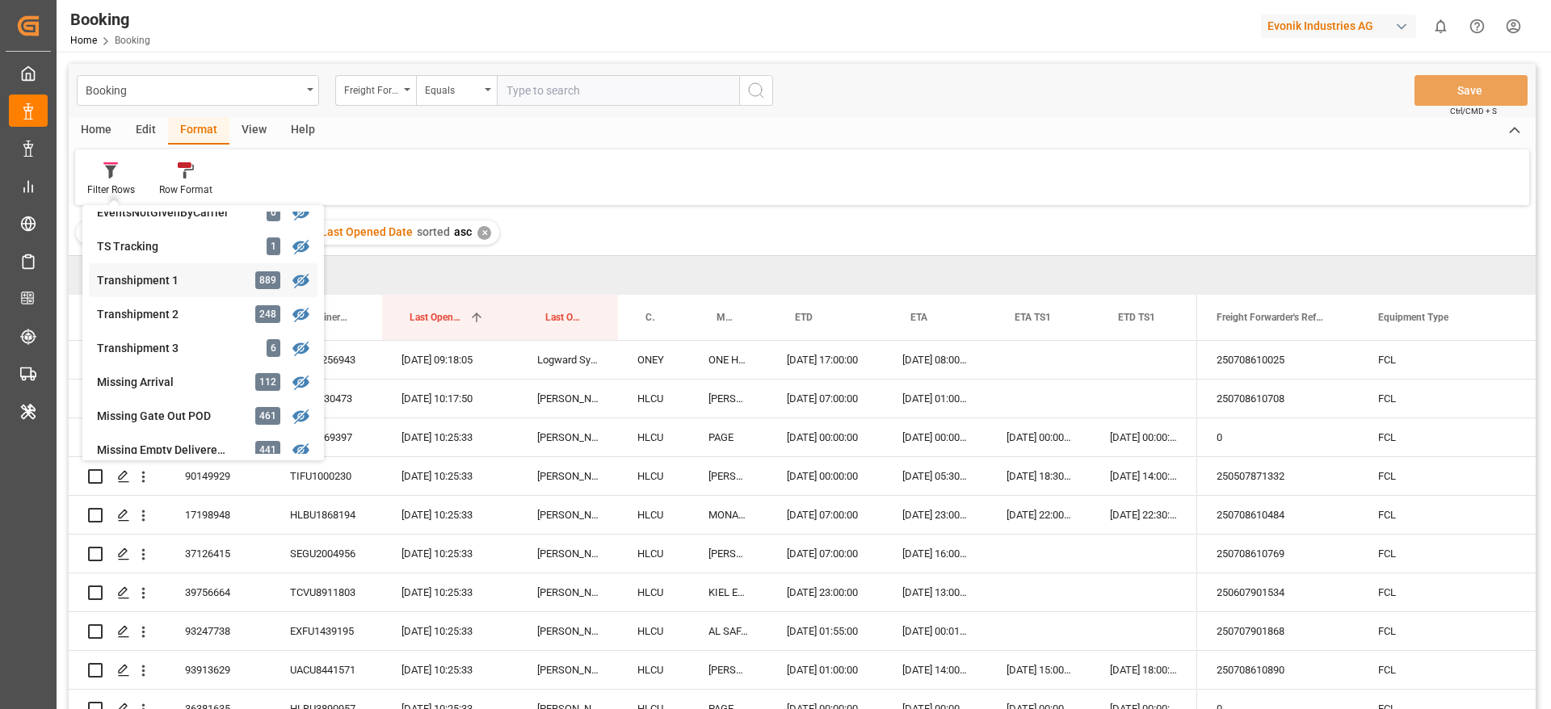
scroll to position [612, 0]
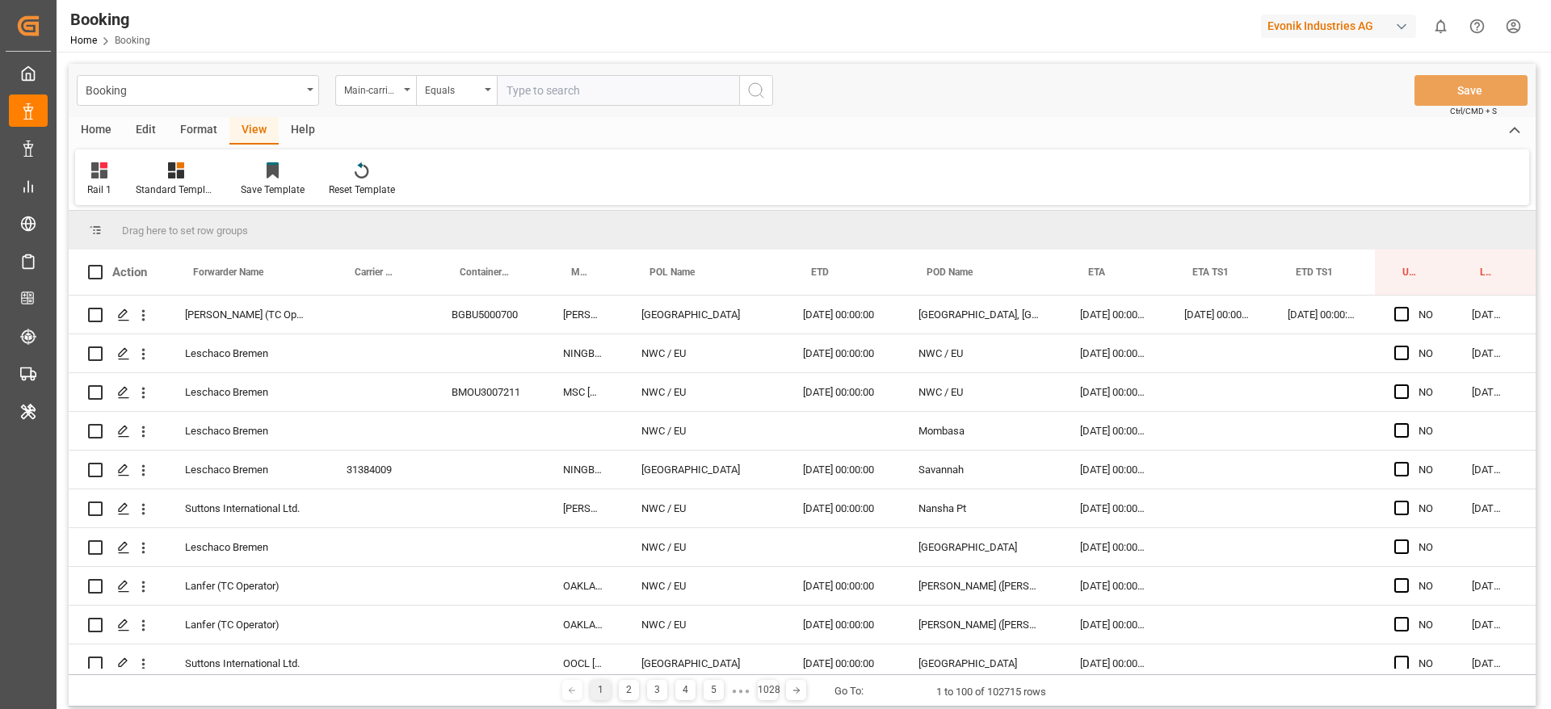
scroll to position [0, 61]
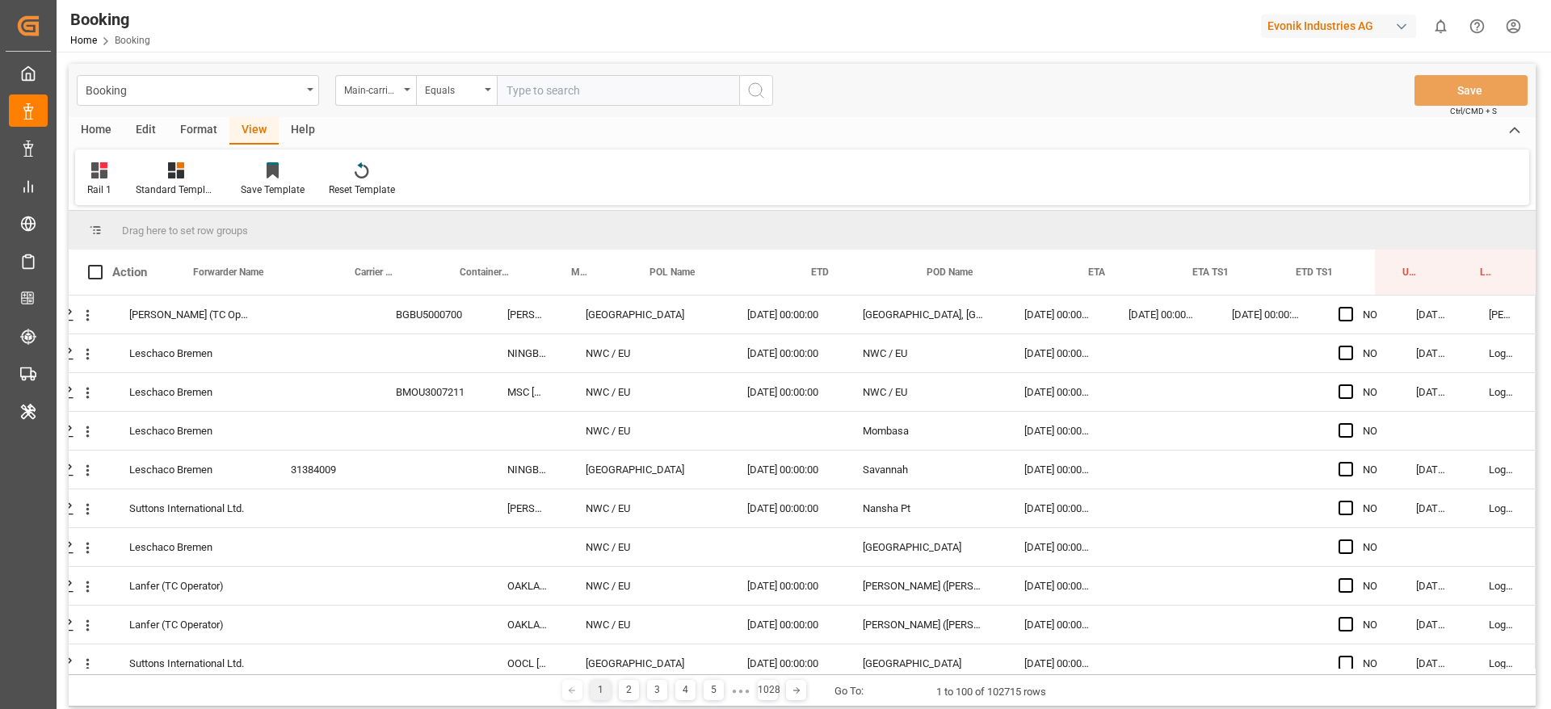
click at [396, 83] on div "Main-carriage No." at bounding box center [371, 88] width 55 height 19
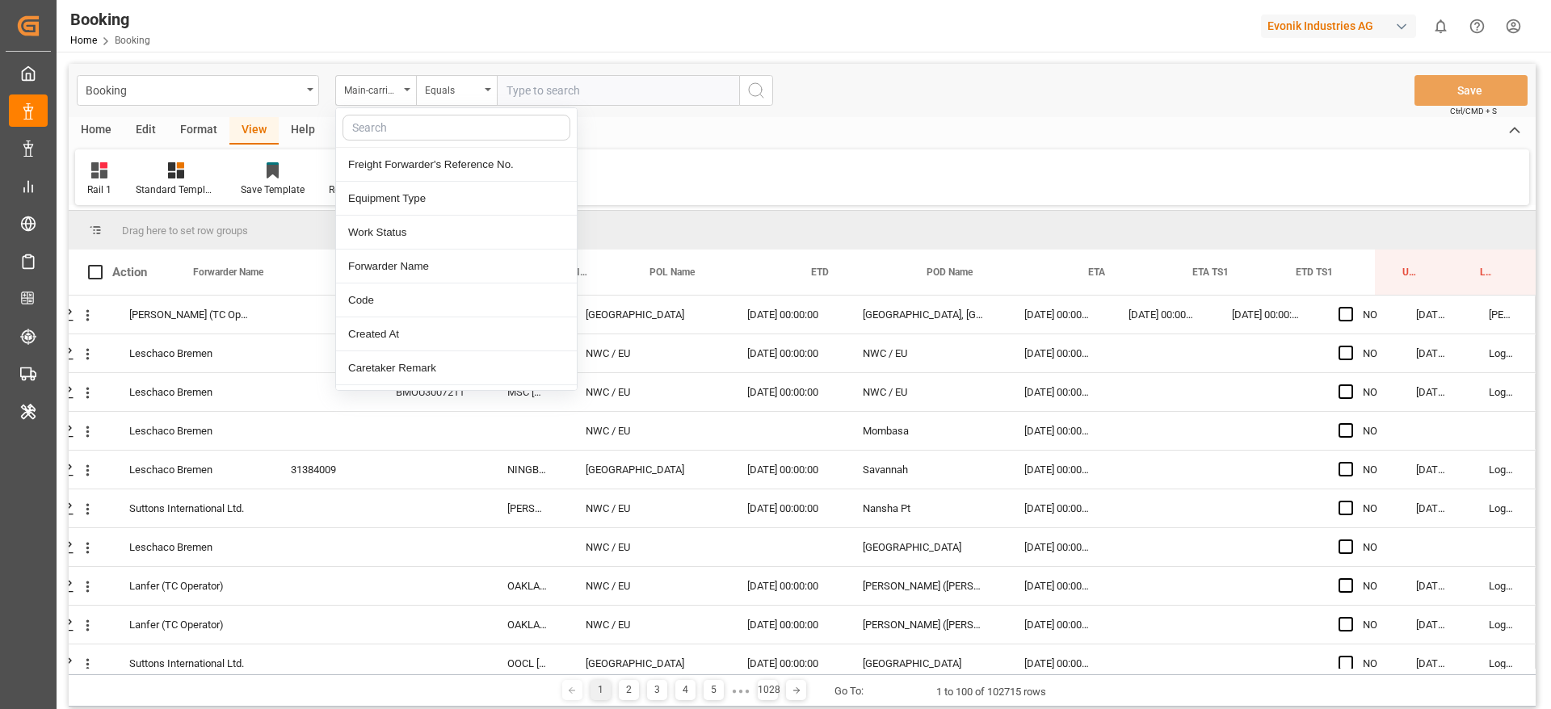
click at [393, 137] on input "text" at bounding box center [456, 128] width 228 height 26
type input "book"
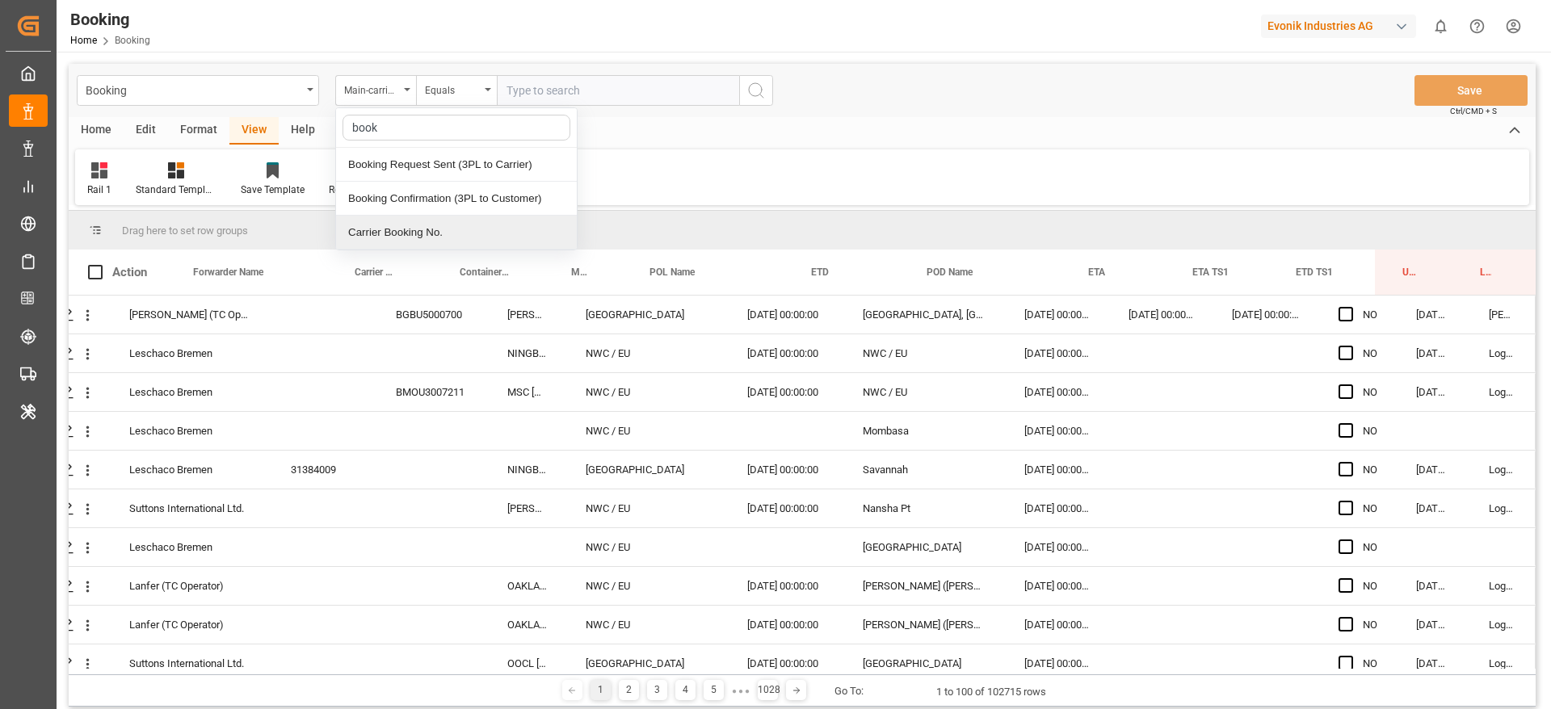
click at [383, 232] on div "Carrier Booking No." at bounding box center [456, 233] width 241 height 34
click at [544, 90] on input "text" at bounding box center [618, 90] width 242 height 31
paste input "HBG1978381"
type input "HBG1978381"
click at [757, 93] on icon "search button" at bounding box center [755, 90] width 19 height 19
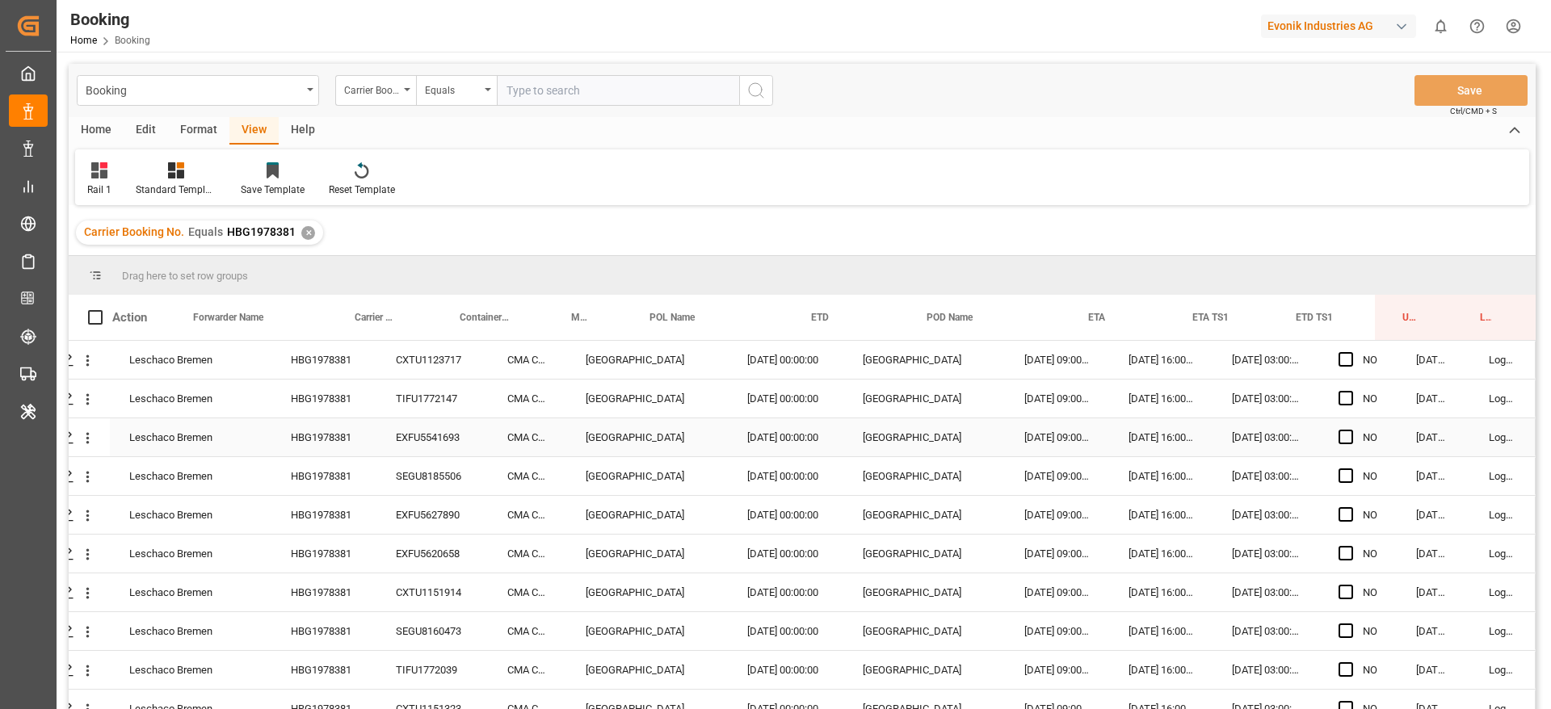
scroll to position [20, 61]
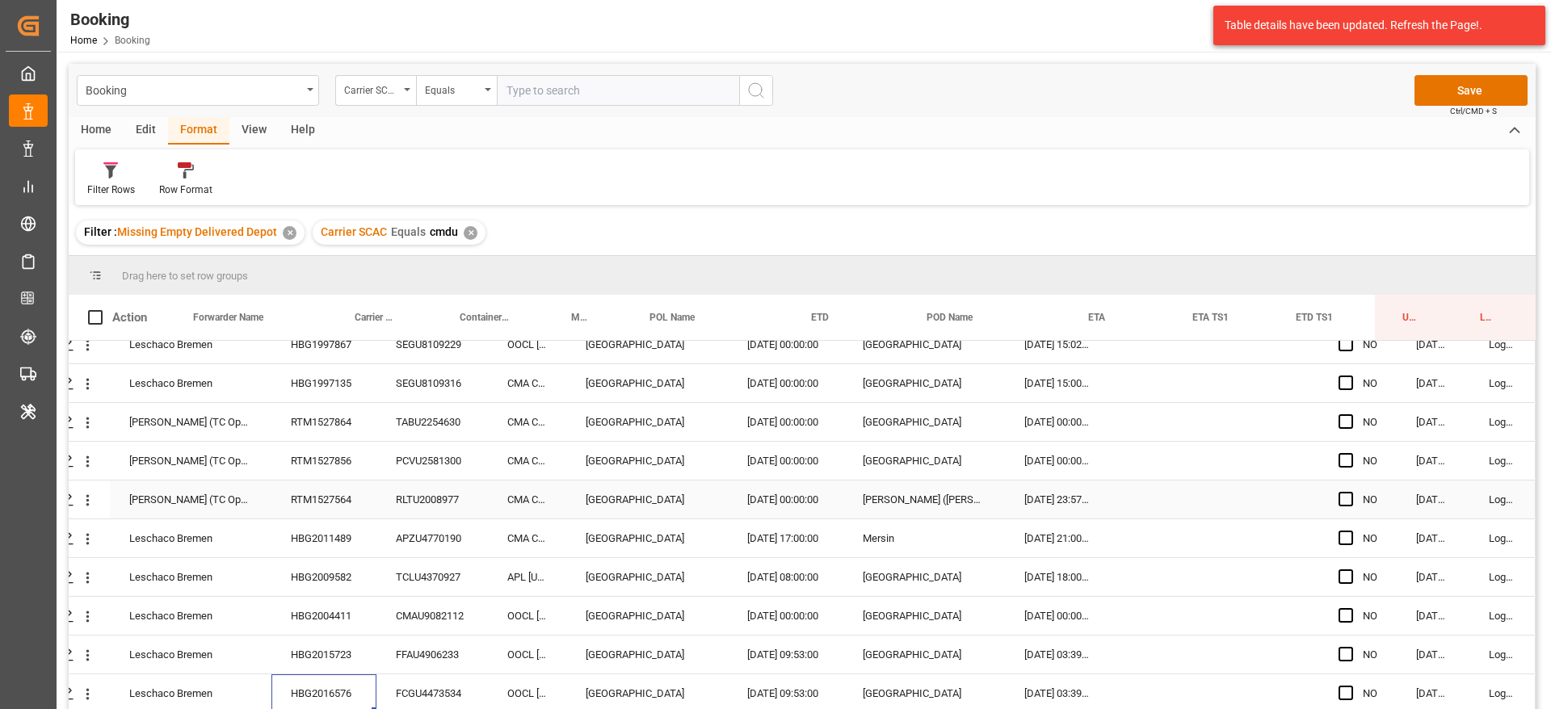
scroll to position [2429, 61]
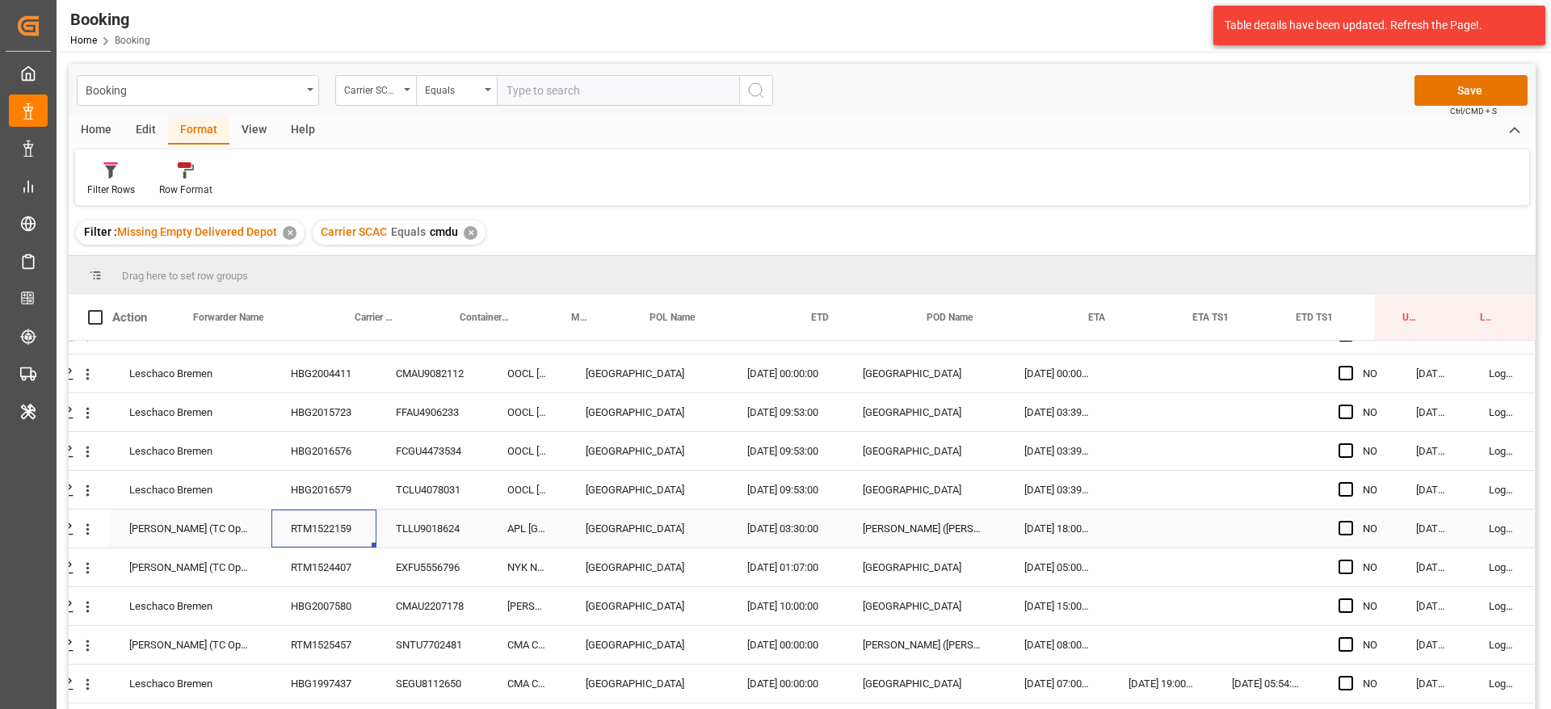
click at [340, 510] on div "RTM1522159" at bounding box center [323, 529] width 105 height 38
click at [355, 489] on div "HBG2016579" at bounding box center [323, 490] width 105 height 38
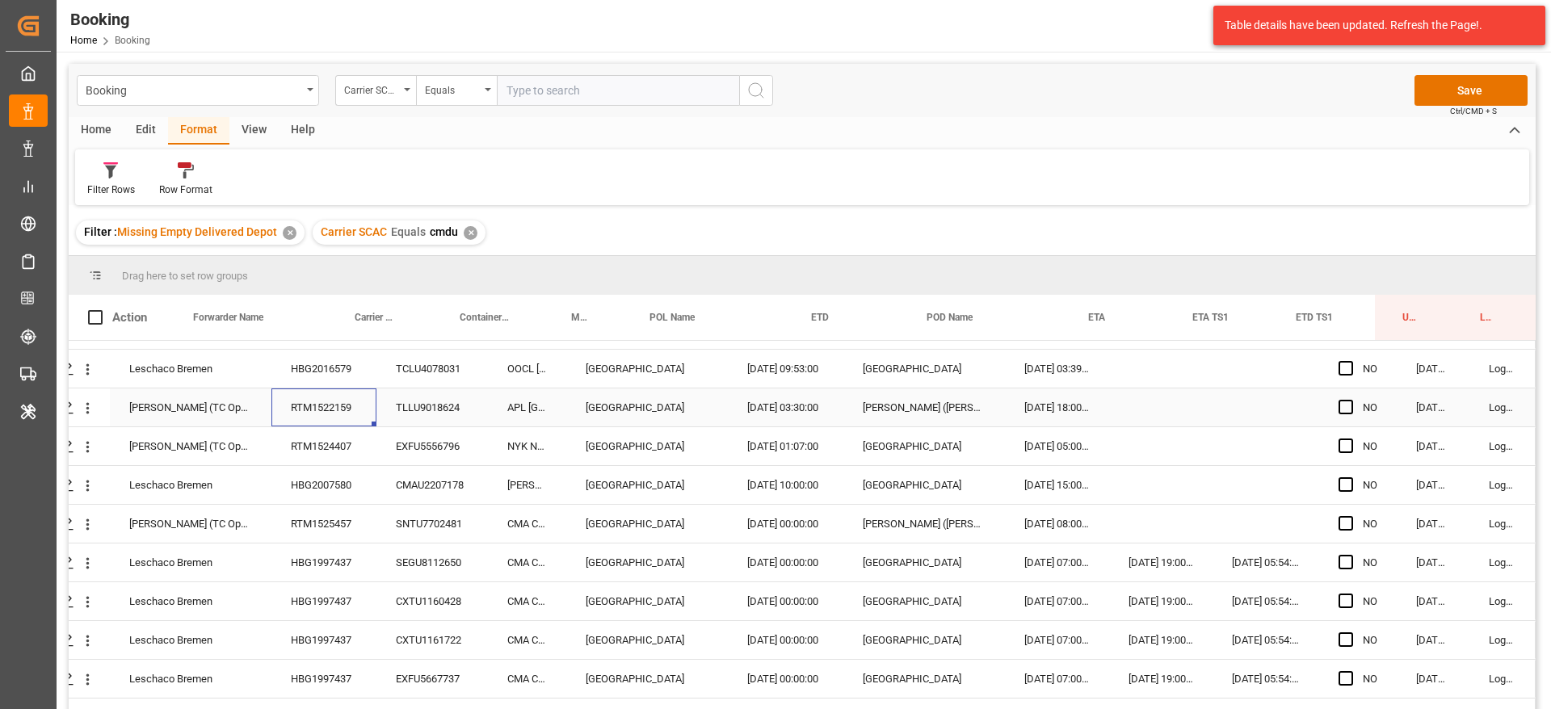
click at [361, 389] on div "RTM1522159" at bounding box center [323, 408] width 105 height 38
click at [335, 449] on div "RTM1524407" at bounding box center [323, 446] width 105 height 38
click at [359, 496] on div "HBG2007580" at bounding box center [323, 485] width 105 height 38
click at [308, 516] on div "RTM1525457" at bounding box center [323, 524] width 105 height 38
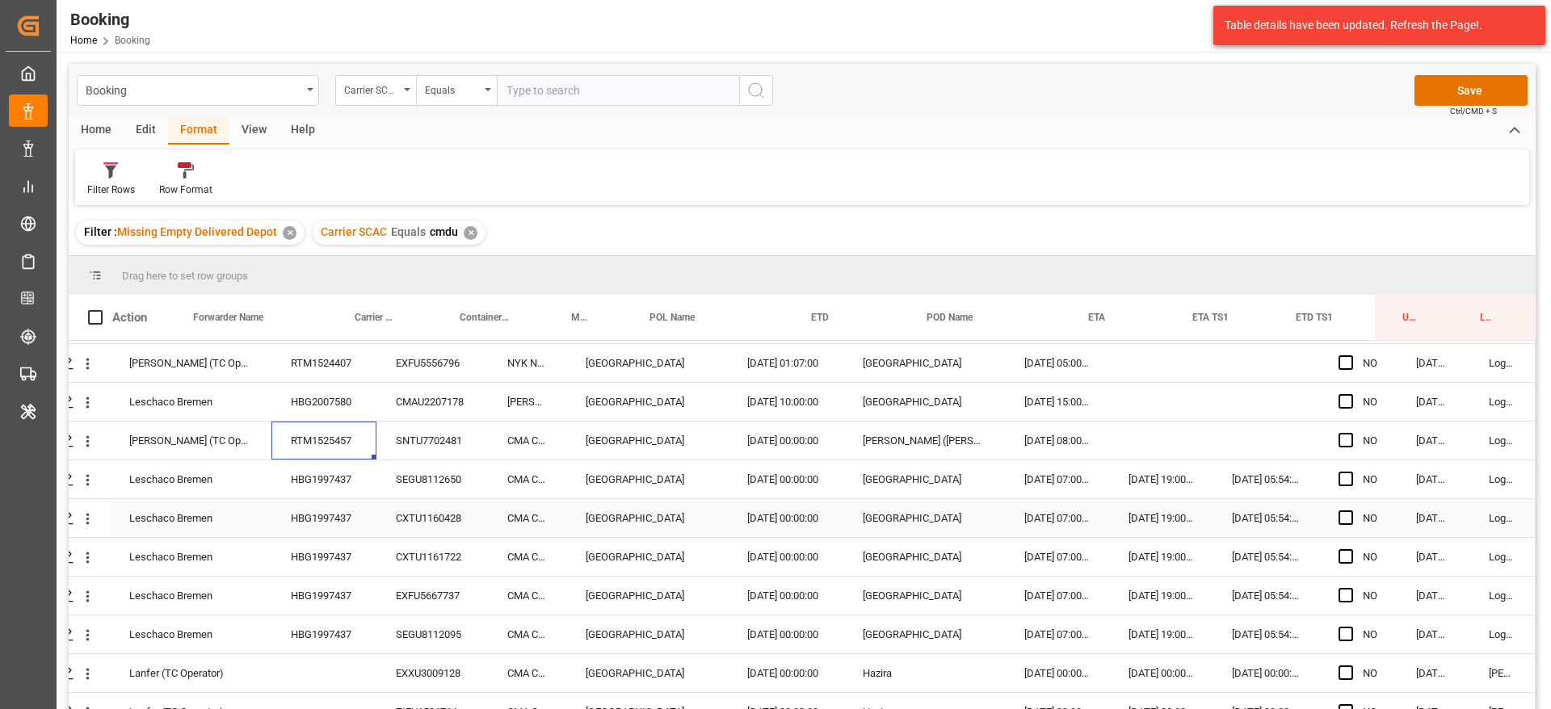
scroll to position [2671, 61]
click at [342, 446] on div "HBG1997437" at bounding box center [323, 441] width 105 height 38
click at [402, 633] on div "EXXU3009128" at bounding box center [431, 635] width 111 height 38
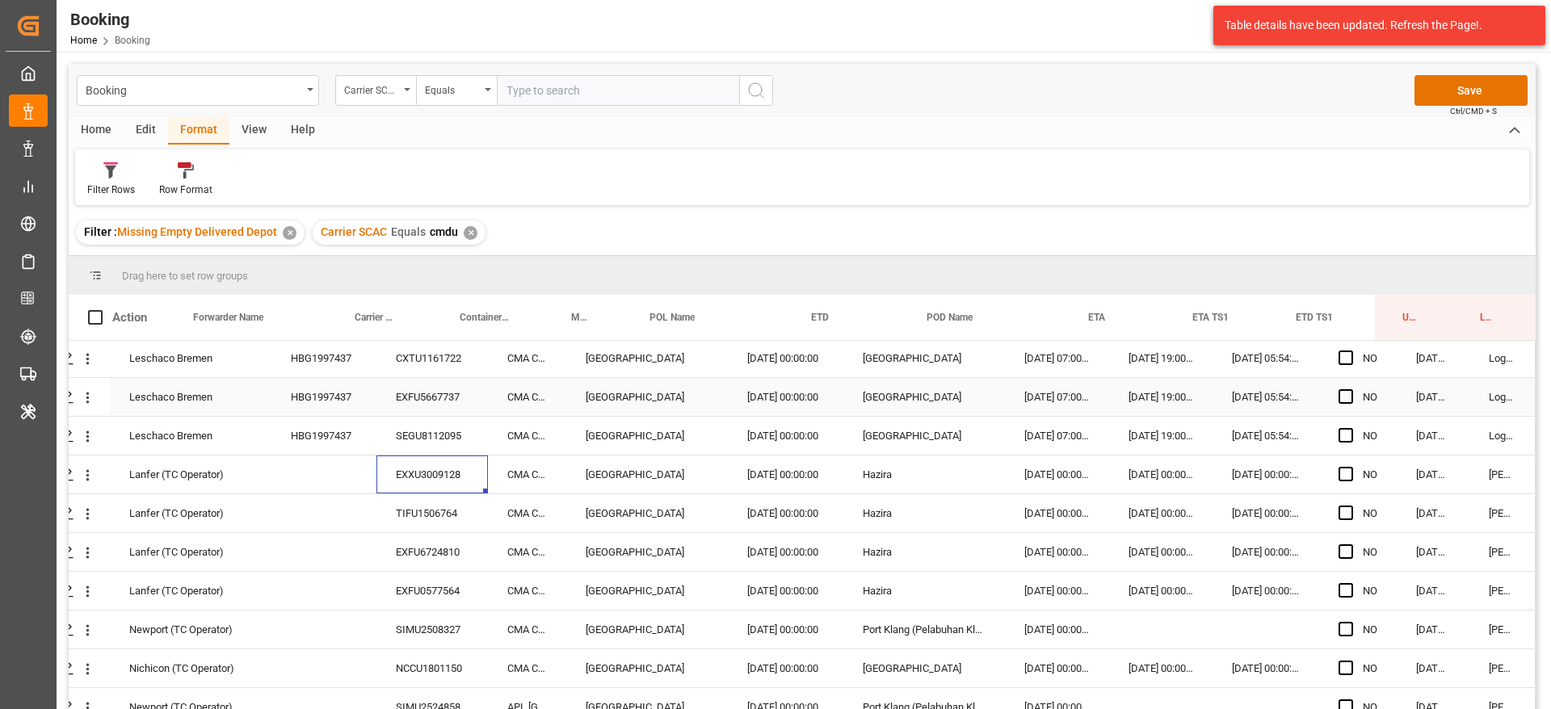
scroll to position [2914, 61]
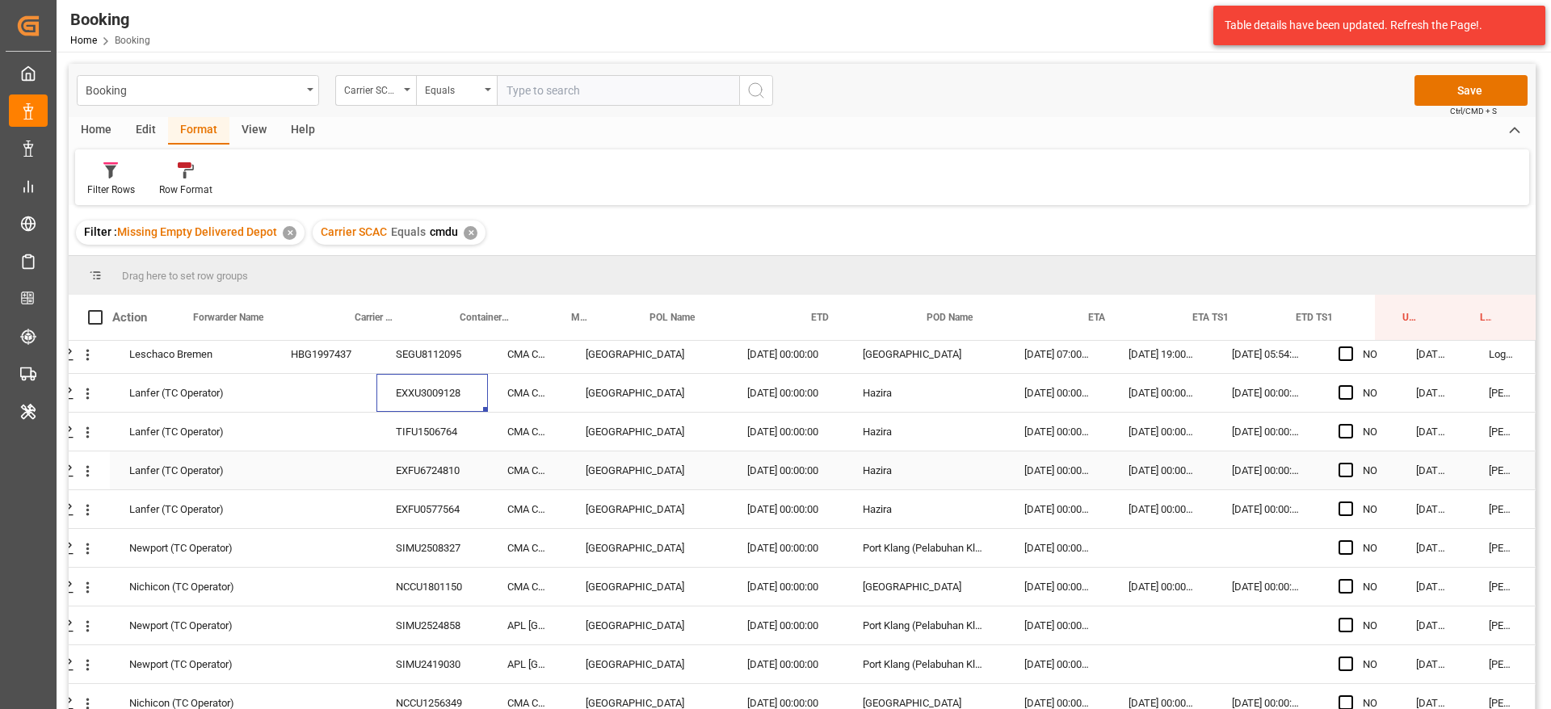
click at [419, 433] on div "TIFU1506764" at bounding box center [431, 432] width 111 height 38
click at [393, 483] on div "EXFU6724810" at bounding box center [431, 471] width 111 height 38
click at [502, 456] on div "CMA CGM Columba" at bounding box center [527, 471] width 78 height 38
click at [443, 474] on div "EXFU6724810" at bounding box center [431, 471] width 111 height 38
click at [411, 509] on div "EXFU0577564" at bounding box center [431, 509] width 111 height 38
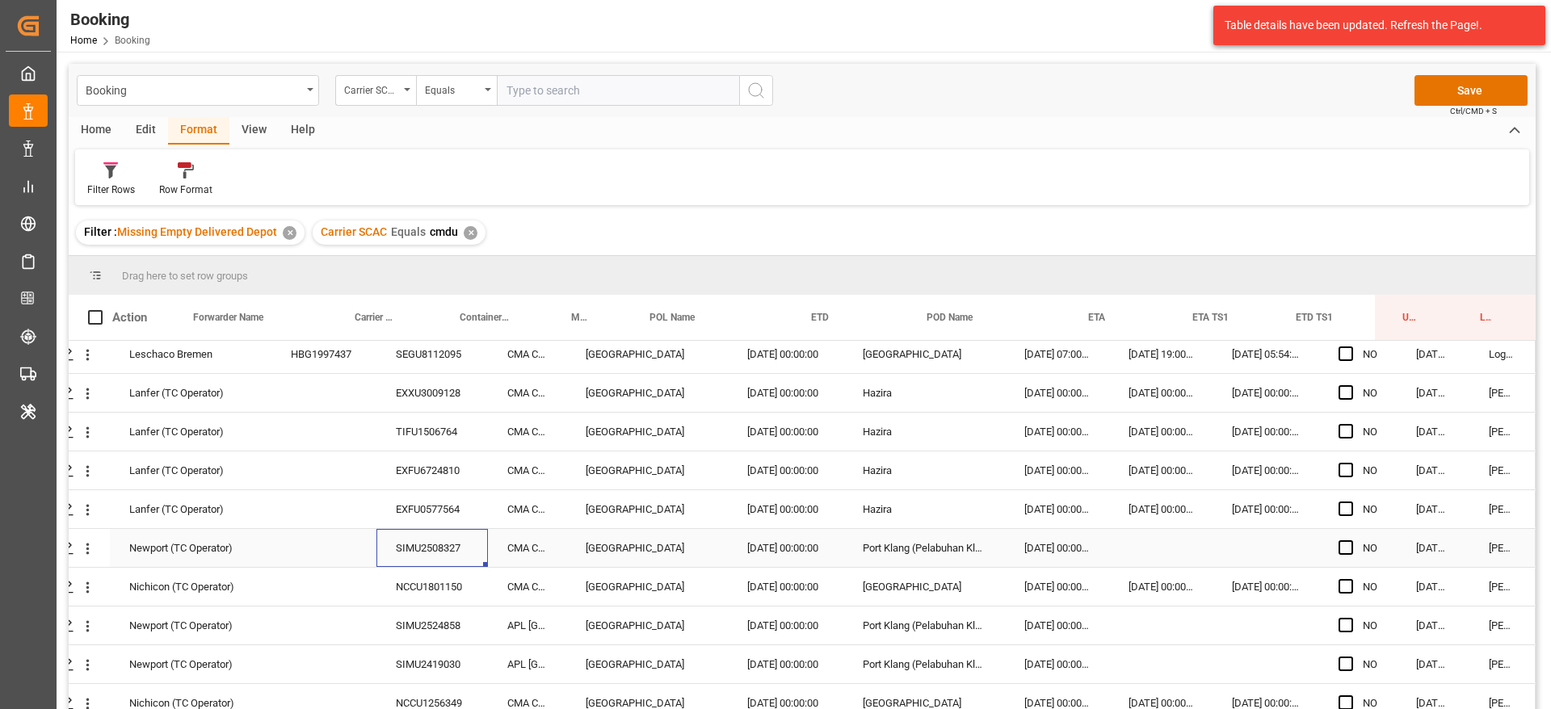
click at [428, 551] on div "SIMU2508327" at bounding box center [431, 548] width 111 height 38
click at [405, 588] on div "NCCU1801150" at bounding box center [431, 587] width 111 height 38
click at [414, 611] on div "SIMU2524858" at bounding box center [431, 626] width 111 height 38
click at [397, 653] on div "SIMU2419030" at bounding box center [431, 664] width 111 height 38
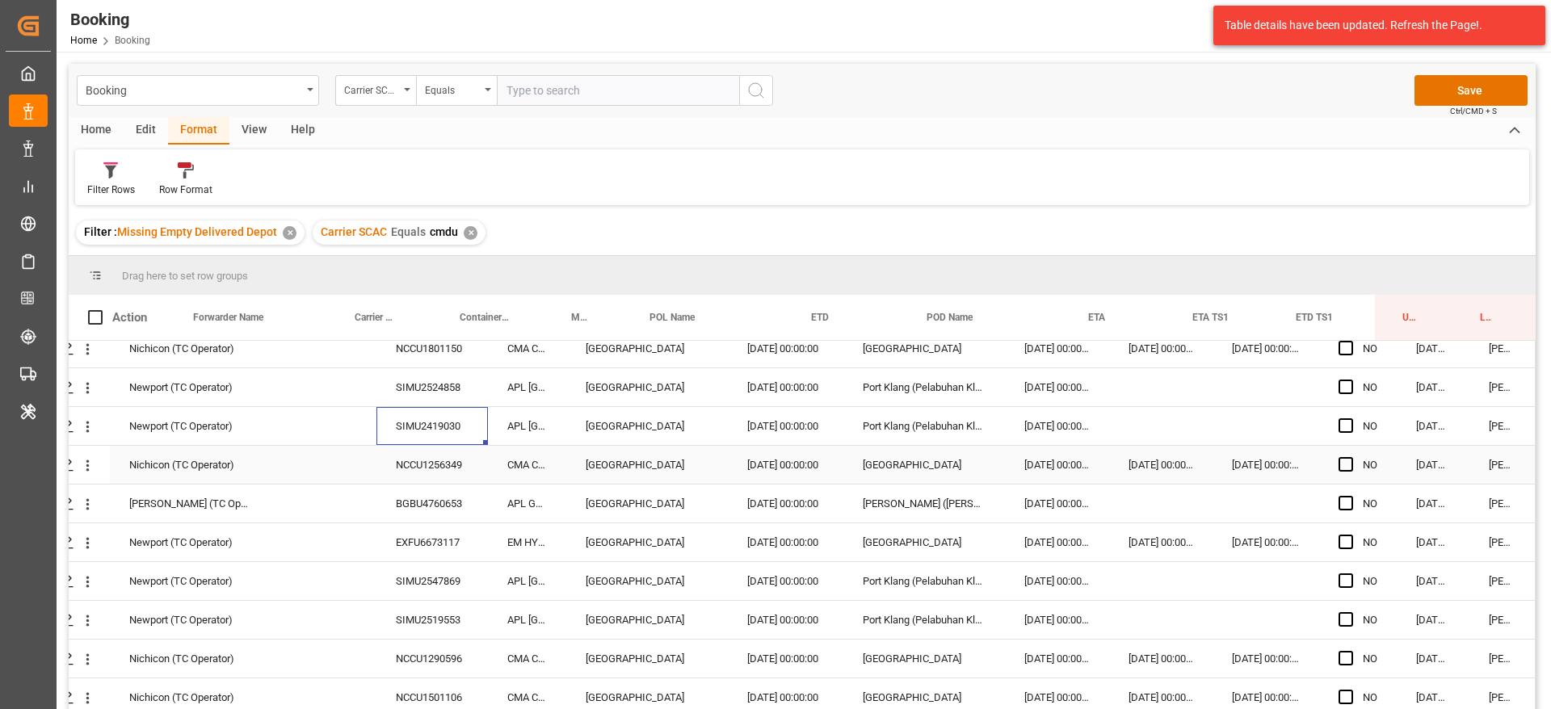
scroll to position [3156, 61]
click at [455, 477] on div "NCCU1256349" at bounding box center [431, 461] width 111 height 38
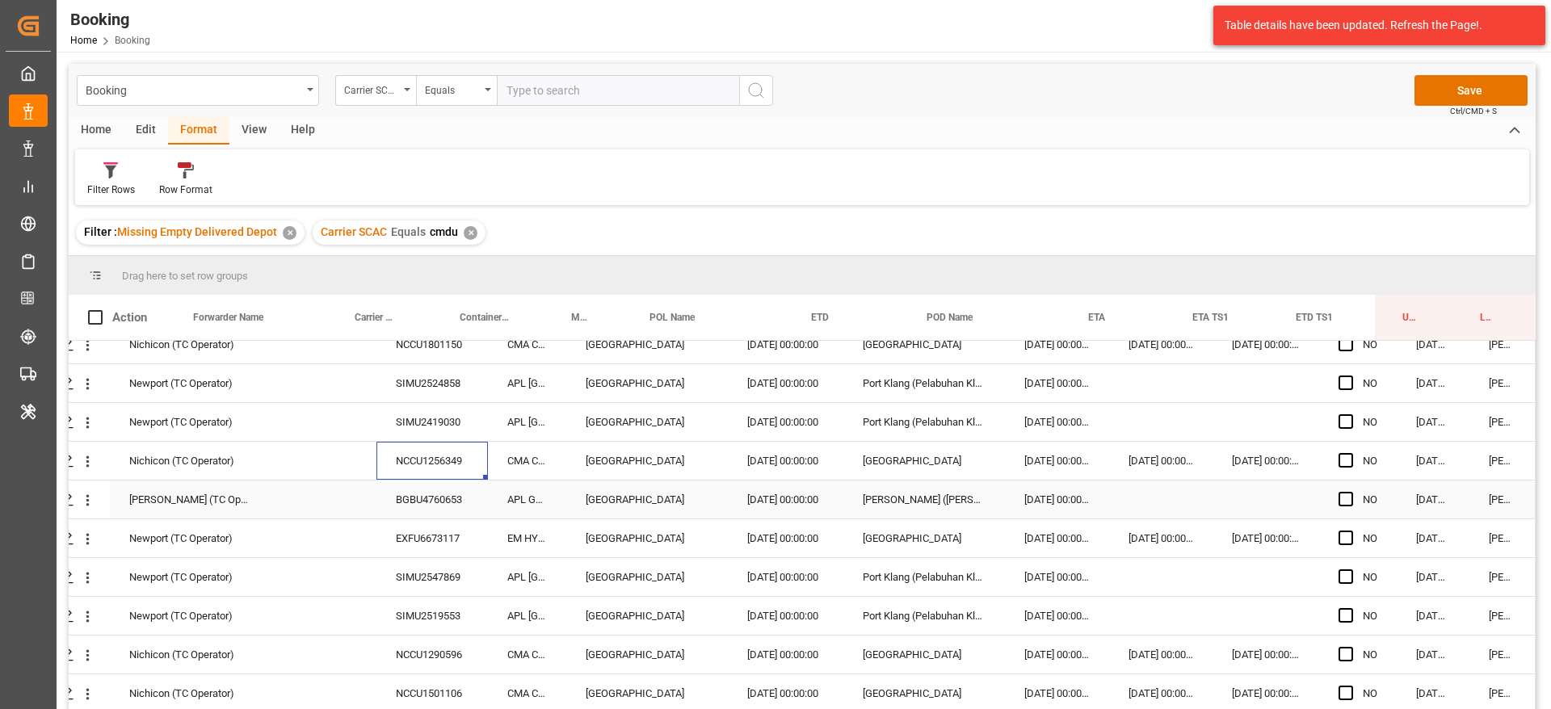
click at [412, 502] on div "BGBU4760653" at bounding box center [431, 500] width 111 height 38
click at [393, 534] on div "EXFU6673117" at bounding box center [431, 538] width 111 height 38
click at [414, 580] on div "SIMU2547869" at bounding box center [431, 577] width 111 height 38
click at [390, 618] on div "SIMU2519553" at bounding box center [431, 616] width 111 height 38
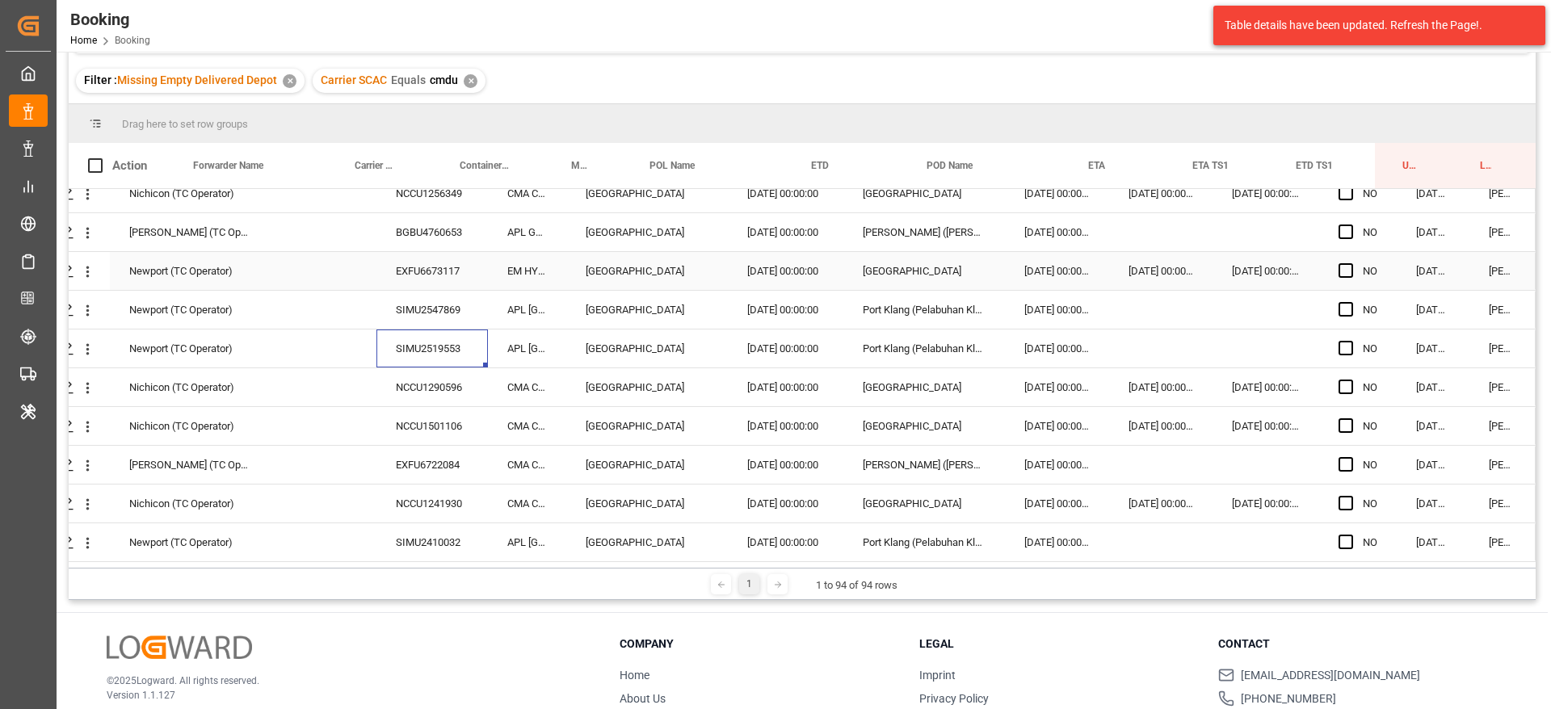
scroll to position [239, 0]
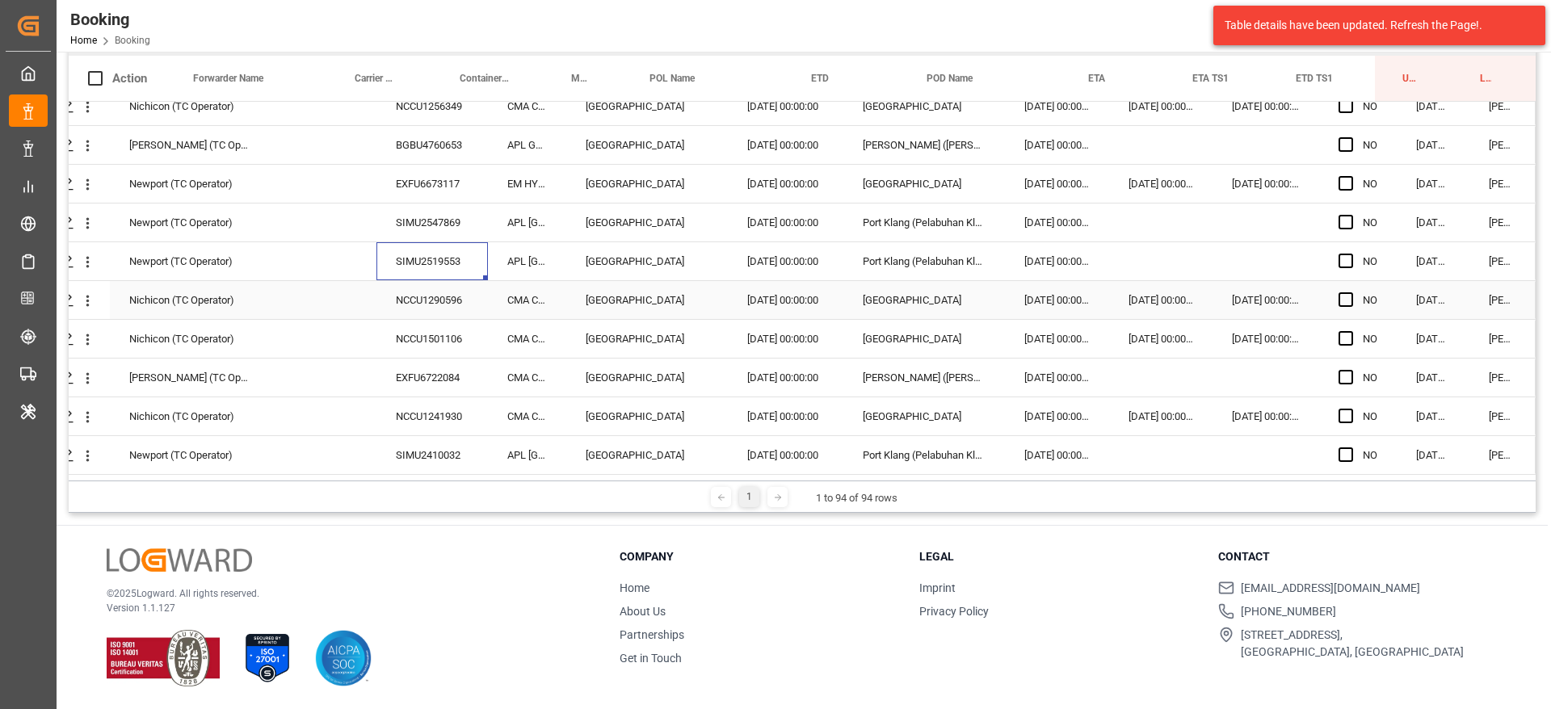
click at [426, 283] on div "NCCU1290596" at bounding box center [431, 300] width 111 height 38
click at [393, 329] on div "NCCU1501106" at bounding box center [431, 339] width 111 height 38
click at [396, 368] on div "EXFU6722084" at bounding box center [431, 378] width 111 height 38
click at [428, 412] on div "NCCU1241930" at bounding box center [431, 416] width 111 height 38
click at [389, 447] on div "SIMU2410032" at bounding box center [431, 455] width 111 height 38
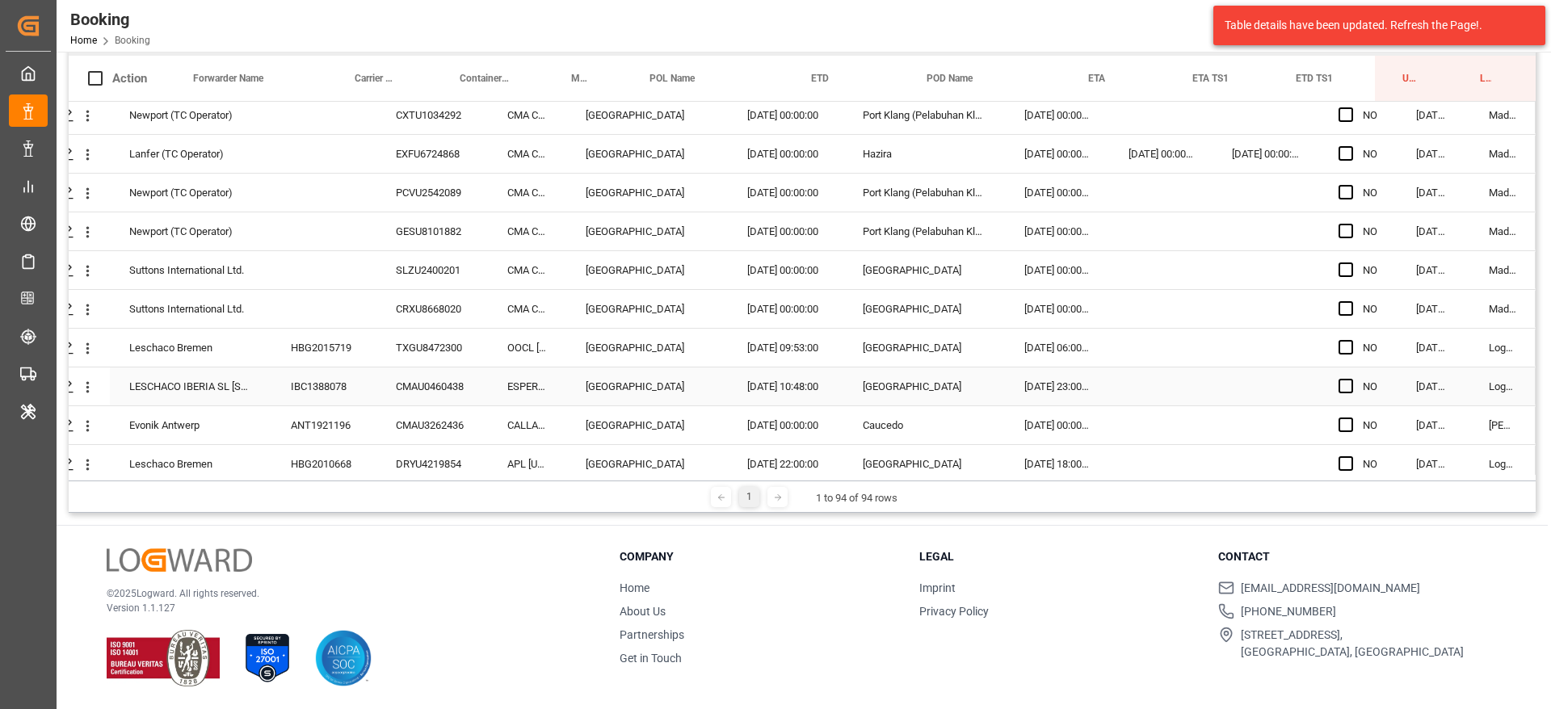
scroll to position [121, 61]
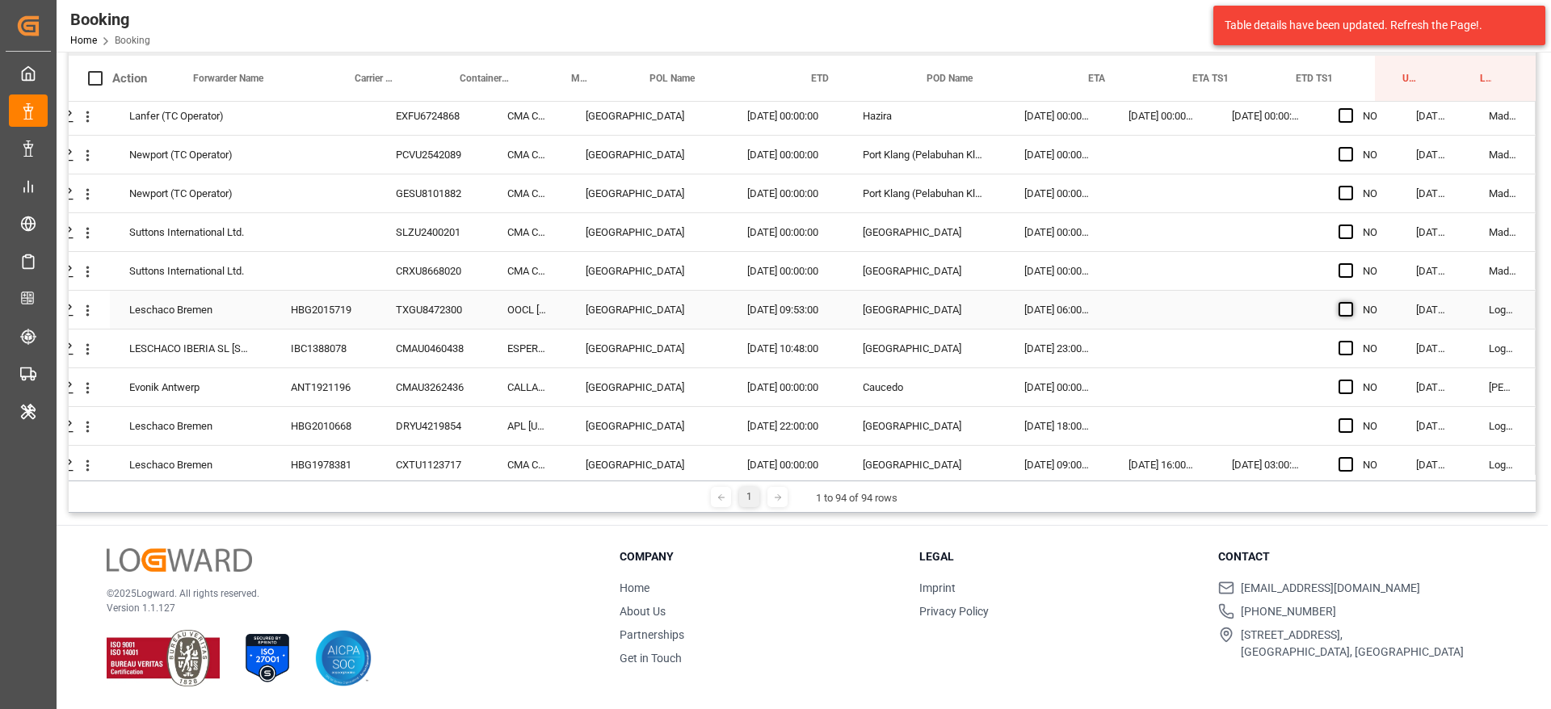
click at [1345, 314] on span "Press SPACE to select this row." at bounding box center [1345, 309] width 15 height 15
click at [1351, 302] on input "Press SPACE to select this row." at bounding box center [1351, 302] width 0 height 0
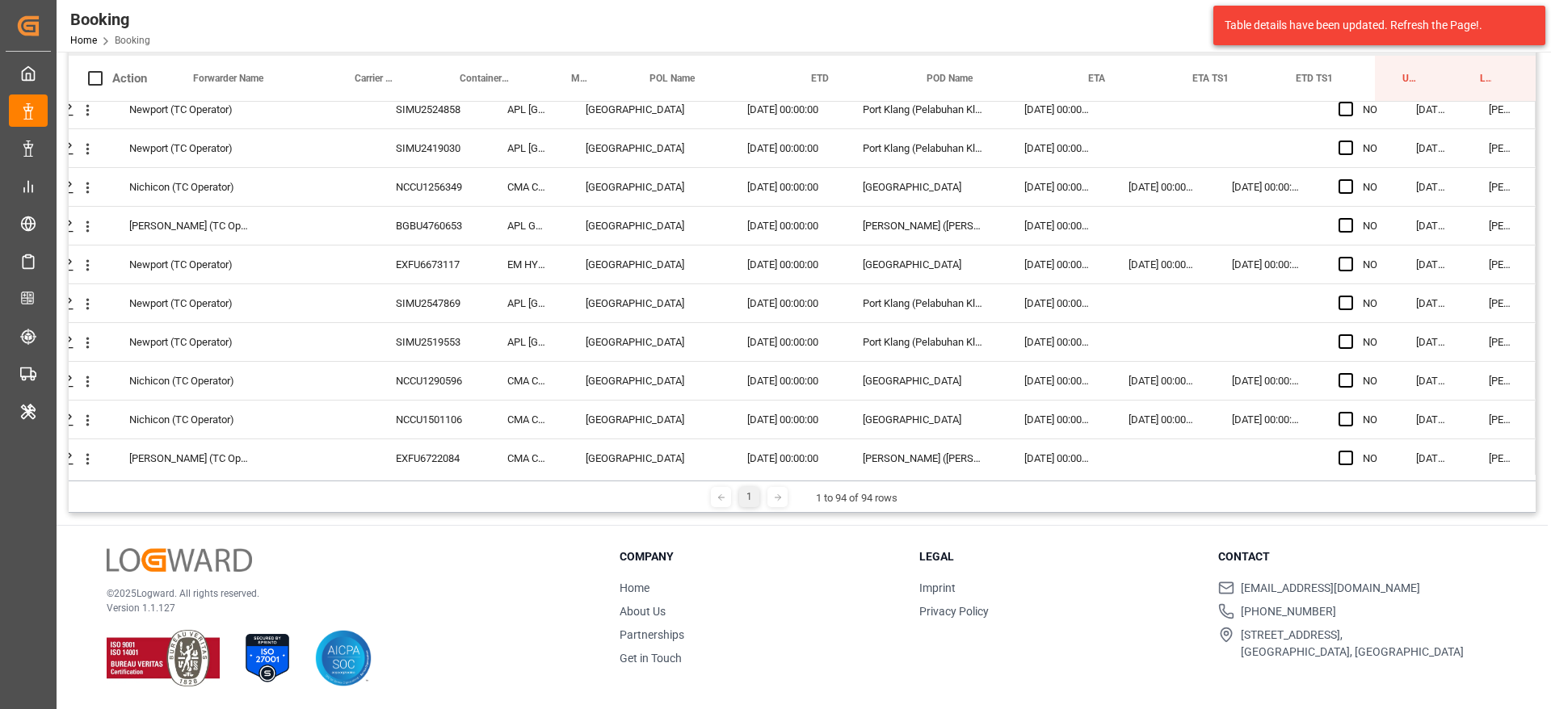
scroll to position [3277, 61]
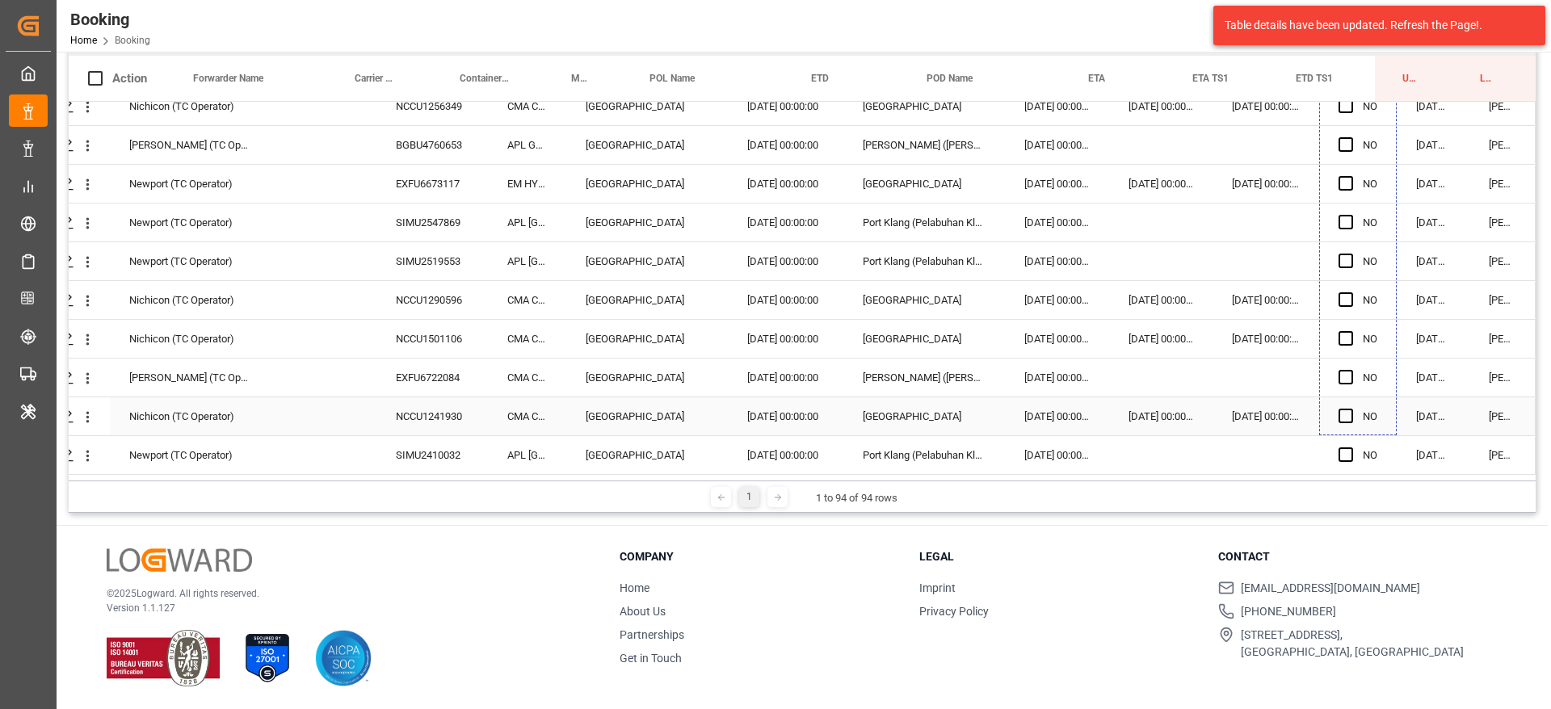
drag, startPoint x: 1390, startPoint y: 326, endPoint x: 1336, endPoint y: 426, distance: 114.6
click at [1347, 406] on div "Press SPACE to select this row." at bounding box center [1350, 416] width 24 height 37
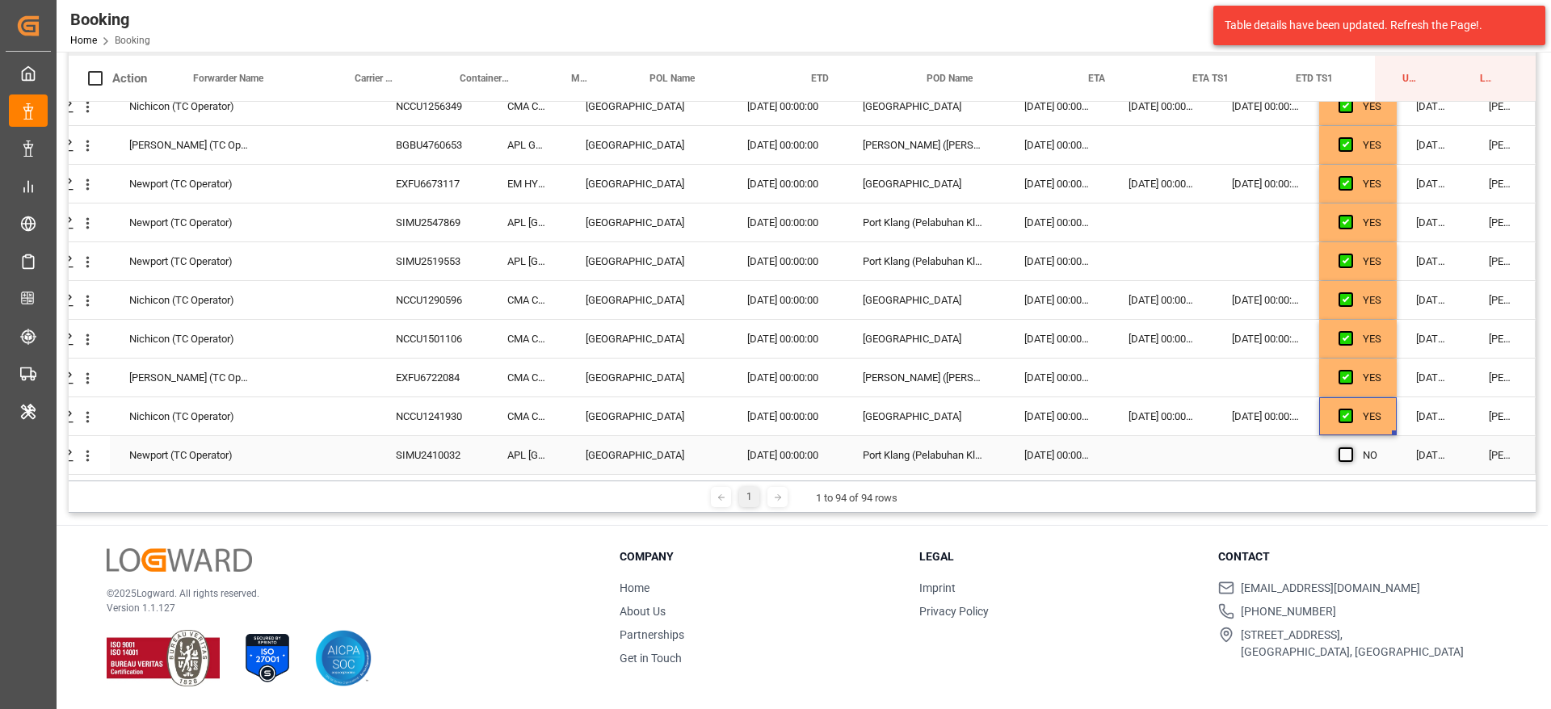
click at [1338, 449] on span "Press SPACE to select this row." at bounding box center [1345, 454] width 15 height 15
click at [1351, 447] on input "Press SPACE to select this row." at bounding box center [1351, 447] width 0 height 0
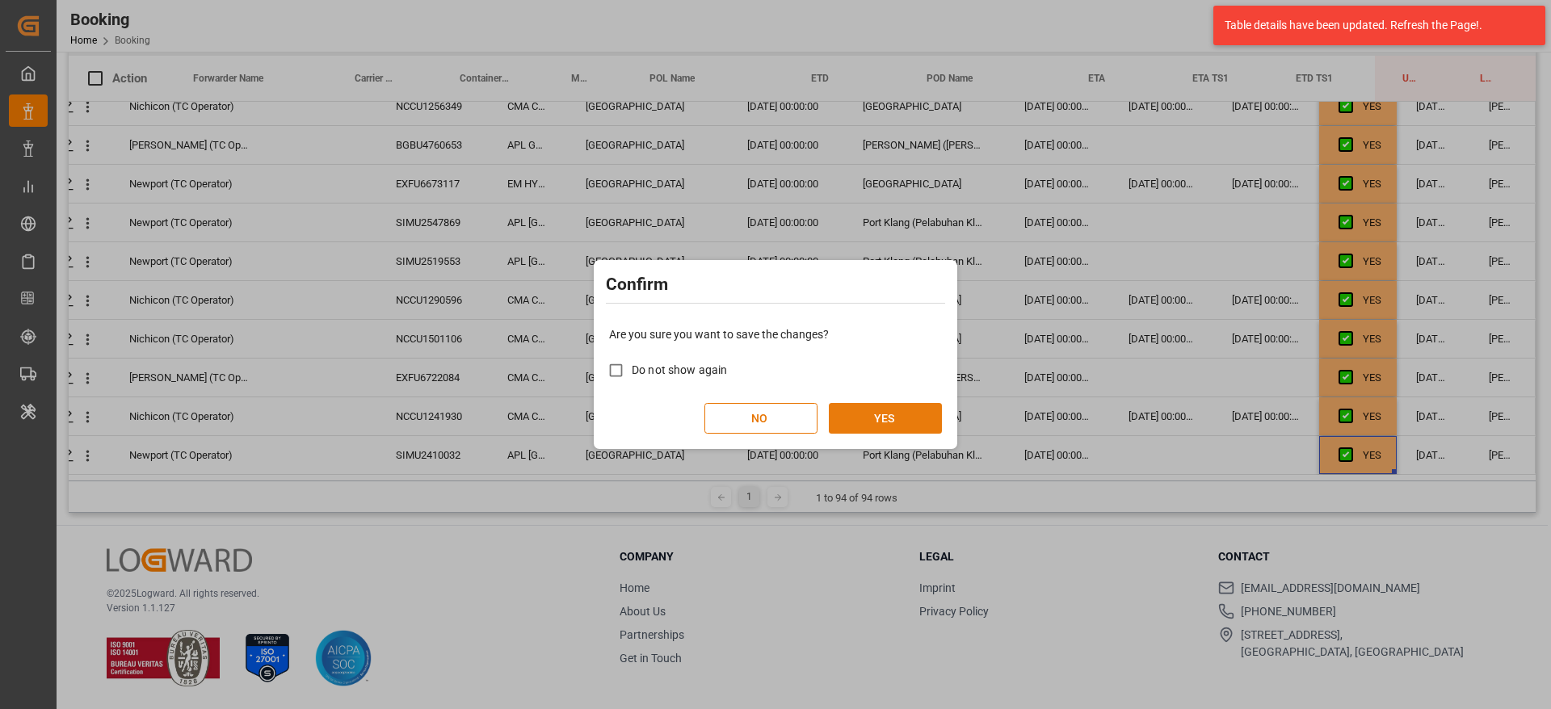
click at [910, 420] on button "YES" at bounding box center [885, 418] width 113 height 31
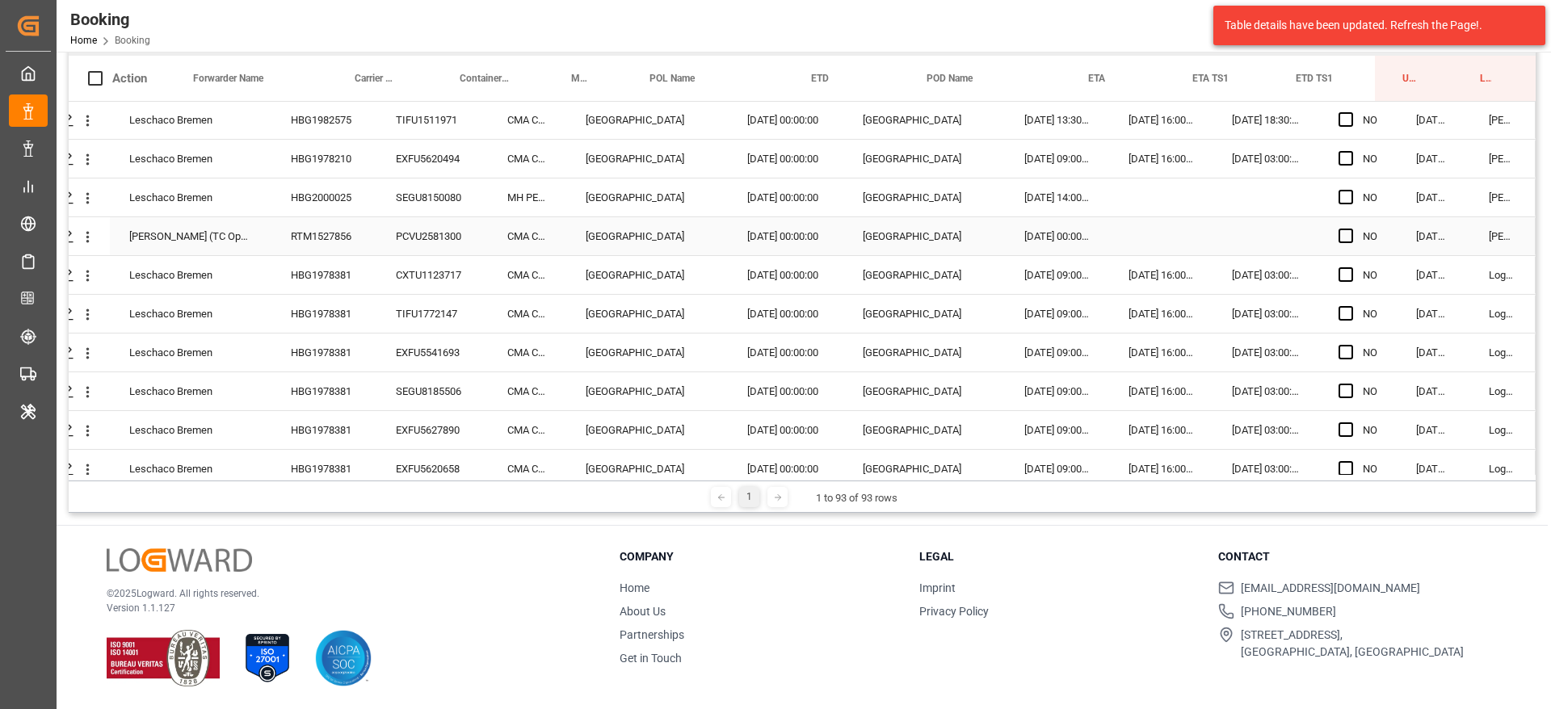
scroll to position [2875, 61]
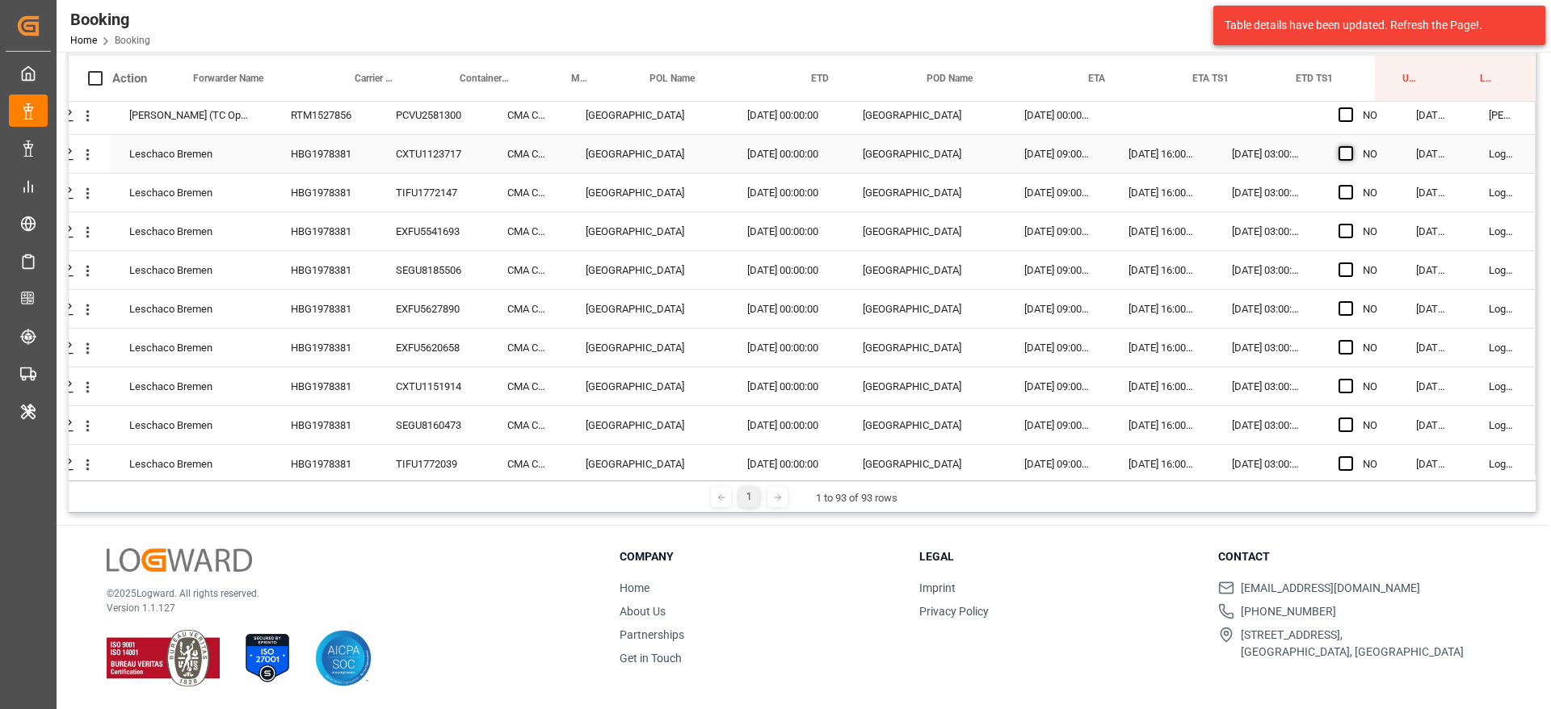
click at [1340, 158] on span "Press SPACE to select this row." at bounding box center [1345, 153] width 15 height 15
click at [1351, 146] on input "Press SPACE to select this row." at bounding box center [1351, 146] width 0 height 0
click at [1338, 225] on span "Press SPACE to select this row." at bounding box center [1345, 231] width 15 height 15
click at [1351, 224] on input "Press SPACE to select this row." at bounding box center [1351, 224] width 0 height 0
click at [1376, 157] on div "YES" at bounding box center [1358, 154] width 78 height 38
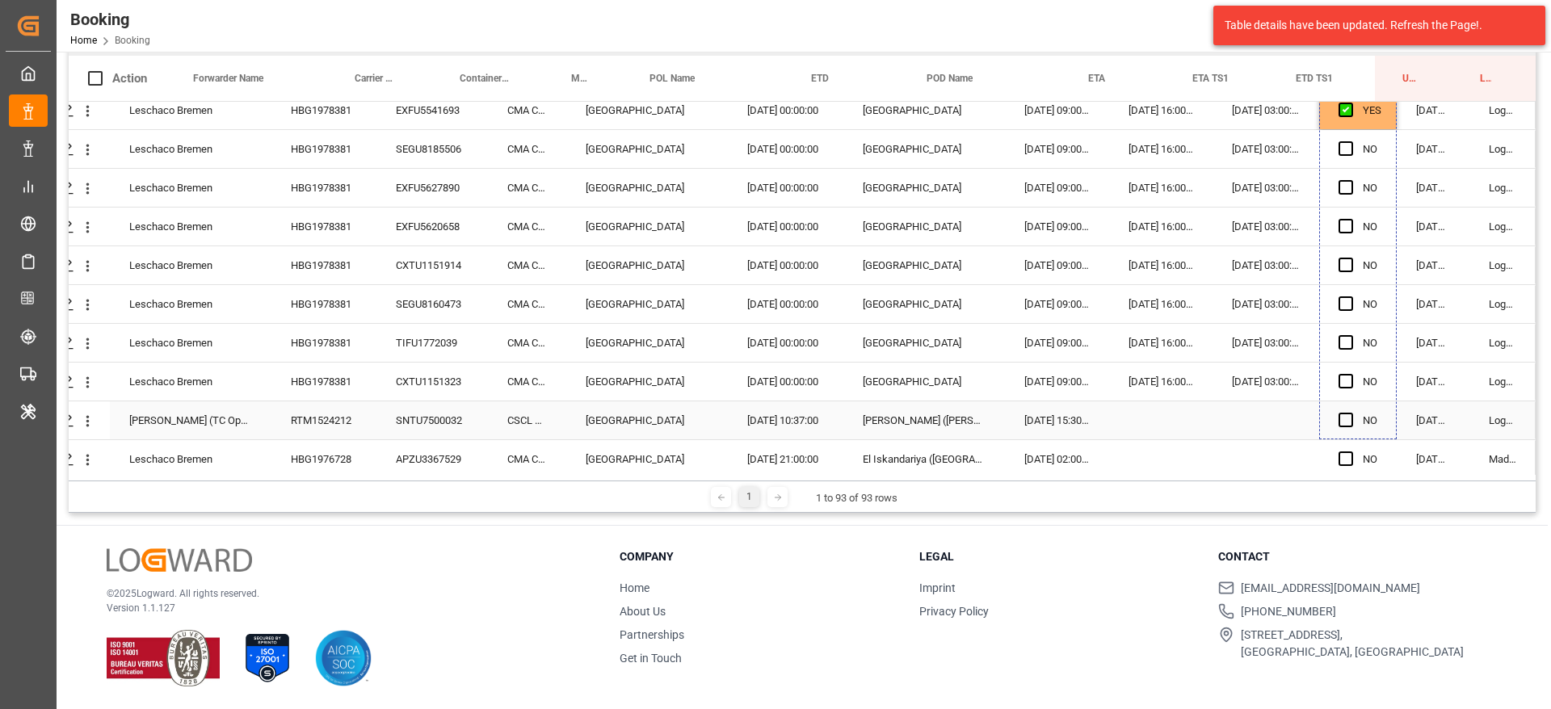
scroll to position [3117, 61]
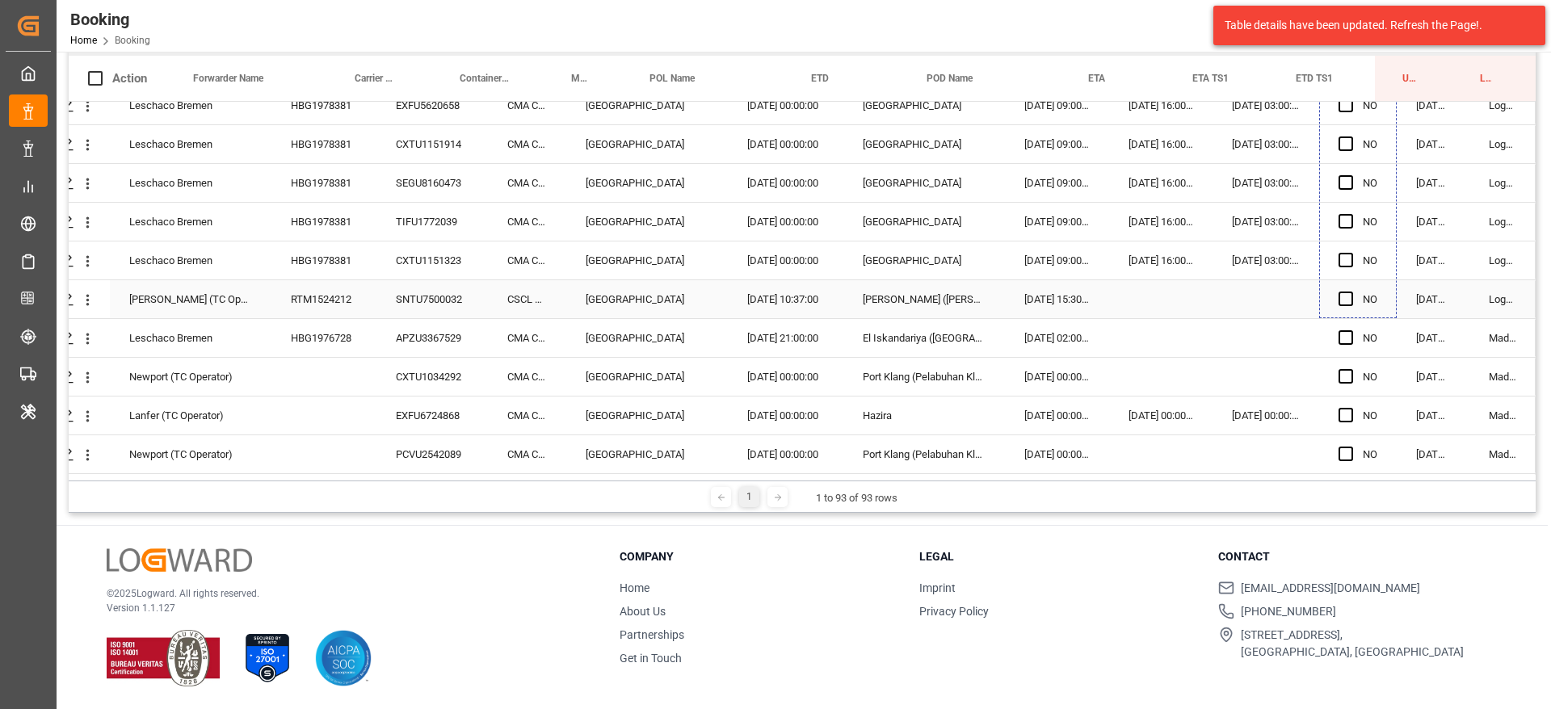
drag, startPoint x: 1390, startPoint y: 170, endPoint x: 1380, endPoint y: 307, distance: 137.7
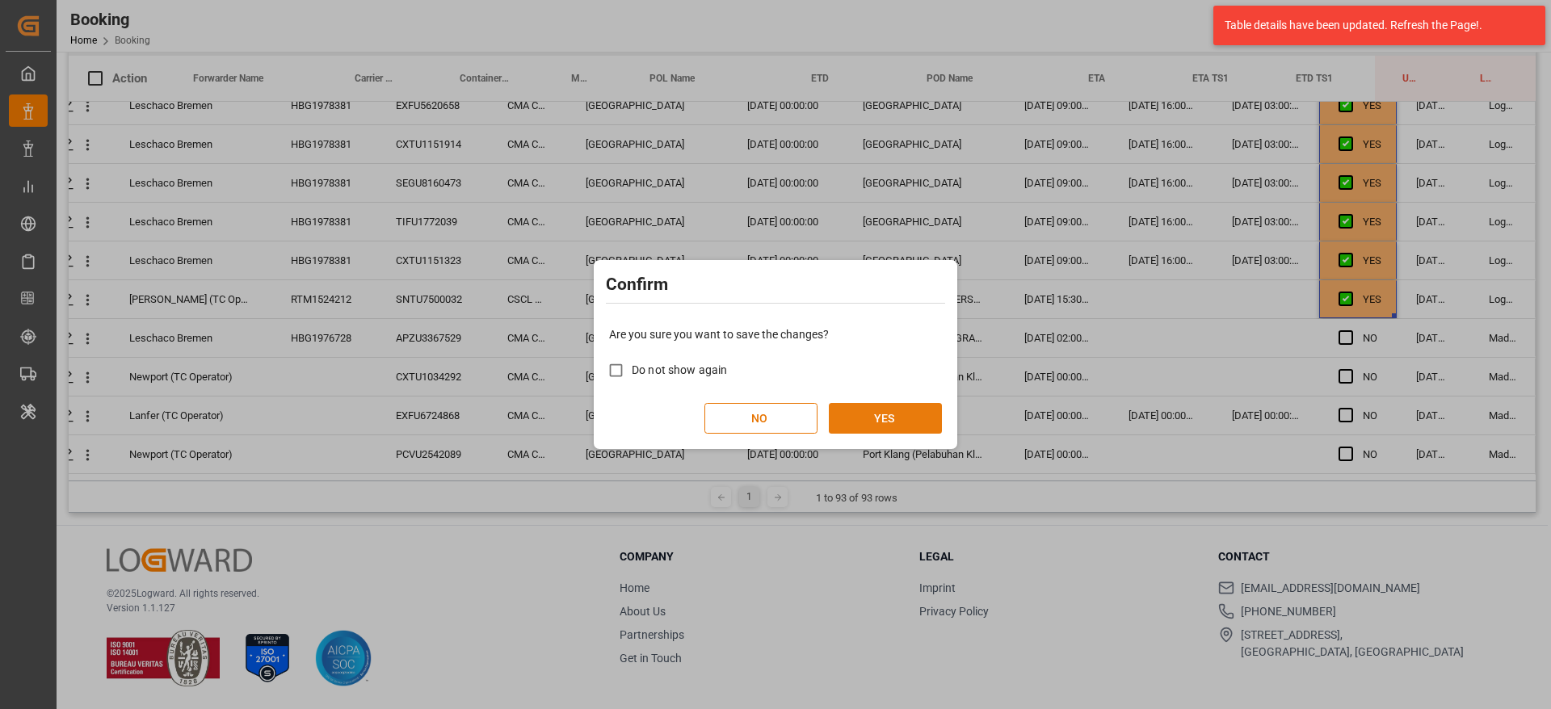
click at [876, 417] on button "YES" at bounding box center [885, 418] width 113 height 31
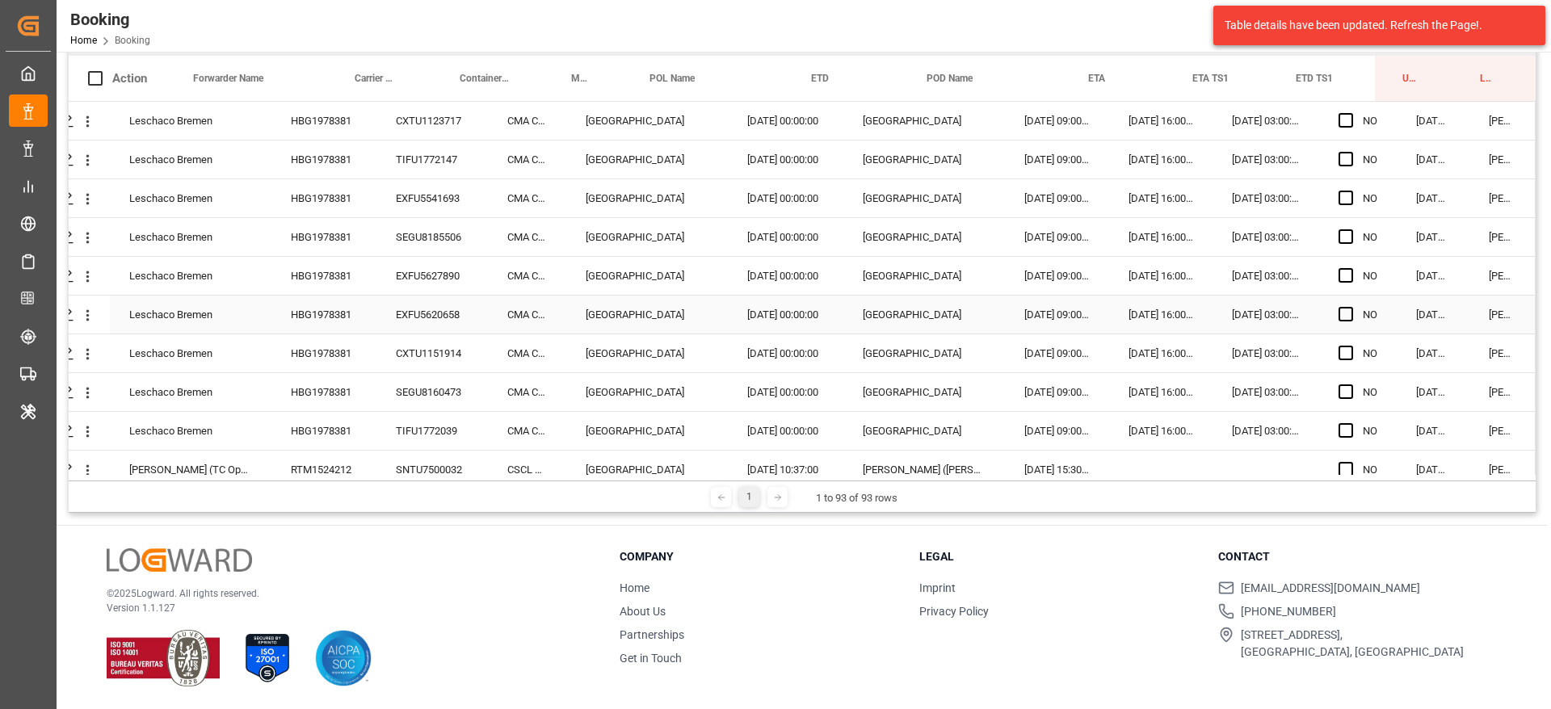
scroll to position [0, 0]
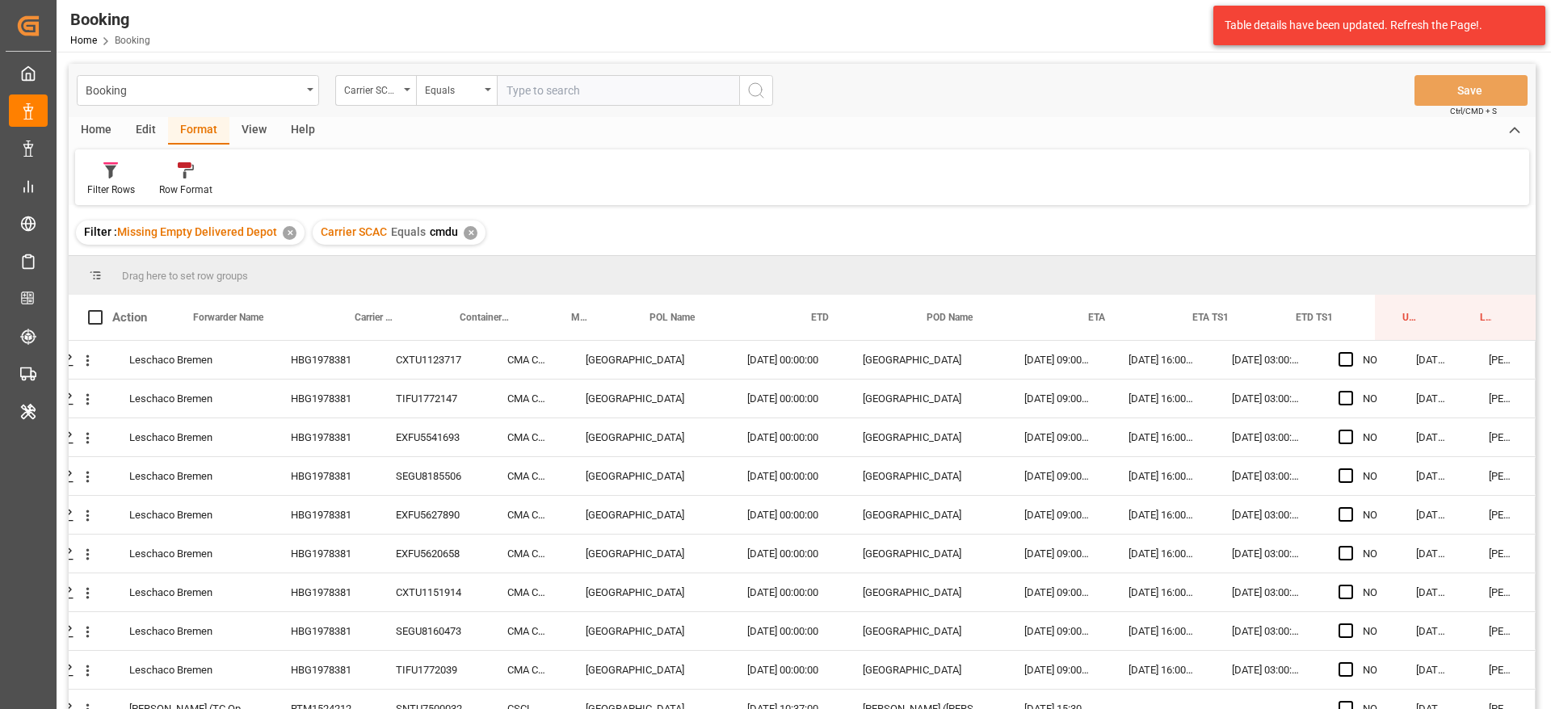
click at [467, 226] on div "✕" at bounding box center [471, 233] width 14 height 14
click at [293, 234] on div "✕" at bounding box center [290, 233] width 14 height 14
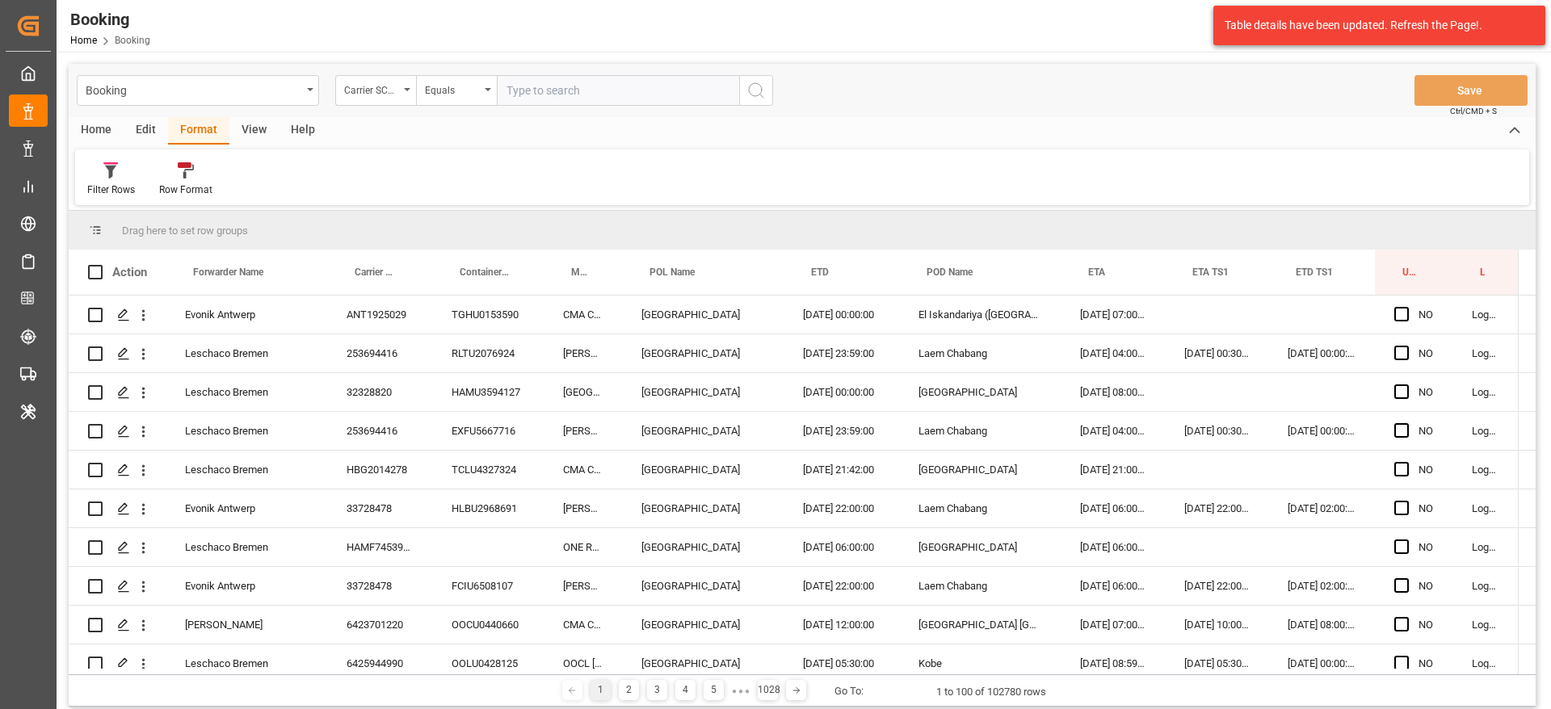
click at [1145, 85] on div "Booking Carrier SCAC Equals Save Ctrl/CMD + S" at bounding box center [802, 90] width 1467 height 53
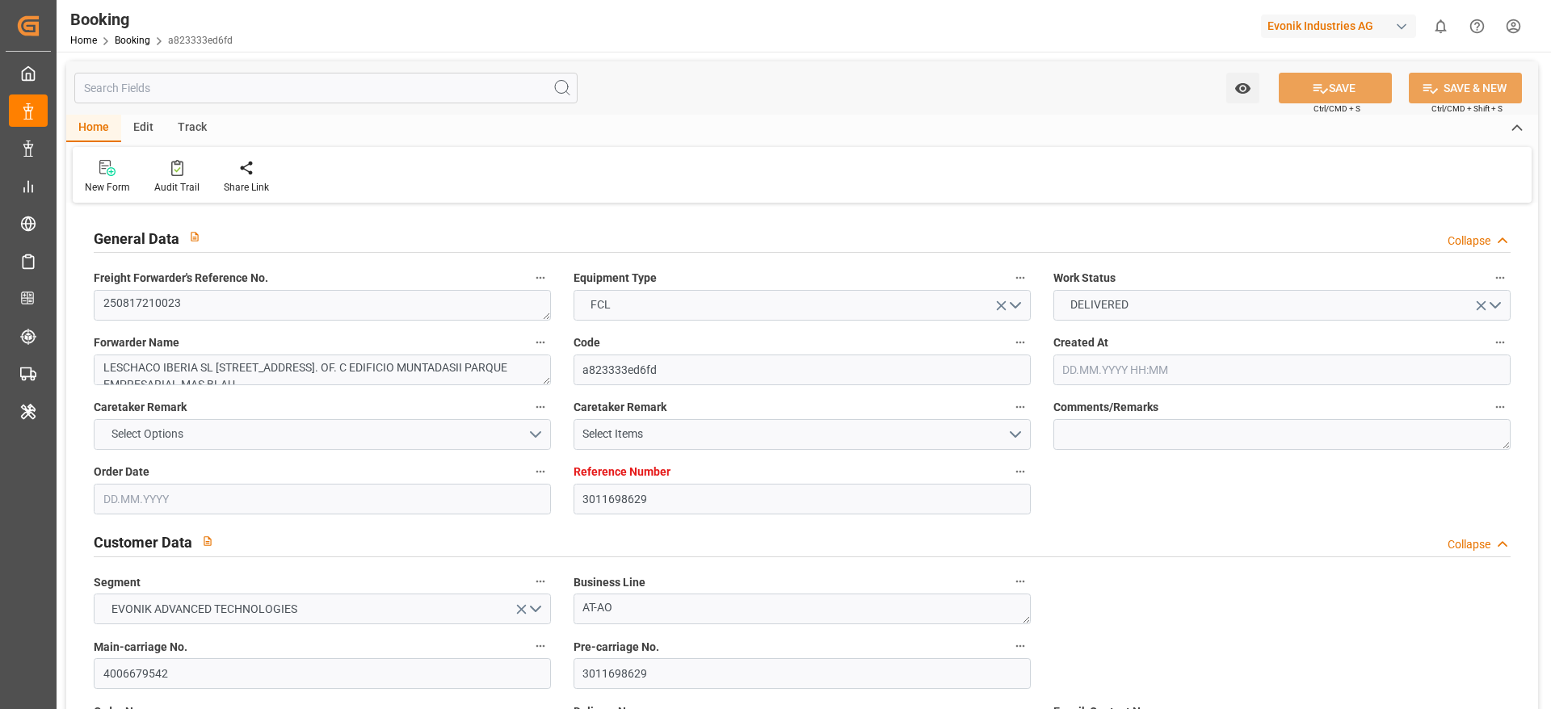
type input "3011698629"
type input "9491484"
type input "9985021"
type input "CMACGM"
type input "CMA CGM Group"
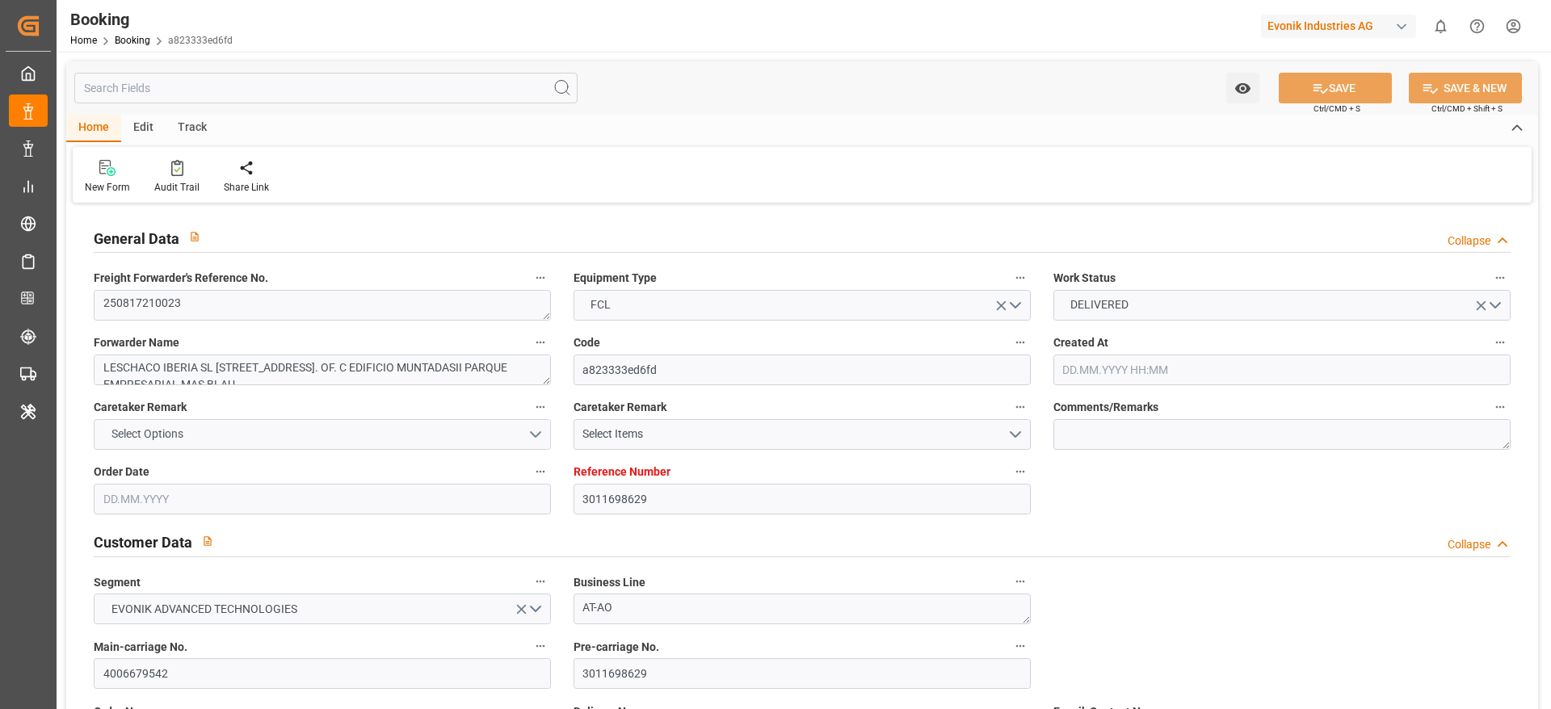
type input "ESBCN"
type input "MACAS"
type input "4"
type input "0"
type input "ESBCN"
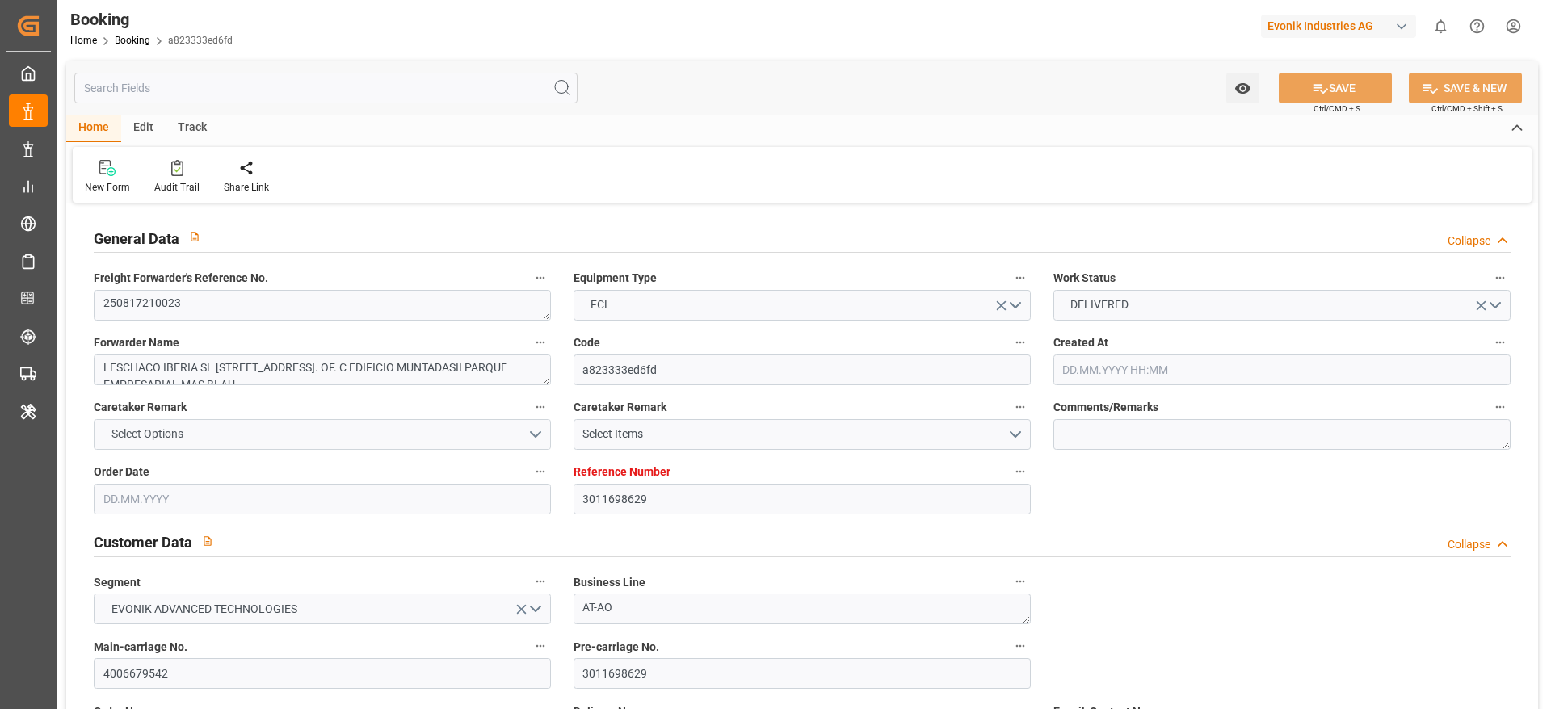
type input "MACAS"
type input "9491484"
type input "[DATE] 08:36"
type input "[DATE]"
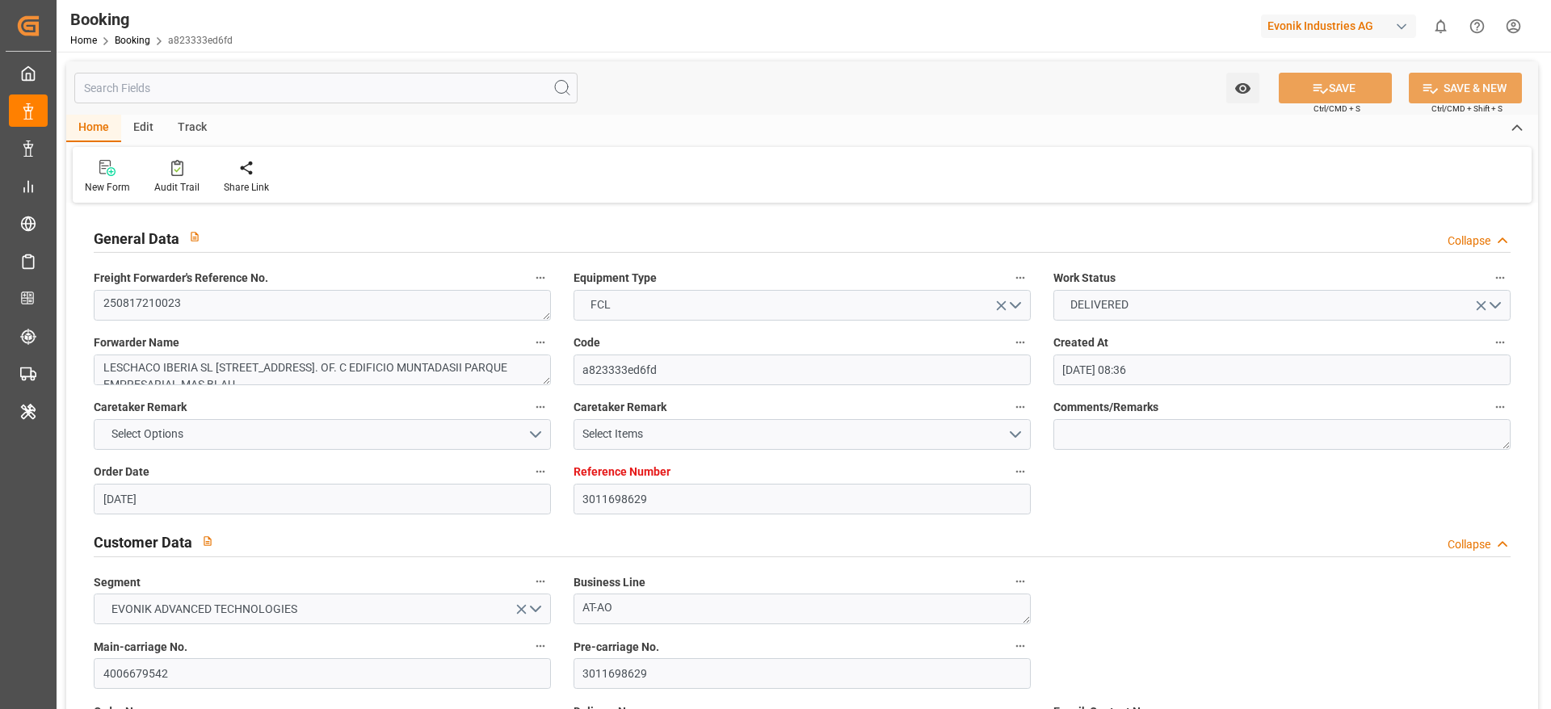
type input "[DATE]"
type input "[DATE] 10:48"
type input "[DATE] 00:00"
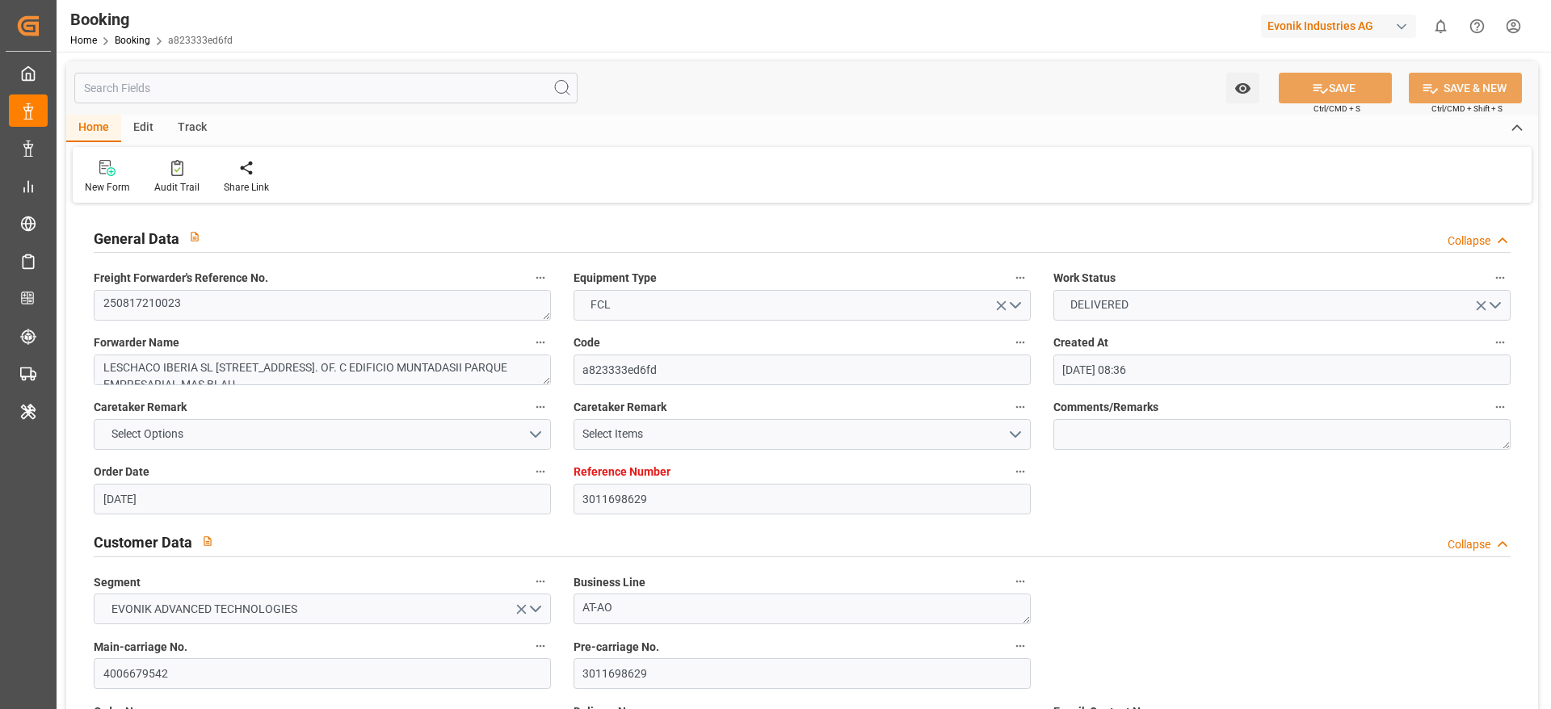
type input "[DATE] 14:30"
type input "[DATE] 16:19"
type input "[DATE] 23:00"
type input "[DATE] 00:00"
type input "[DATE] 11:06"
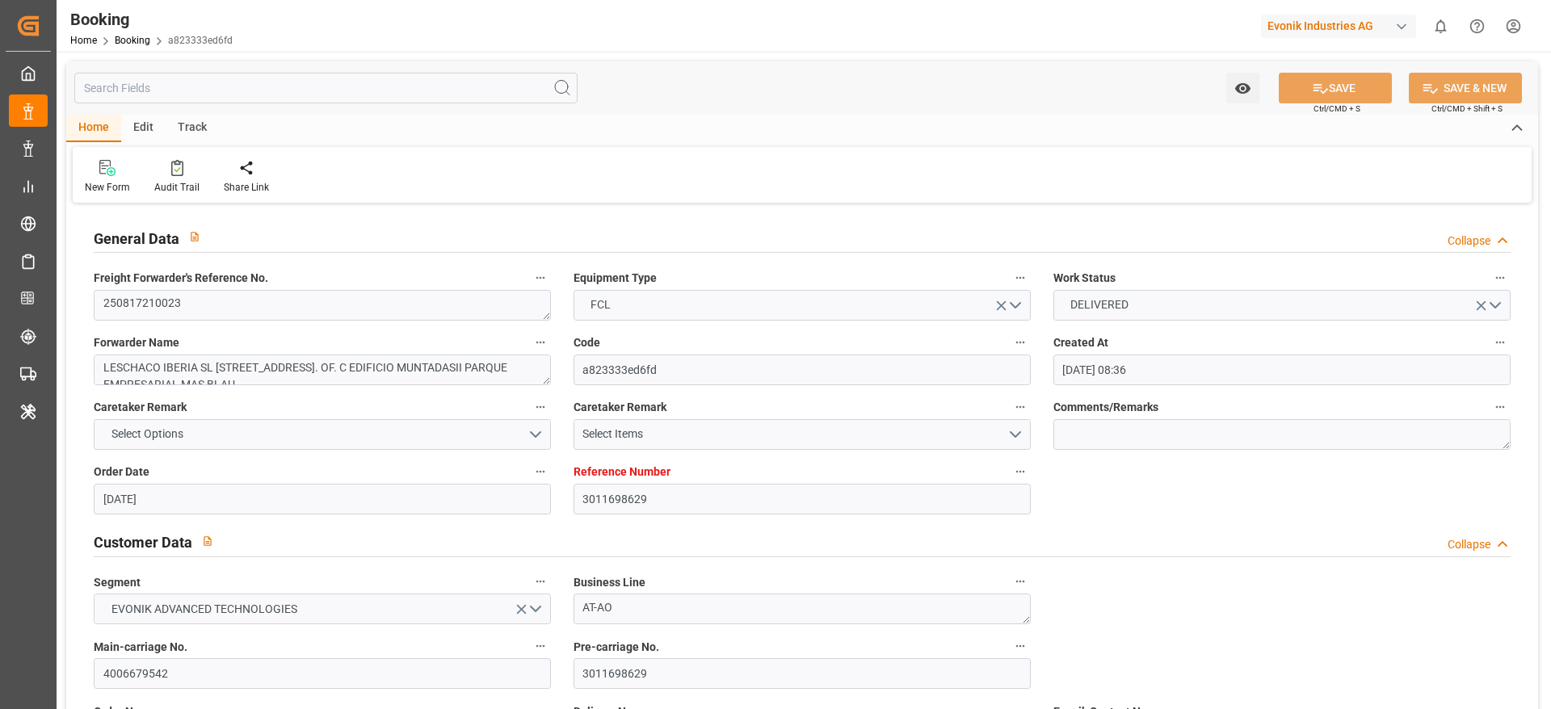
type input "[DATE] 16:34"
type input "[DATE] 00:00"
type input "[DATE]"
type input "[DATE] 11:59"
type input "[DATE]"
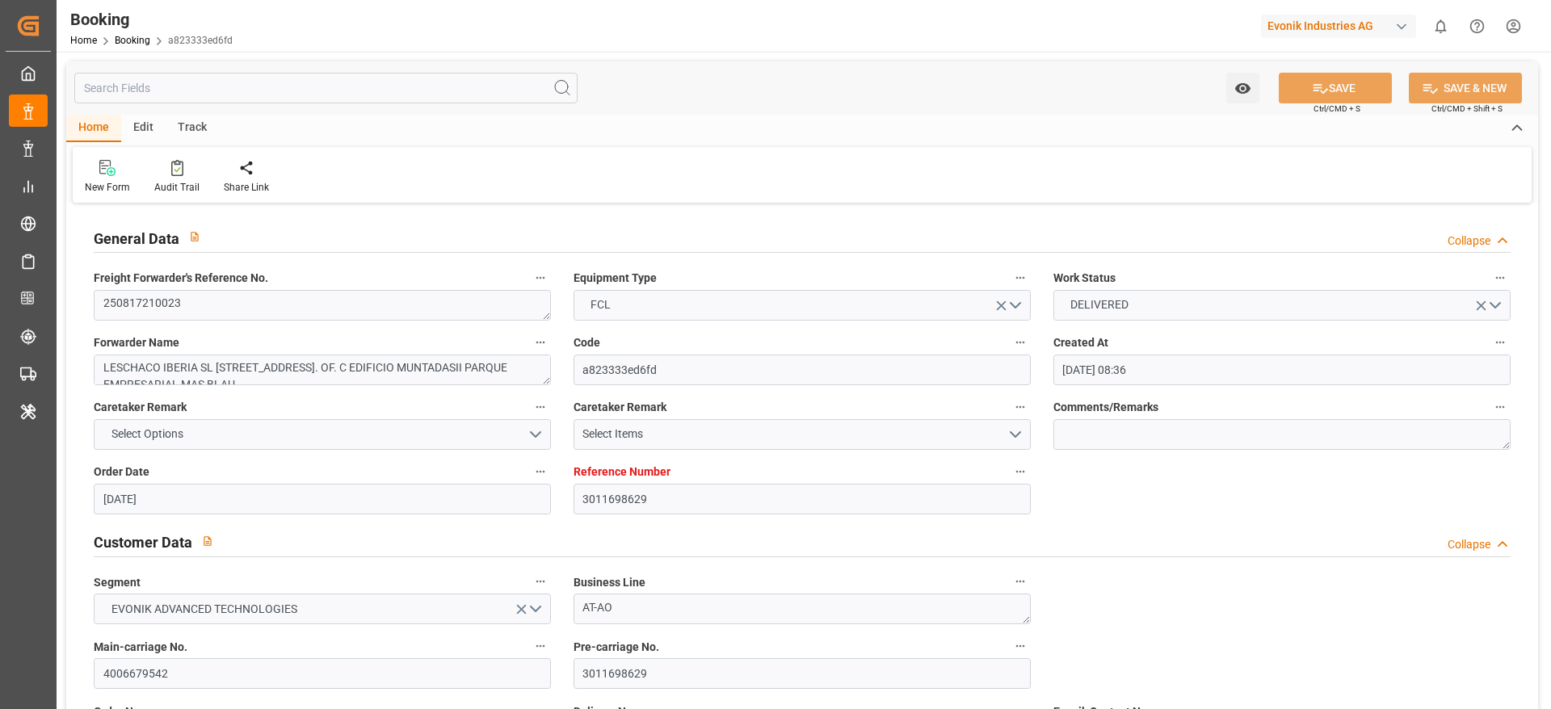
type input "[DATE] 15:42"
type input "[DATE] 10:05"
type input "[DATE] 10:48"
type input "[DATE] 12:49"
type input "[DATE] 23:00"
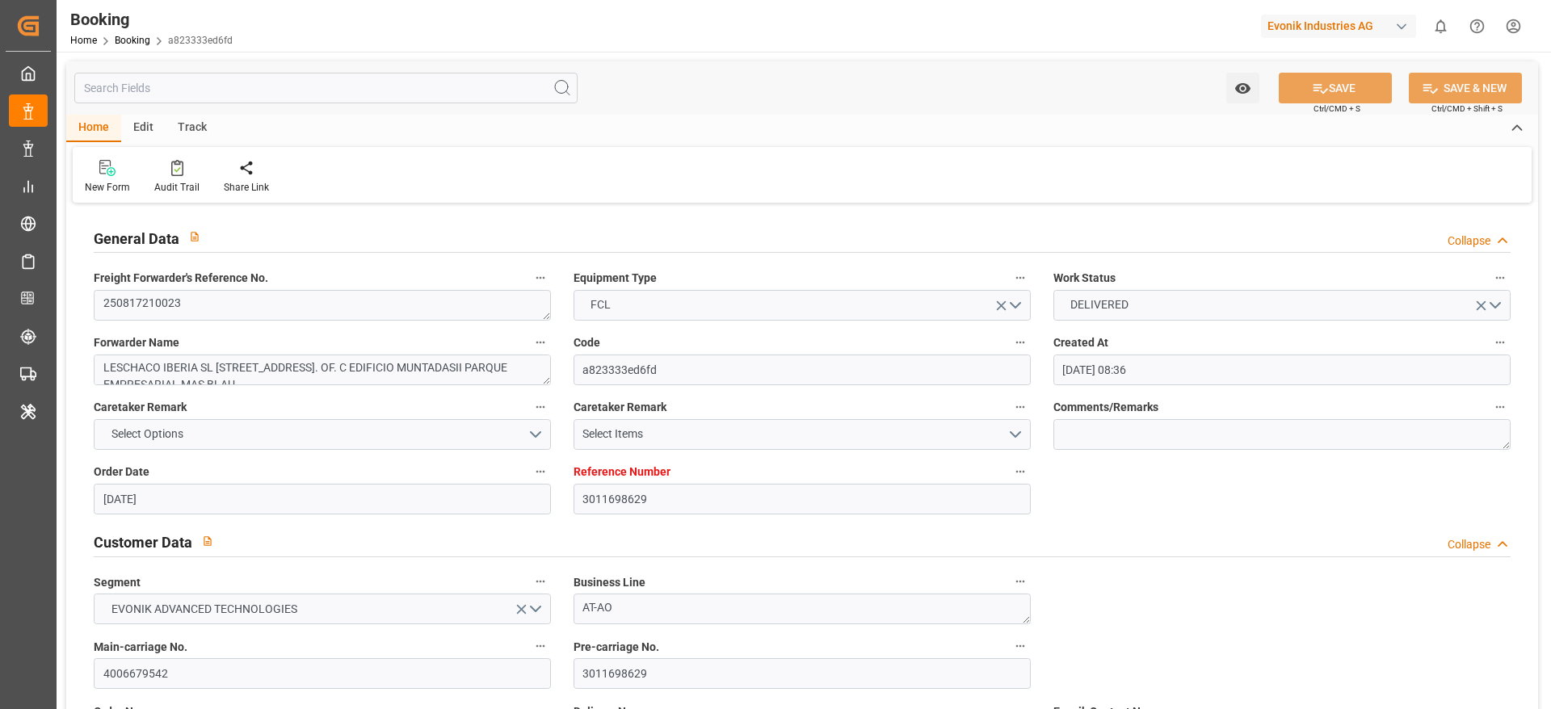
type input "[DATE] 09:06"
type input "[DATE] 11:41"
type input "[DATE] 17:09"
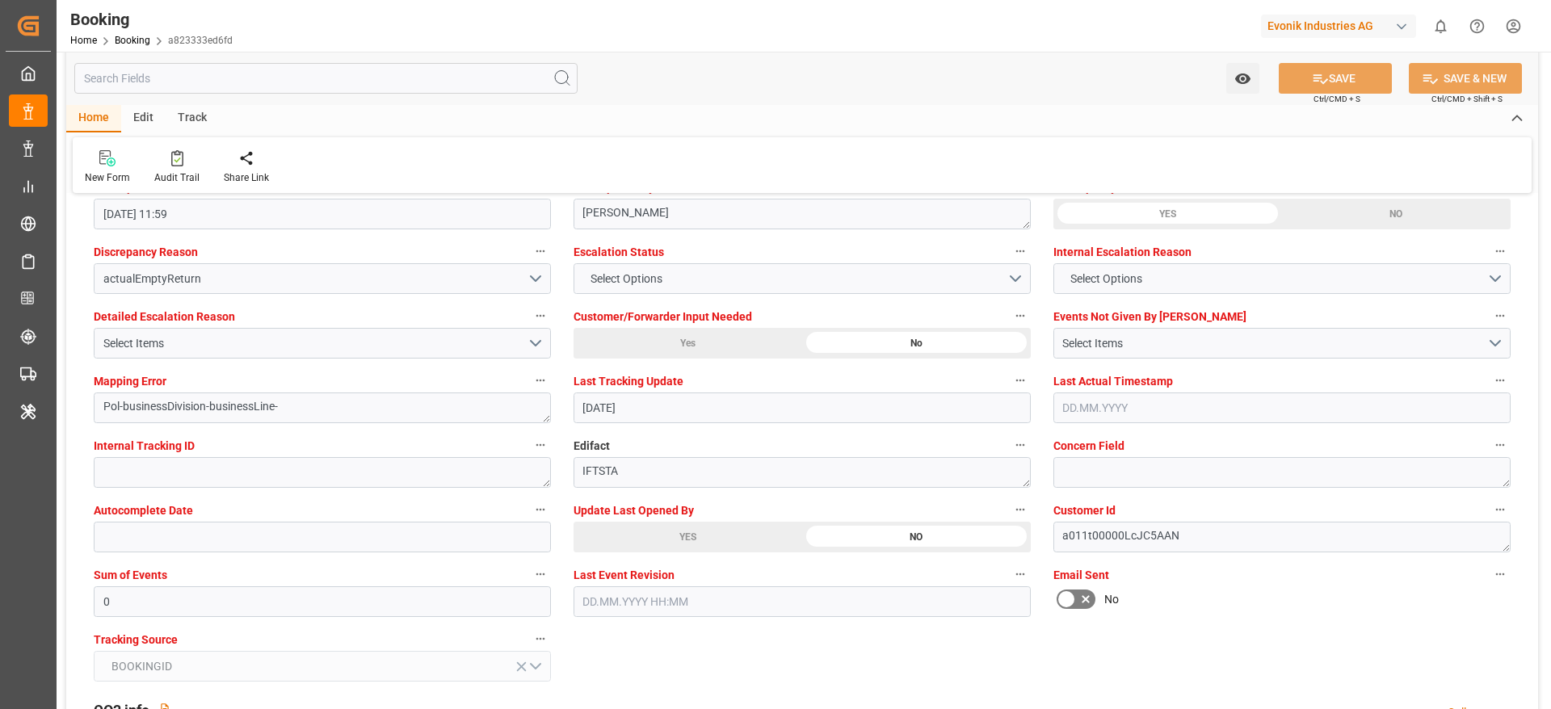
scroll to position [3029, 0]
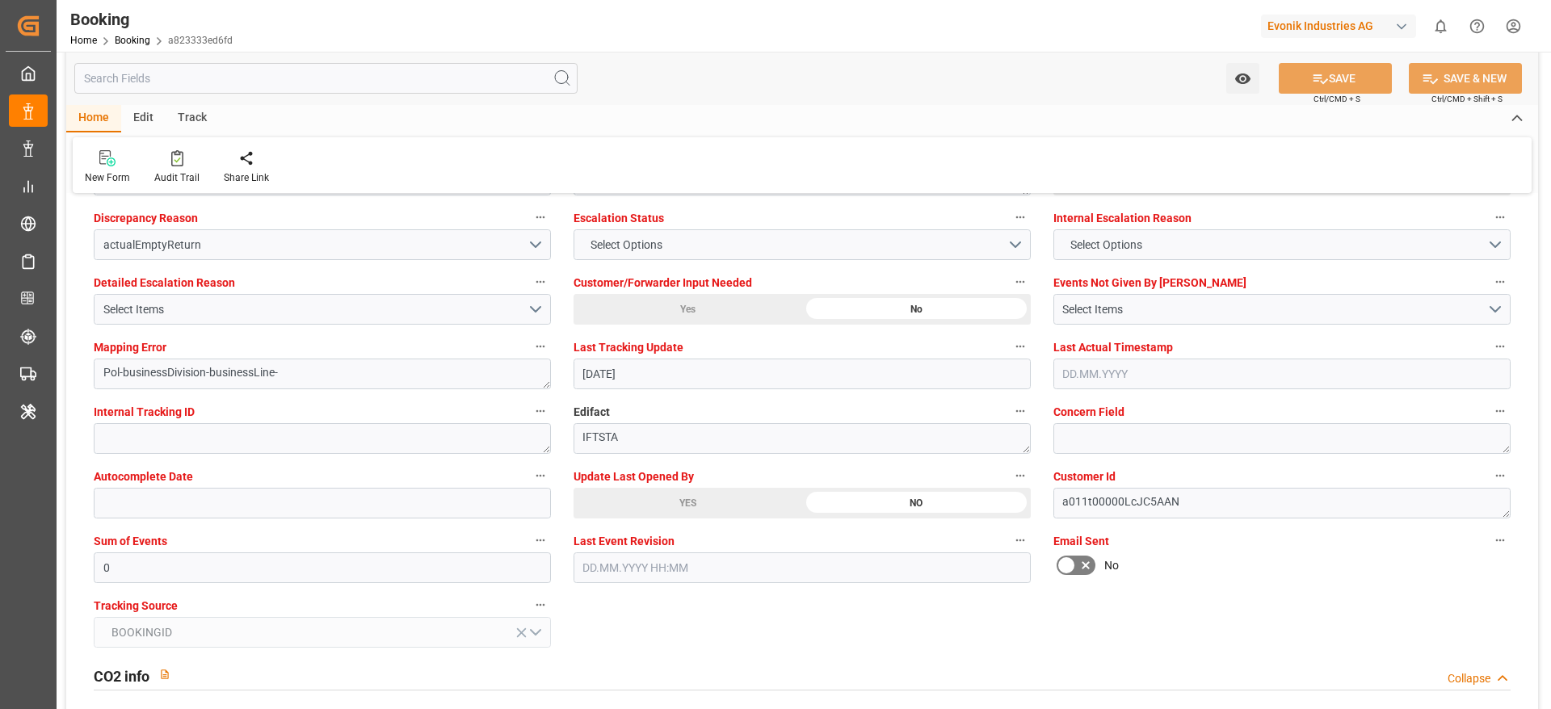
drag, startPoint x: 105, startPoint y: 71, endPoint x: 103, endPoint y: 63, distance: 8.4
click at [106, 72] on input "text" at bounding box center [325, 78] width 503 height 31
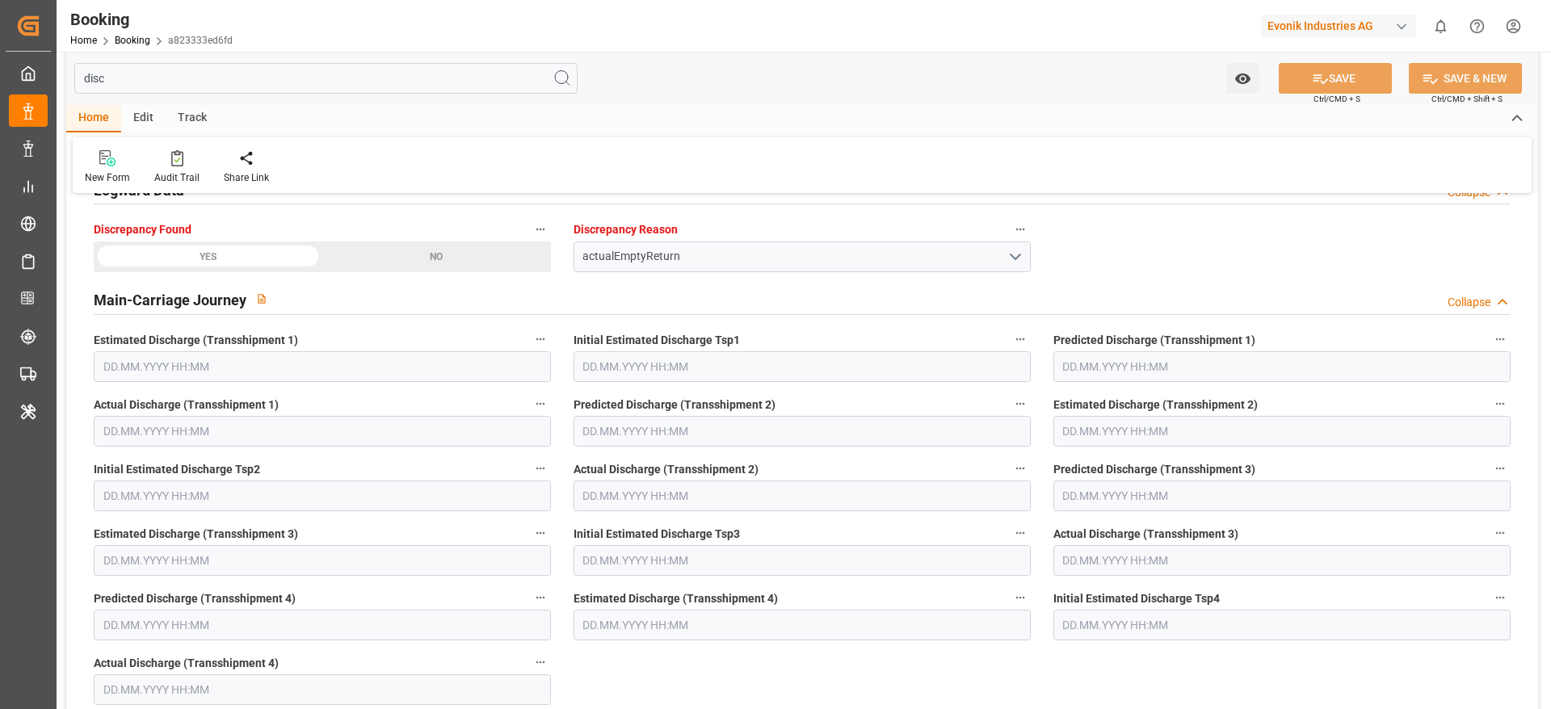
scroll to position [0, 0]
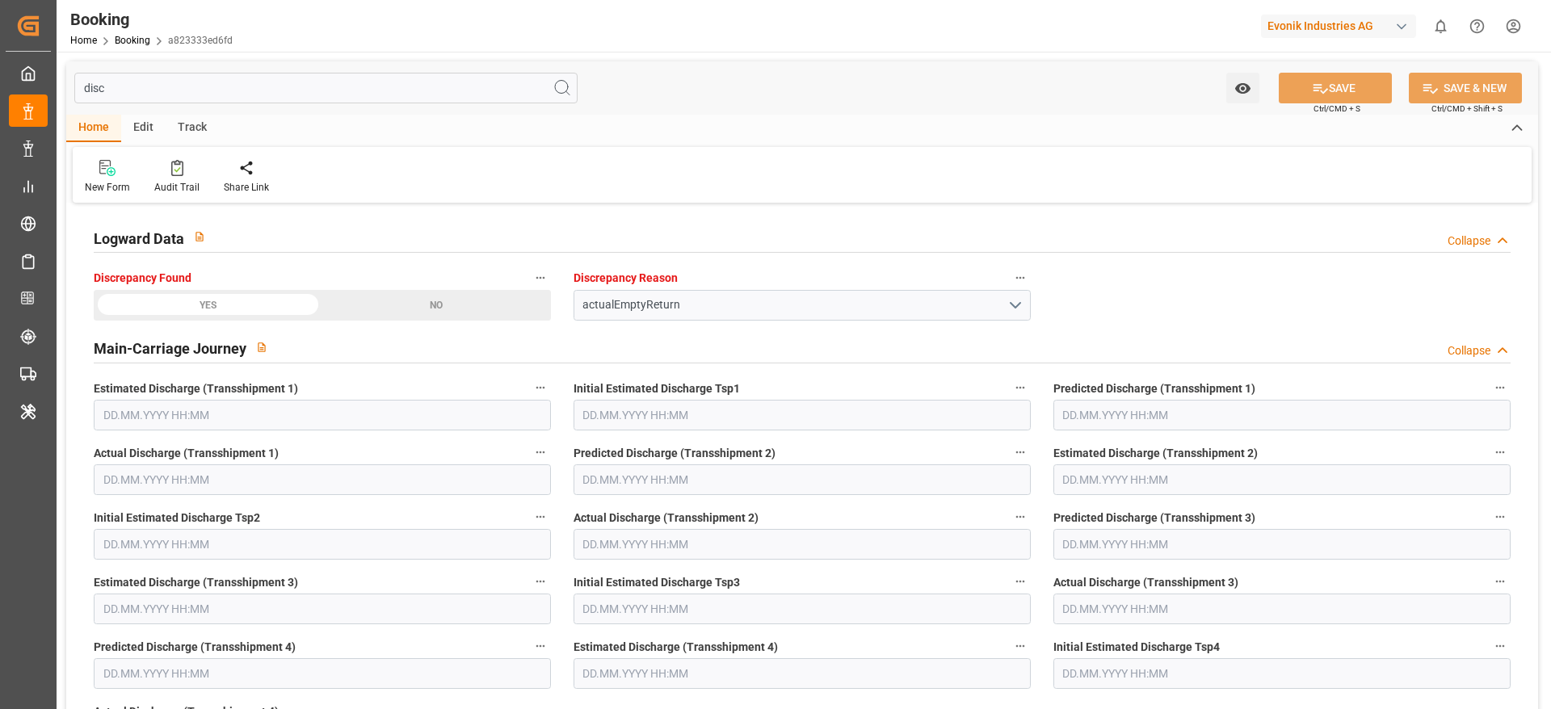
type input "disc"
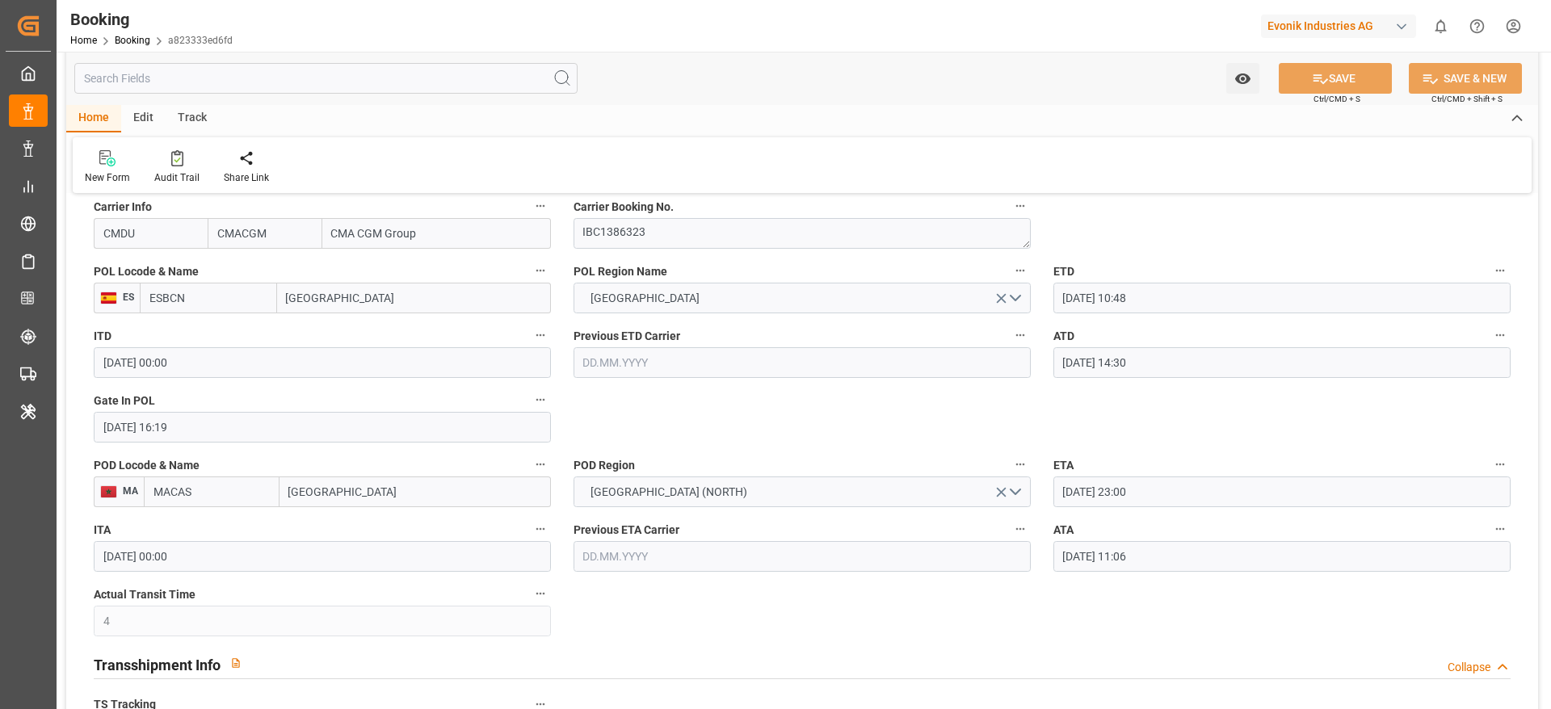
scroll to position [1333, 0]
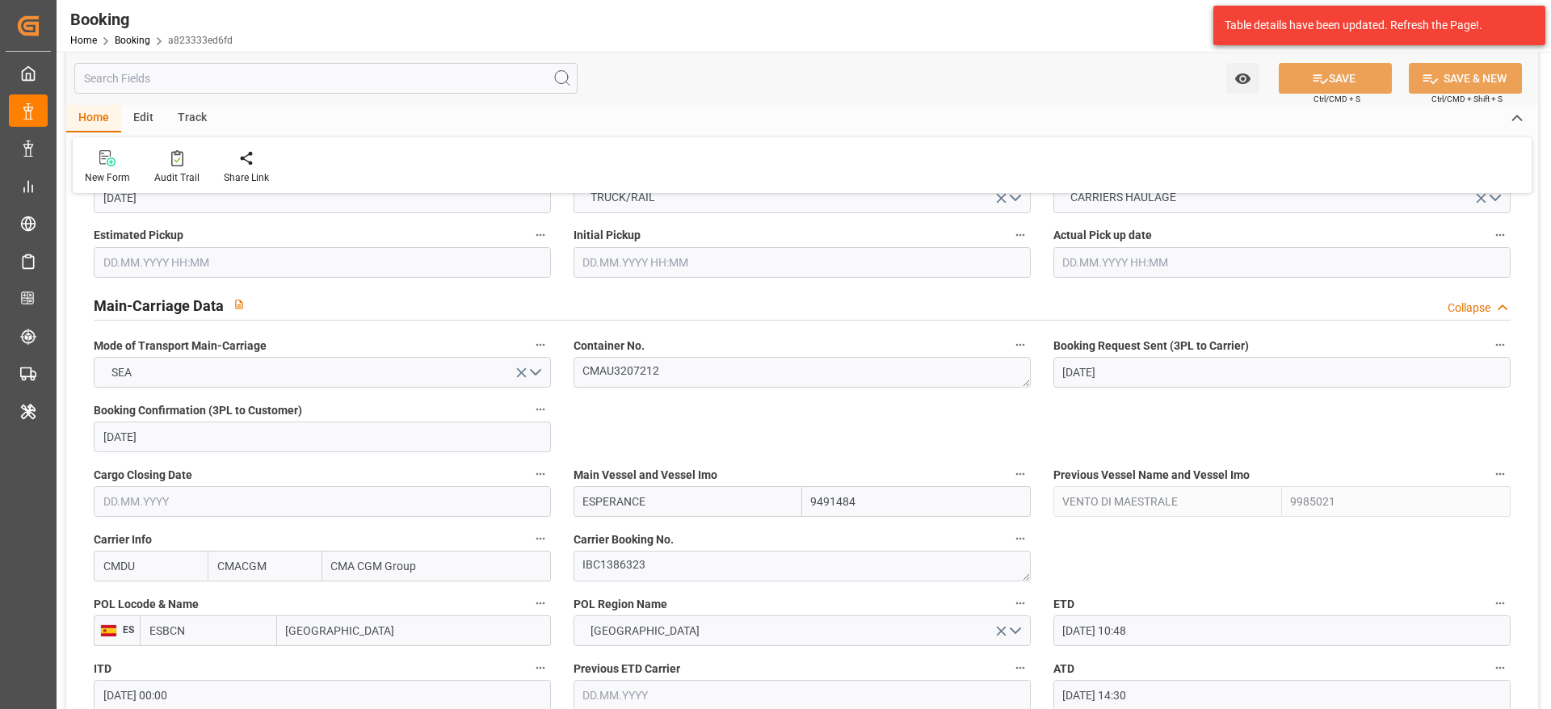
scroll to position [727, 0]
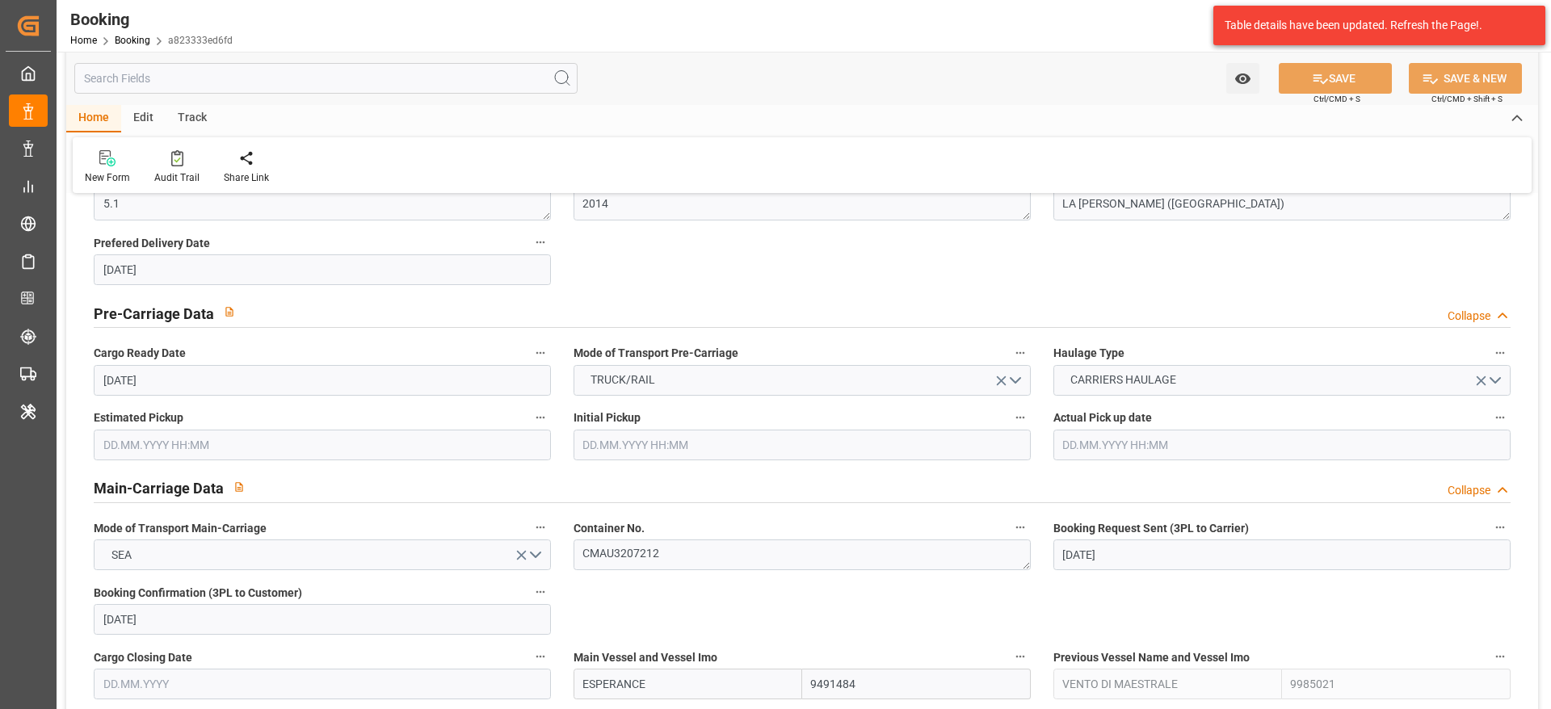
click at [1224, 46] on div "Table details have been updated. Refresh the Page!." at bounding box center [1379, 25] width 343 height 51
click at [1239, 33] on div "Table details have been updated. Refresh the Page!." at bounding box center [1373, 25] width 297 height 17
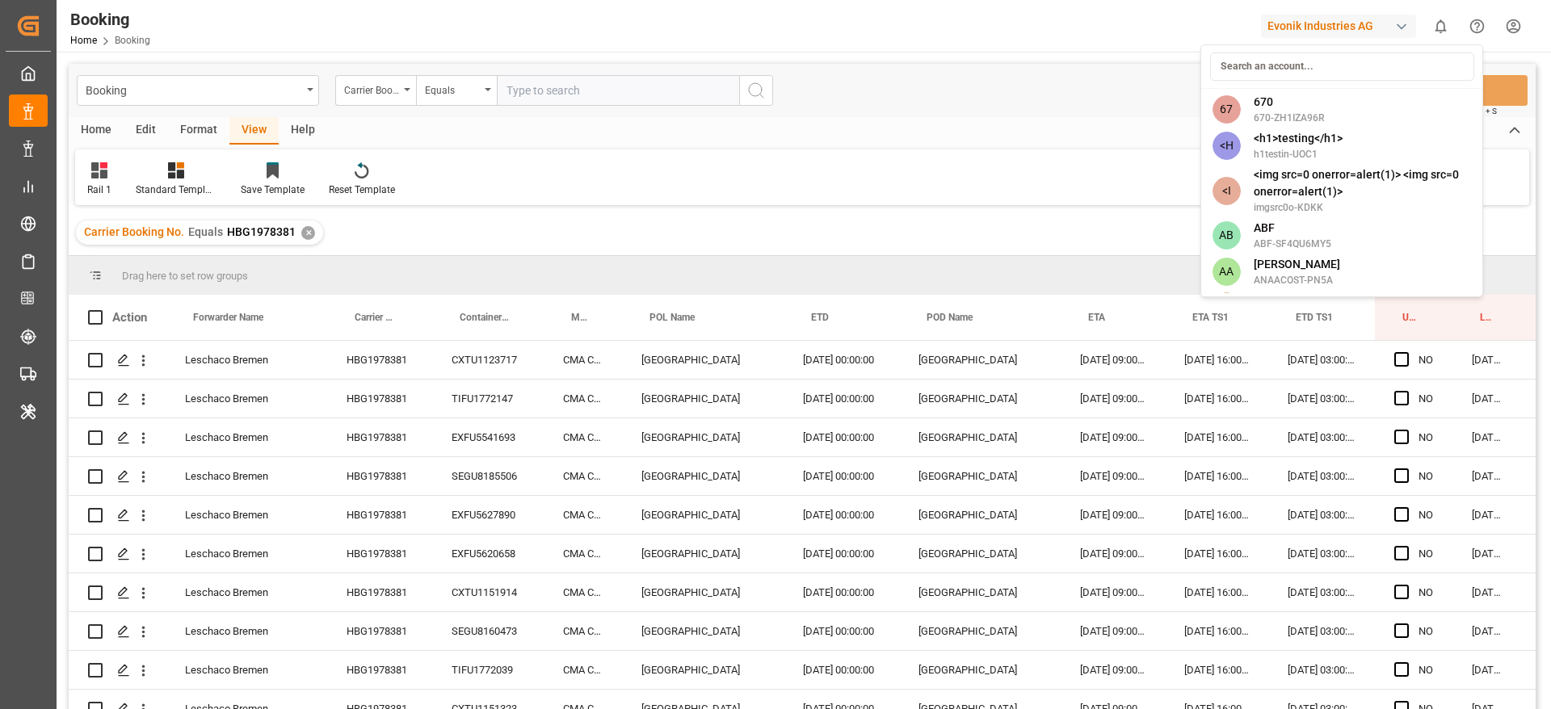
scroll to position [20, 61]
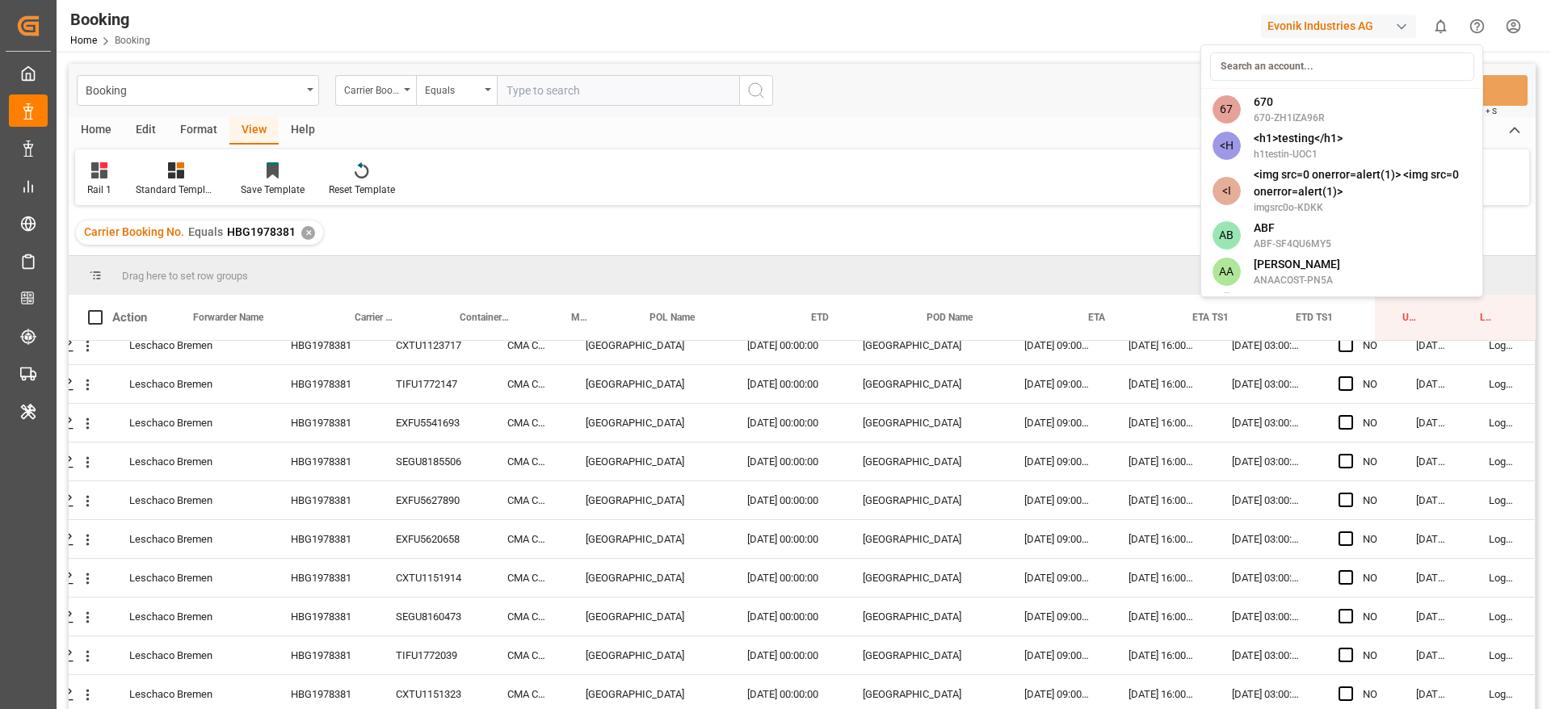
click at [303, 229] on html "Created by potrace 1.15, written by [PERSON_NAME] [DATE]-[DATE] Created by potr…" at bounding box center [775, 354] width 1551 height 709
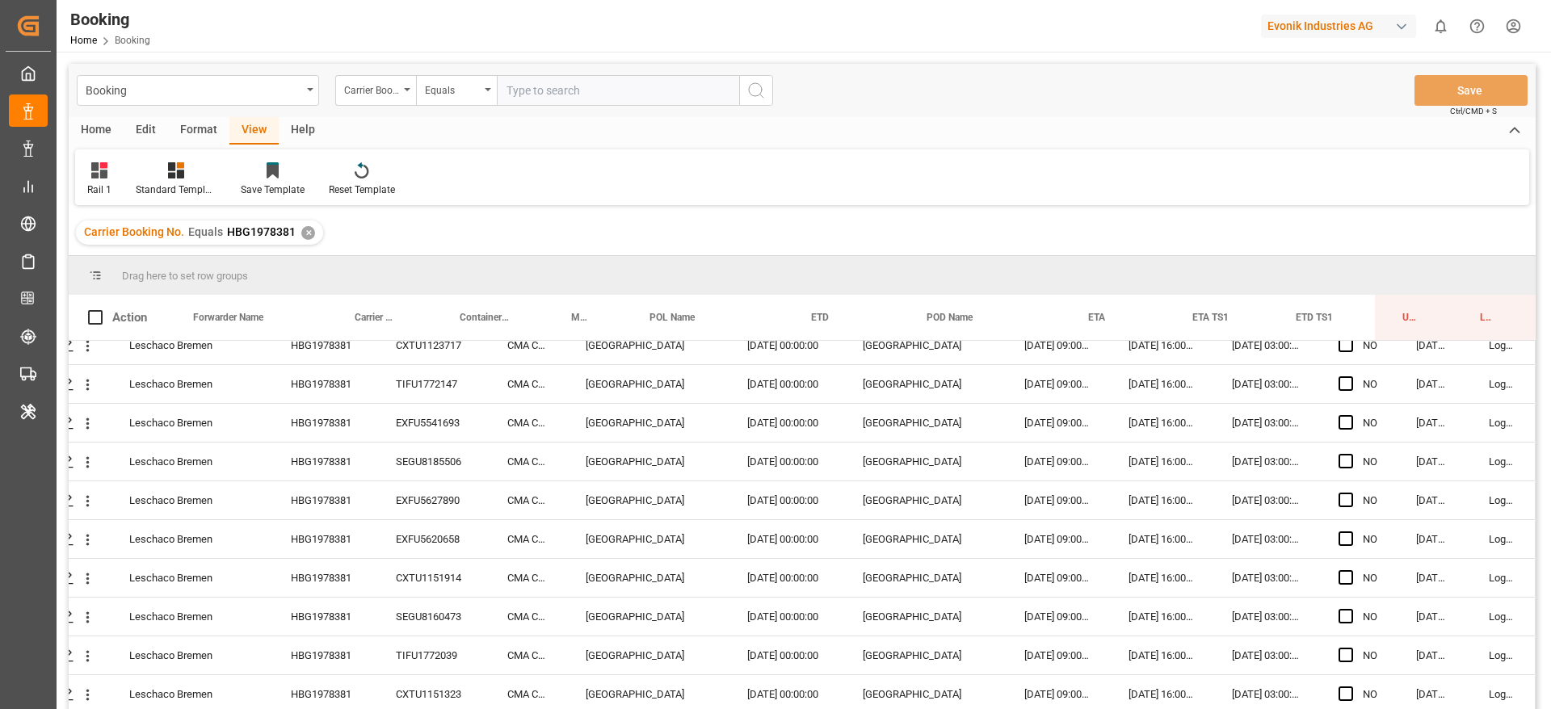
click at [305, 226] on div "✕" at bounding box center [308, 233] width 14 height 14
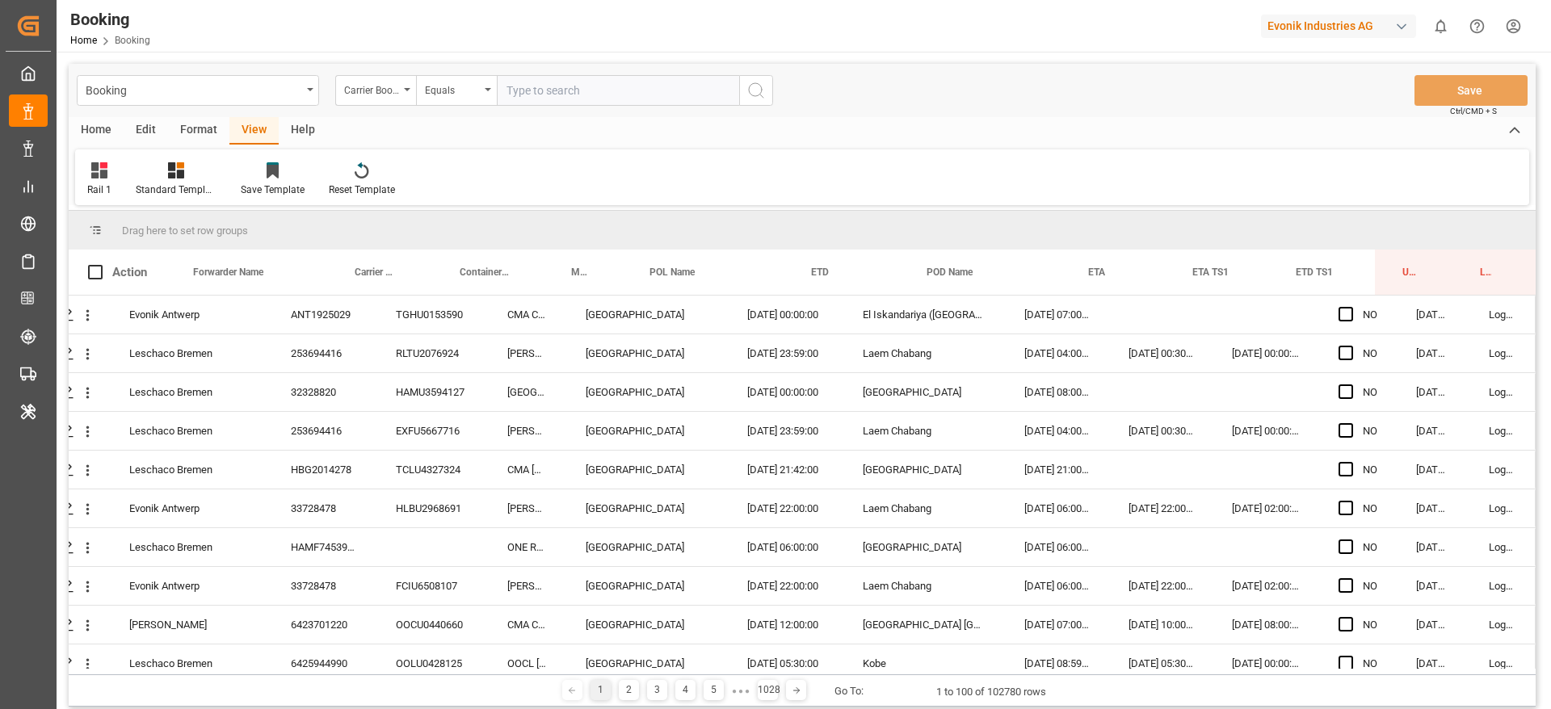
click at [1296, 29] on div "Evonik Industries AG" at bounding box center [1338, 26] width 155 height 23
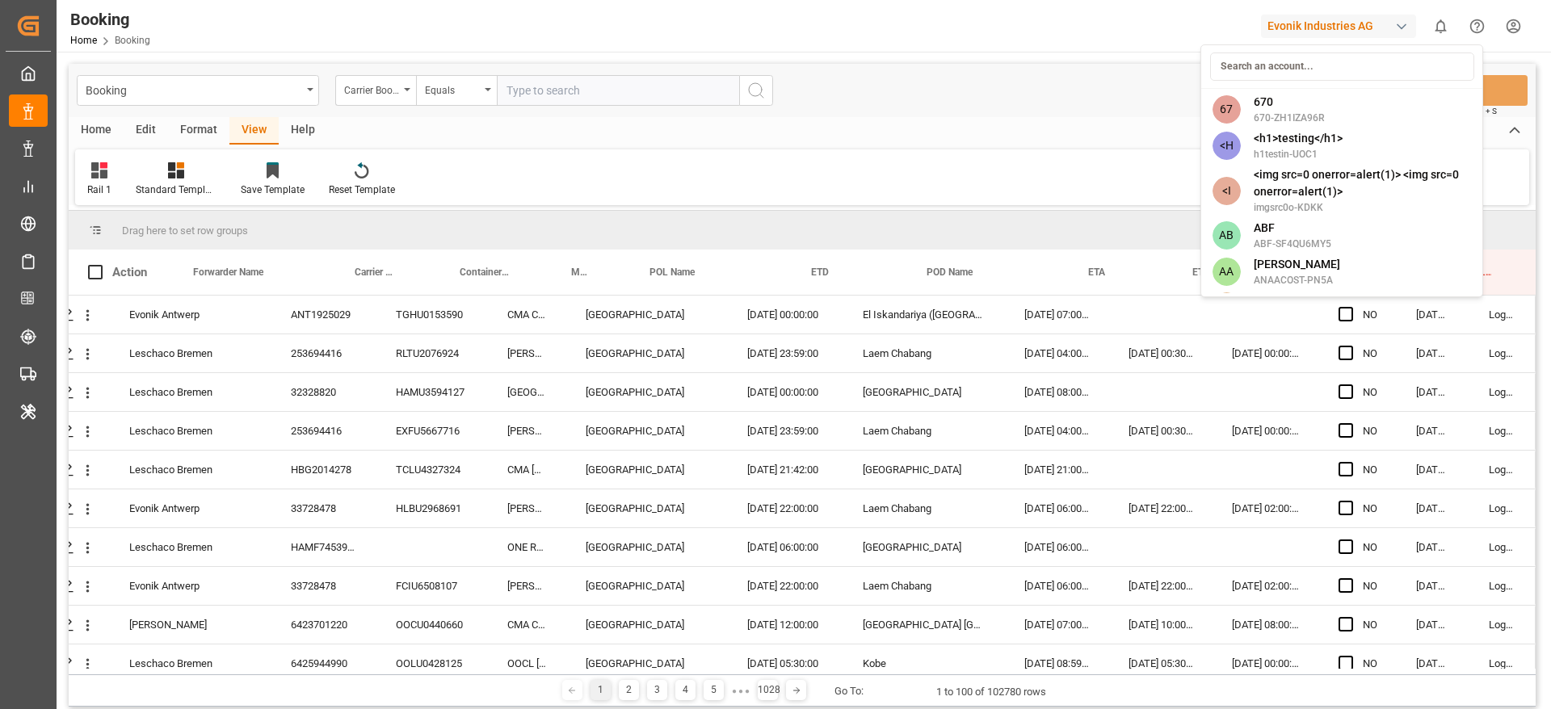
click at [1287, 53] on input at bounding box center [1342, 67] width 264 height 28
click at [1283, 60] on input at bounding box center [1342, 67] width 264 height 28
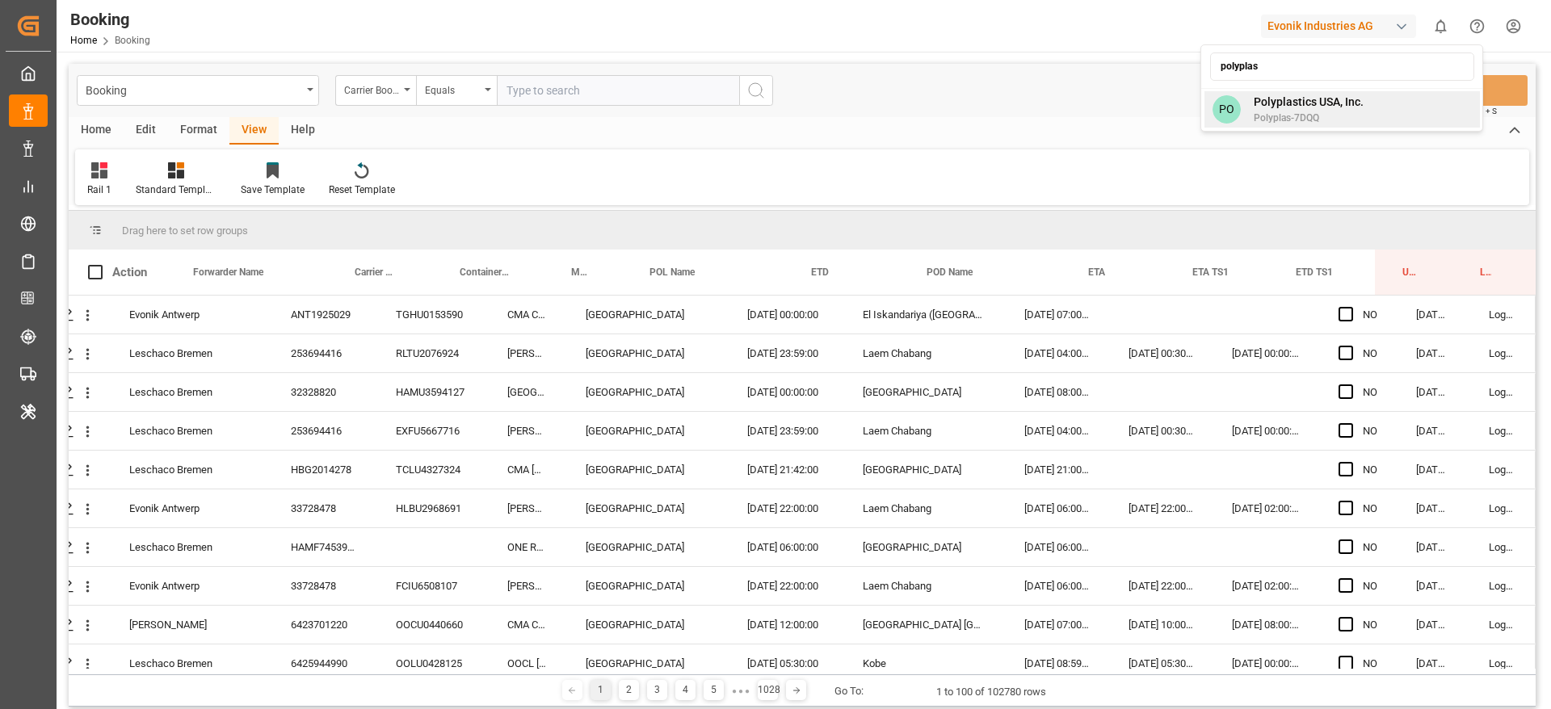
type input "polyplas"
click at [1302, 92] on div "PO Polyplastics USA, Inc. Polyplas-7DQQ" at bounding box center [1341, 109] width 275 height 36
